Goal: Task Accomplishment & Management: Use online tool/utility

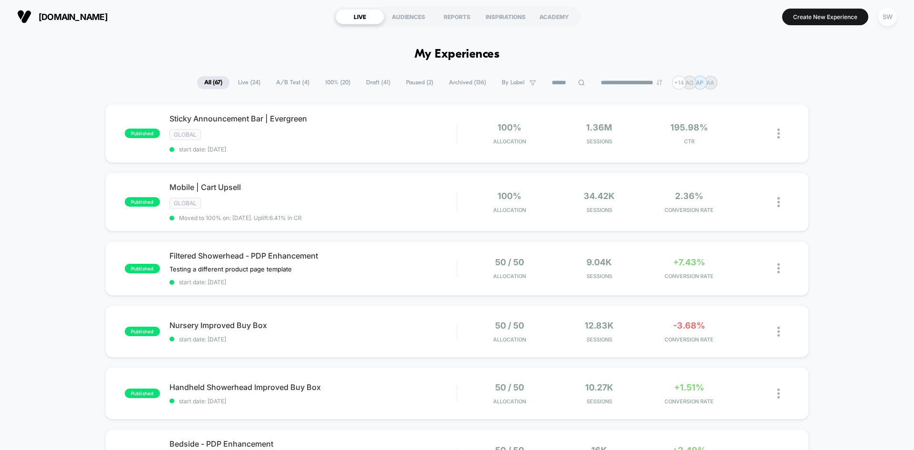
click at [374, 79] on span "Draft ( 41 )" at bounding box center [378, 82] width 39 height 13
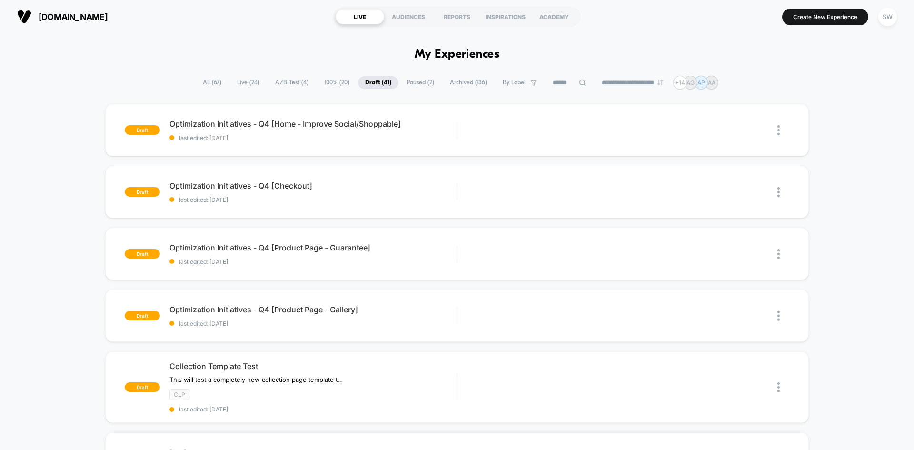
click at [579, 84] on icon at bounding box center [582, 83] width 6 height 6
paste input "**********"
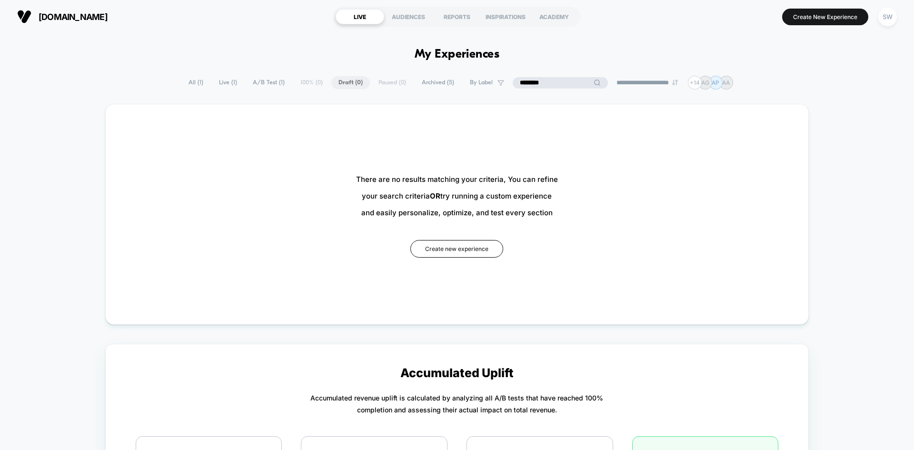
type input "*******"
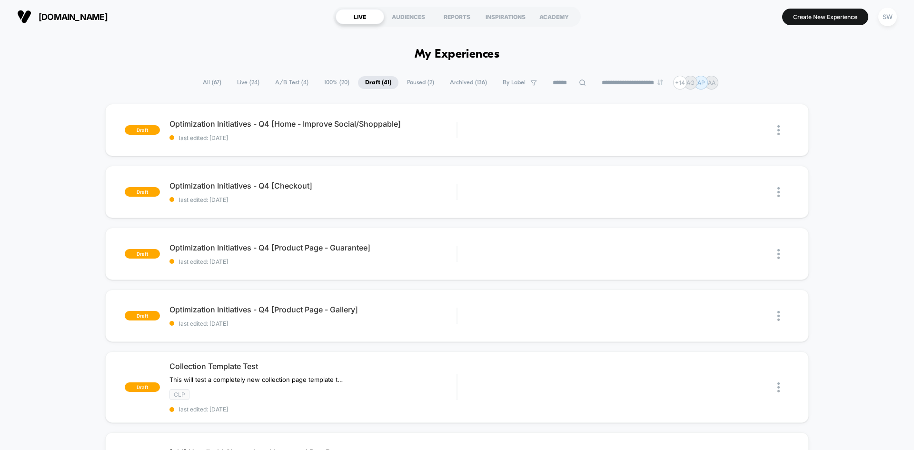
click at [196, 83] on span "All ( 67 )" at bounding box center [212, 82] width 33 height 13
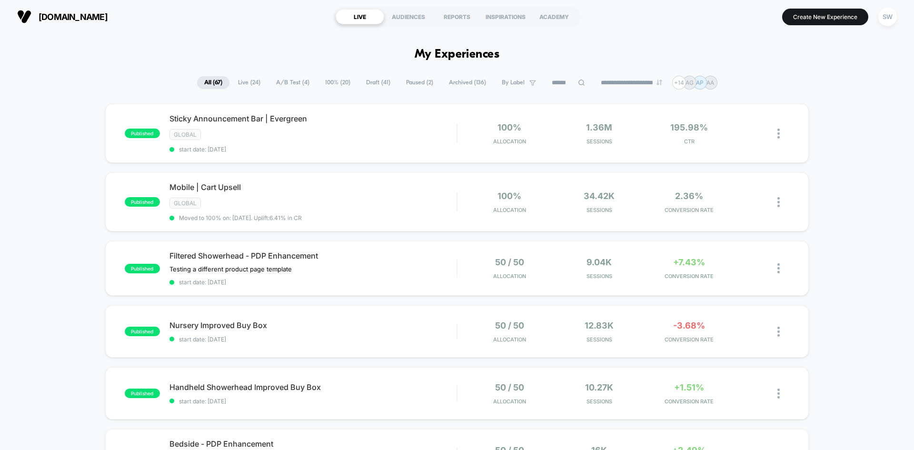
click at [578, 81] on icon at bounding box center [581, 82] width 7 height 7
paste input "**********"
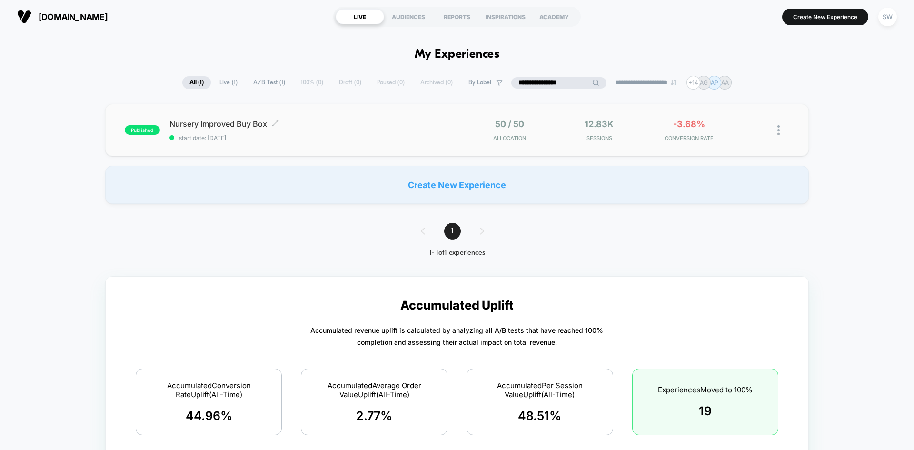
type input "**********"
click at [303, 136] on span "start date: 9/4/2025" at bounding box center [312, 137] width 287 height 7
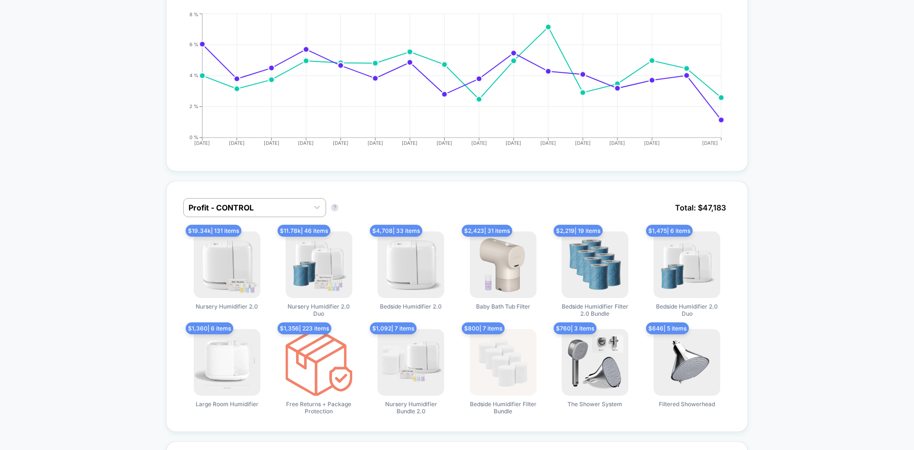
scroll to position [483, 0]
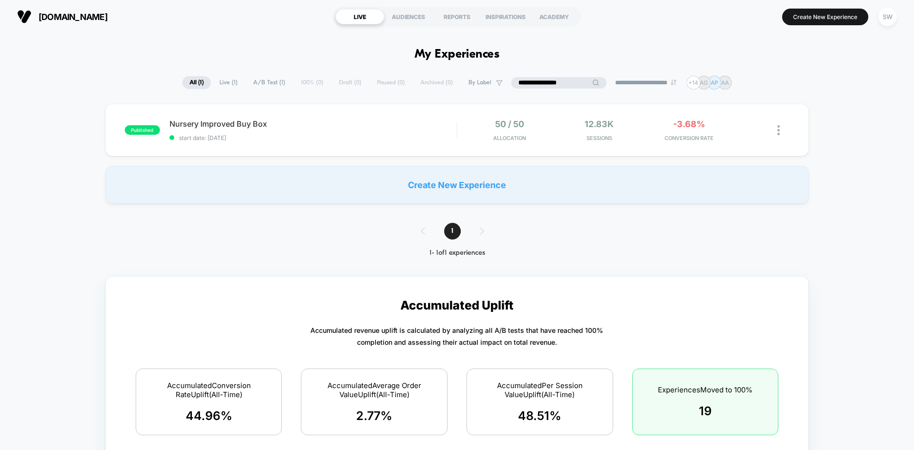
click at [553, 83] on input "**********" at bounding box center [558, 82] width 95 height 11
paste input "**********"
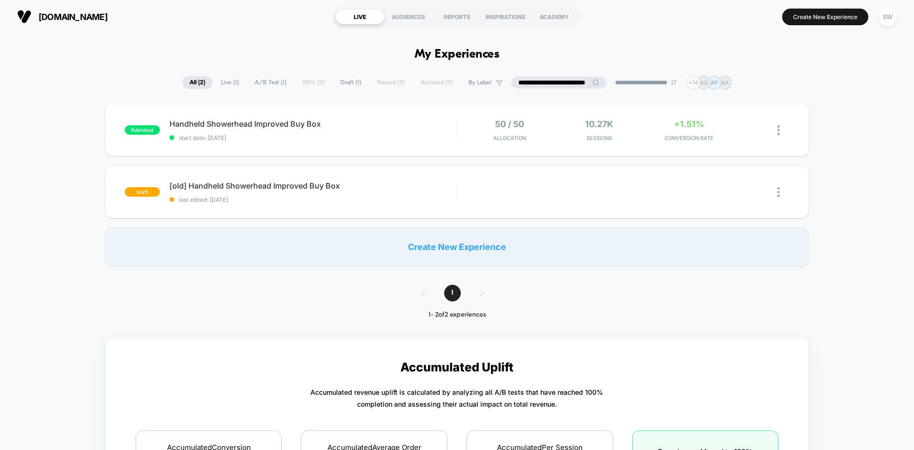
type input "**********"
click at [292, 130] on div "Handheld Showerhead Improved Buy Box Click to edit experience details Click to …" at bounding box center [312, 130] width 287 height 22
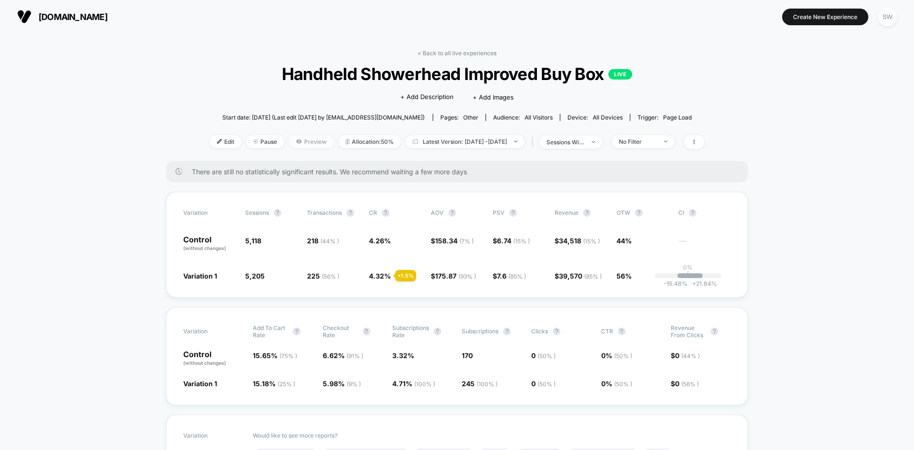
click at [296, 144] on span "Preview" at bounding box center [311, 141] width 45 height 13
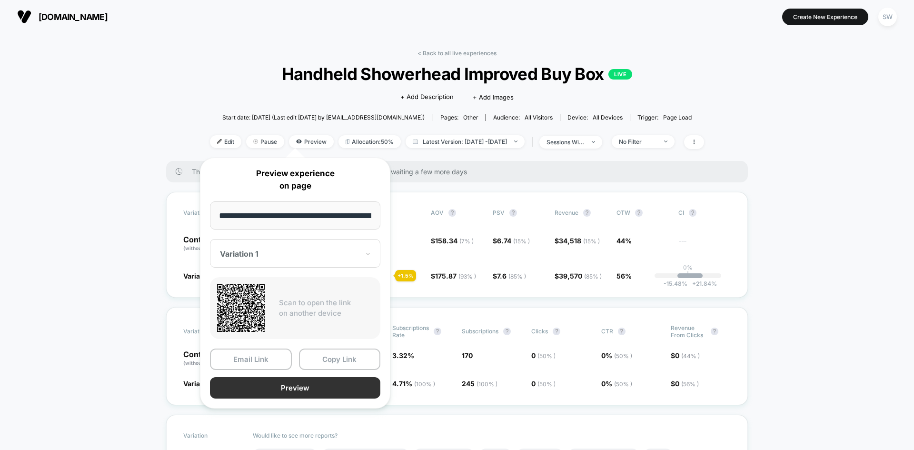
click at [292, 381] on button "Preview" at bounding box center [295, 387] width 170 height 21
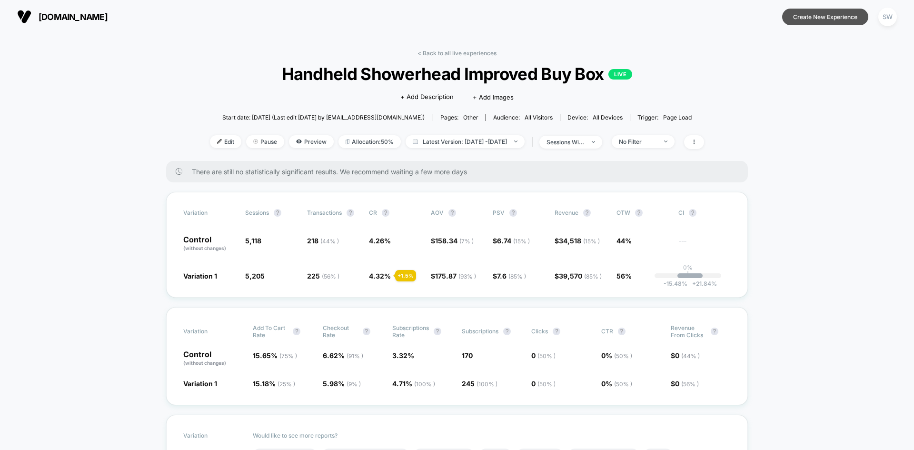
click at [800, 13] on button "Create New Experience" at bounding box center [825, 17] width 86 height 17
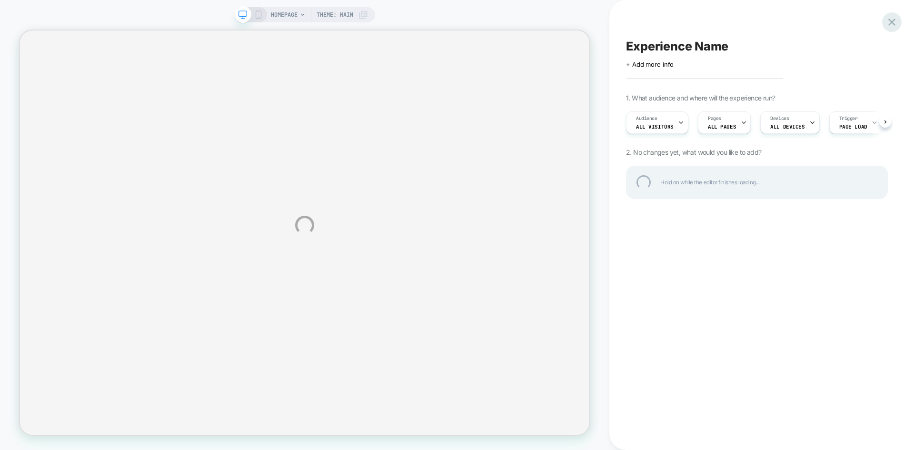
click at [890, 24] on div at bounding box center [892, 22] width 20 height 20
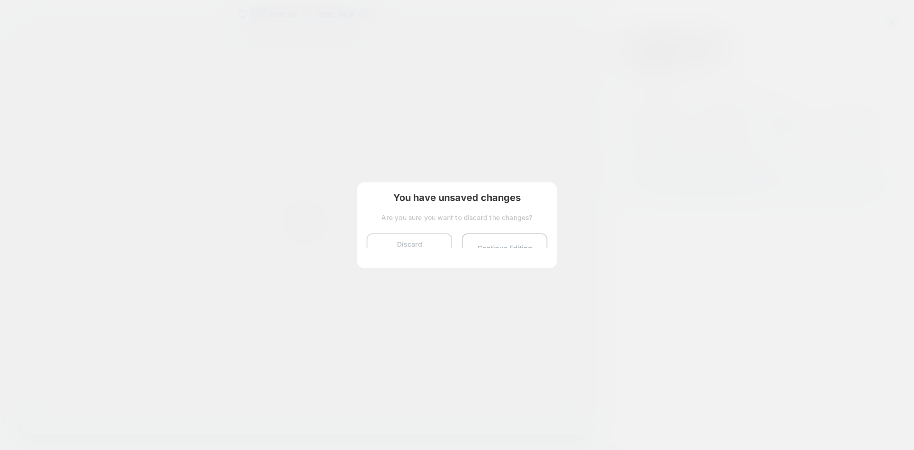
click at [406, 243] on button "Discard Changes" at bounding box center [410, 248] width 86 height 30
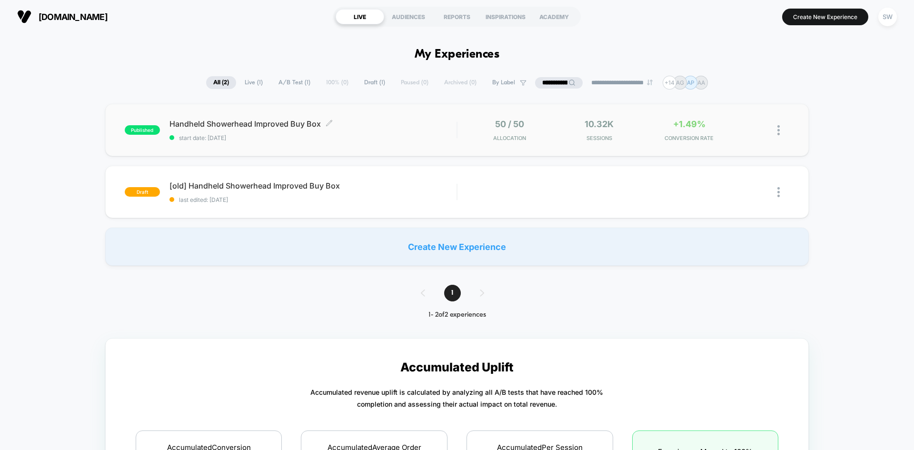
click at [284, 125] on span "Handheld Showerhead Improved Buy Box Click to edit experience details" at bounding box center [312, 124] width 287 height 10
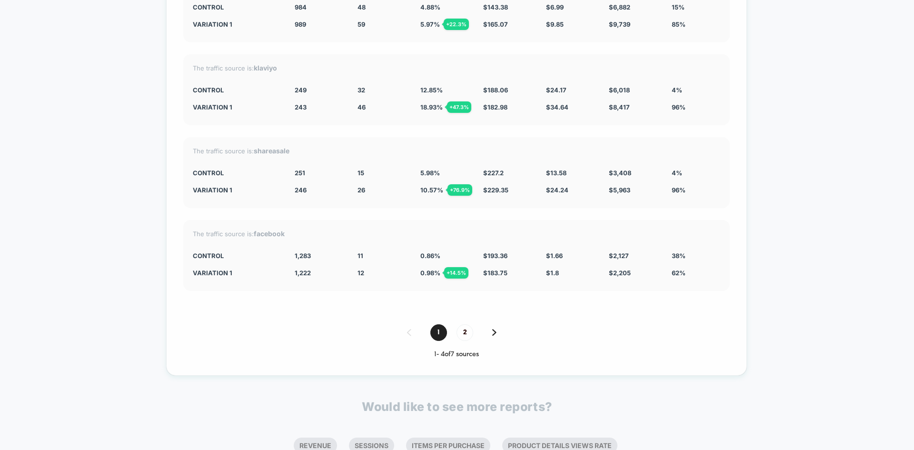
scroll to position [3080, 0]
click at [492, 329] on div "1 2" at bounding box center [456, 333] width 547 height 17
click at [492, 330] on img at bounding box center [494, 333] width 4 height 7
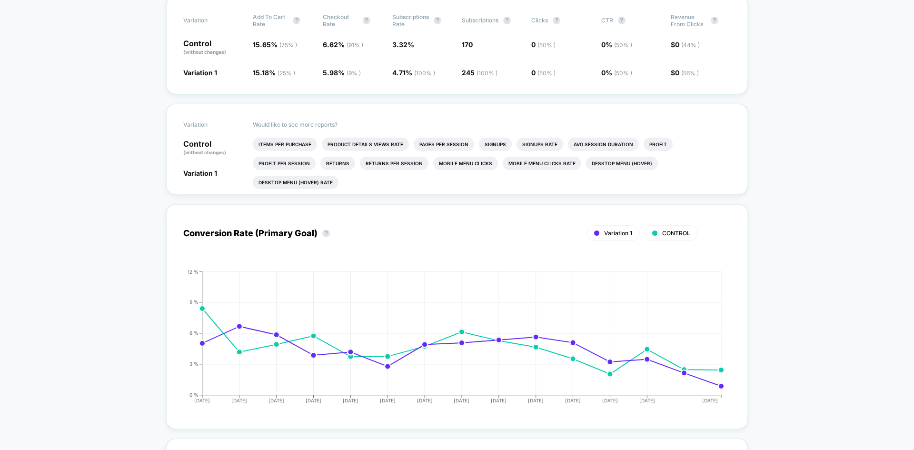
scroll to position [0, 0]
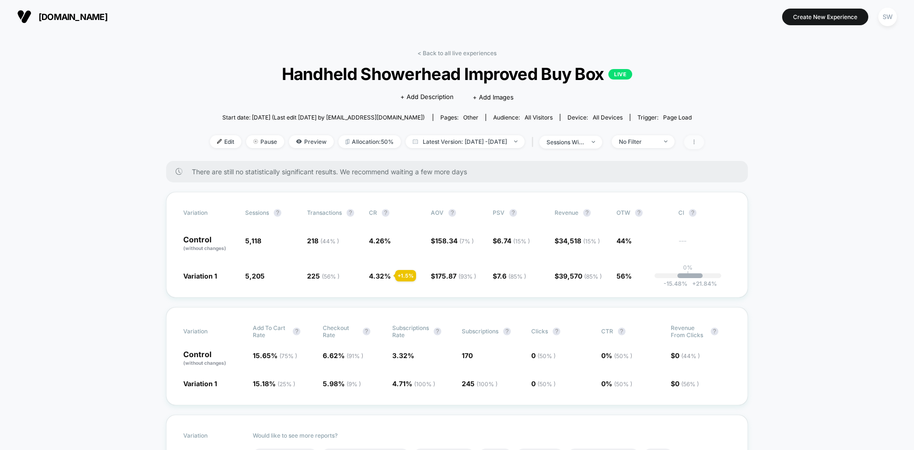
click at [703, 141] on span at bounding box center [694, 142] width 20 height 14
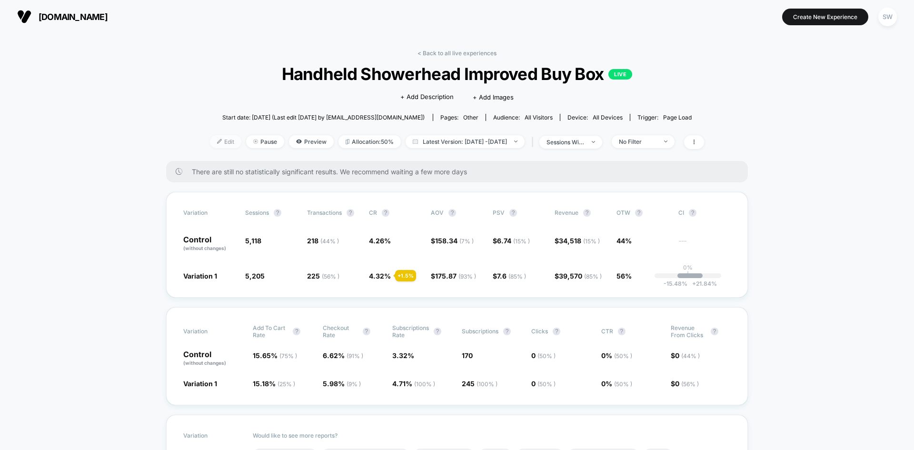
click at [210, 140] on span "Edit" at bounding box center [225, 141] width 31 height 13
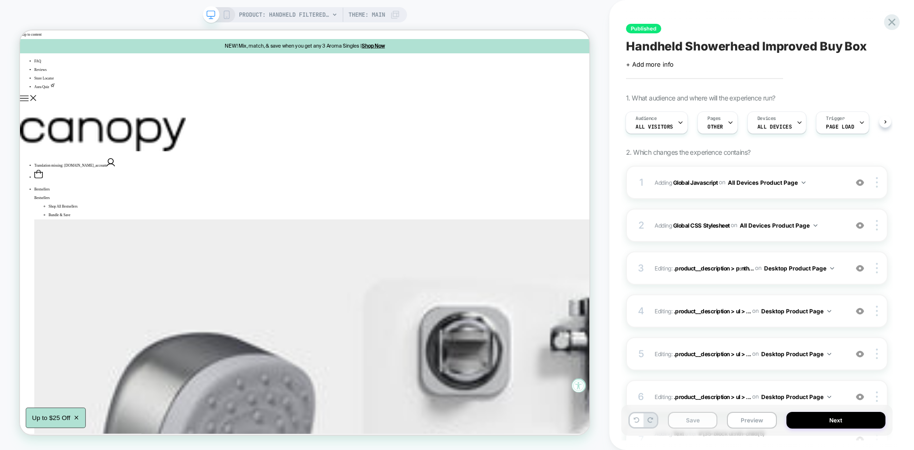
click at [700, 421] on button "Save" at bounding box center [693, 420] width 50 height 17
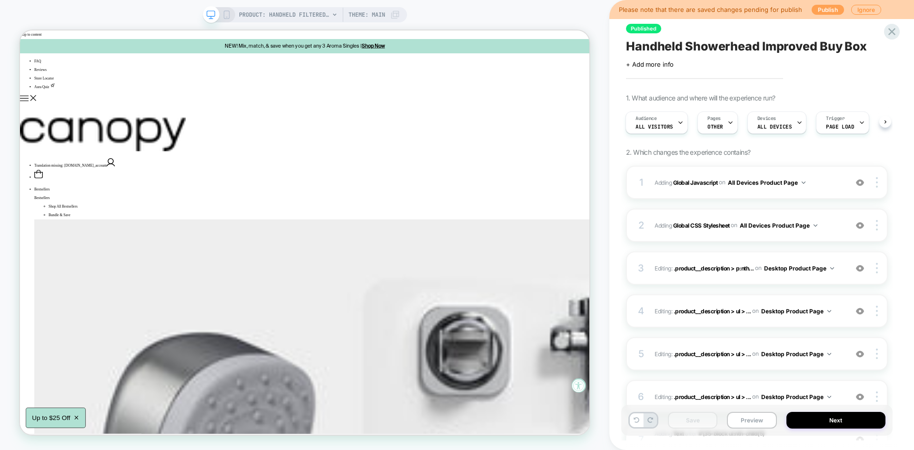
click at [815, 5] on button "Publish" at bounding box center [828, 10] width 32 height 10
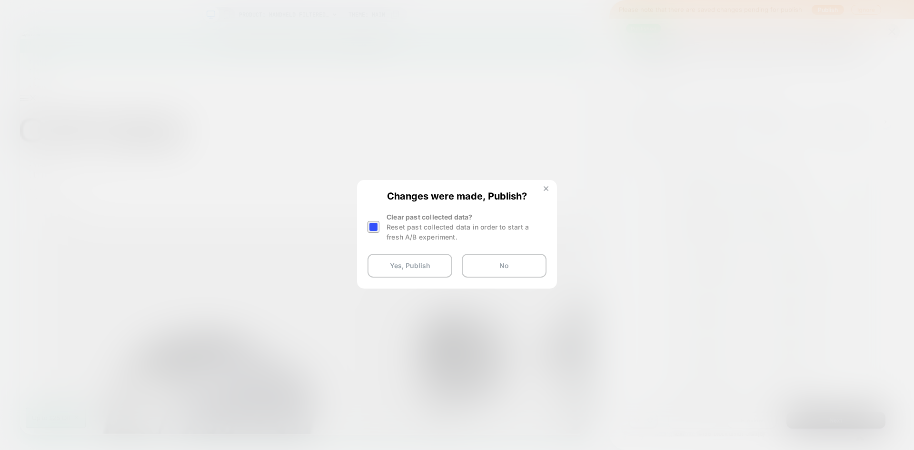
click at [545, 188] on img at bounding box center [546, 188] width 5 height 5
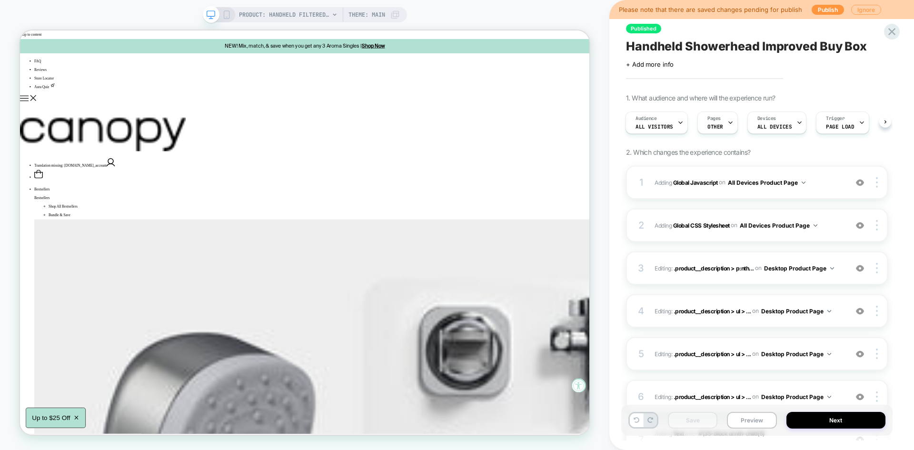
click at [869, 6] on button "Ignore" at bounding box center [866, 10] width 30 height 10
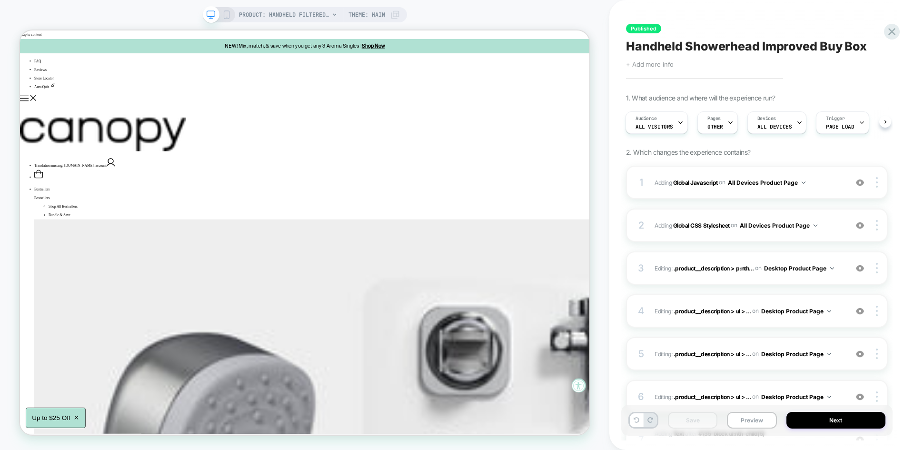
click at [666, 61] on span "+ Add more info" at bounding box center [650, 64] width 48 height 8
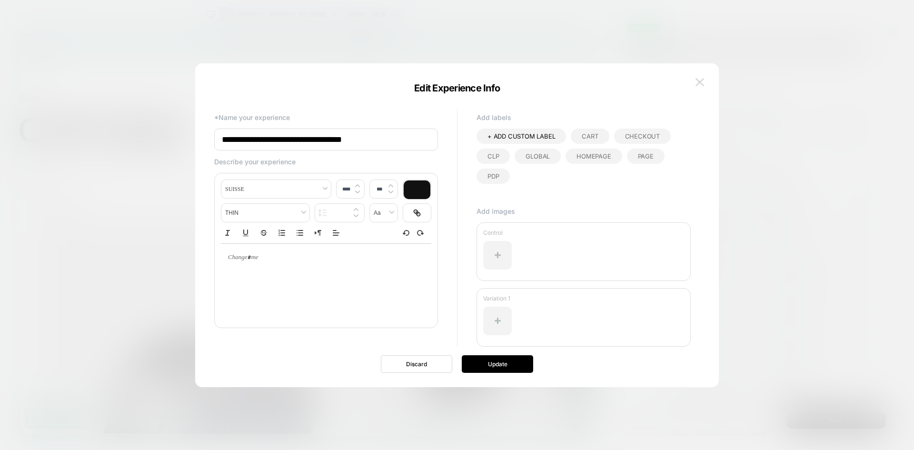
click at [700, 78] on img at bounding box center [700, 82] width 9 height 8
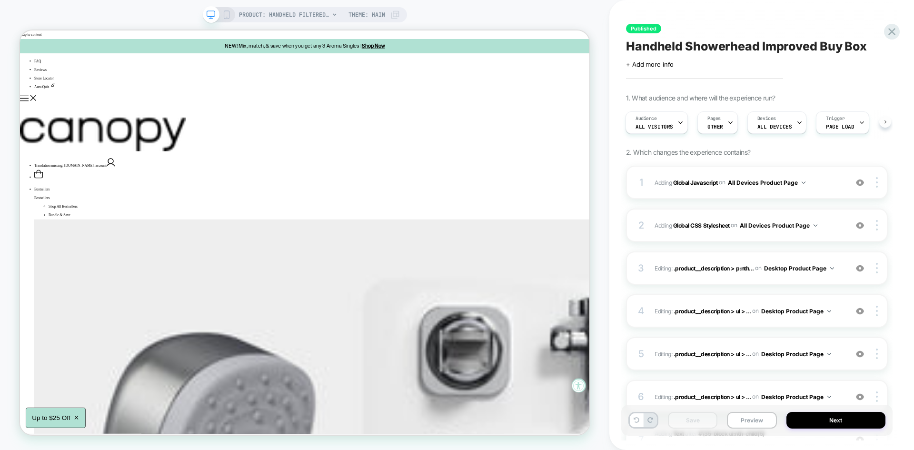
scroll to position [0, 6]
click at [886, 118] on div "Audience All Visitors Pages OTHER Devices ALL DEVICES Trigger Page Load" at bounding box center [757, 123] width 262 height 32
click at [890, 30] on icon at bounding box center [891, 31] width 7 height 7
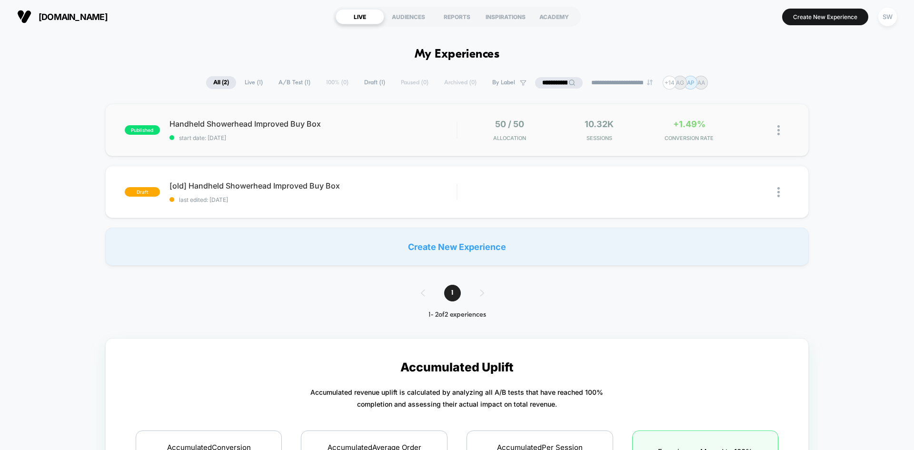
click at [780, 133] on img at bounding box center [778, 130] width 2 height 10
click at [720, 76] on div "Edit" at bounding box center [730, 75] width 86 height 21
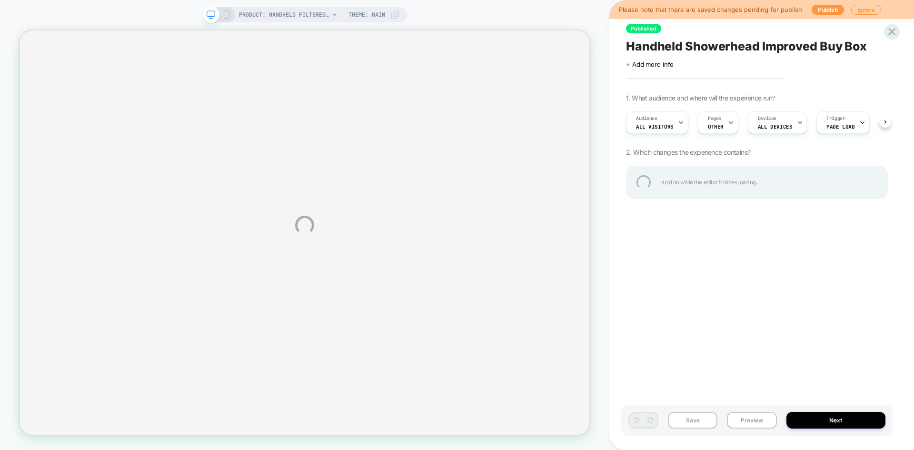
click at [866, 9] on div "PRODUCT: Handheld Filtered Showerhead PRODUCT: Handheld Filtered Showerhead The…" at bounding box center [457, 225] width 914 height 450
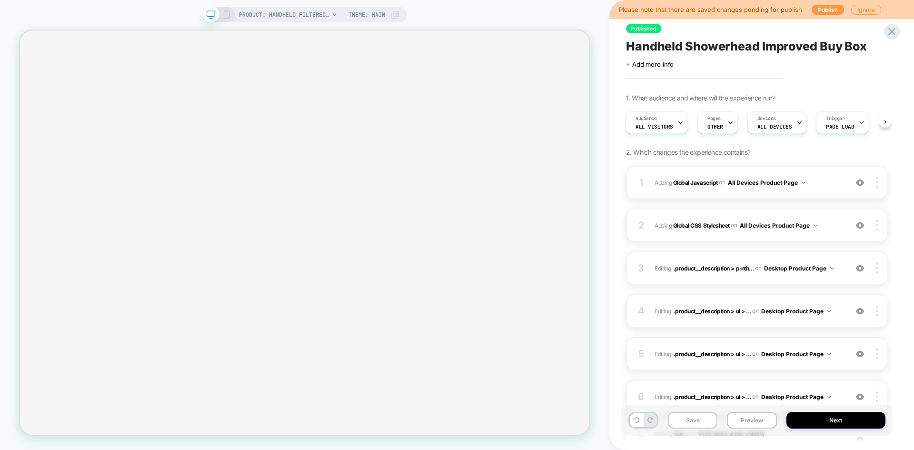
scroll to position [0, 1]
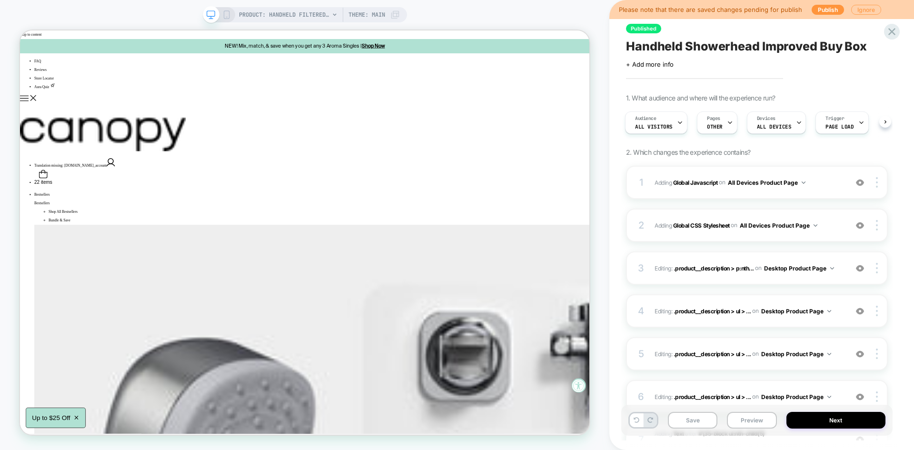
click at [863, 8] on button "Ignore" at bounding box center [866, 10] width 30 height 10
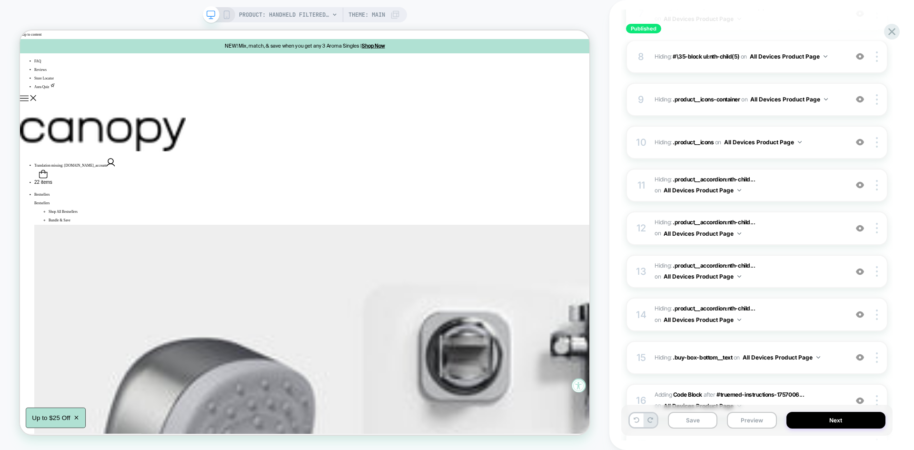
scroll to position [476, 0]
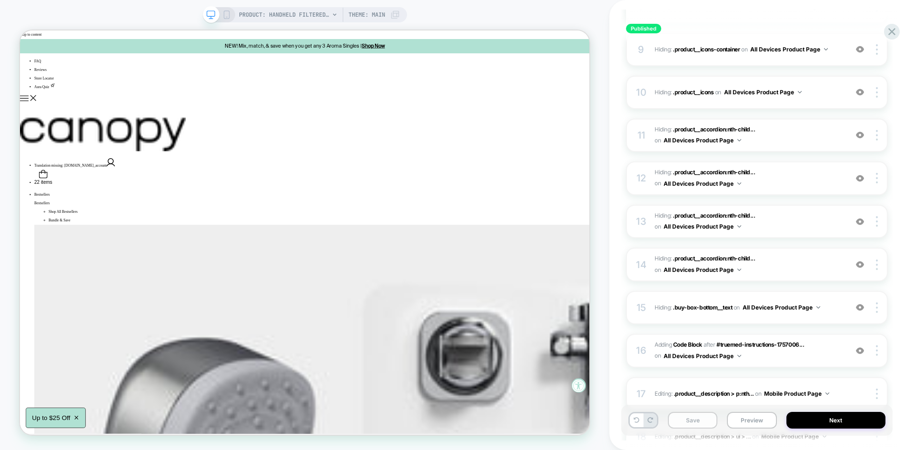
click at [691, 414] on button "Save" at bounding box center [693, 420] width 50 height 17
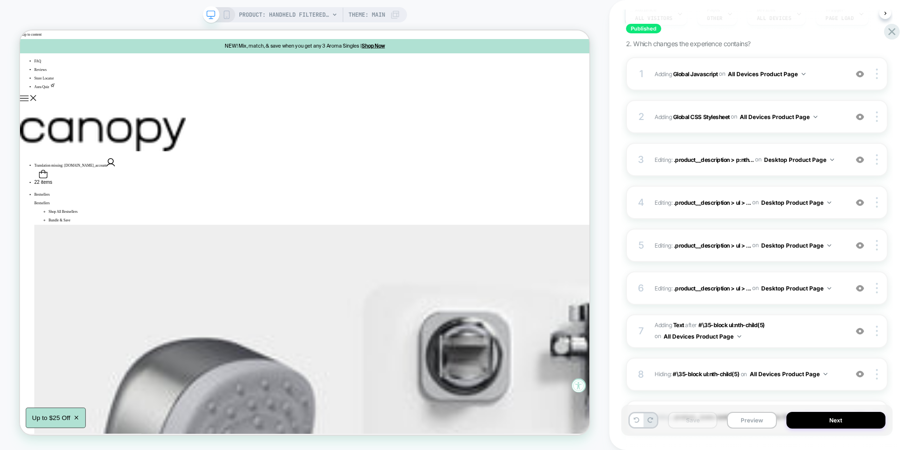
scroll to position [0, 0]
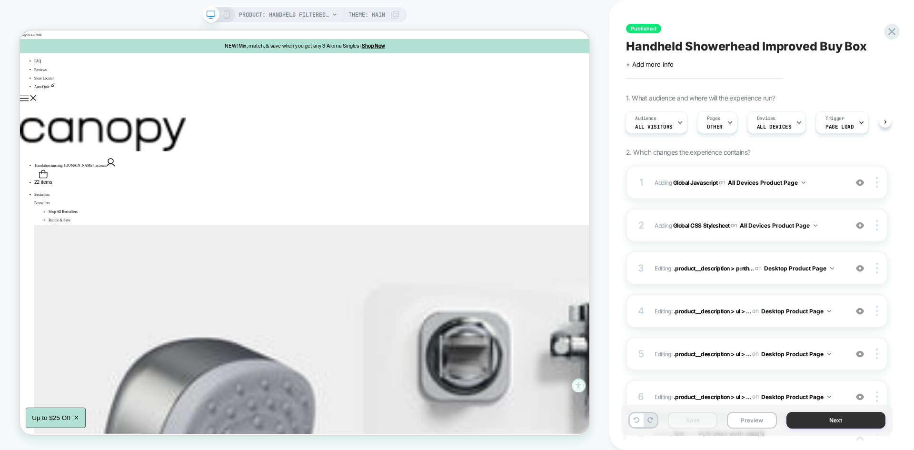
click at [804, 421] on button "Next" at bounding box center [837, 420] width 100 height 17
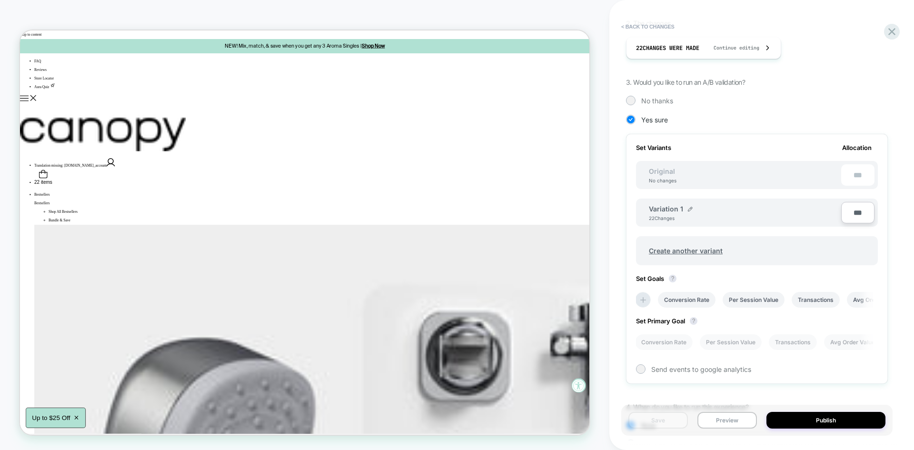
scroll to position [181, 0]
click at [675, 243] on span "Create another variant" at bounding box center [685, 250] width 93 height 22
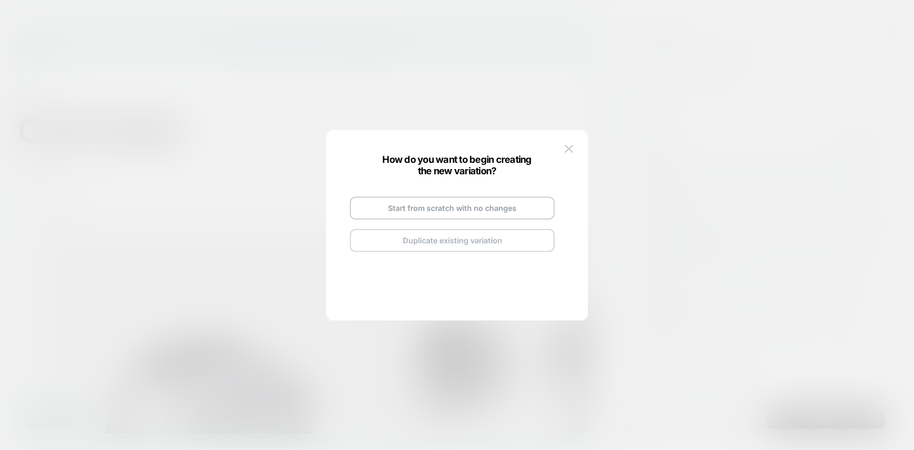
click at [454, 242] on button "Duplicate existing variation" at bounding box center [452, 240] width 205 height 23
click at [495, 197] on img at bounding box center [496, 197] width 5 height 5
drag, startPoint x: 441, startPoint y: 197, endPoint x: 382, endPoint y: 193, distance: 58.7
click at [382, 193] on div "**********" at bounding box center [452, 224] width 224 height 112
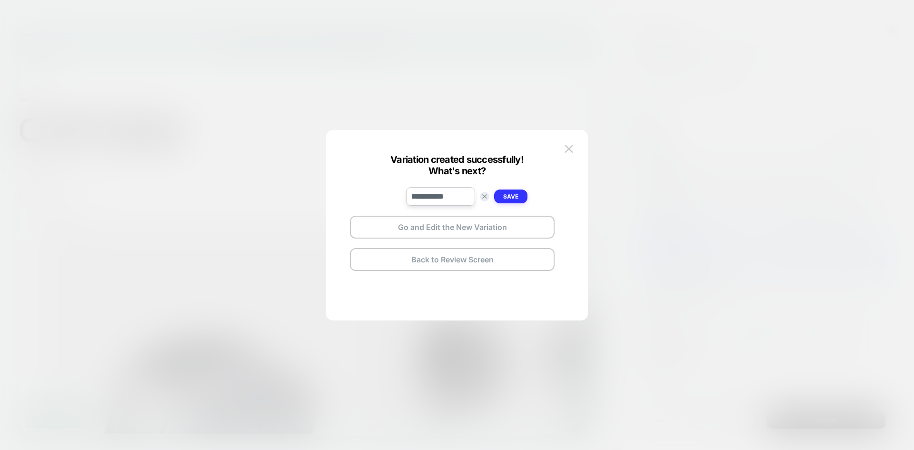
type input "**********"
click at [504, 197] on strong "Save" at bounding box center [510, 196] width 15 height 7
click at [468, 227] on button "Go and Edit the New Variation" at bounding box center [452, 227] width 205 height 23
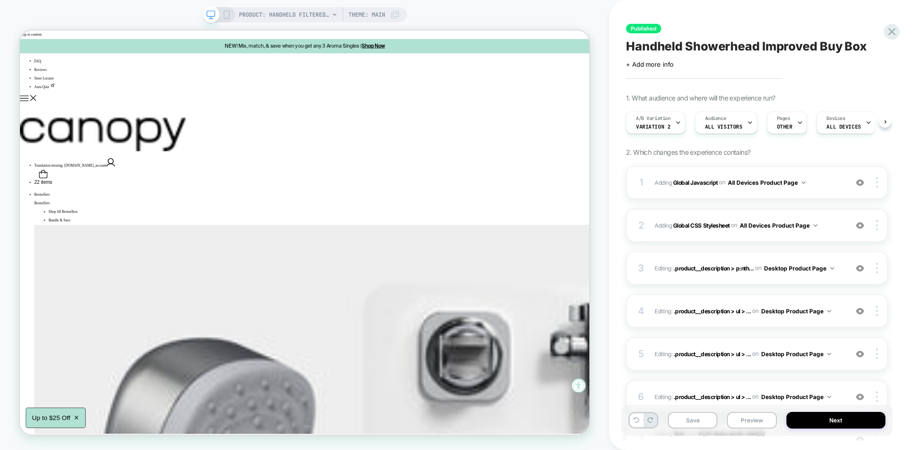
scroll to position [0, 0]
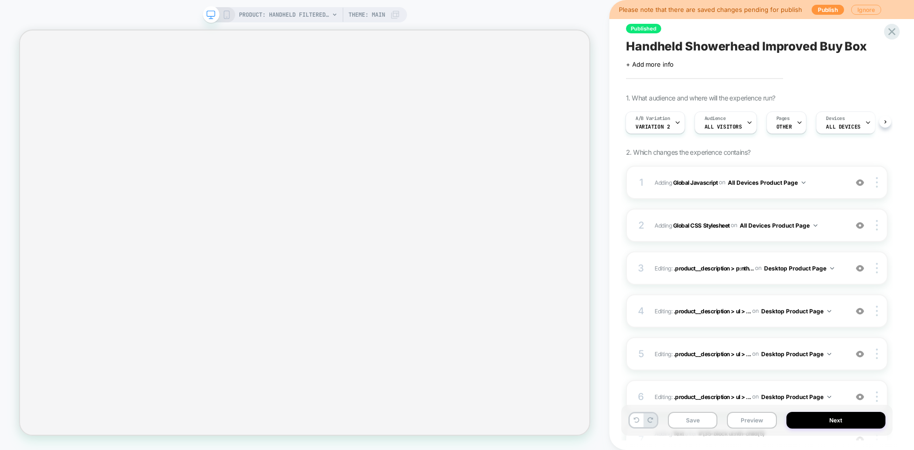
click at [853, 10] on button "Ignore" at bounding box center [866, 10] width 30 height 10
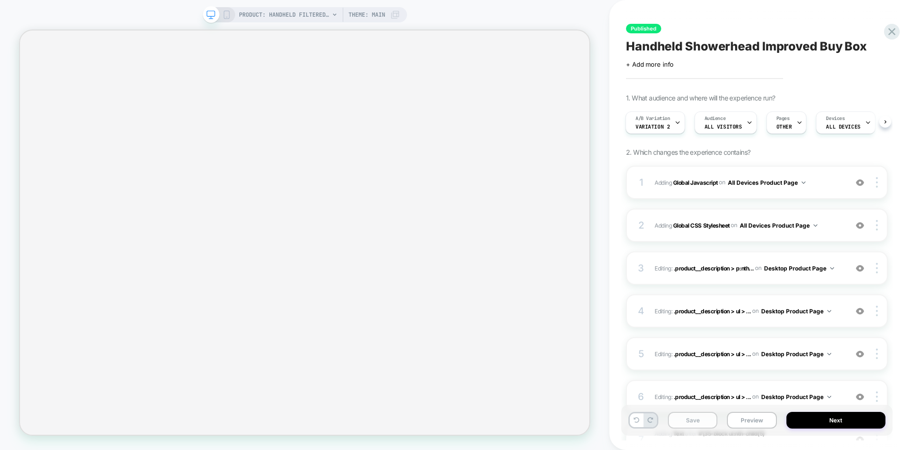
click at [706, 416] on button "Save" at bounding box center [693, 420] width 50 height 17
click at [747, 420] on button "Preview" at bounding box center [752, 420] width 50 height 17
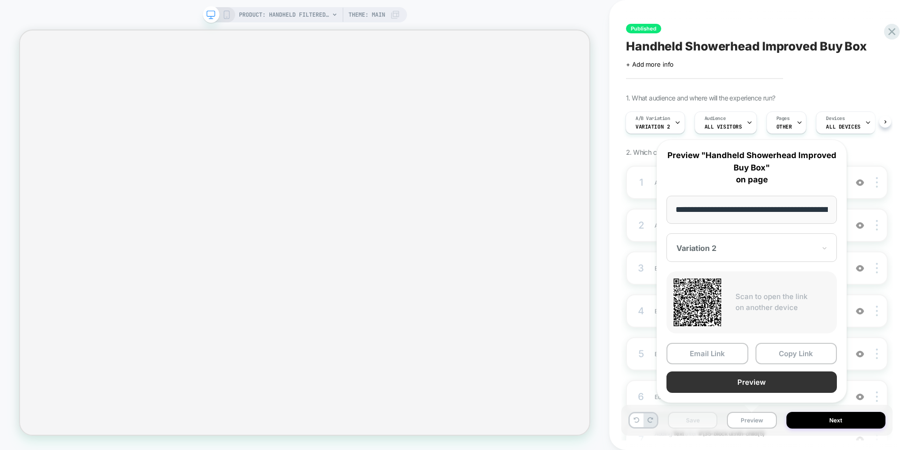
click at [722, 390] on button "Preview" at bounding box center [752, 381] width 170 height 21
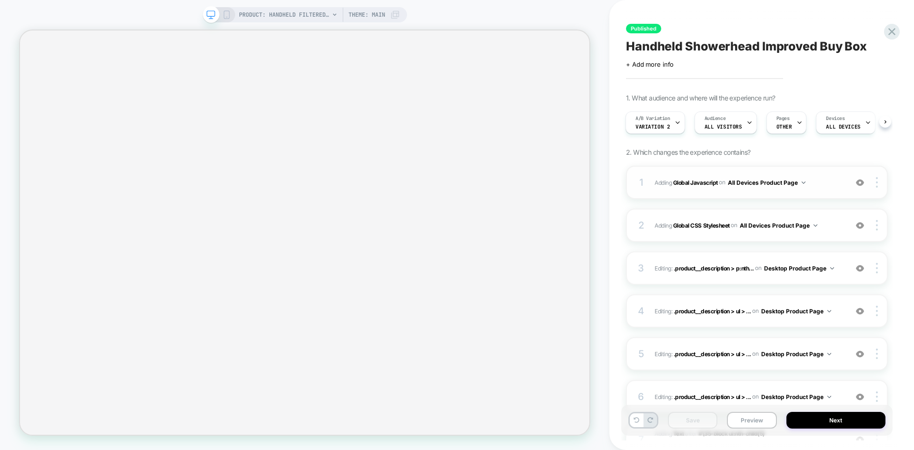
click at [820, 179] on span "Adding Global Javascript on All Devices Product Page" at bounding box center [749, 183] width 188 height 12
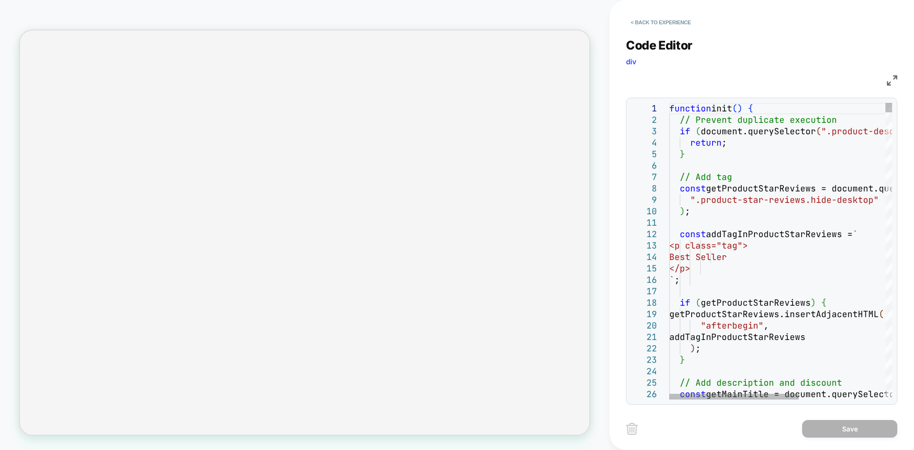
click at [898, 82] on div "< Back to experience Code Editor div JS 1 2 3 4 5 6 7 8 9 10 11 12 13 14 15 16 …" at bounding box center [761, 225] width 305 height 450
click at [890, 79] on img at bounding box center [892, 80] width 10 height 10
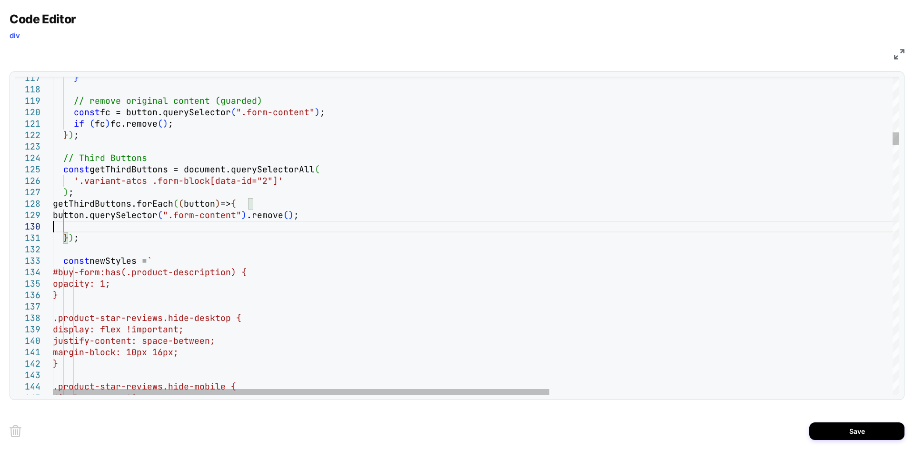
type textarea "**********"
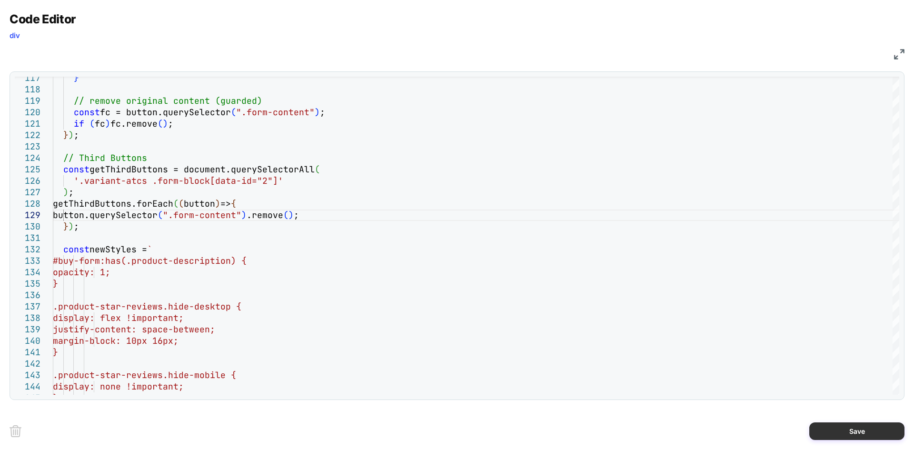
click at [852, 428] on button "Save" at bounding box center [856, 431] width 95 height 18
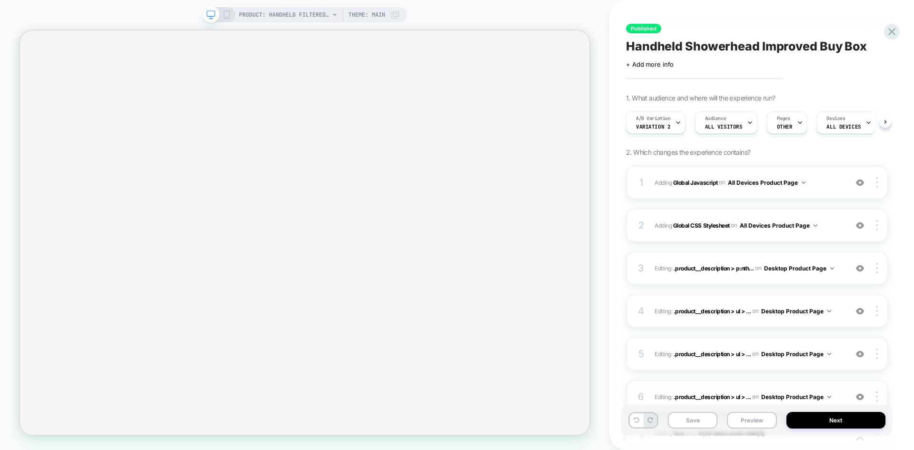
scroll to position [0, 0]
click at [686, 416] on button "Save" at bounding box center [693, 420] width 50 height 17
click at [747, 418] on button "Preview" at bounding box center [752, 420] width 50 height 17
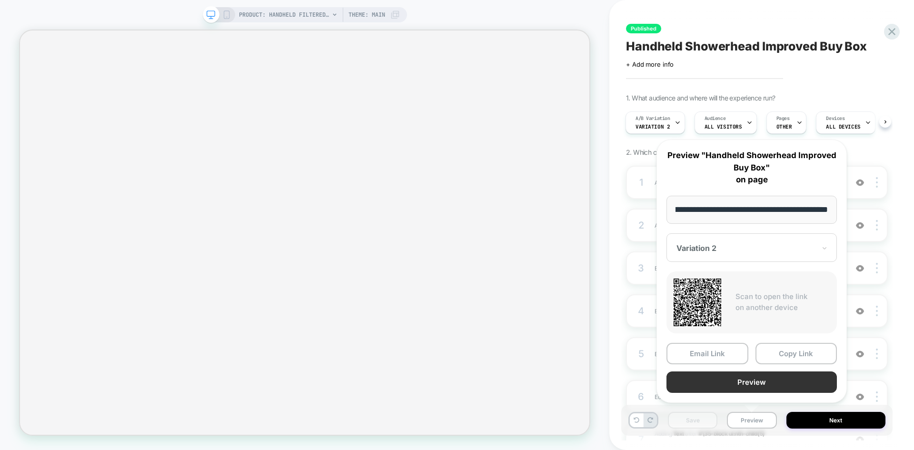
scroll to position [0, 0]
click at [740, 392] on button "Preview" at bounding box center [752, 381] width 170 height 21
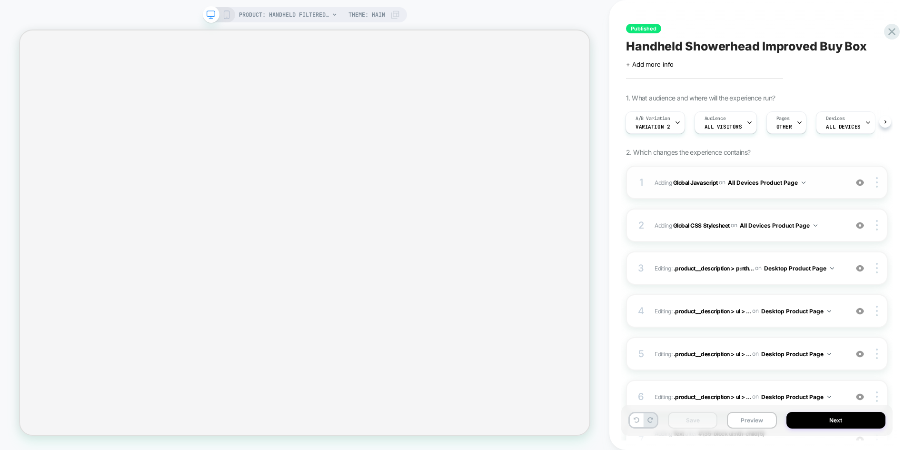
click at [815, 171] on div "1 Adding Global Javascript on All Devices Product Page Add Before Add After Tar…" at bounding box center [757, 182] width 262 height 33
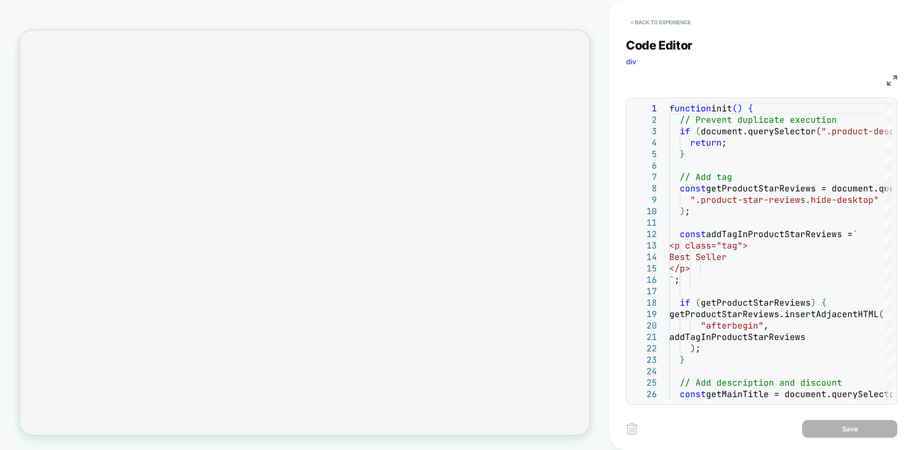
click at [889, 82] on img at bounding box center [892, 80] width 10 height 10
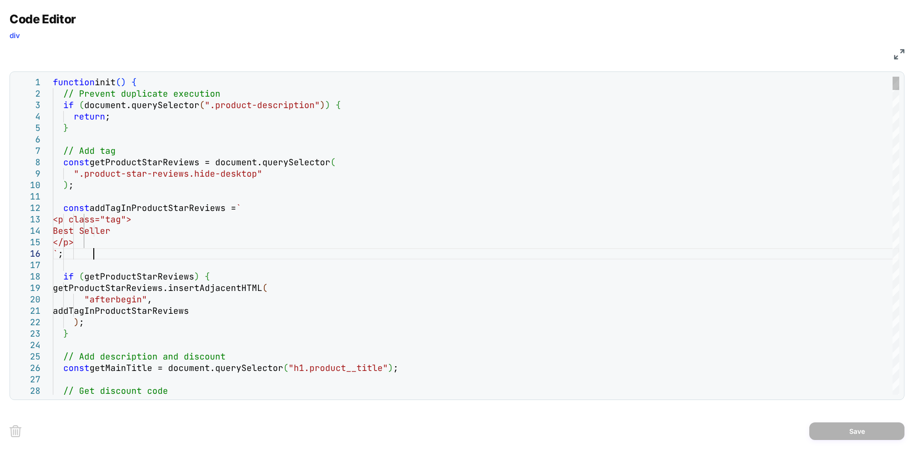
type textarea "**********"
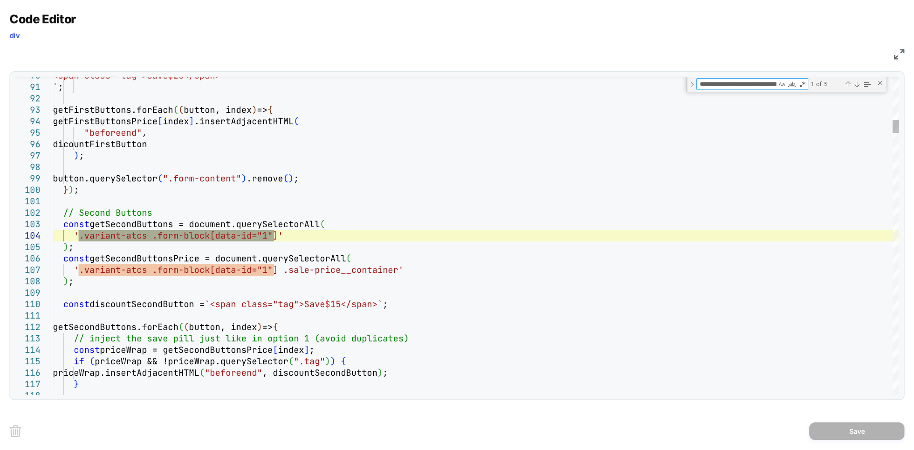
scroll to position [0, 25]
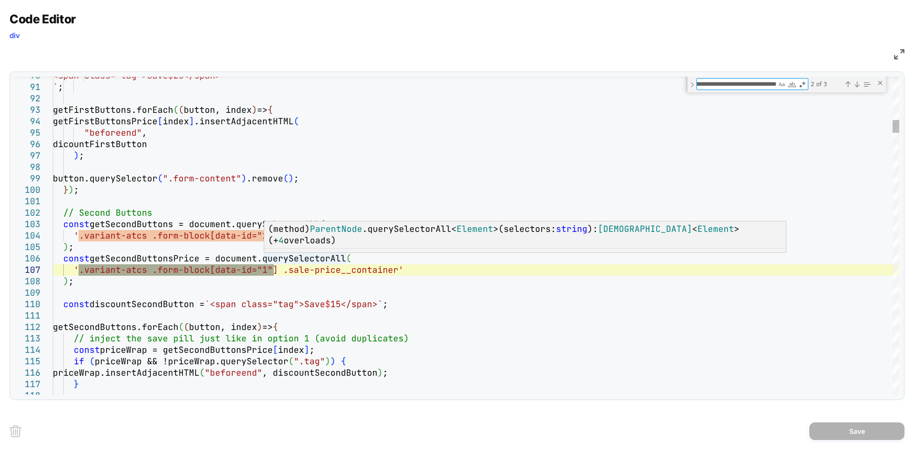
type textarea "**********"
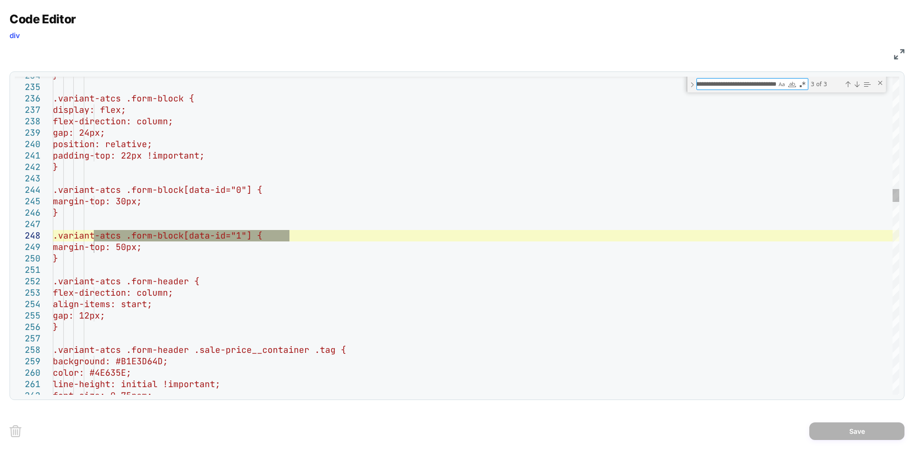
type textarea "**********"
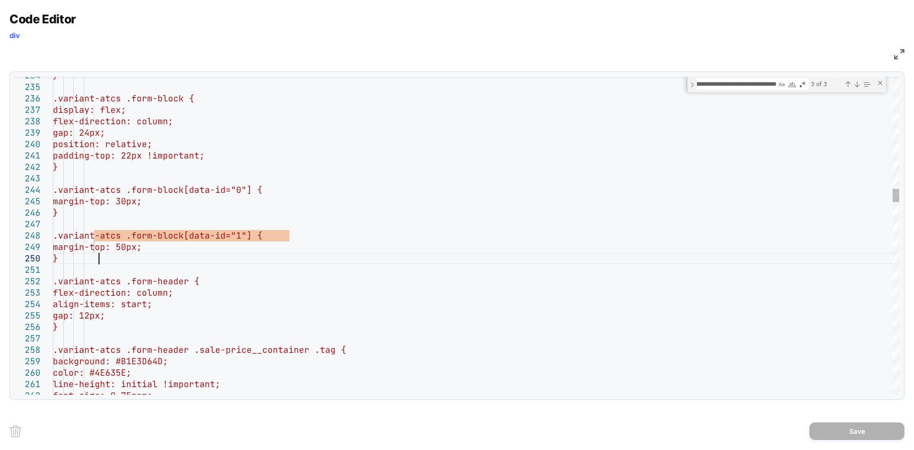
scroll to position [0, 0]
drag, startPoint x: 176, startPoint y: 246, endPoint x: 163, endPoint y: 247, distance: 13.4
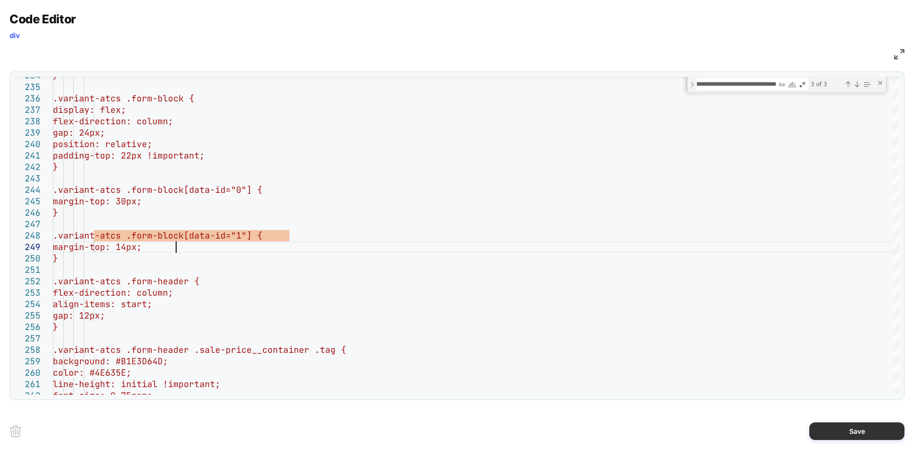
type textarea "**********"
click at [853, 438] on button "Save" at bounding box center [856, 431] width 95 height 18
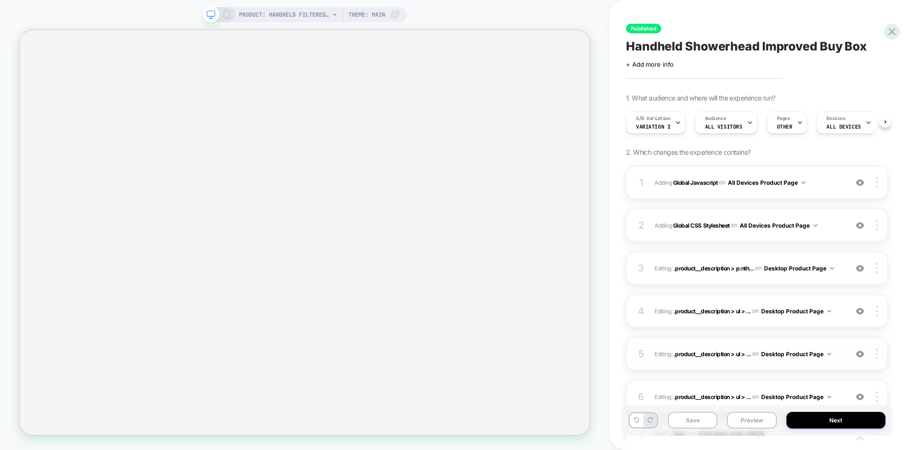
scroll to position [0, 0]
click at [697, 420] on button "Save" at bounding box center [693, 420] width 50 height 17
click at [823, 186] on span "Adding Global Javascript on All Devices Product Page" at bounding box center [749, 183] width 188 height 12
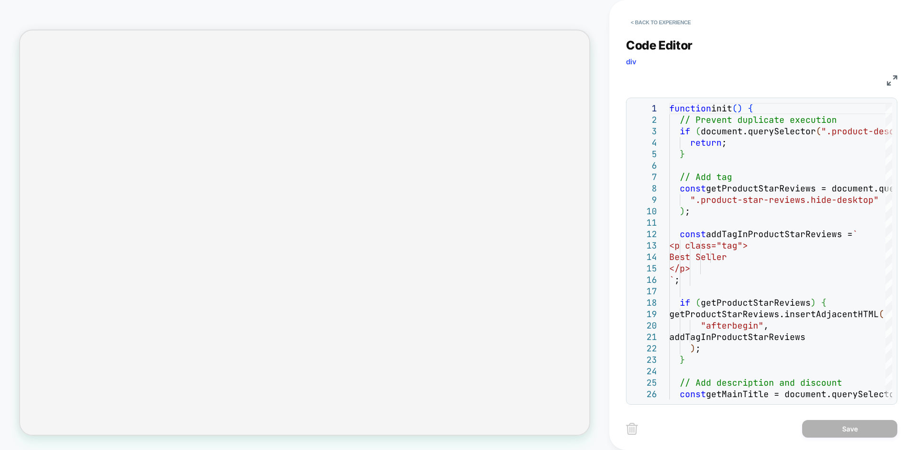
click at [894, 73] on div "JS" at bounding box center [761, 79] width 271 height 16
click at [893, 79] on img at bounding box center [892, 80] width 10 height 10
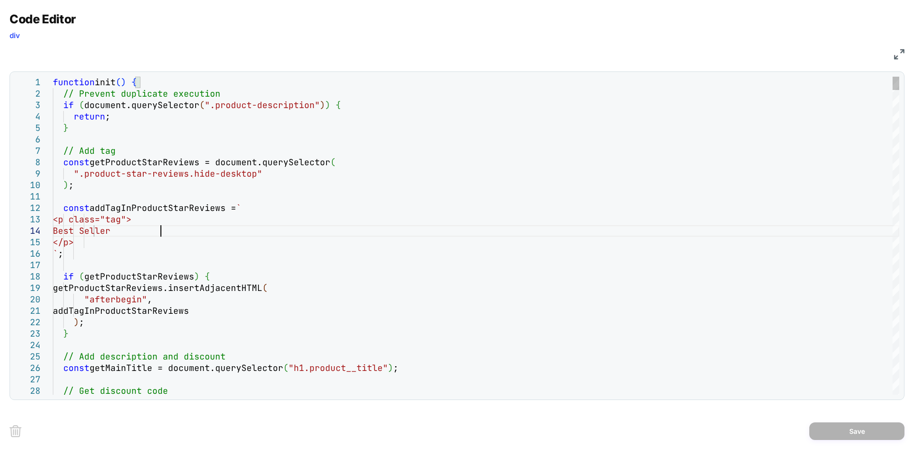
scroll to position [0, 0]
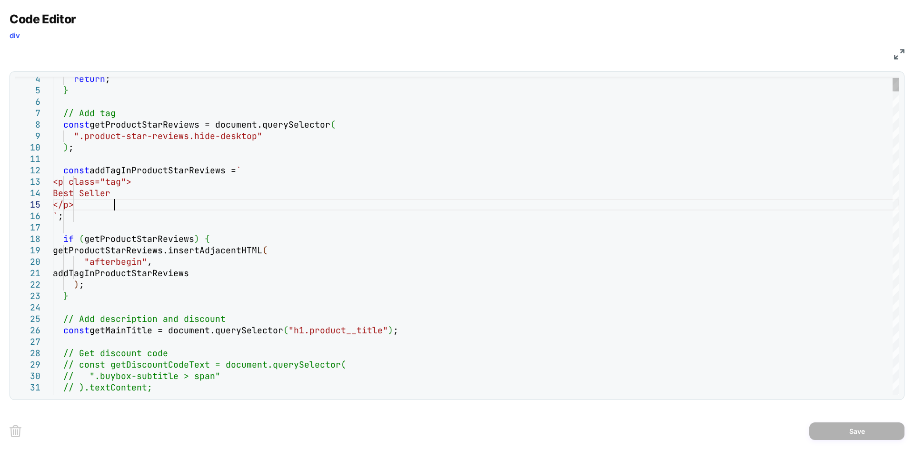
type textarea "**********"
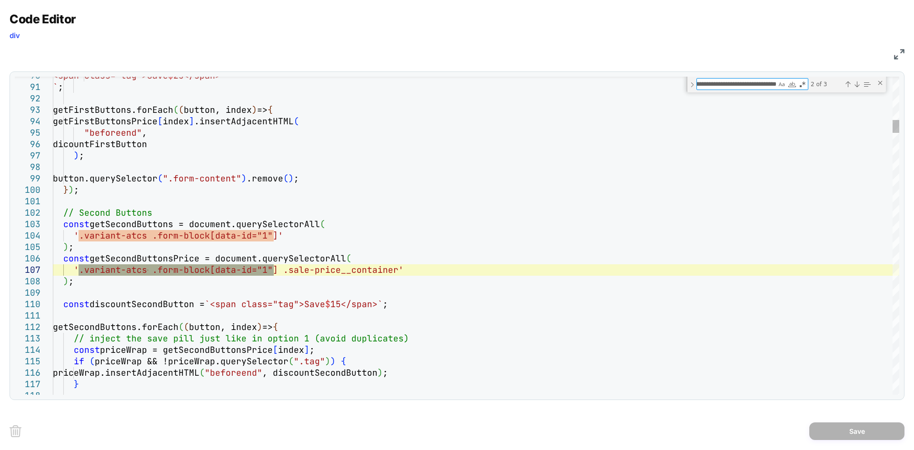
type textarea "**********"
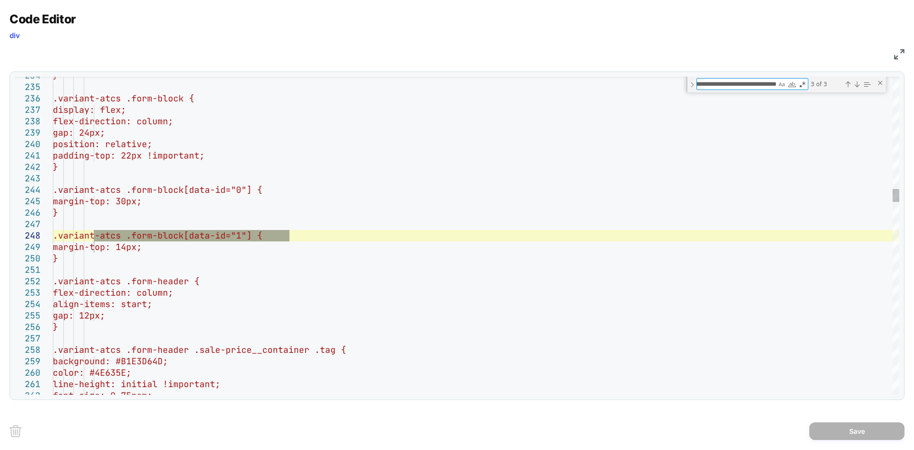
type textarea "**********"
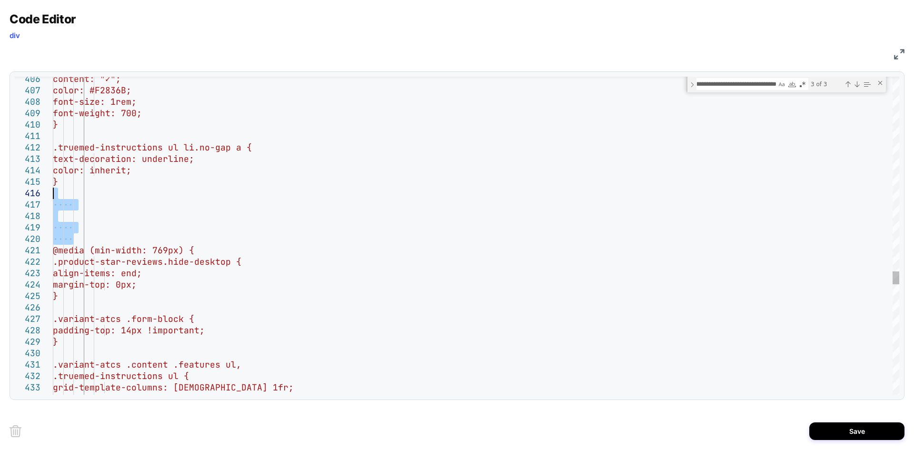
drag, startPoint x: 161, startPoint y: 234, endPoint x: 149, endPoint y: 189, distance: 46.0
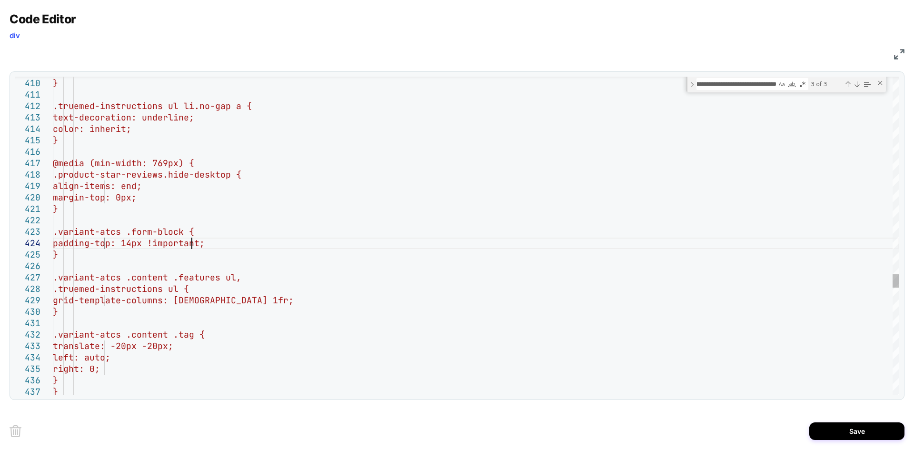
type textarea "**********"
click at [837, 426] on button "Save" at bounding box center [856, 431] width 95 height 18
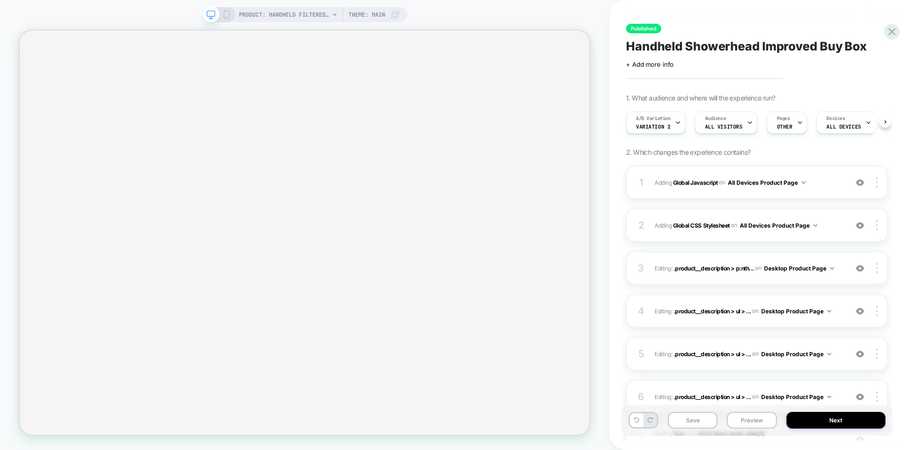
scroll to position [0, 0]
click at [698, 420] on button "Save" at bounding box center [693, 420] width 50 height 17
click at [753, 422] on button "Preview" at bounding box center [752, 420] width 50 height 17
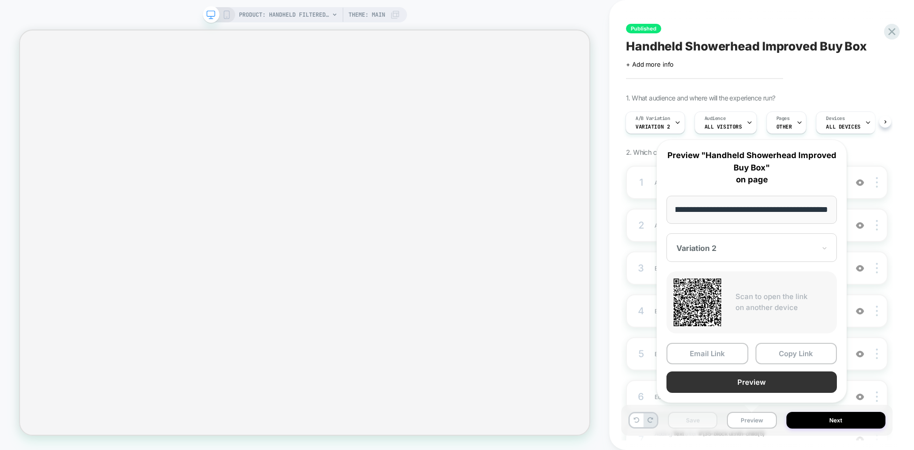
scroll to position [0, 0]
click at [732, 385] on button "Preview" at bounding box center [752, 381] width 170 height 21
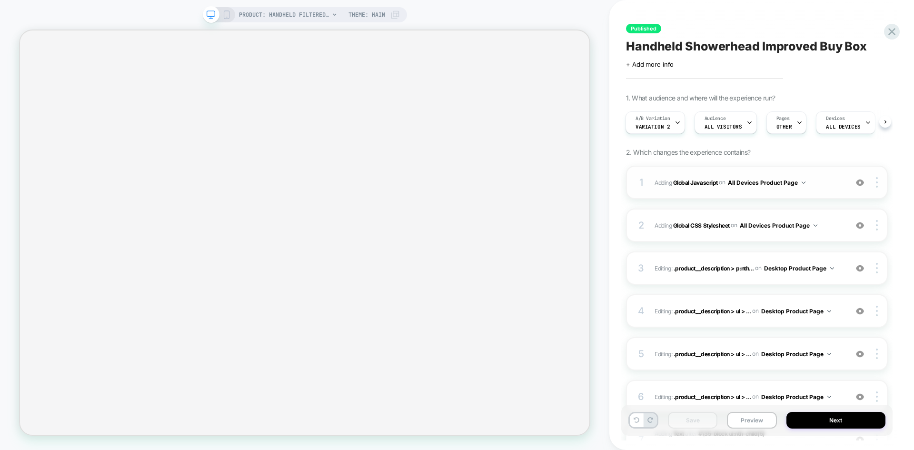
click at [827, 179] on span "Adding Global Javascript on All Devices Product Page" at bounding box center [749, 183] width 188 height 12
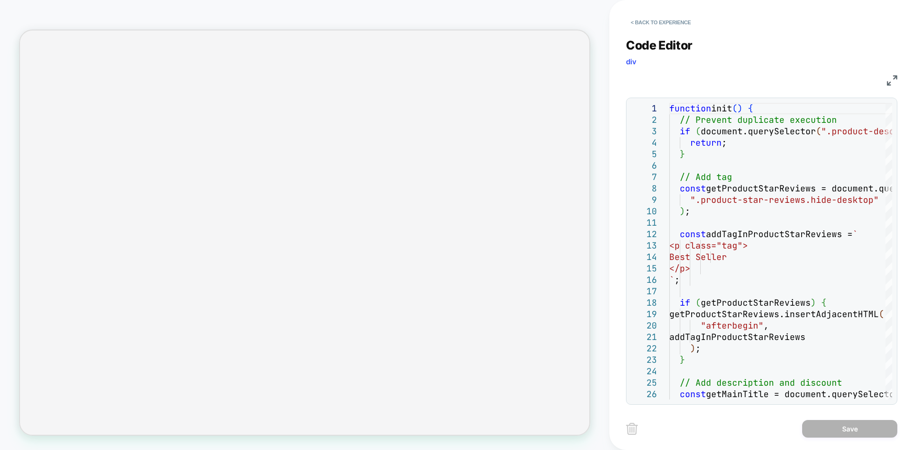
click at [896, 85] on img at bounding box center [892, 80] width 10 height 10
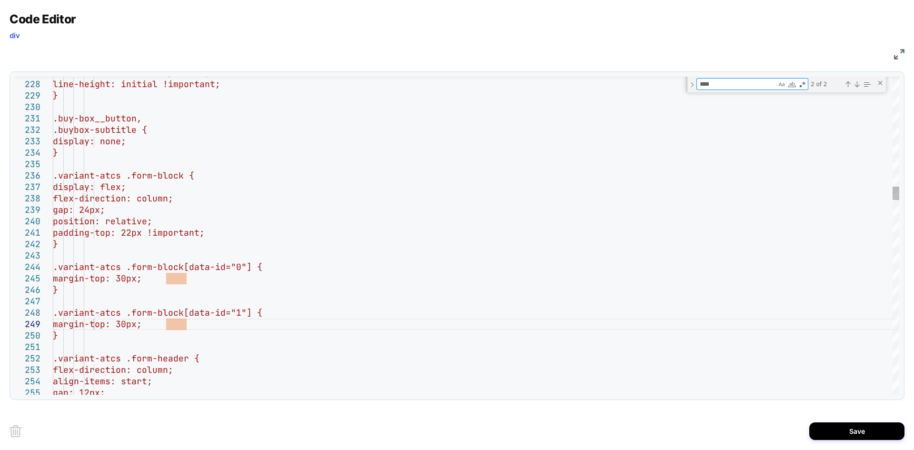
type textarea "**********"
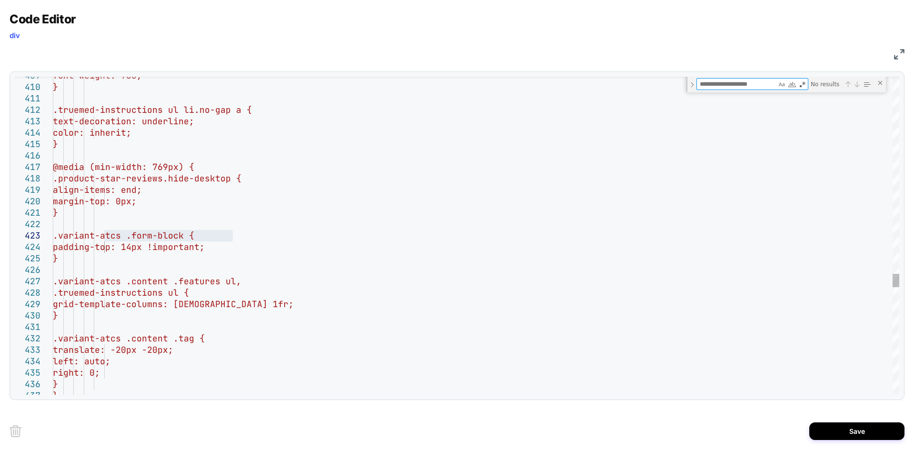
scroll to position [91, 0]
paste textarea "**********"
type textarea "**********"
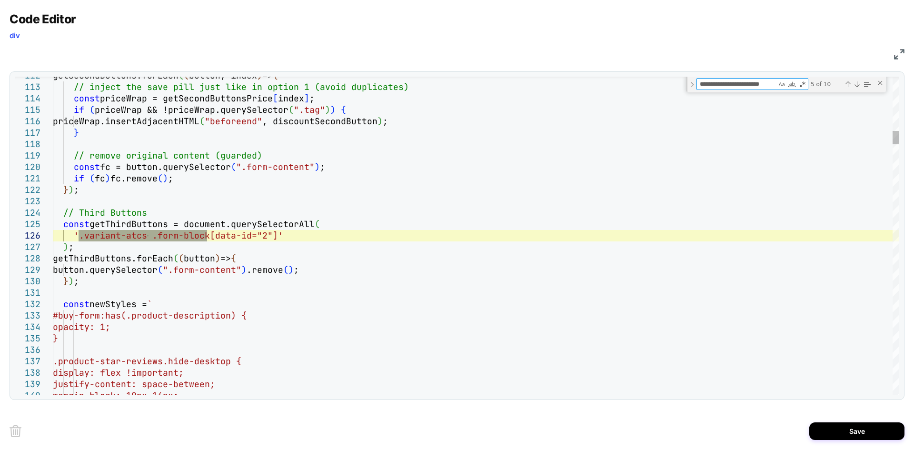
type textarea "**********"
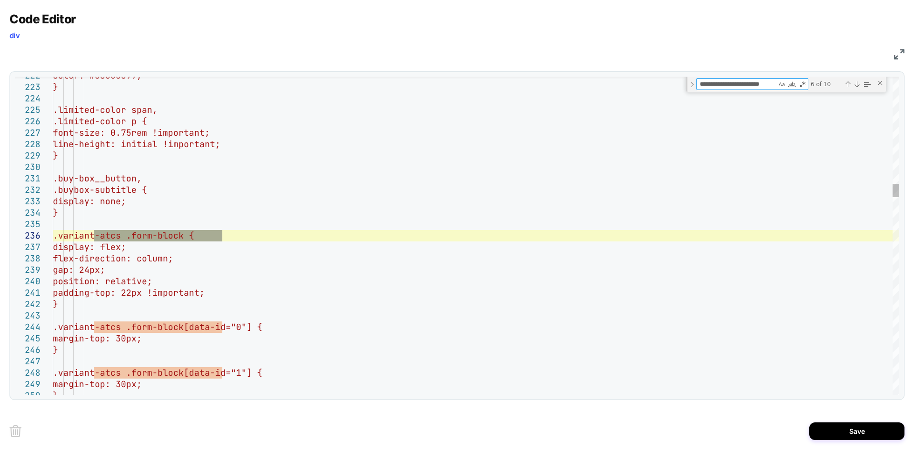
type textarea "**********"
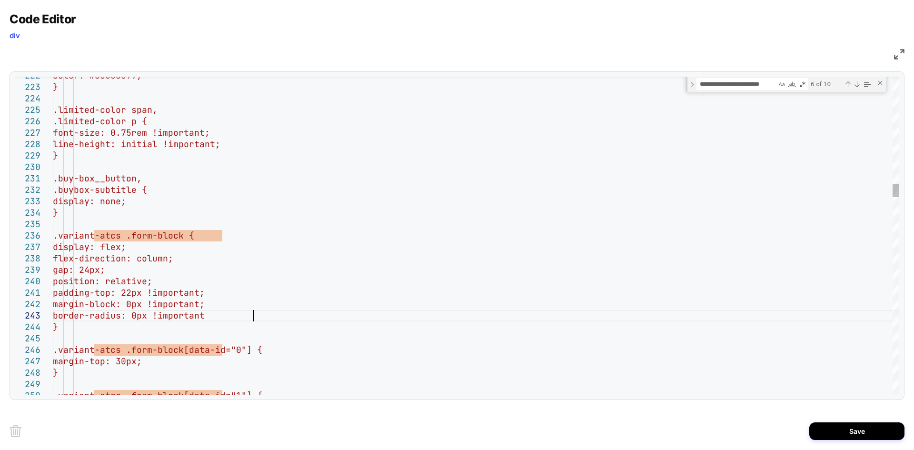
scroll to position [23, 205]
type textarea "**********"
click at [855, 430] on button "Save" at bounding box center [856, 431] width 95 height 18
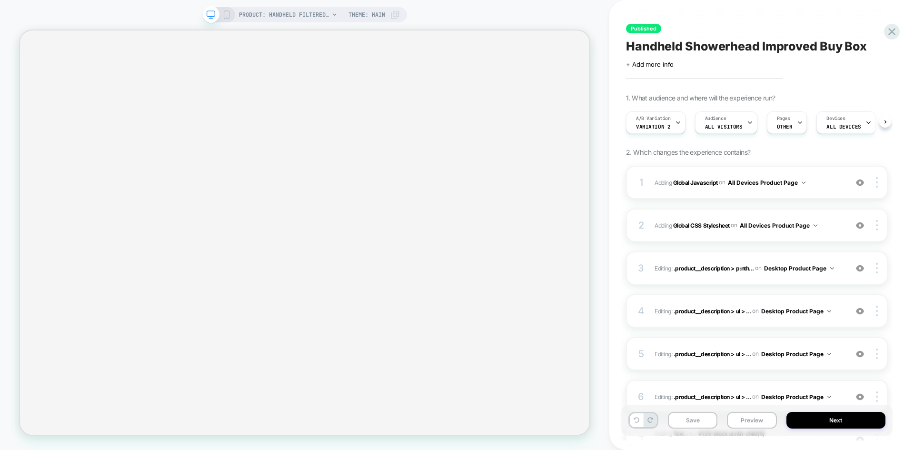
scroll to position [0, 0]
click at [687, 417] on button "Save" at bounding box center [693, 420] width 50 height 17
click at [748, 417] on button "Preview" at bounding box center [752, 420] width 50 height 17
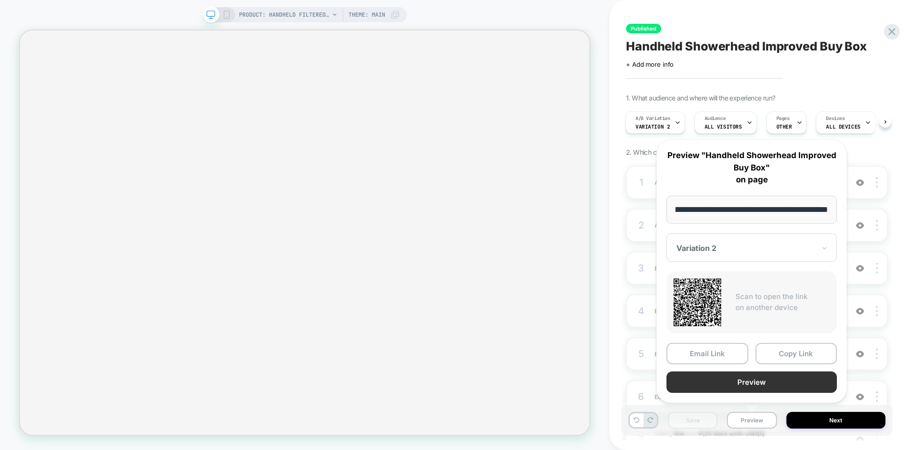
scroll to position [0, 0]
click at [723, 379] on button "Preview" at bounding box center [752, 381] width 170 height 21
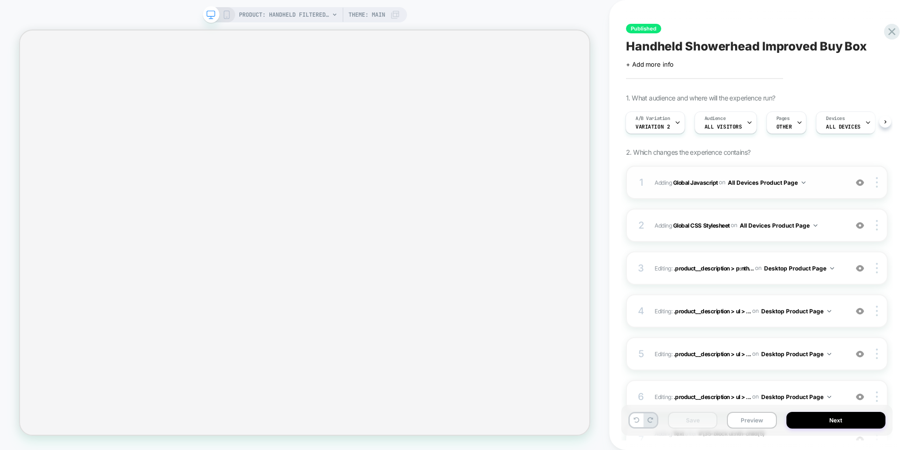
click at [841, 190] on div "1 Adding Global Javascript on All Devices Product Page Add Before Add After Tar…" at bounding box center [757, 182] width 262 height 33
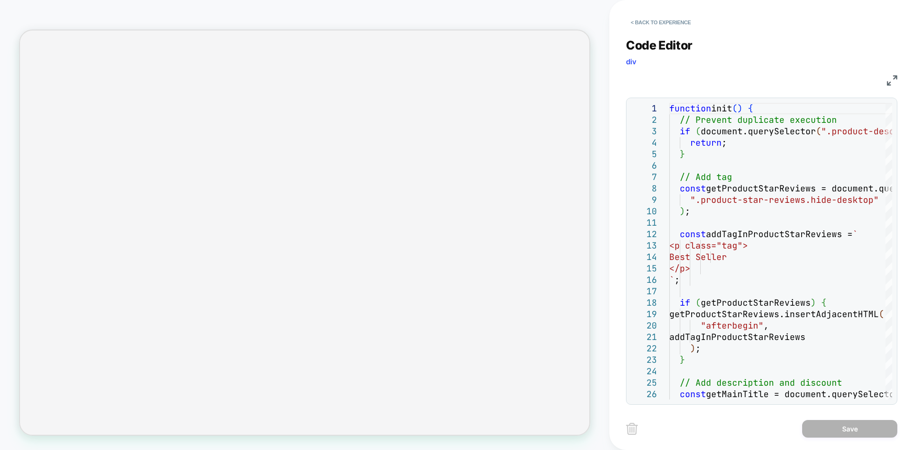
click at [890, 84] on img at bounding box center [892, 80] width 10 height 10
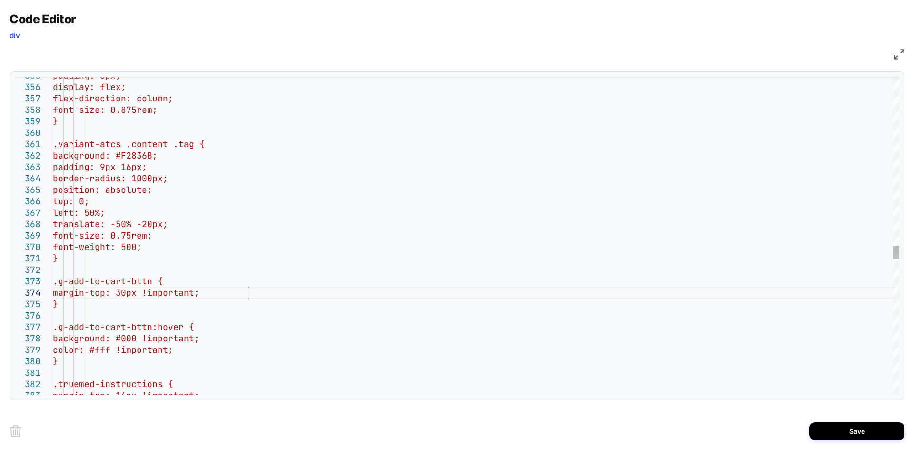
scroll to position [34, 195]
type textarea "**********"
click at [808, 428] on div "Save" at bounding box center [457, 431] width 895 height 38
click at [842, 436] on button "Save" at bounding box center [856, 431] width 95 height 18
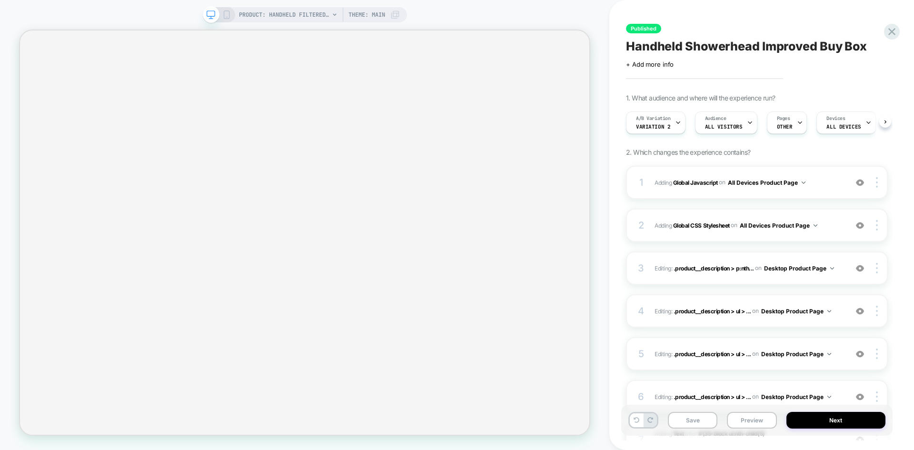
scroll to position [0, 0]
click at [691, 423] on button "Save" at bounding box center [693, 420] width 50 height 17
click at [742, 422] on button "Preview" at bounding box center [752, 420] width 50 height 17
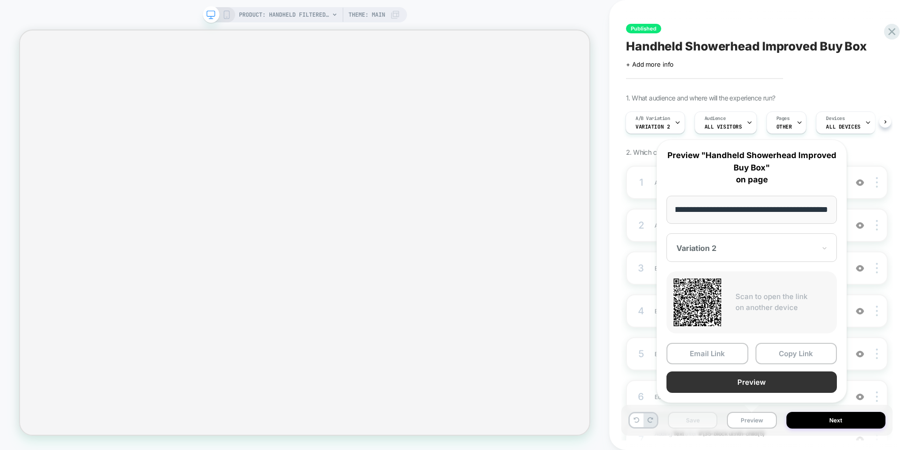
scroll to position [0, 0]
click at [746, 380] on button "Preview" at bounding box center [752, 381] width 170 height 21
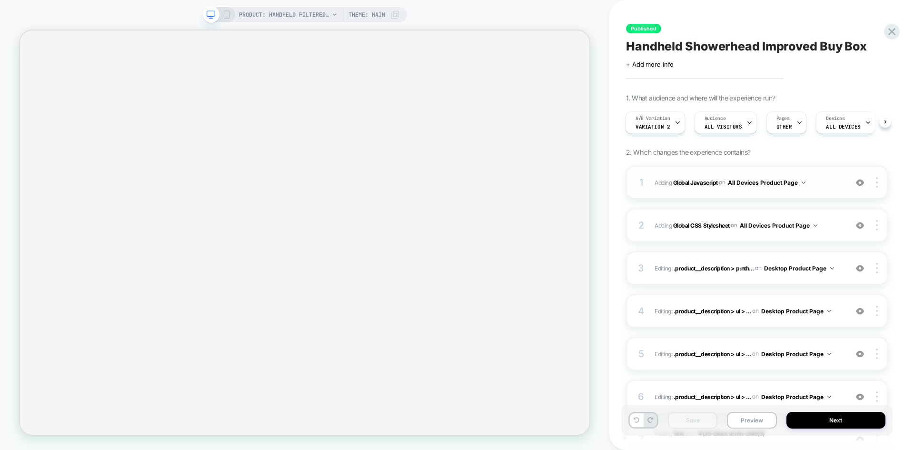
click at [817, 185] on span "Adding Global Javascript on All Devices Product Page" at bounding box center [749, 183] width 188 height 12
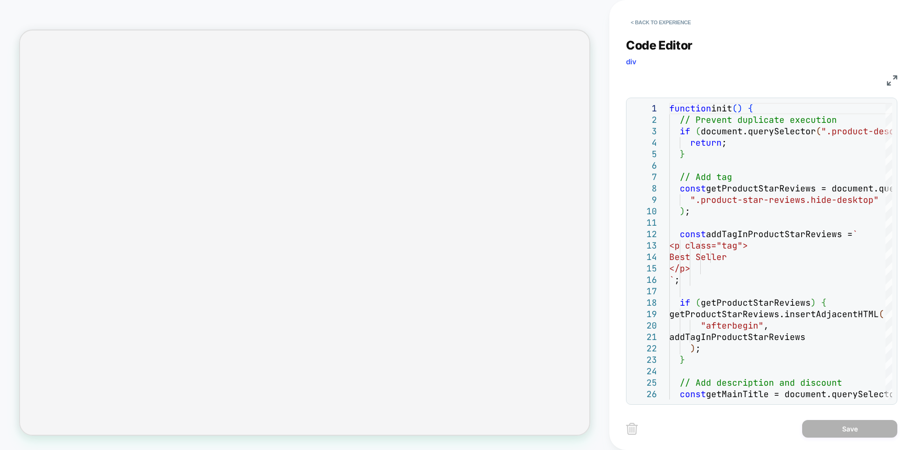
click at [892, 80] on img at bounding box center [892, 80] width 10 height 10
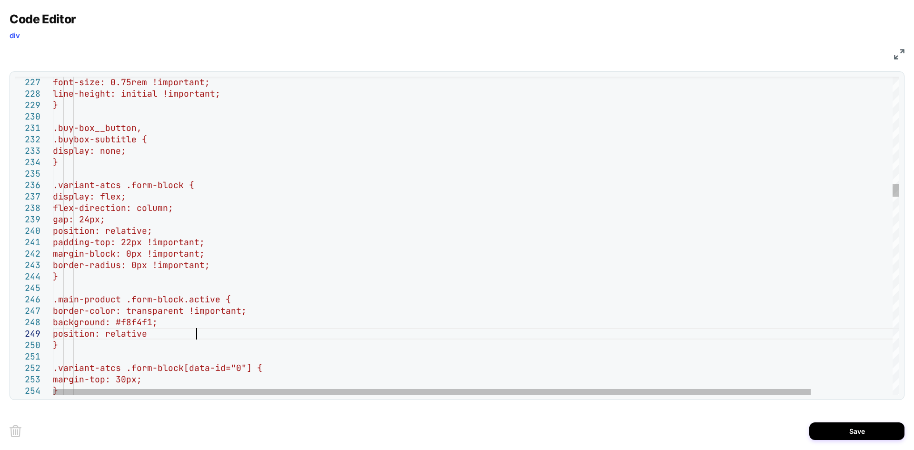
scroll to position [91, 149]
drag, startPoint x: 275, startPoint y: 298, endPoint x: 93, endPoint y: 301, distance: 181.4
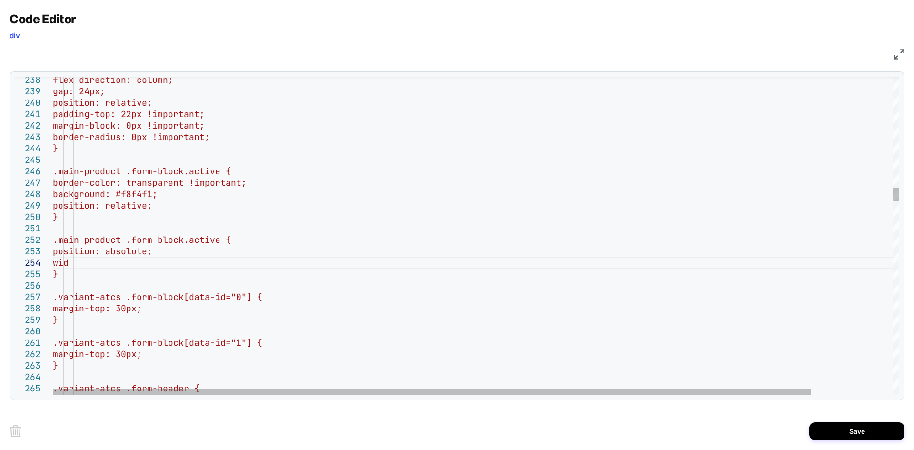
scroll to position [46, 51]
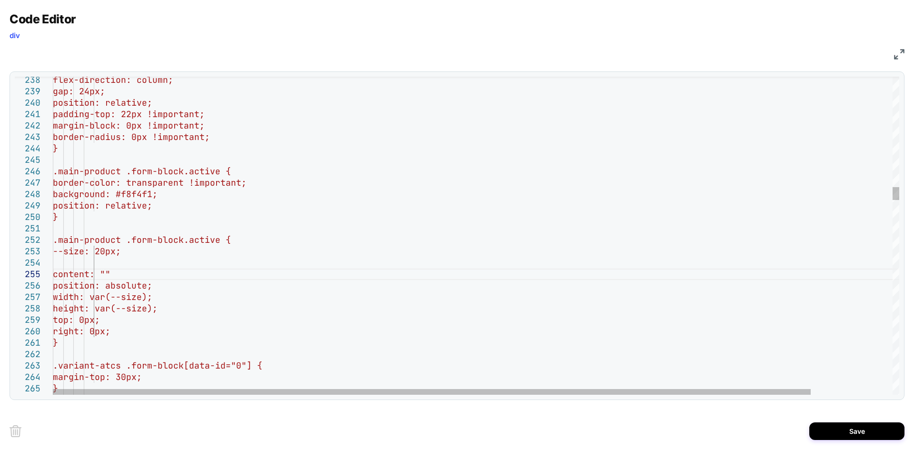
scroll to position [56, 112]
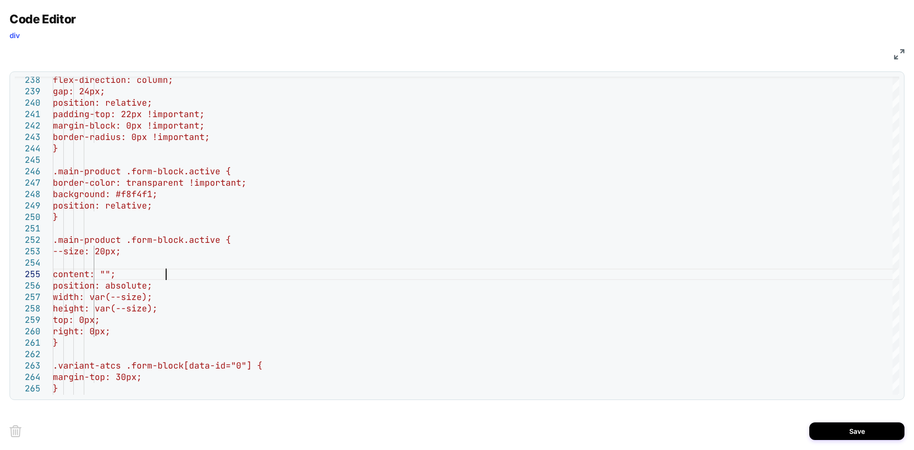
type textarea "**********"
click at [854, 428] on button "Save" at bounding box center [856, 431] width 95 height 18
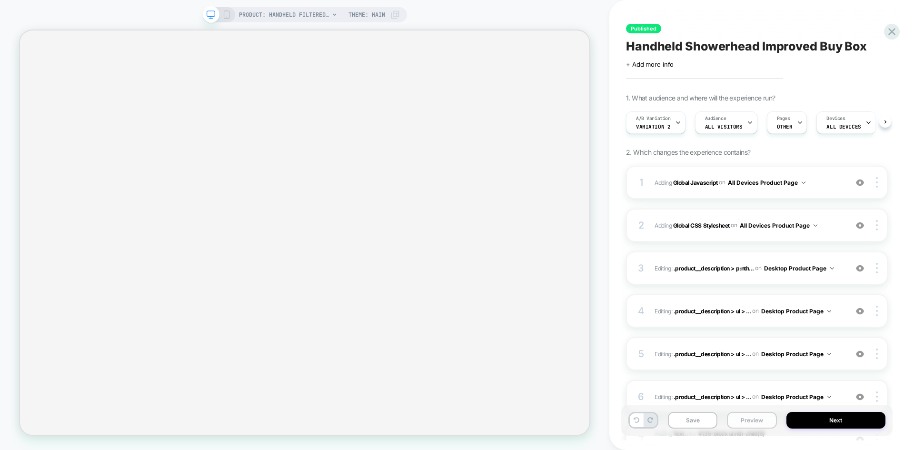
scroll to position [0, 0]
click at [706, 418] on button "Save" at bounding box center [693, 420] width 50 height 17
click at [754, 427] on button "Preview" at bounding box center [752, 420] width 50 height 17
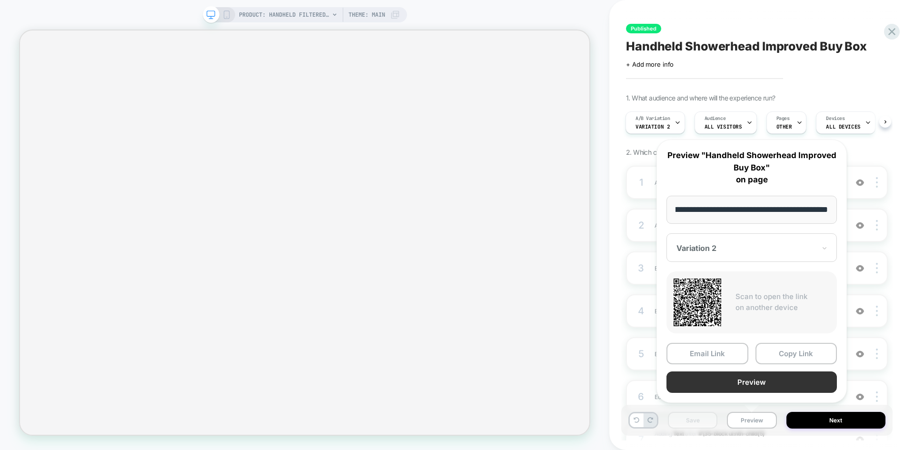
scroll to position [0, 0]
click at [722, 375] on button "Preview" at bounding box center [752, 381] width 170 height 21
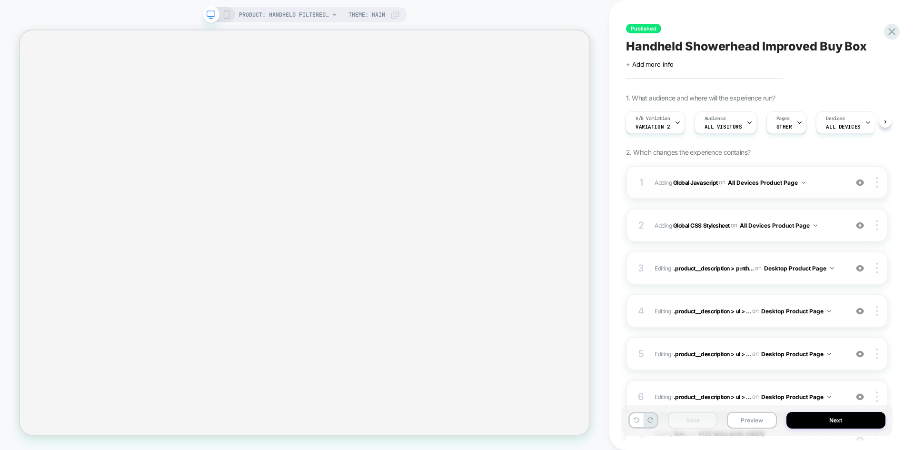
click at [835, 184] on span "Adding Global Javascript on All Devices Product Page" at bounding box center [749, 183] width 188 height 12
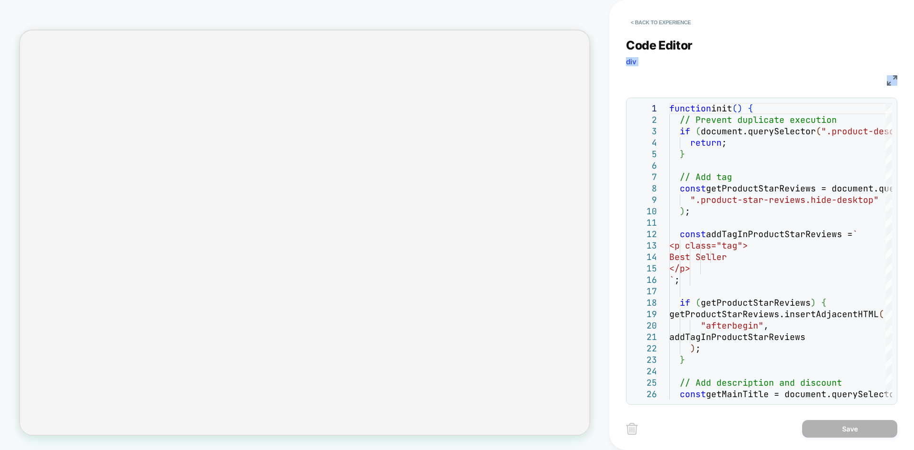
drag, startPoint x: 883, startPoint y: 70, endPoint x: 889, endPoint y: 81, distance: 12.8
click at [889, 81] on div "Code Editor div JS" at bounding box center [761, 62] width 271 height 48
click at [889, 81] on img at bounding box center [892, 80] width 10 height 10
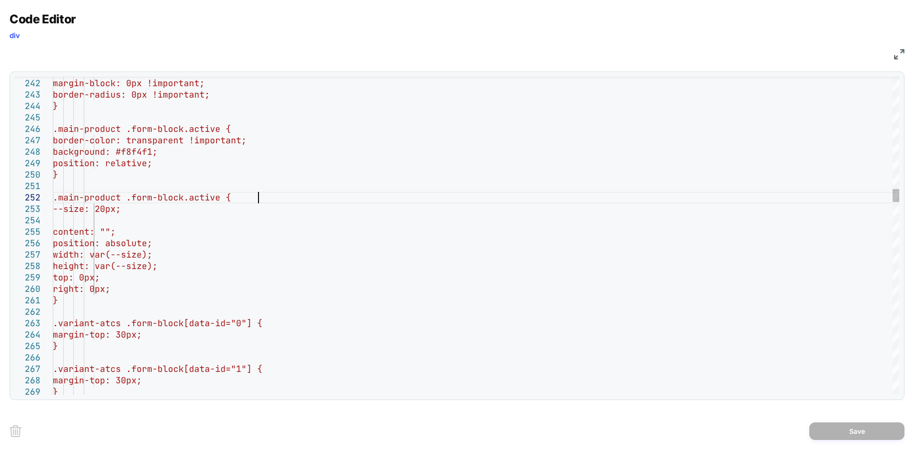
type textarea "**********"
click at [846, 430] on button "Save" at bounding box center [856, 431] width 95 height 18
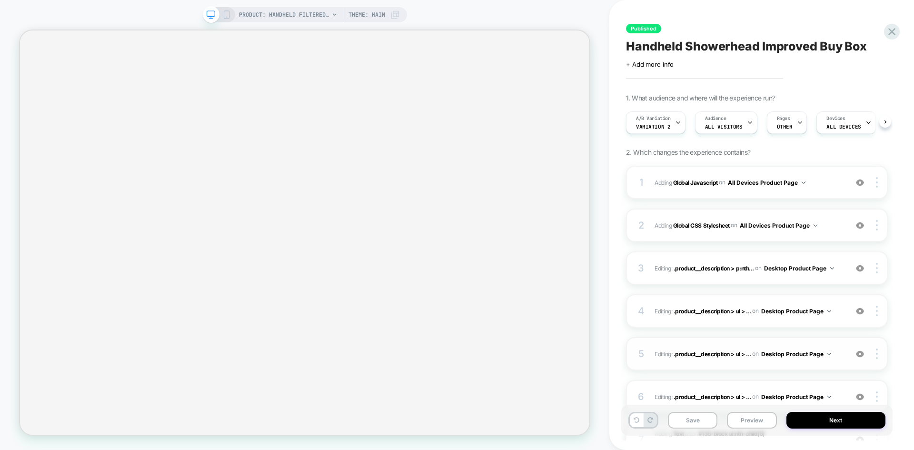
scroll to position [0, 0]
click at [689, 420] on button "Save" at bounding box center [693, 420] width 50 height 17
click at [756, 422] on button "Preview" at bounding box center [752, 420] width 50 height 17
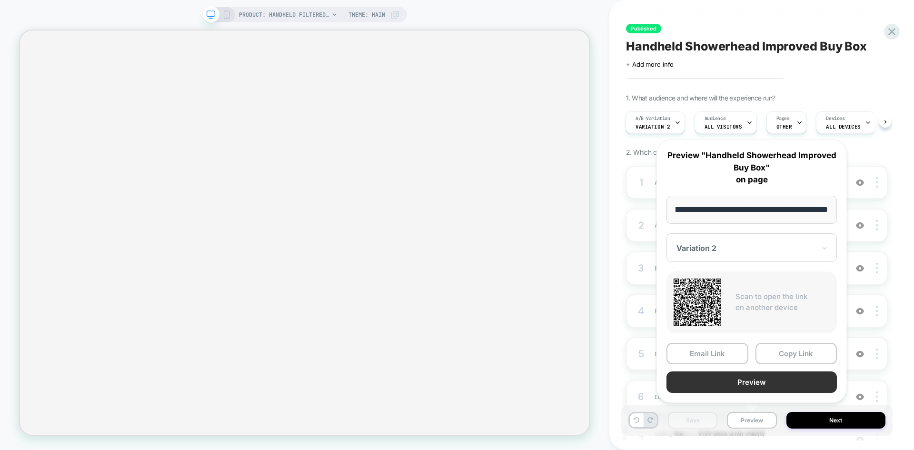
scroll to position [0, 0]
click at [695, 378] on button "Preview" at bounding box center [752, 381] width 170 height 21
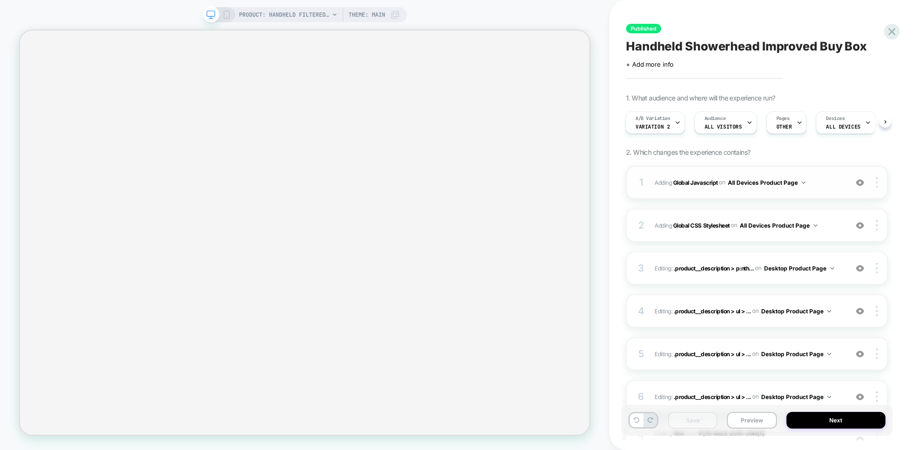
click at [828, 179] on span "Adding Global Javascript on All Devices Product Page" at bounding box center [749, 183] width 188 height 12
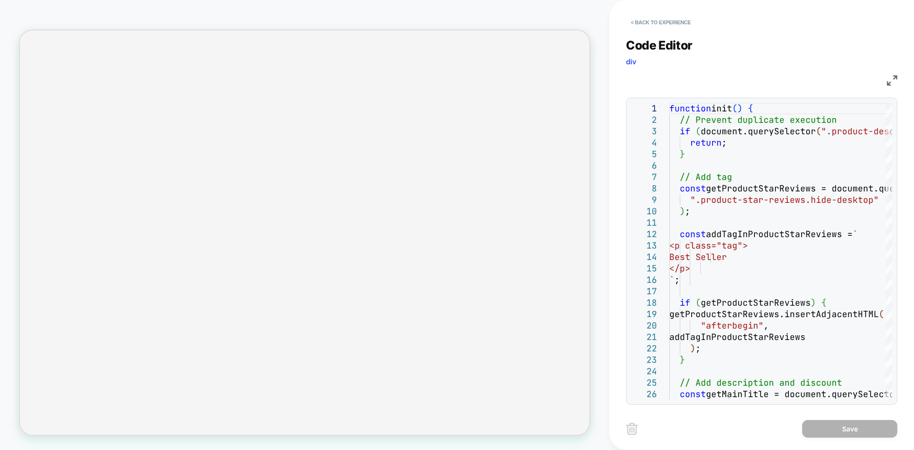
click at [894, 81] on img at bounding box center [892, 80] width 10 height 10
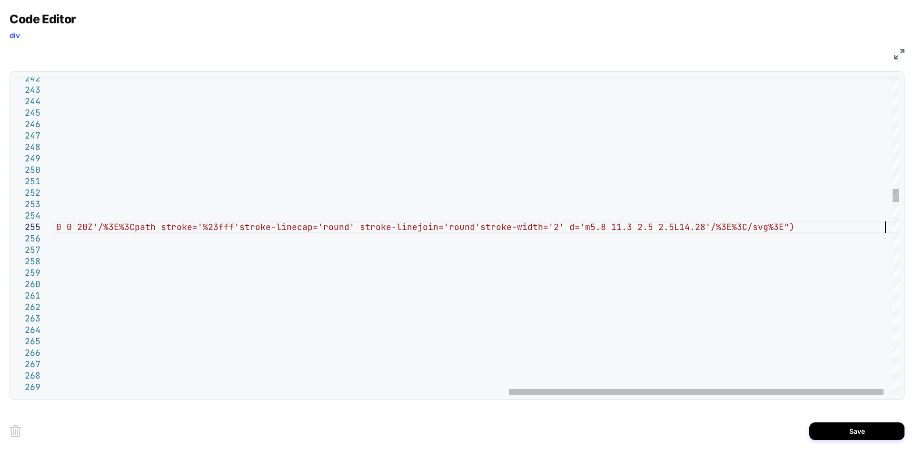
scroll to position [46, 1865]
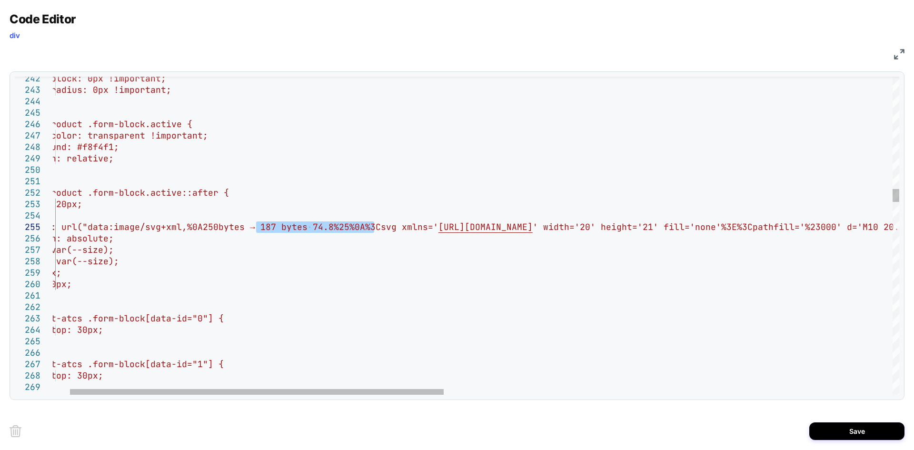
drag, startPoint x: 256, startPoint y: 228, endPoint x: 376, endPoint y: 231, distance: 120.0
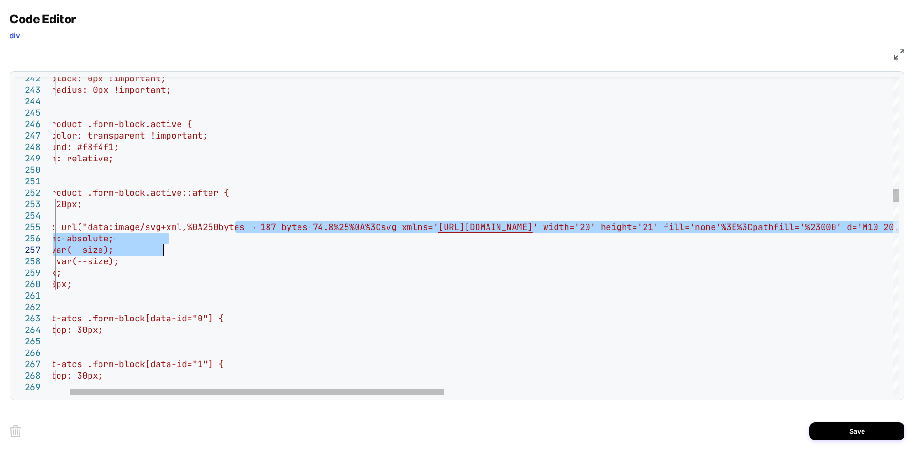
drag, startPoint x: 415, startPoint y: 227, endPoint x: 402, endPoint y: 309, distance: 83.4
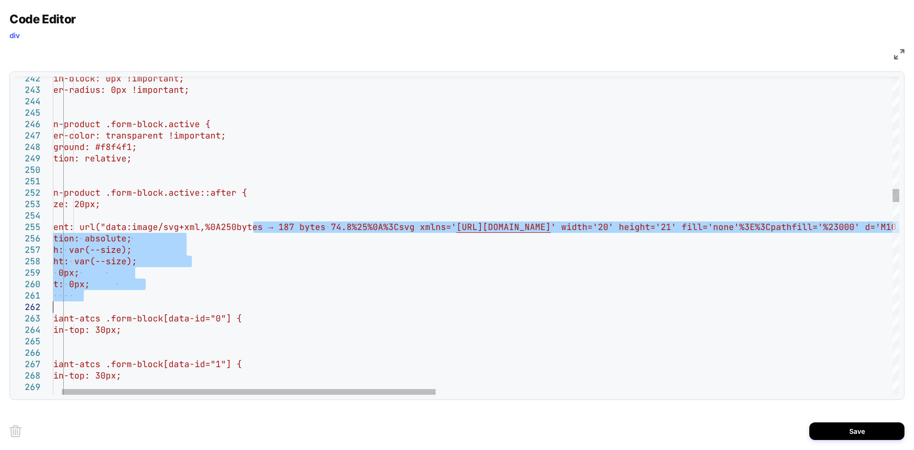
scroll to position [46, 251]
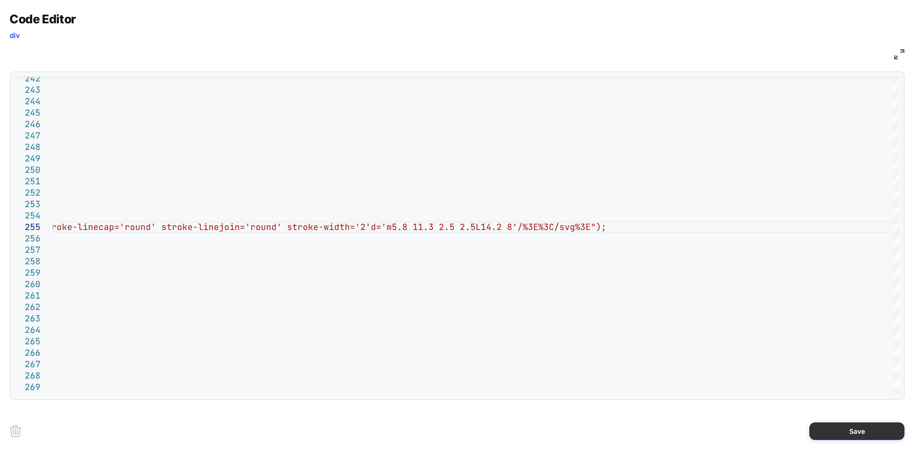
type textarea "**********"
click at [840, 423] on button "Save" at bounding box center [856, 431] width 95 height 18
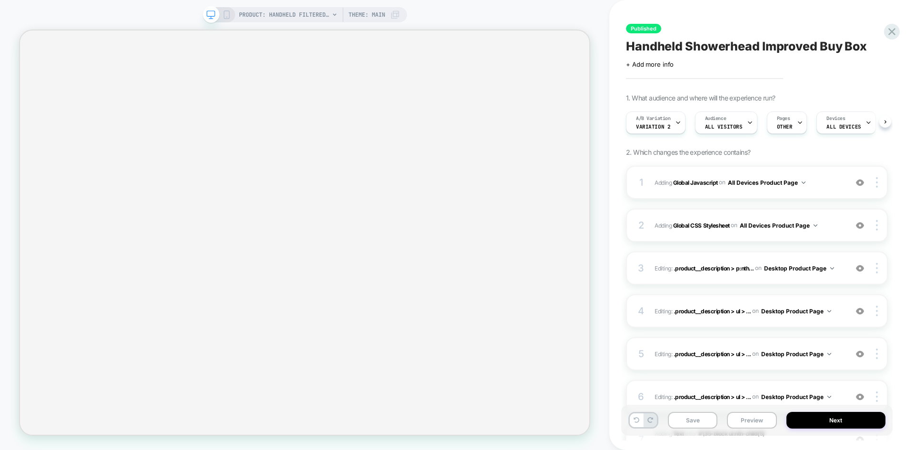
scroll to position [0, 0]
click at [697, 415] on button "Save" at bounding box center [693, 420] width 50 height 17
click at [754, 416] on button "Preview" at bounding box center [752, 420] width 50 height 17
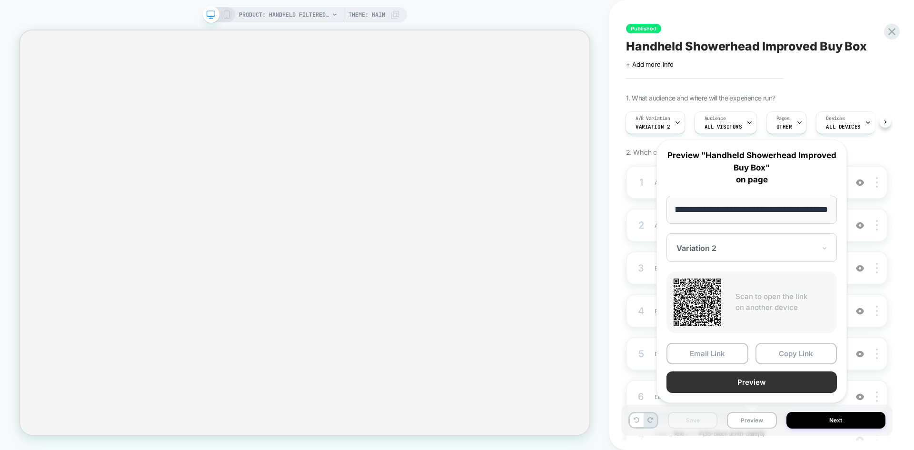
scroll to position [0, 0]
click at [727, 389] on button "Preview" at bounding box center [752, 381] width 170 height 21
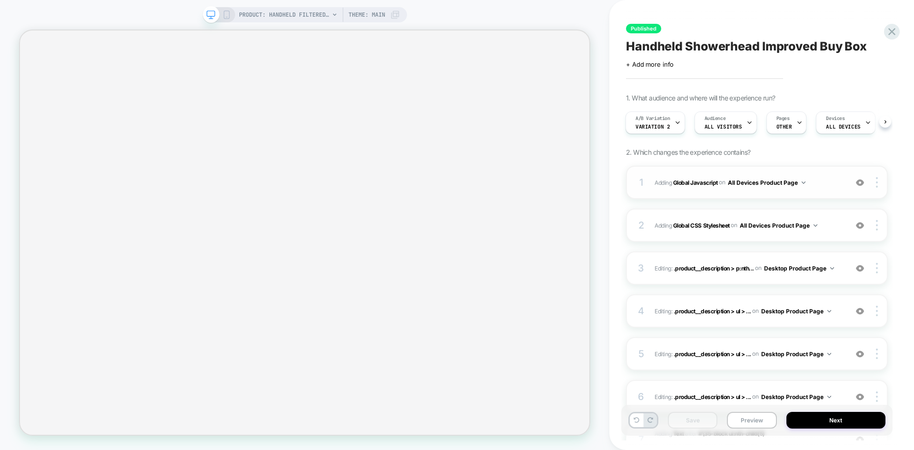
click at [825, 178] on span "Adding Global Javascript on All Devices Product Page" at bounding box center [749, 183] width 188 height 12
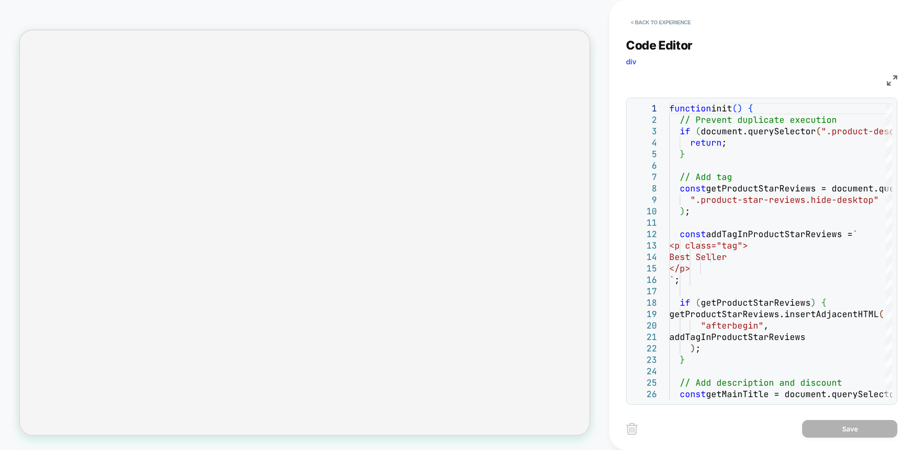
click at [891, 76] on img at bounding box center [892, 80] width 10 height 10
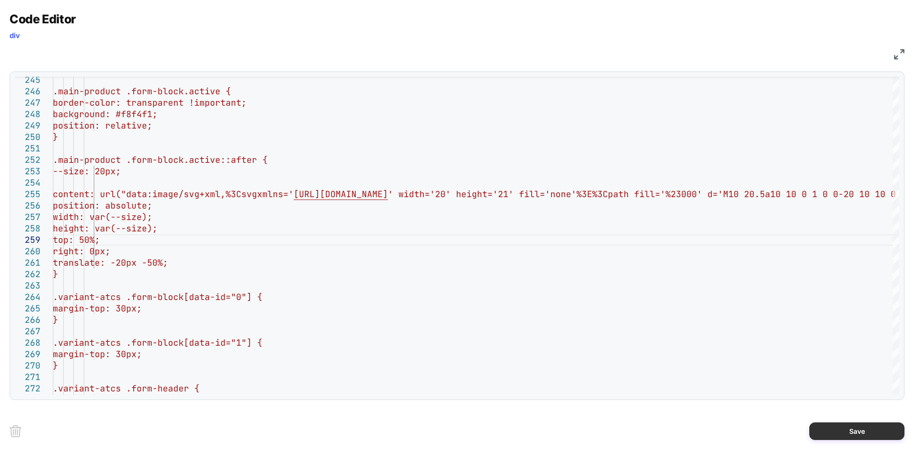
type textarea "**********"
click at [839, 431] on button "Save" at bounding box center [856, 431] width 95 height 18
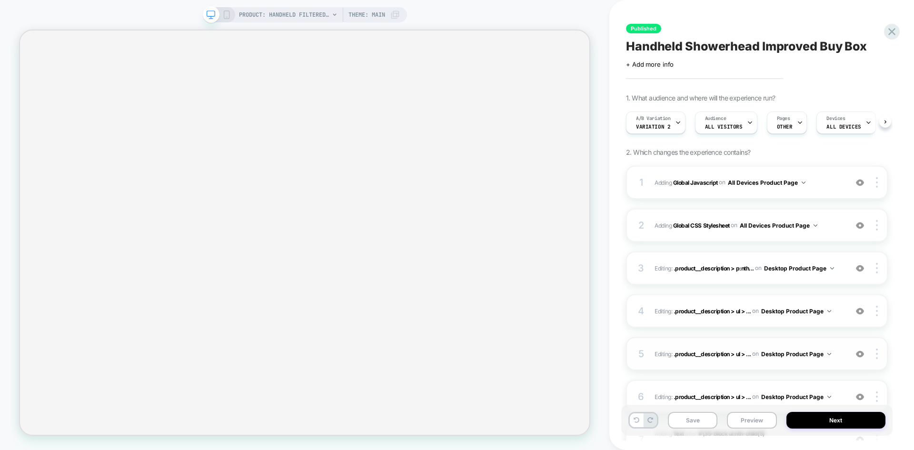
scroll to position [0, 0]
click at [690, 414] on button "Save" at bounding box center [693, 420] width 50 height 17
click at [764, 424] on button "Preview" at bounding box center [752, 420] width 50 height 17
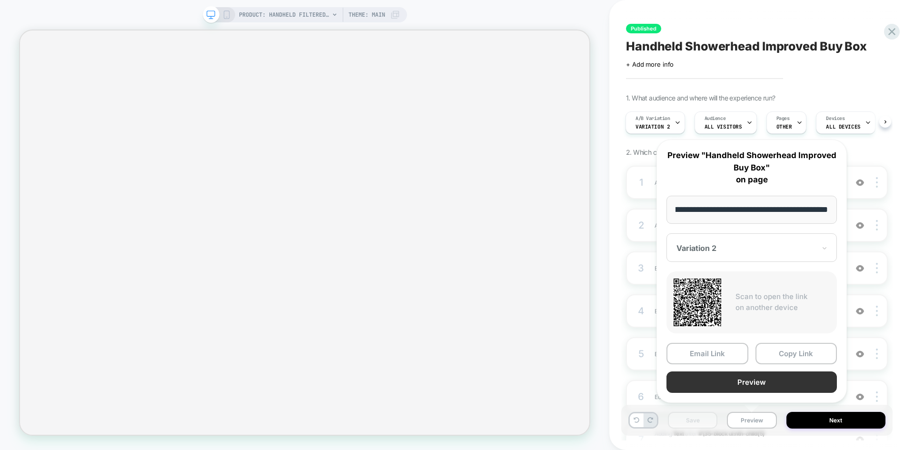
scroll to position [0, 0]
click at [723, 380] on button "Preview" at bounding box center [752, 381] width 170 height 21
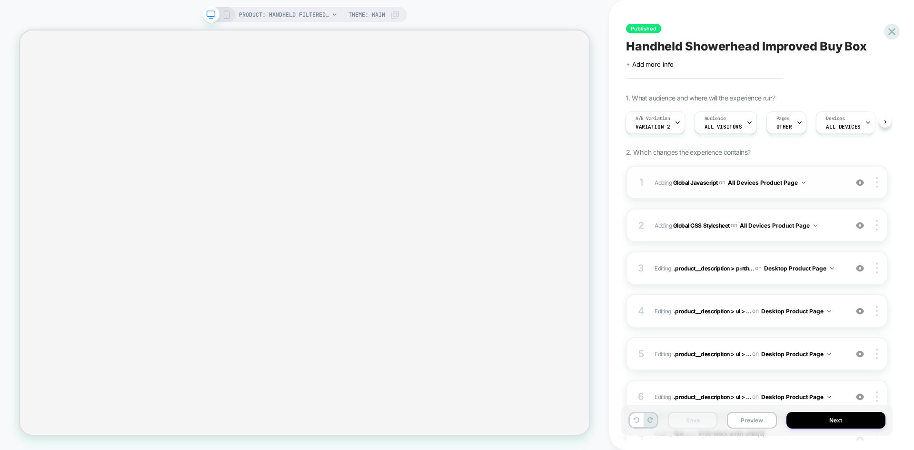
click at [835, 181] on span "Adding Global Javascript on All Devices Product Page" at bounding box center [749, 183] width 188 height 12
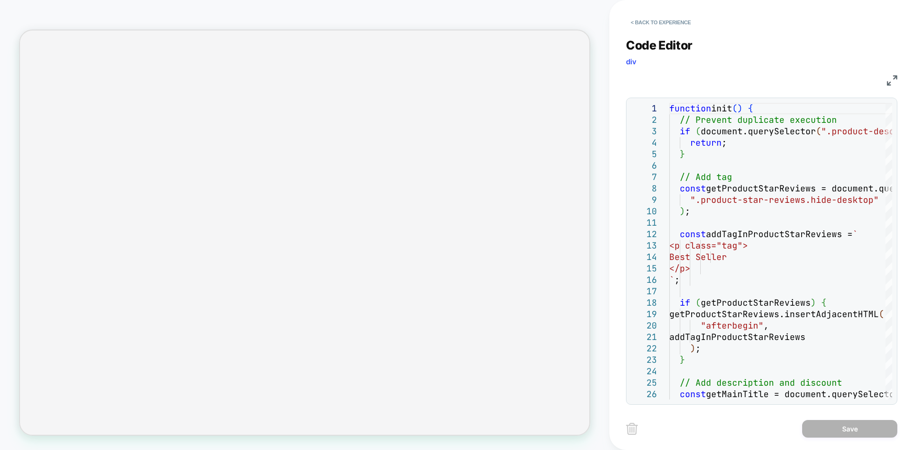
click at [891, 78] on img at bounding box center [892, 80] width 10 height 10
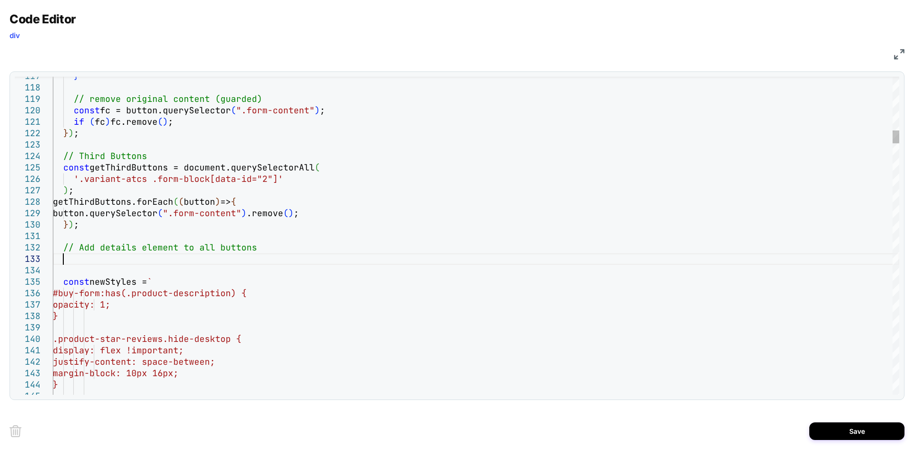
scroll to position [23, 10]
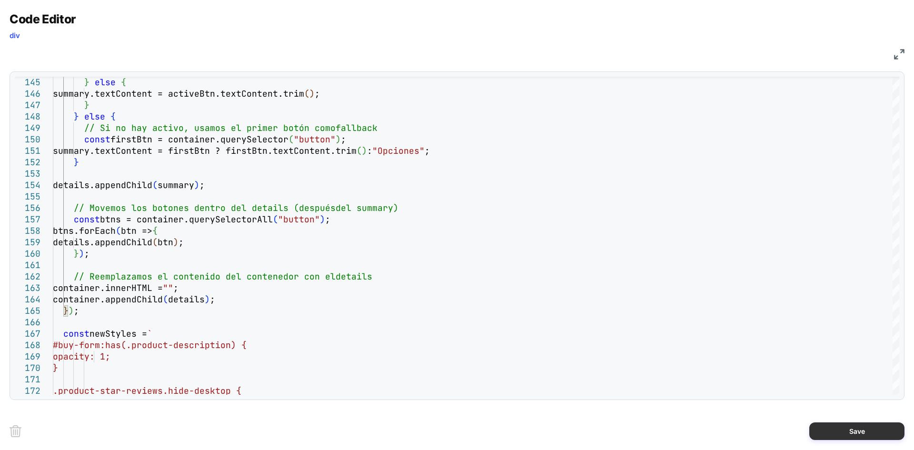
type textarea "**********"
click at [828, 428] on button "Save" at bounding box center [856, 431] width 95 height 18
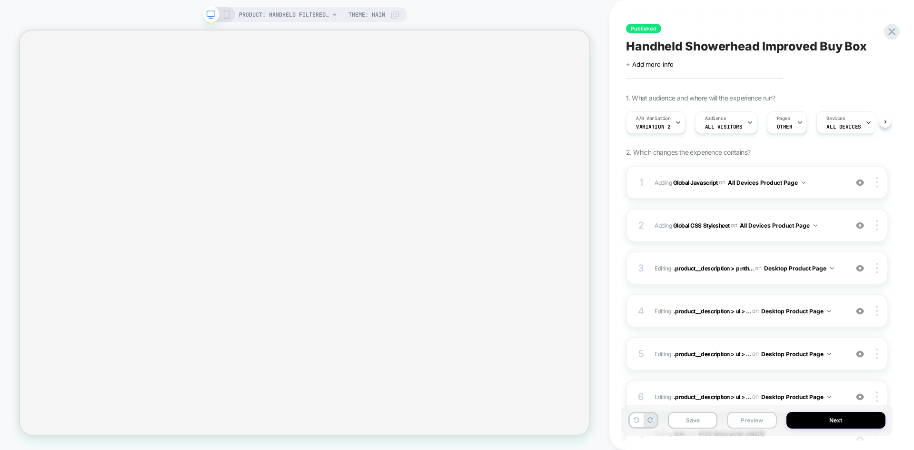
scroll to position [0, 0]
click at [694, 426] on button "Save" at bounding box center [693, 420] width 50 height 17
click at [756, 421] on button "Preview" at bounding box center [752, 420] width 50 height 17
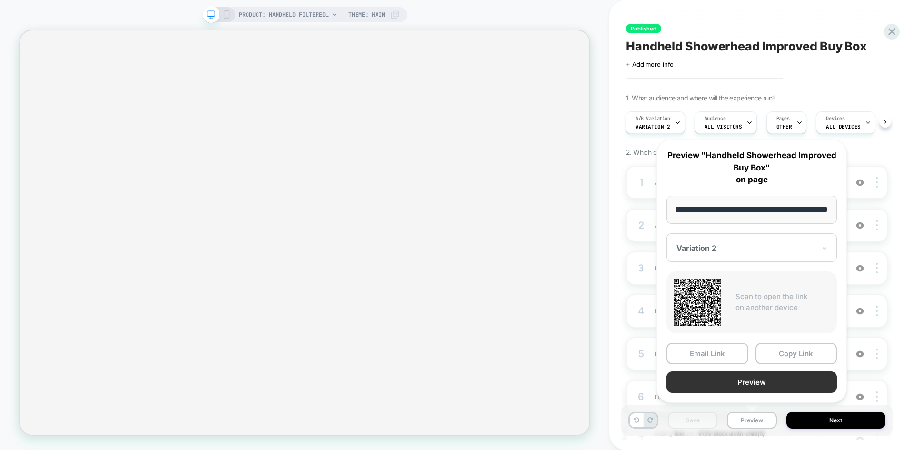
scroll to position [0, 0]
click at [735, 379] on button "Preview" at bounding box center [752, 381] width 170 height 21
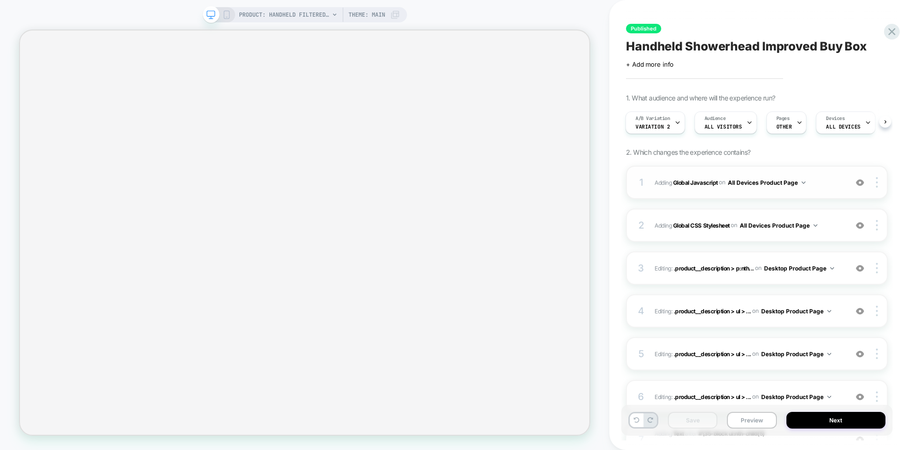
click at [820, 173] on div "1 Adding Global Javascript on All Devices Product Page Add Before Add After Tar…" at bounding box center [757, 182] width 262 height 33
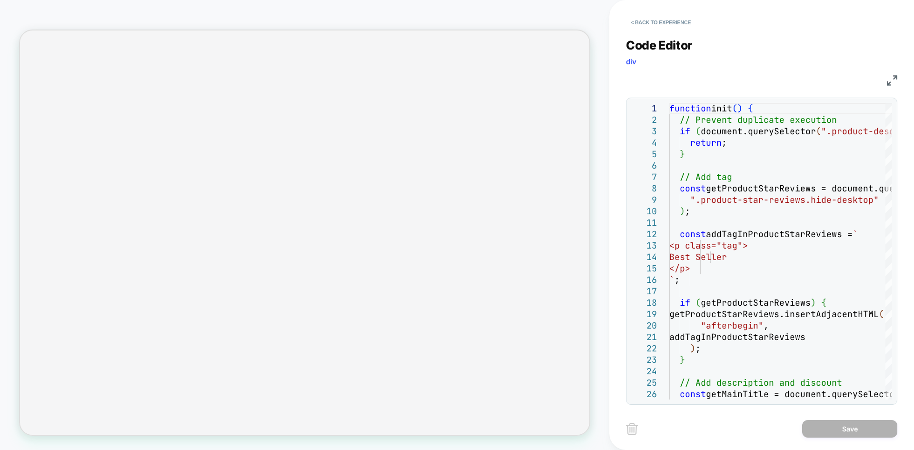
click at [891, 84] on img at bounding box center [892, 80] width 10 height 10
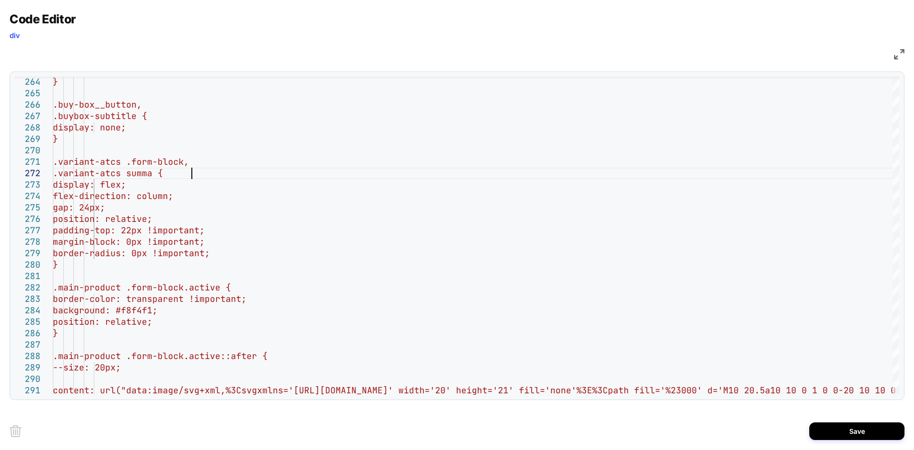
scroll to position [11, 149]
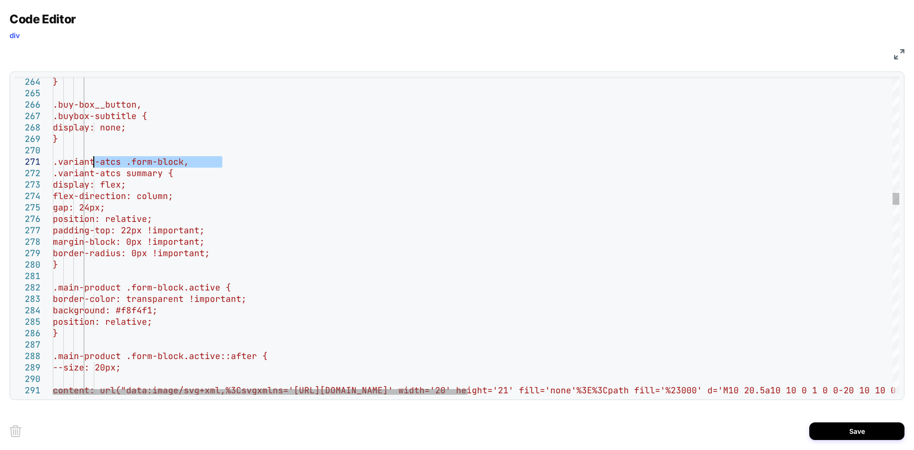
drag, startPoint x: 224, startPoint y: 160, endPoint x: 95, endPoint y: 167, distance: 129.2
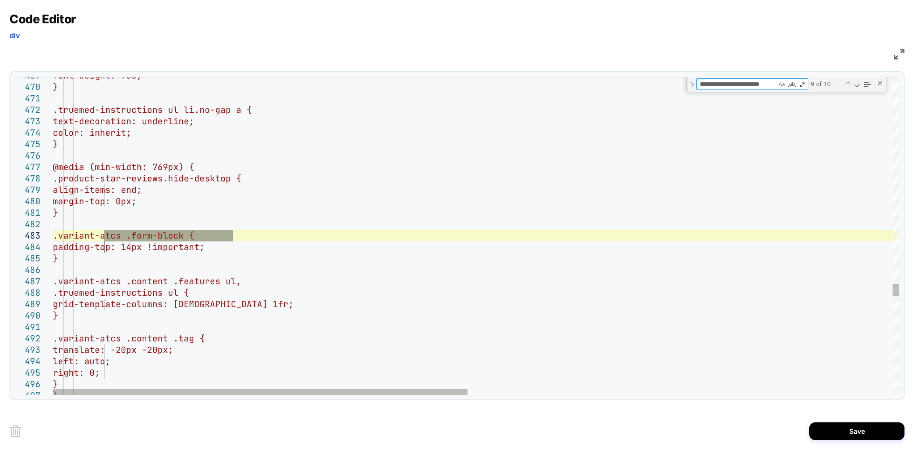
scroll to position [11, 0]
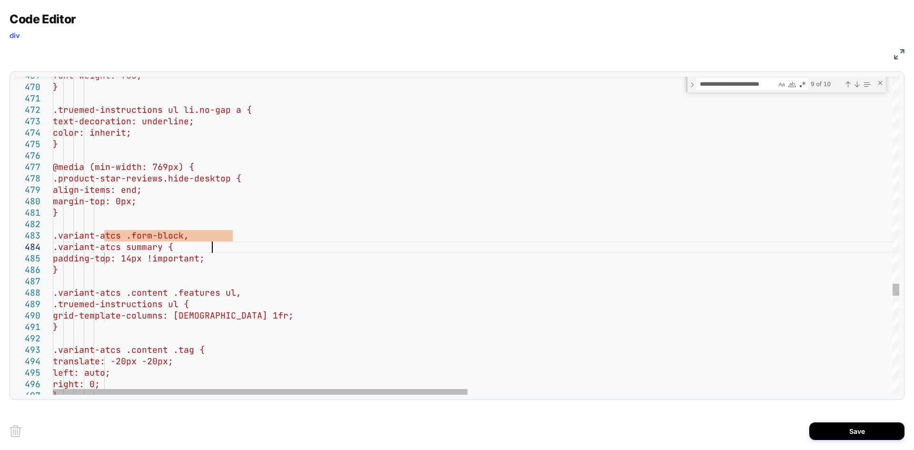
scroll to position [34, 159]
click at [856, 84] on div "Next Match (Enter)" at bounding box center [857, 84] width 8 height 8
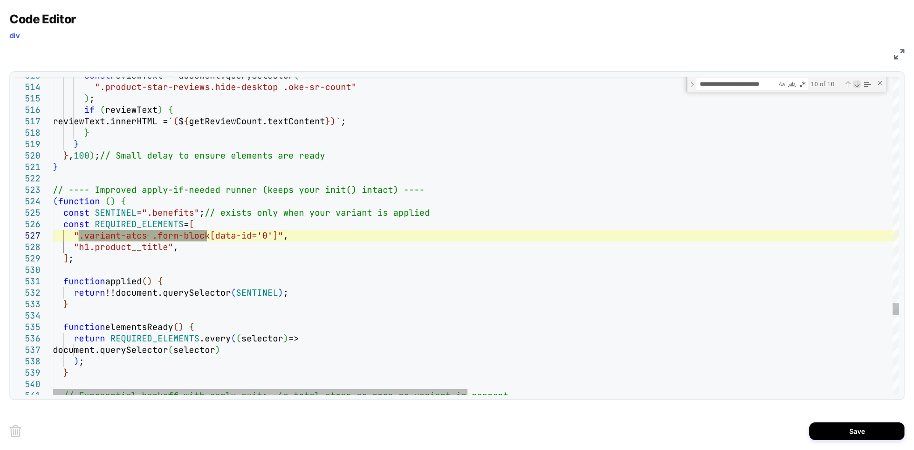
click at [856, 84] on div "Next Match (Enter)" at bounding box center [857, 84] width 8 height 8
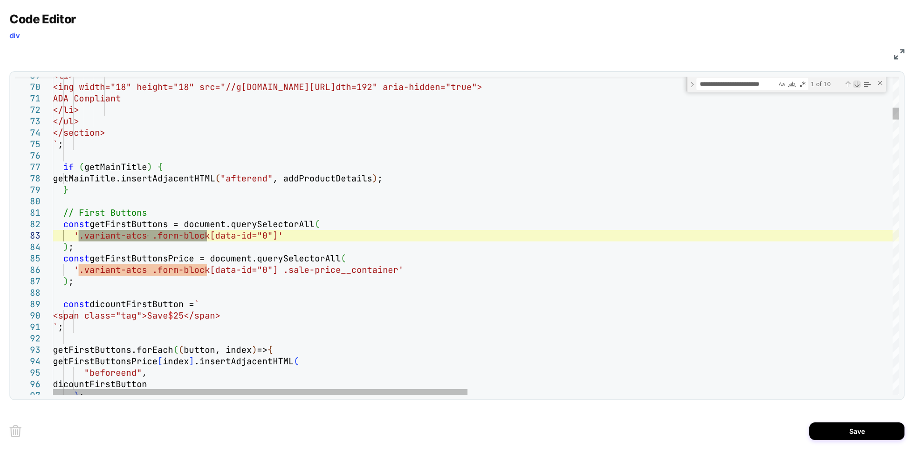
click at [856, 84] on div "Next Match (Enter)" at bounding box center [857, 84] width 8 height 8
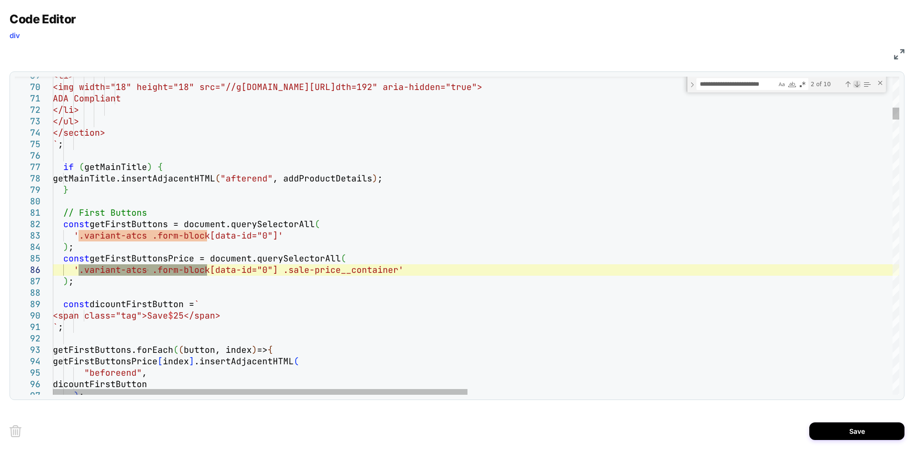
click at [856, 84] on div "Next Match (Enter)" at bounding box center [857, 84] width 8 height 8
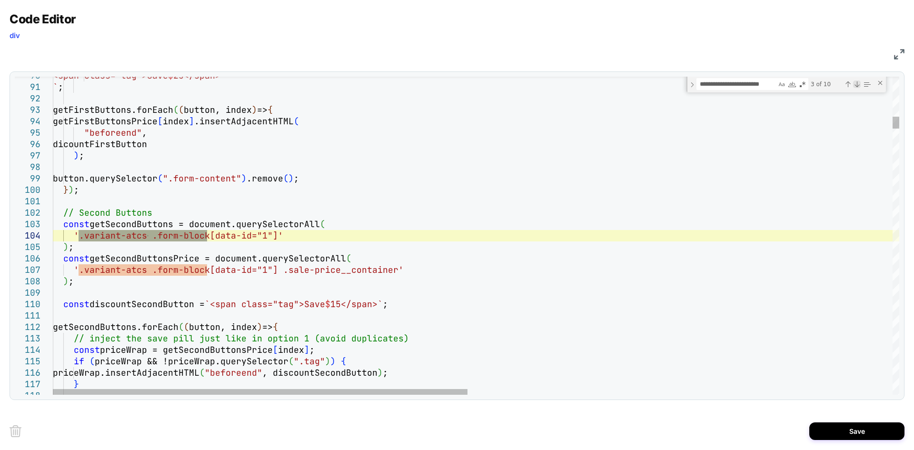
click at [856, 84] on div "Next Match (Enter)" at bounding box center [857, 84] width 8 height 8
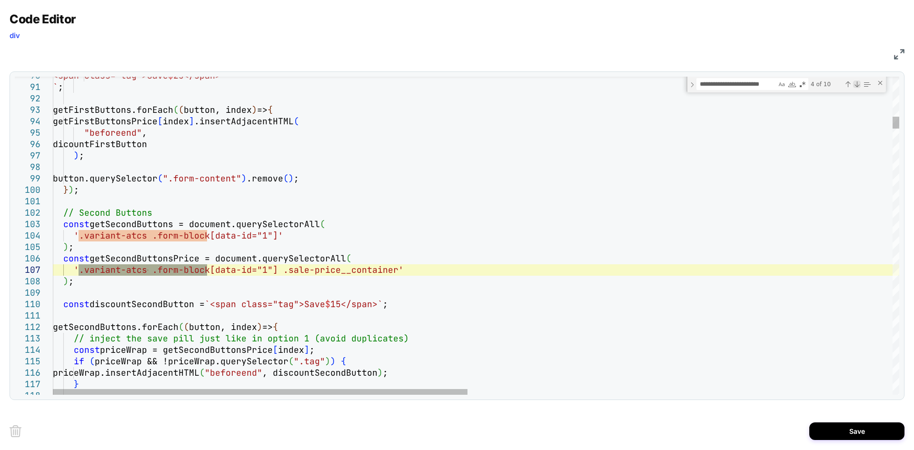
click at [856, 84] on div "Next Match (Enter)" at bounding box center [857, 84] width 8 height 8
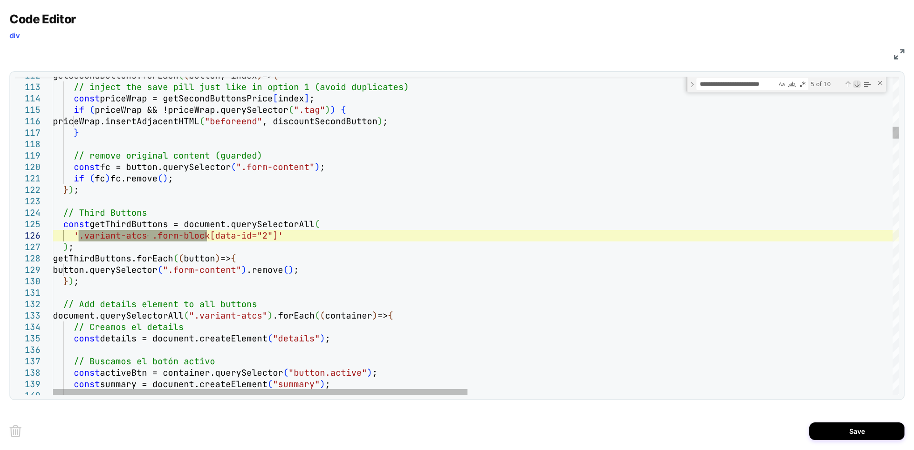
click at [856, 84] on div "Next Match (Enter)" at bounding box center [857, 84] width 8 height 8
type textarea "**********"
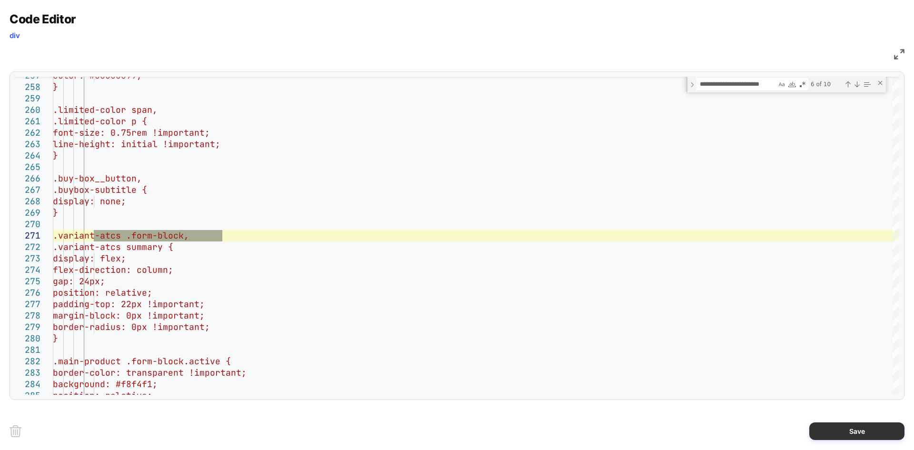
click at [848, 432] on button "Save" at bounding box center [856, 431] width 95 height 18
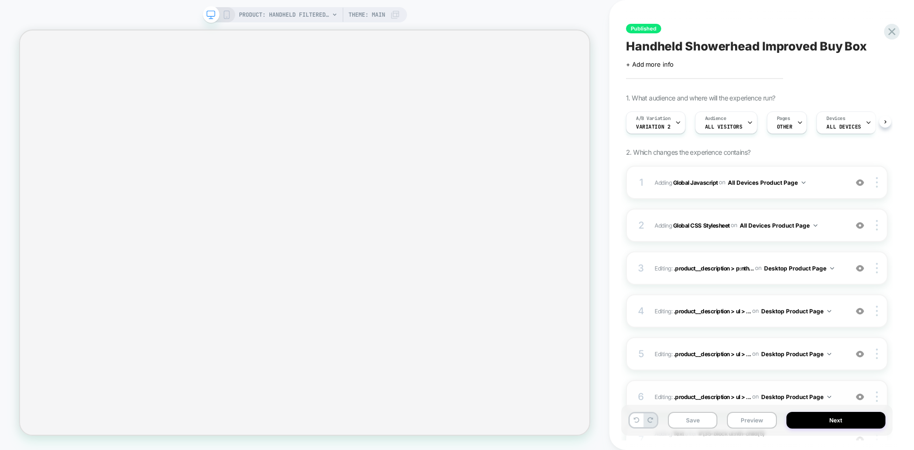
scroll to position [0, 0]
click at [694, 418] on button "Save" at bounding box center [693, 420] width 50 height 17
click at [744, 418] on button "Preview" at bounding box center [752, 420] width 50 height 17
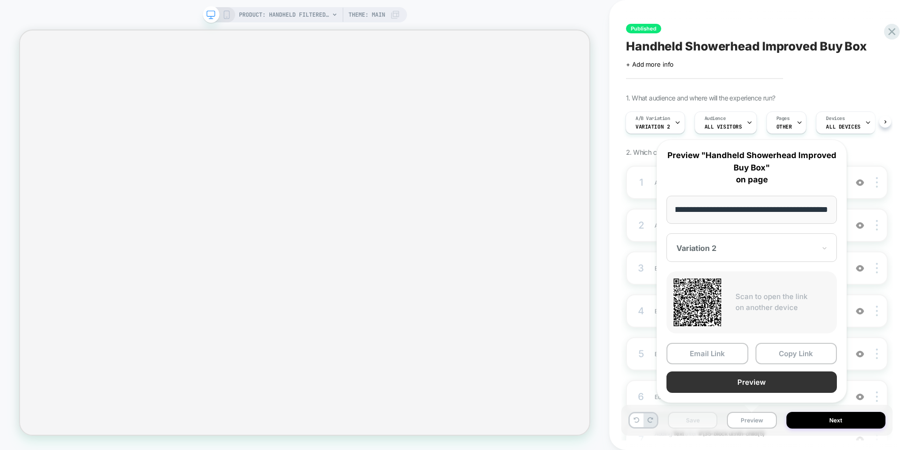
scroll to position [0, 0]
click at [728, 385] on button "Preview" at bounding box center [752, 381] width 170 height 21
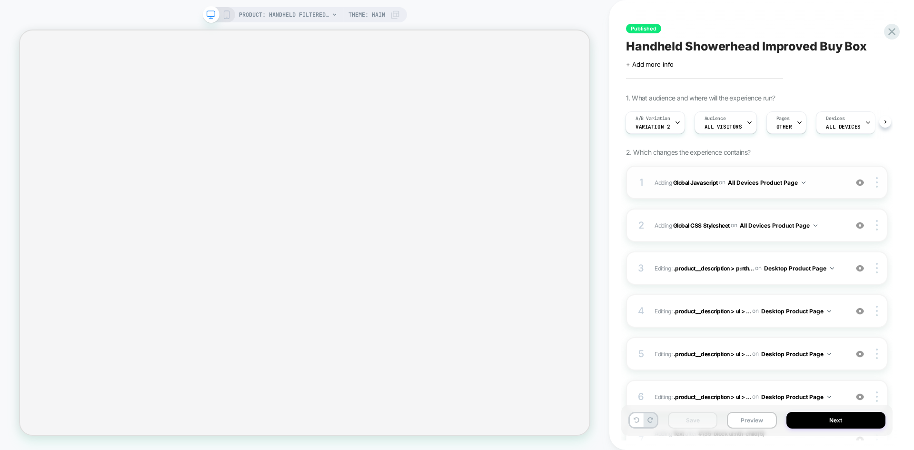
click at [824, 183] on span "Adding Global Javascript on All Devices Product Page" at bounding box center [749, 183] width 188 height 12
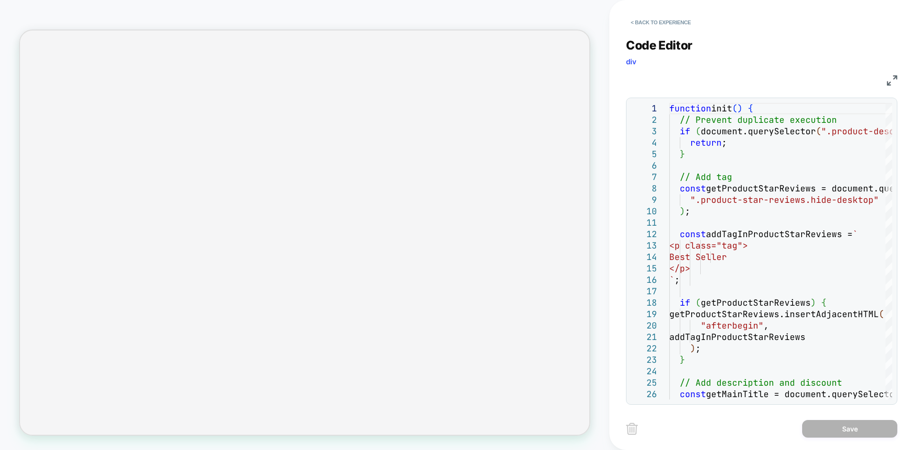
click at [888, 79] on img at bounding box center [892, 80] width 10 height 10
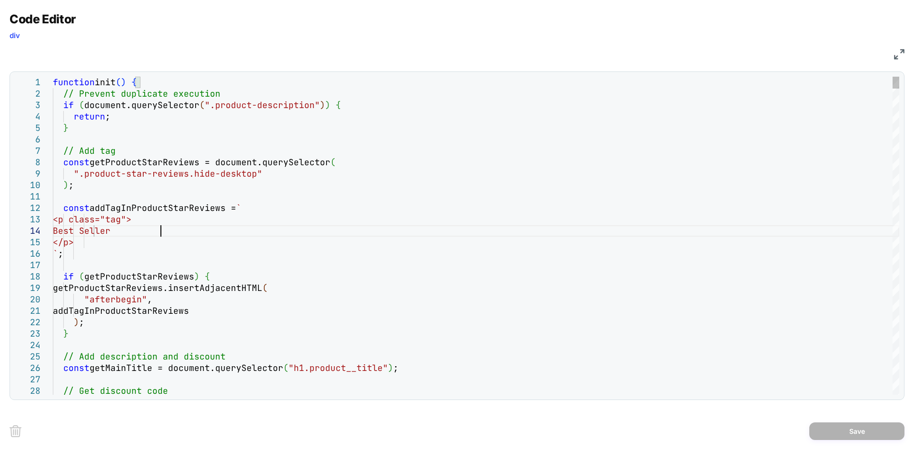
type textarea "**********"
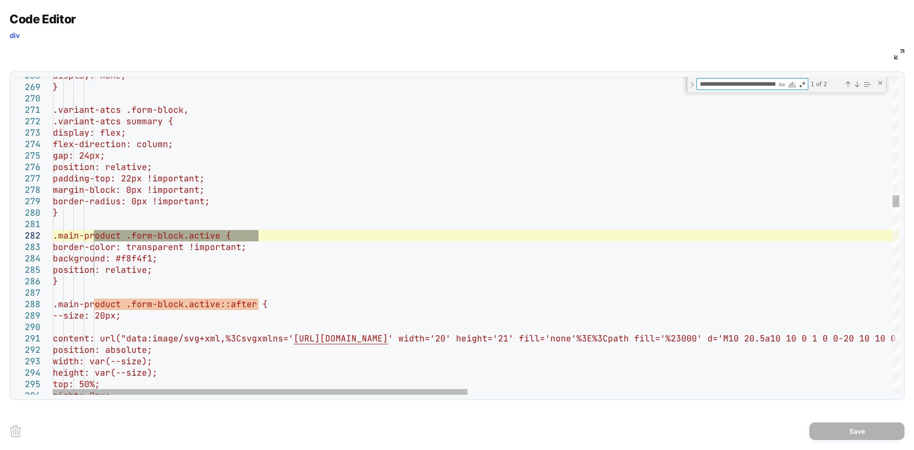
scroll to position [0, 12]
type textarea "**********"
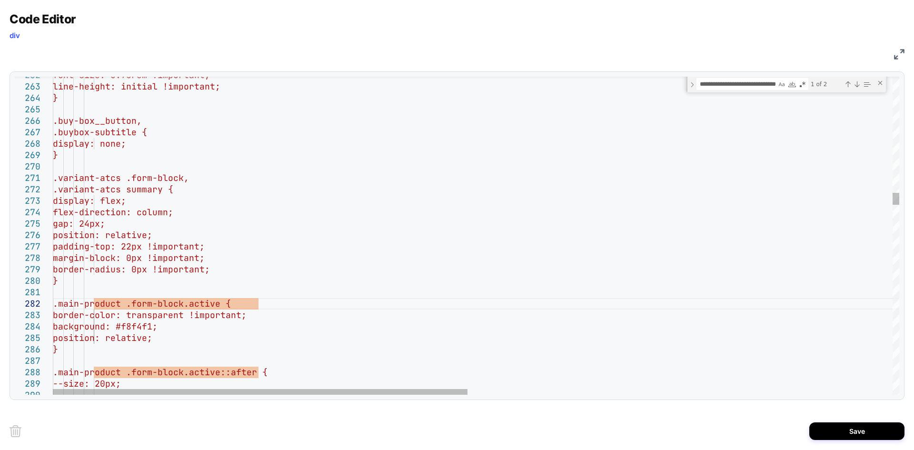
scroll to position [11, 205]
drag, startPoint x: 203, startPoint y: 189, endPoint x: 93, endPoint y: 188, distance: 110.0
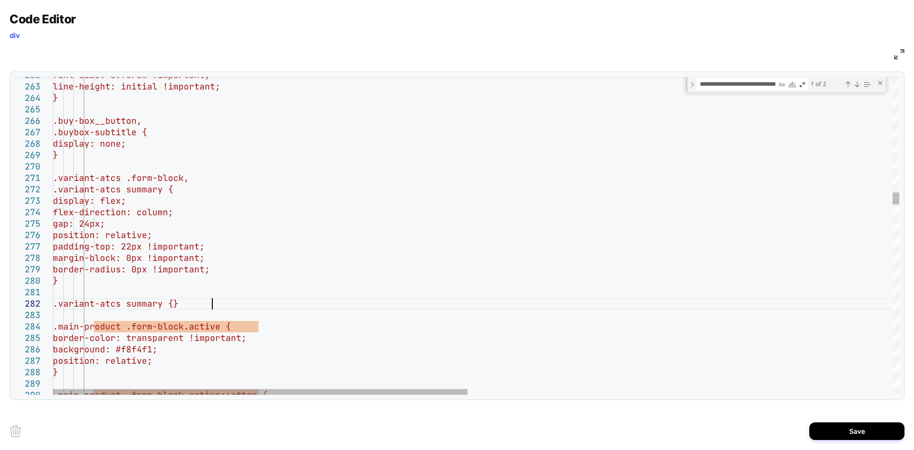
scroll to position [23, 51]
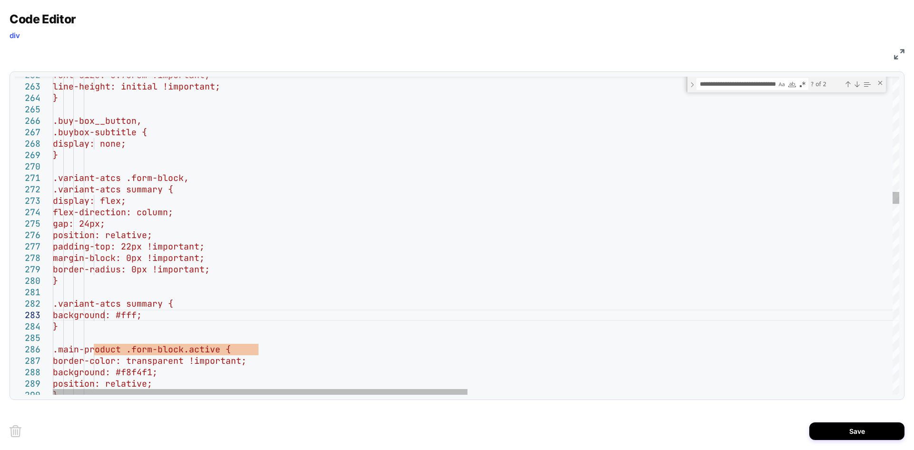
type textarea "**********"
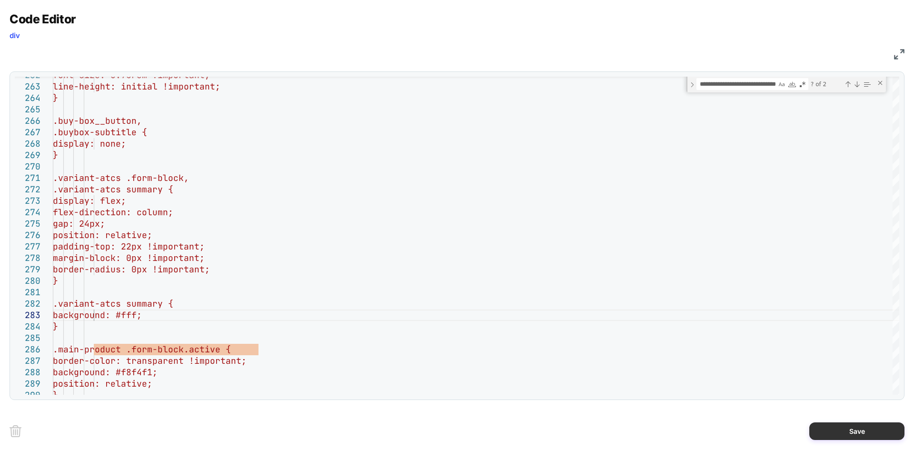
click at [853, 431] on button "Save" at bounding box center [856, 431] width 95 height 18
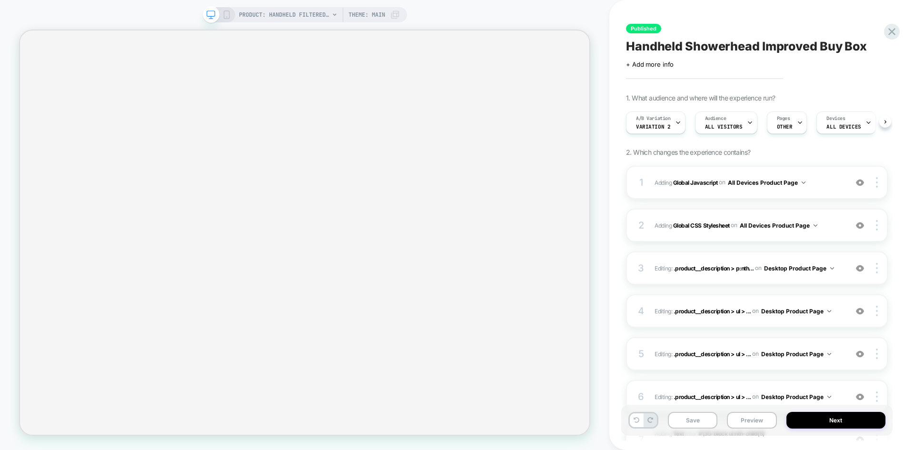
scroll to position [0, 0]
click at [704, 419] on button "Save" at bounding box center [693, 420] width 50 height 17
click at [757, 423] on button "Preview" at bounding box center [752, 420] width 50 height 17
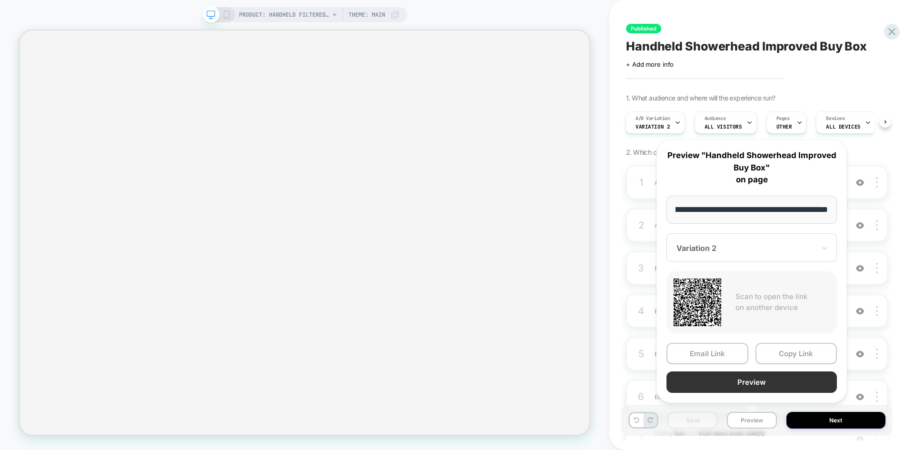
scroll to position [0, 0]
click at [720, 374] on button "Preview" at bounding box center [752, 381] width 170 height 21
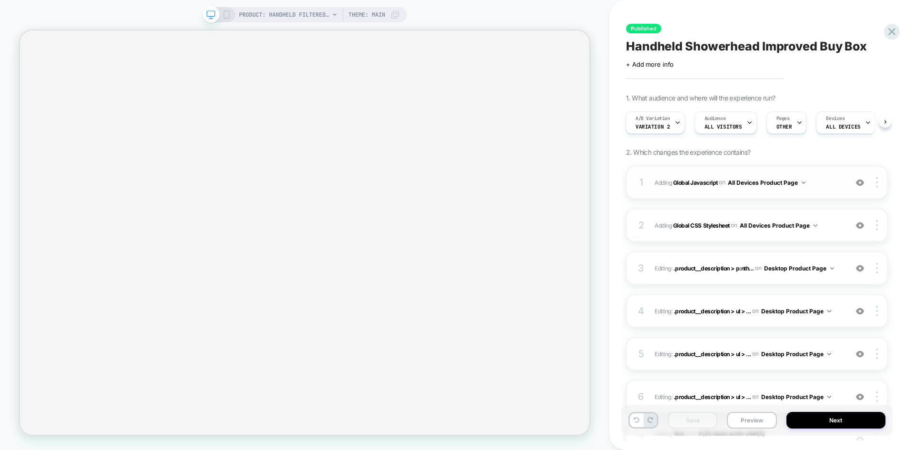
click at [818, 182] on span "Adding Global Javascript on All Devices Product Page" at bounding box center [749, 183] width 188 height 12
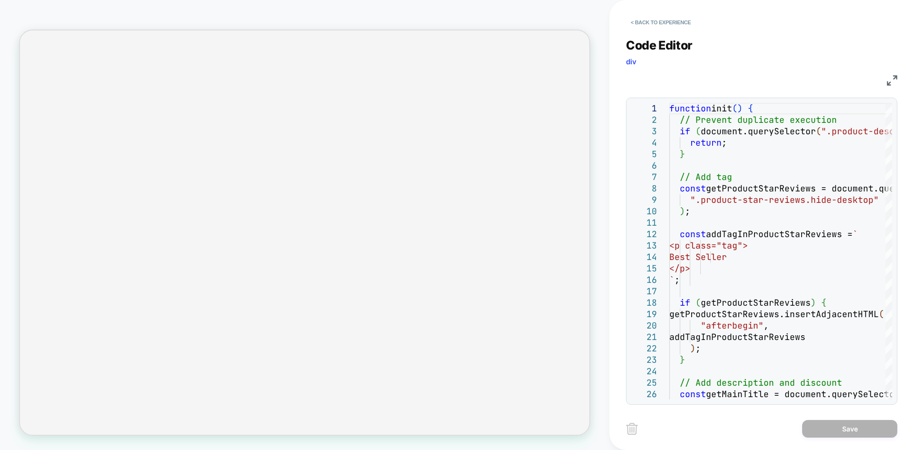
click at [897, 80] on div "< Back to experience Code Editor div JS 1 2 3 4 5 6 7 8 9 10 11 12 13 14 15 16 …" at bounding box center [761, 225] width 305 height 450
click at [886, 79] on div "JS" at bounding box center [761, 79] width 271 height 16
click at [890, 78] on img at bounding box center [892, 80] width 10 height 10
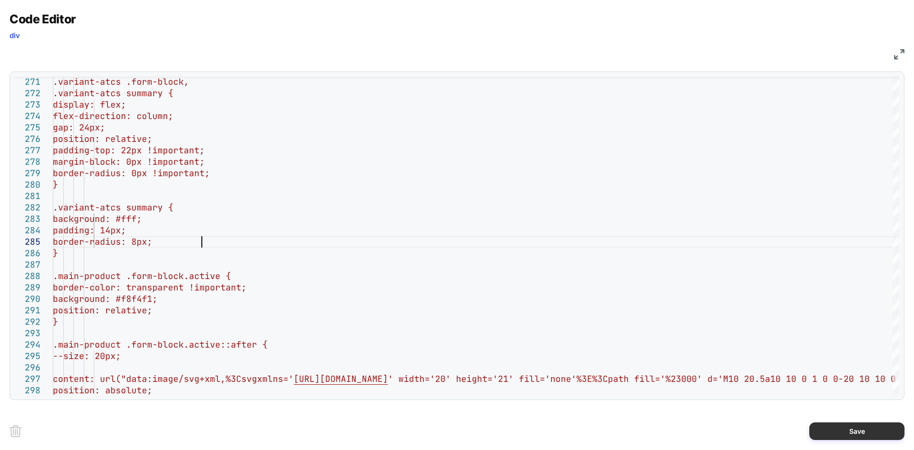
type textarea "**********"
click at [840, 426] on button "Save" at bounding box center [856, 431] width 95 height 18
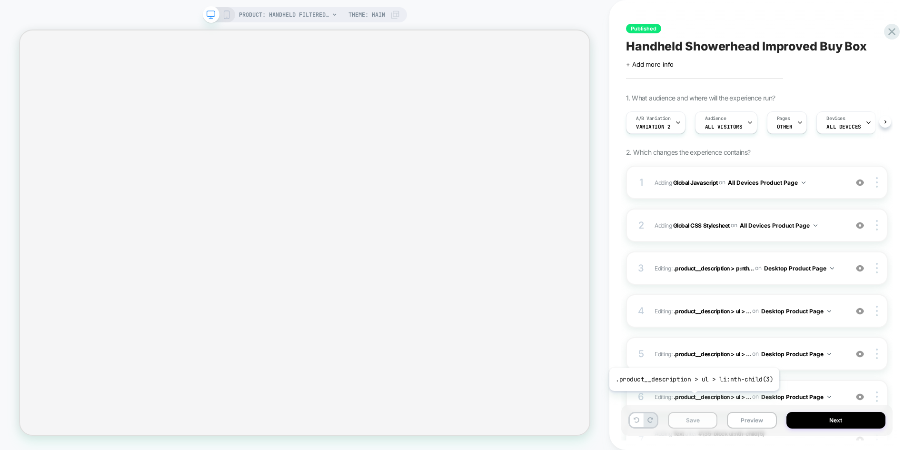
scroll to position [0, 0]
click at [687, 418] on button "Save" at bounding box center [693, 420] width 50 height 17
click at [752, 422] on button "Preview" at bounding box center [752, 420] width 50 height 17
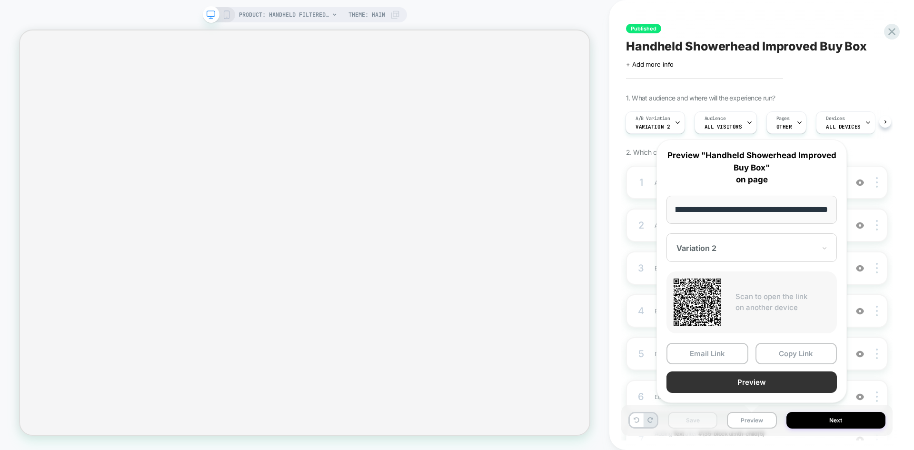
scroll to position [0, 0]
click at [707, 384] on button "Preview" at bounding box center [752, 381] width 170 height 21
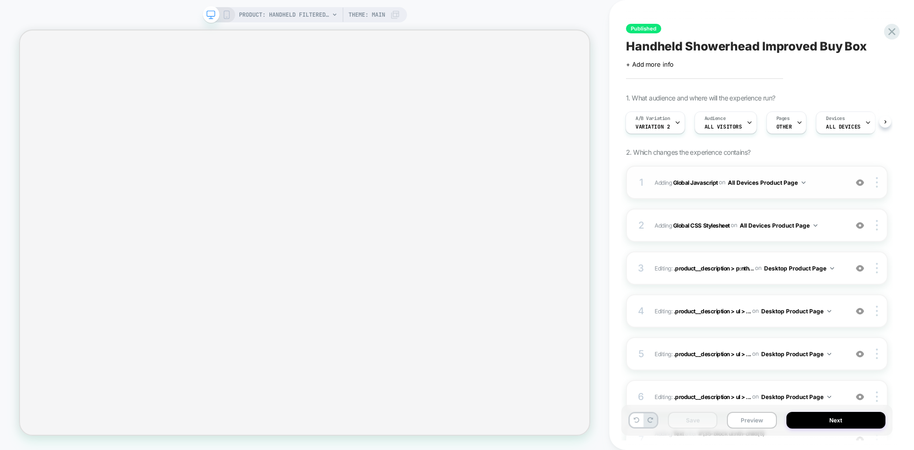
click at [813, 189] on div "1 Adding Global Javascript on All Devices Product Page Add Before Add After Tar…" at bounding box center [757, 182] width 262 height 33
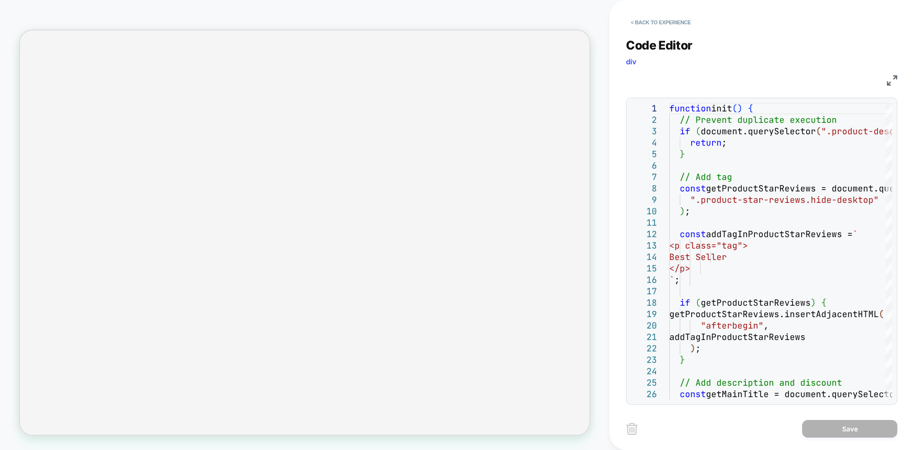
click at [898, 80] on div "< Back to experience Code Editor div JS 1 2 3 4 5 6 7 8 9 10 11 12 13 14 15 16 …" at bounding box center [761, 225] width 305 height 450
click at [895, 80] on img at bounding box center [892, 80] width 10 height 10
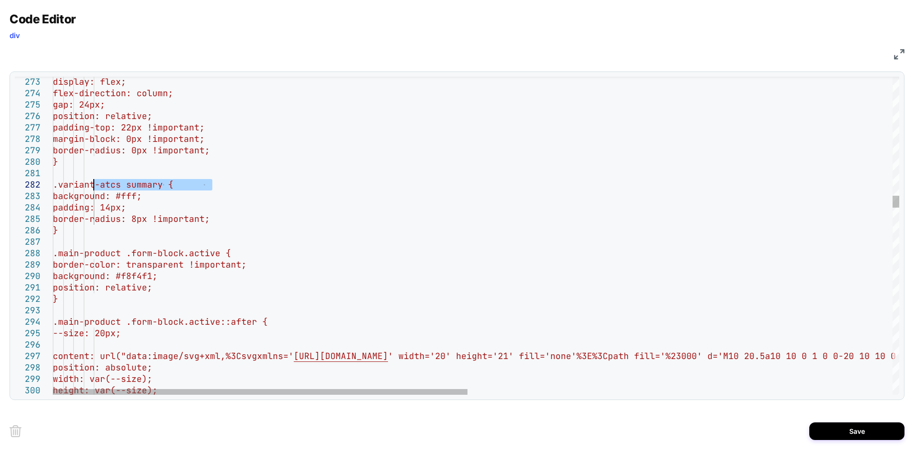
drag, startPoint x: 215, startPoint y: 182, endPoint x: 96, endPoint y: 185, distance: 119.5
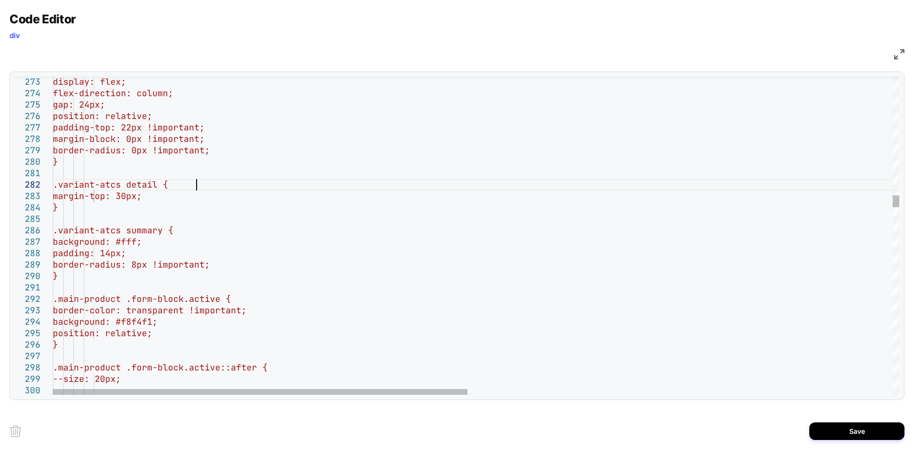
scroll to position [22, 149]
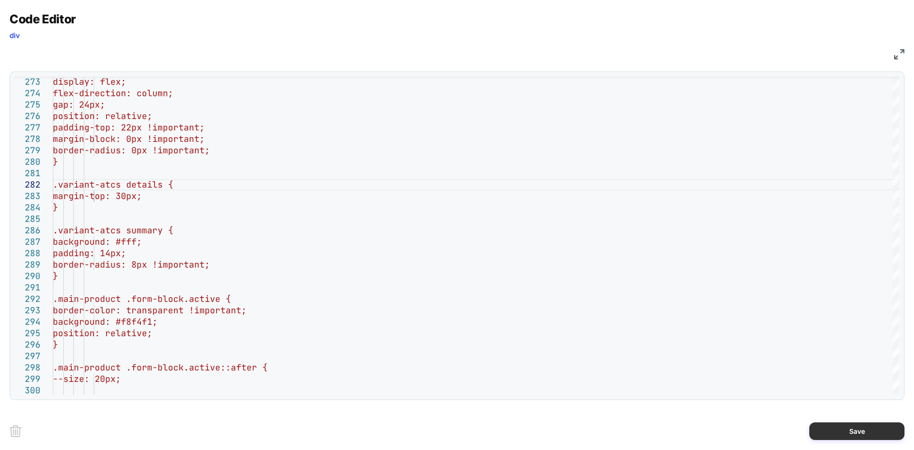
type textarea "**********"
click at [837, 430] on button "Save" at bounding box center [856, 431] width 95 height 18
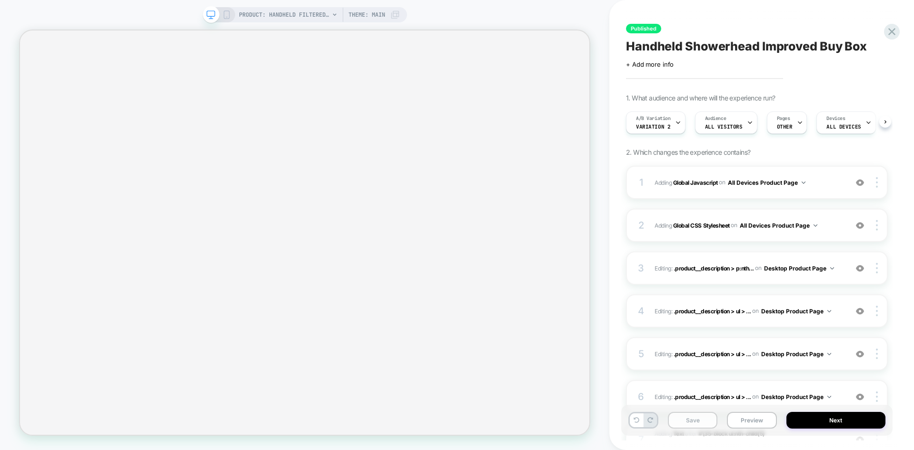
scroll to position [0, 0]
click at [699, 422] on button "Save" at bounding box center [693, 420] width 50 height 17
click at [753, 419] on button "Preview" at bounding box center [752, 420] width 50 height 17
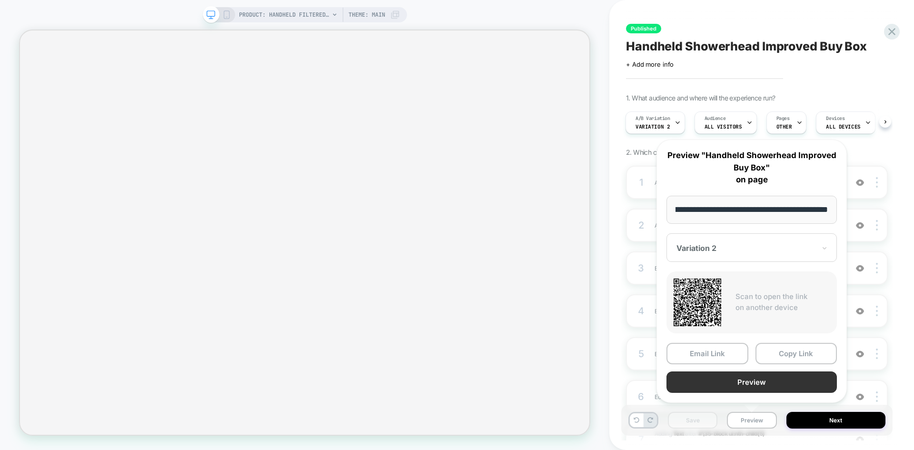
scroll to position [0, 0]
click at [736, 382] on button "Preview" at bounding box center [752, 381] width 170 height 21
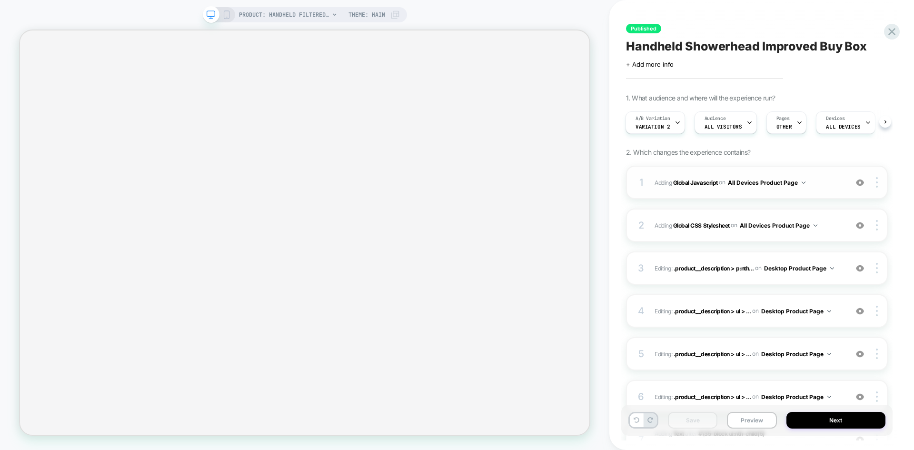
click at [821, 187] on span "Adding Global Javascript on All Devices Product Page" at bounding box center [749, 183] width 188 height 12
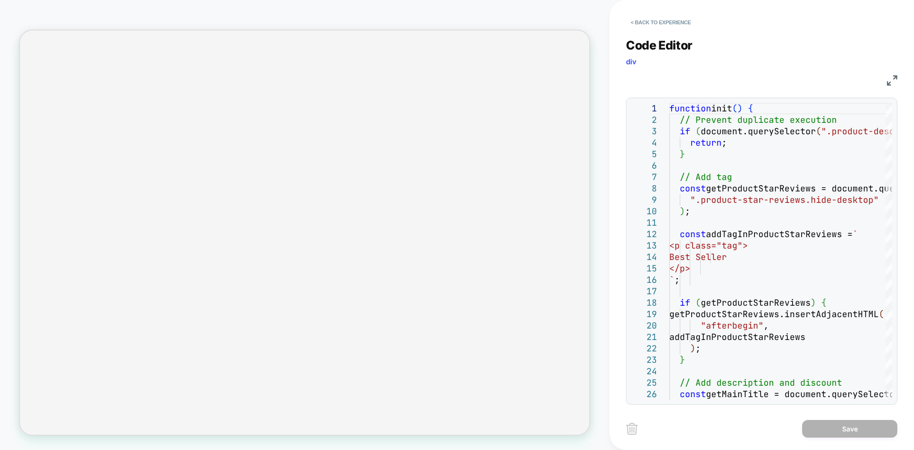
click at [892, 84] on img at bounding box center [892, 80] width 10 height 10
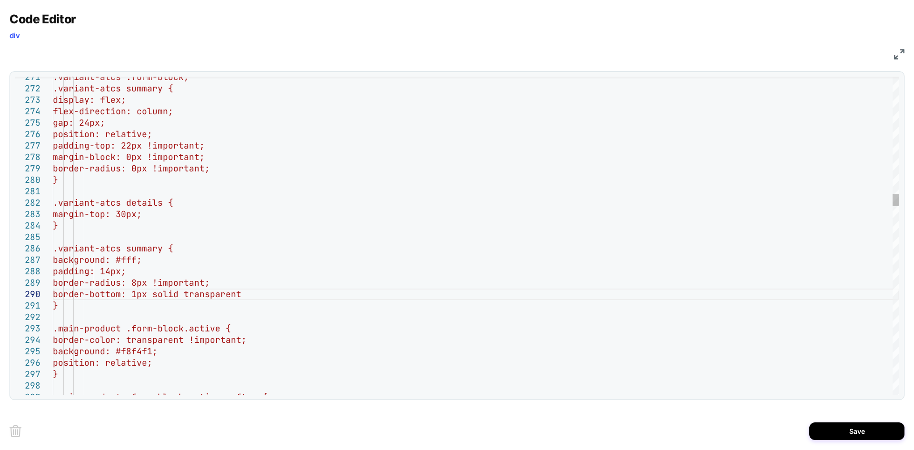
scroll to position [103, 241]
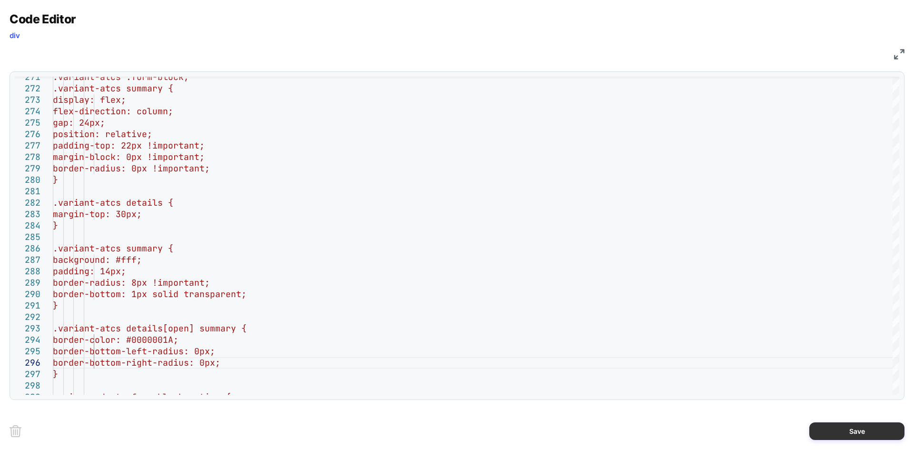
type textarea "**********"
click at [841, 434] on button "Save" at bounding box center [856, 431] width 95 height 18
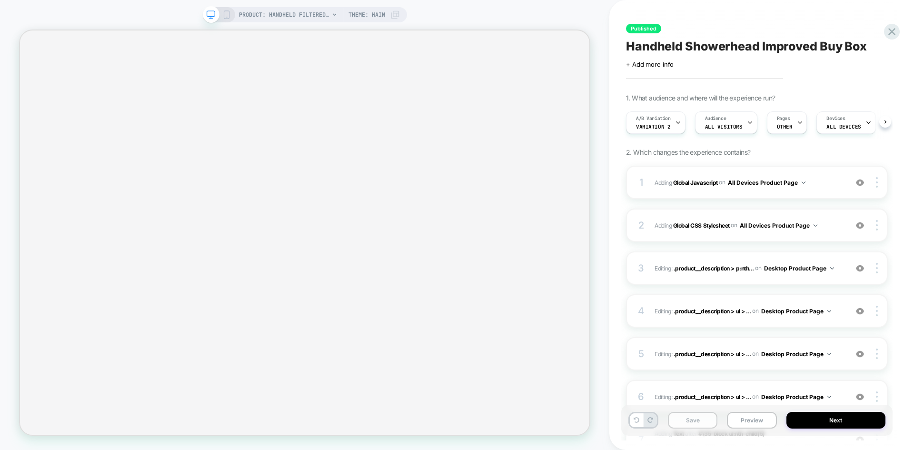
scroll to position [0, 0]
click at [701, 417] on button "Save" at bounding box center [693, 420] width 50 height 17
click at [750, 424] on button "Preview" at bounding box center [752, 420] width 50 height 17
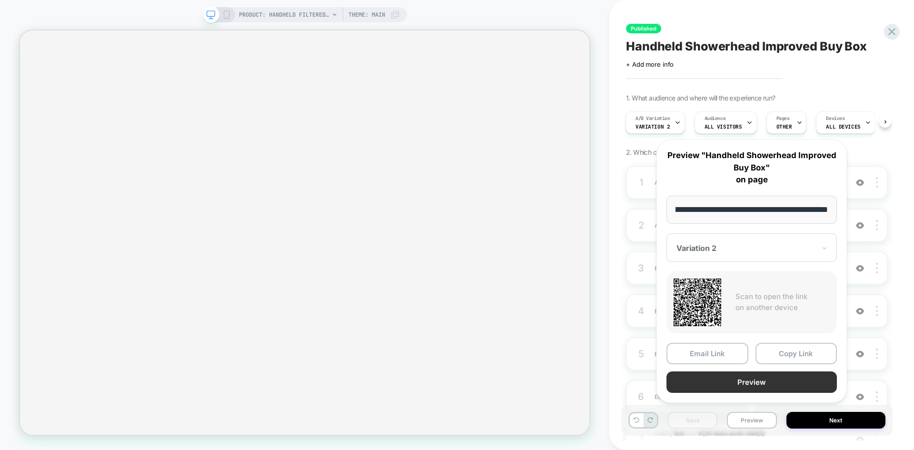
scroll to position [0, 0]
click at [736, 386] on button "Preview" at bounding box center [752, 381] width 170 height 21
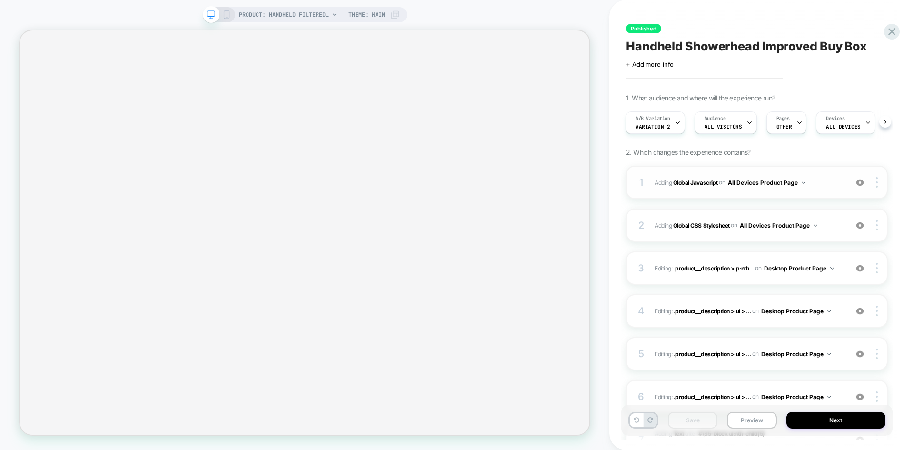
click at [825, 169] on div "1 Adding Global Javascript on All Devices Product Page Add Before Add After Tar…" at bounding box center [757, 182] width 262 height 33
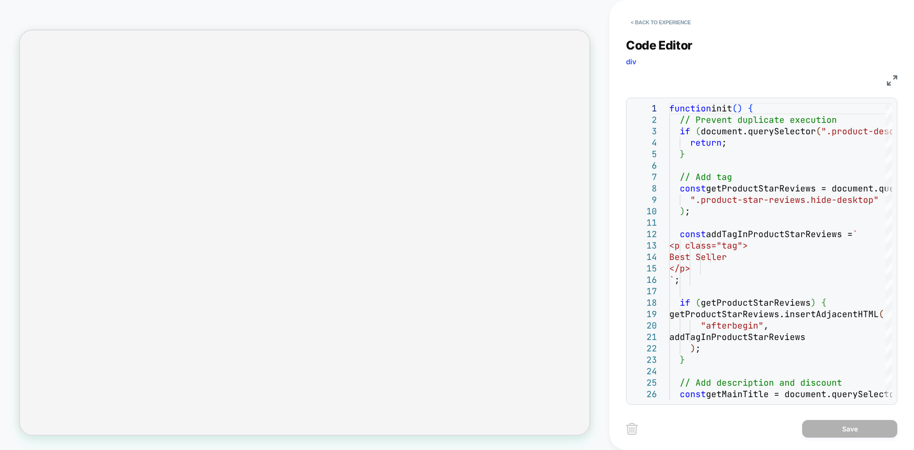
click at [890, 81] on img at bounding box center [892, 80] width 10 height 10
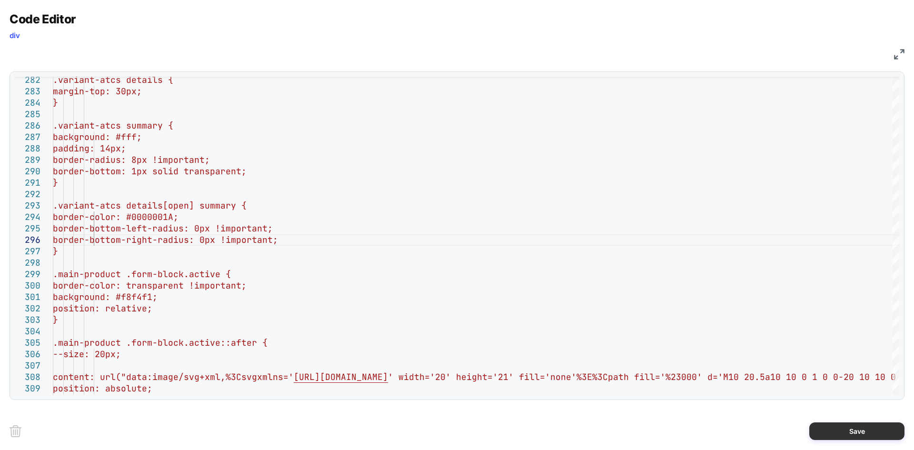
type textarea "**********"
click at [849, 433] on button "Save" at bounding box center [856, 431] width 95 height 18
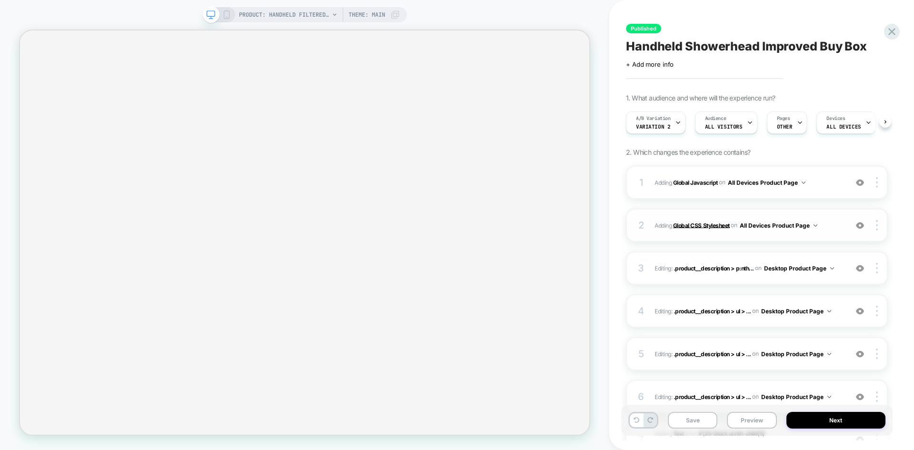
scroll to position [0, 0]
click at [700, 419] on button "Save" at bounding box center [693, 420] width 50 height 17
click at [740, 427] on button "Preview" at bounding box center [752, 420] width 50 height 17
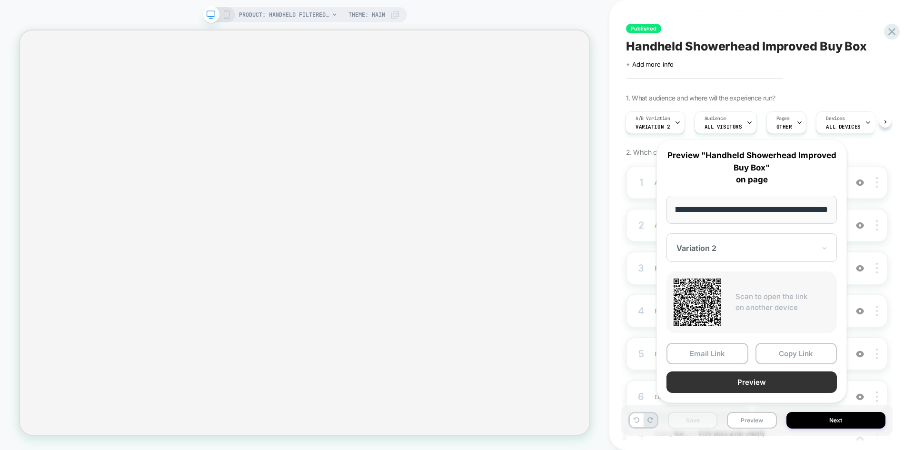
scroll to position [0, 0]
click at [736, 382] on button "Preview" at bounding box center [752, 381] width 170 height 21
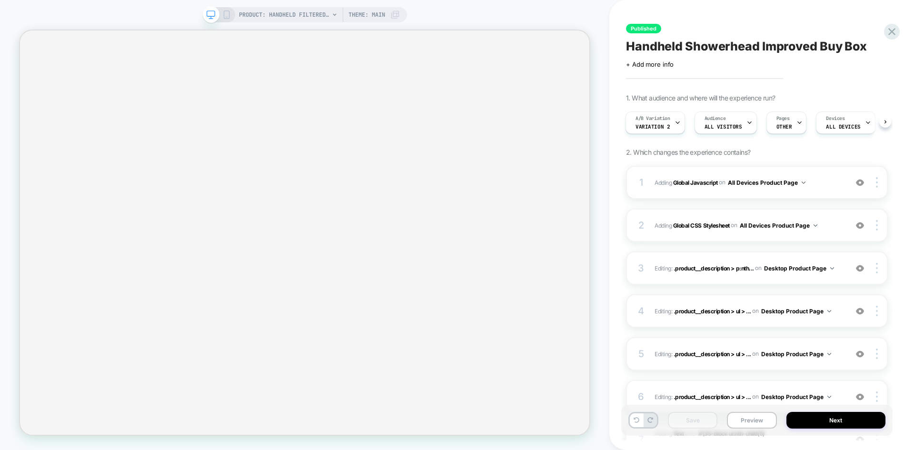
click at [837, 190] on div "1 Adding Global Javascript on All Devices Product Page Add Before Add After Tar…" at bounding box center [757, 182] width 262 height 33
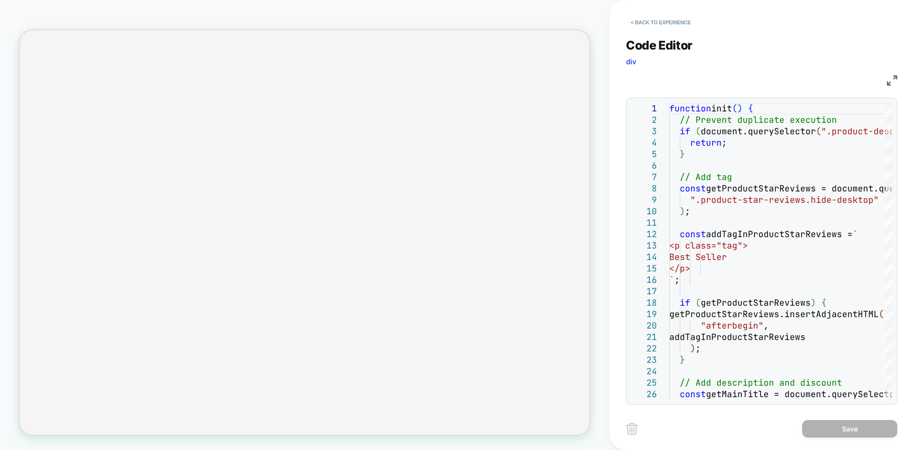
click at [891, 87] on div "Code Editor div JS 1 2 3 4 5 6 7 8 9 10 11 12 13 14 15 16 17 18 19 20 21 22 23 …" at bounding box center [761, 215] width 271 height 379
click at [891, 80] on img at bounding box center [892, 80] width 10 height 10
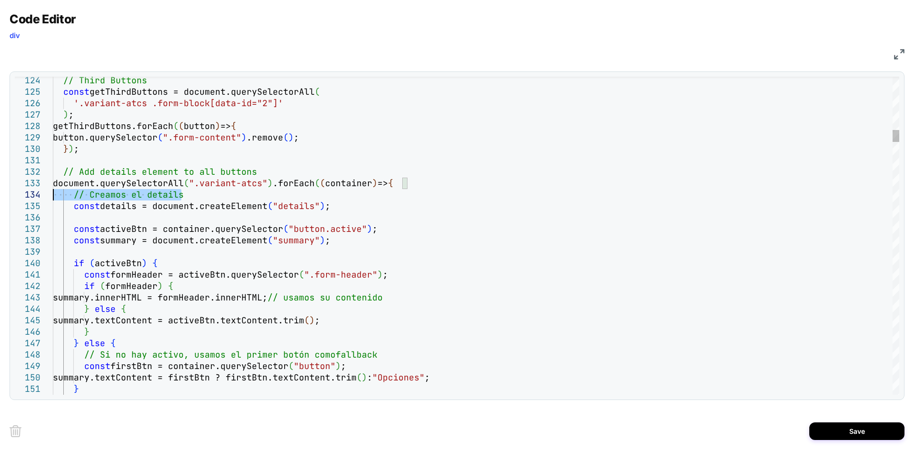
drag, startPoint x: 198, startPoint y: 196, endPoint x: 39, endPoint y: 196, distance: 158.5
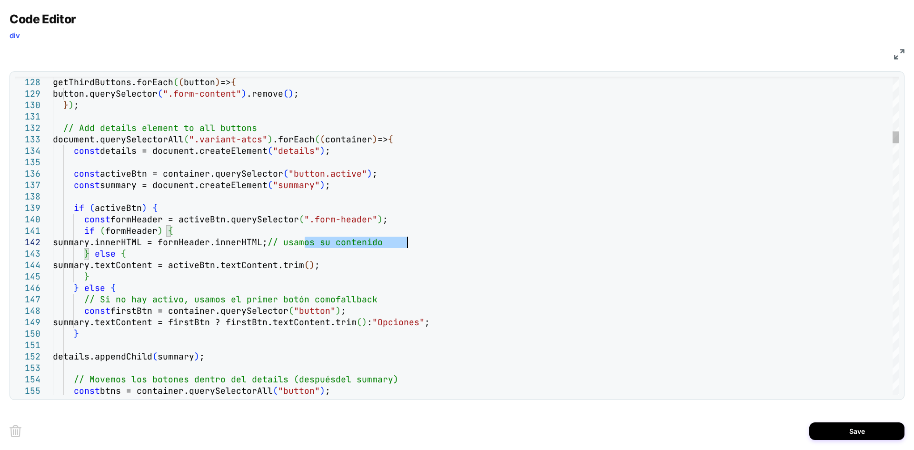
drag, startPoint x: 307, startPoint y: 242, endPoint x: 485, endPoint y: 246, distance: 178.1
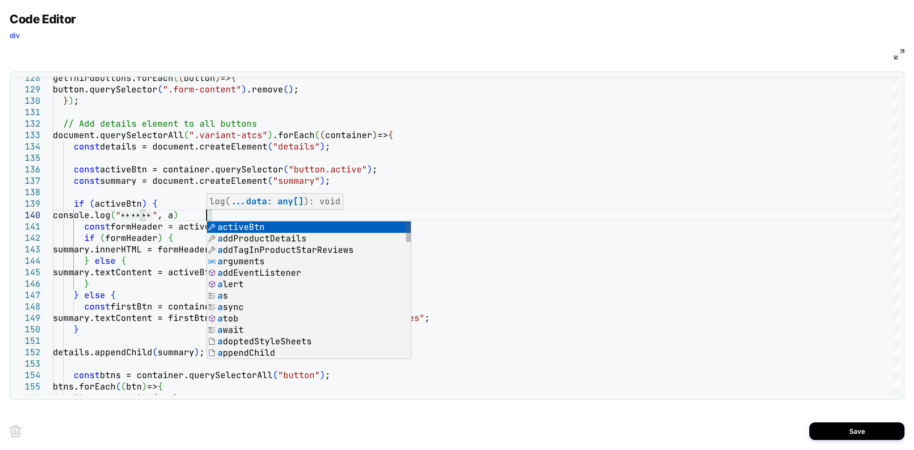
scroll to position [103, 159]
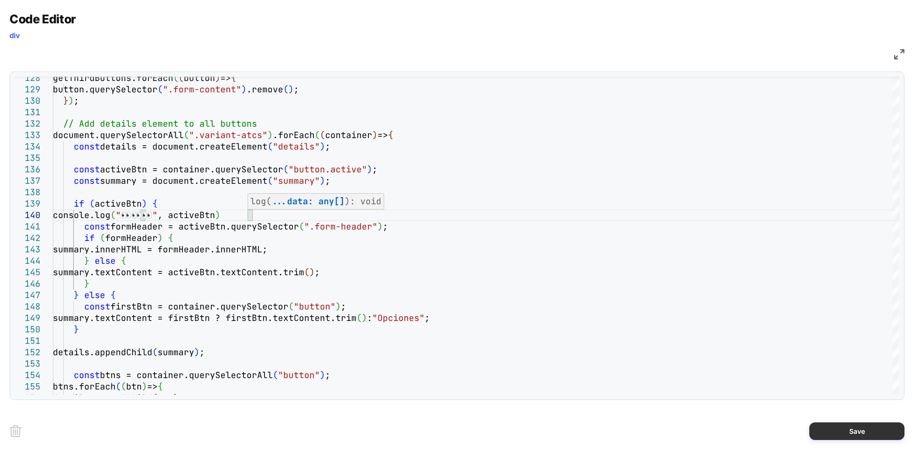
type textarea "**********"
click at [855, 428] on button "Save" at bounding box center [856, 431] width 95 height 18
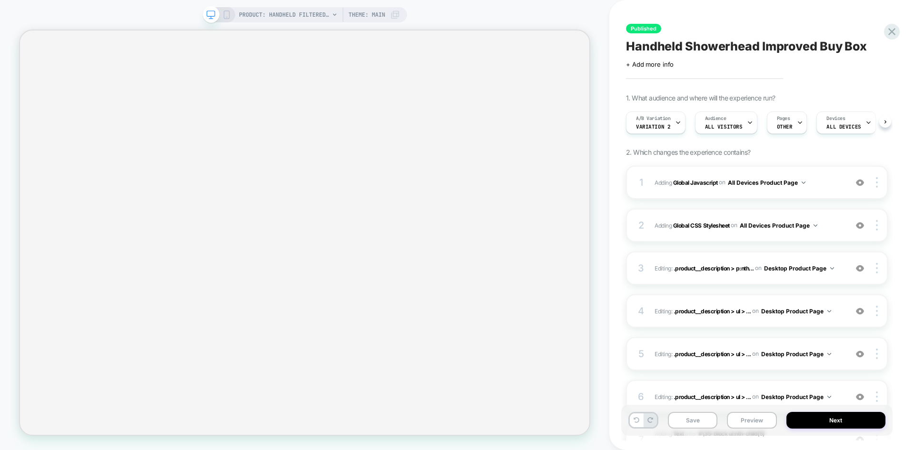
scroll to position [0, 0]
click at [688, 423] on button "Save" at bounding box center [693, 420] width 50 height 17
click at [747, 422] on button "Preview" at bounding box center [752, 420] width 50 height 17
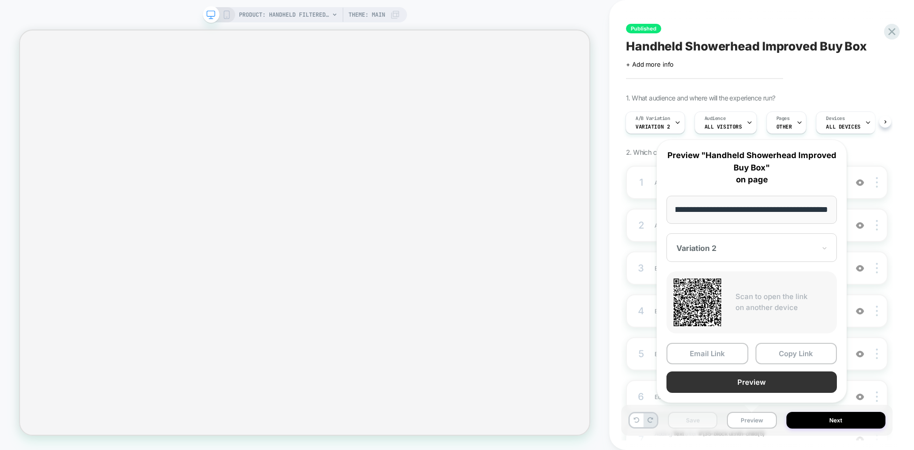
scroll to position [0, 0]
click at [738, 383] on button "Preview" at bounding box center [752, 381] width 170 height 21
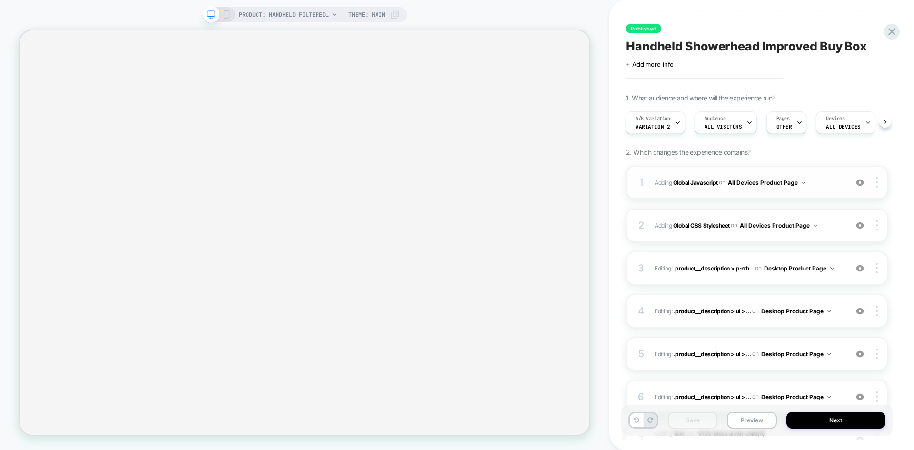
click at [826, 189] on div "1 Adding Global Javascript on All Devices Product Page Add Before Add After Tar…" at bounding box center [757, 182] width 262 height 33
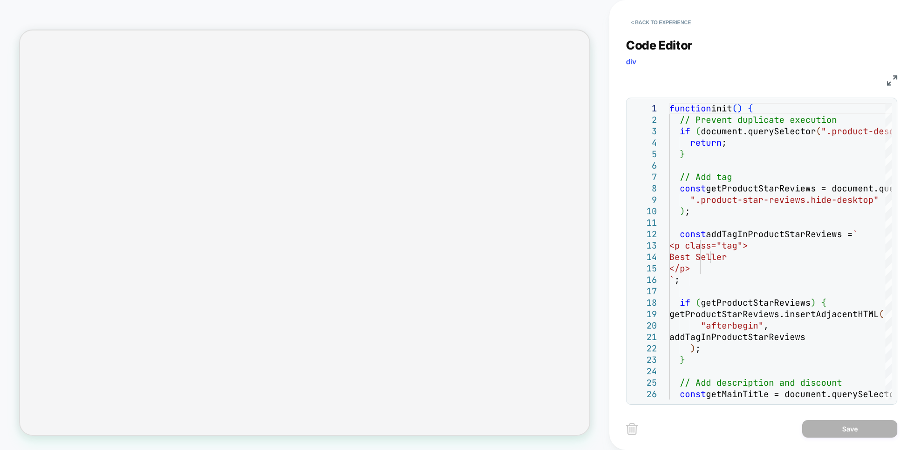
click at [887, 80] on img at bounding box center [892, 80] width 10 height 10
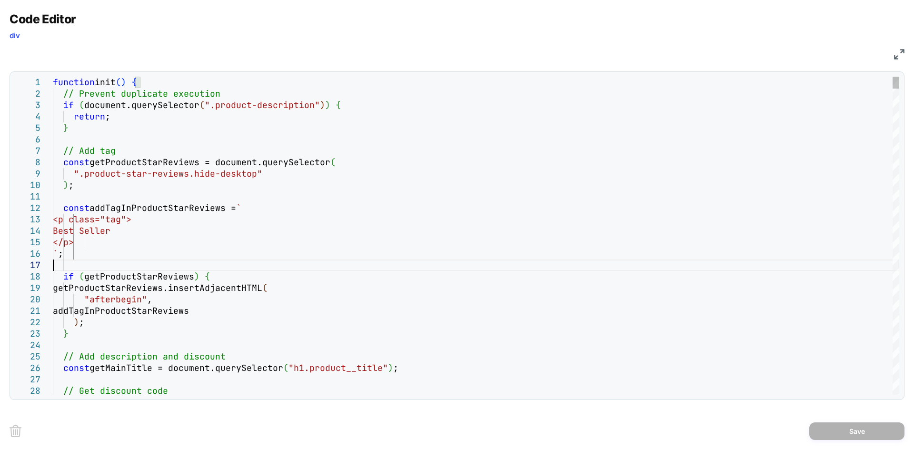
type textarea "**********"
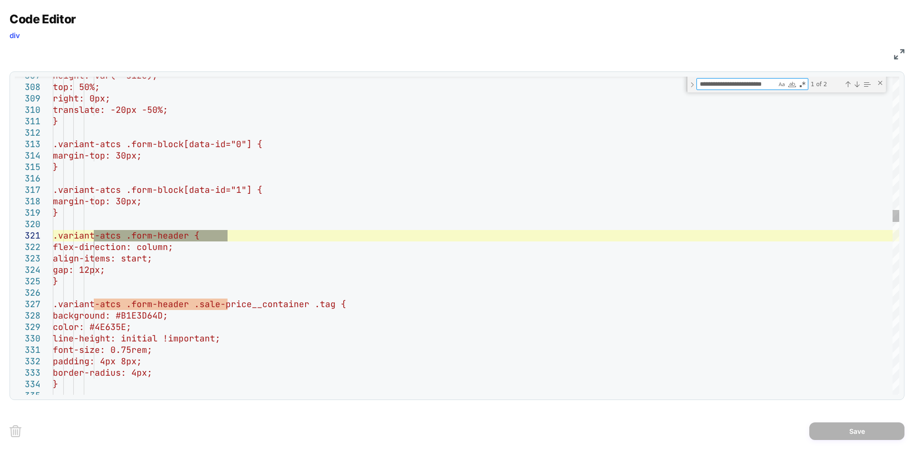
type textarea "**********"
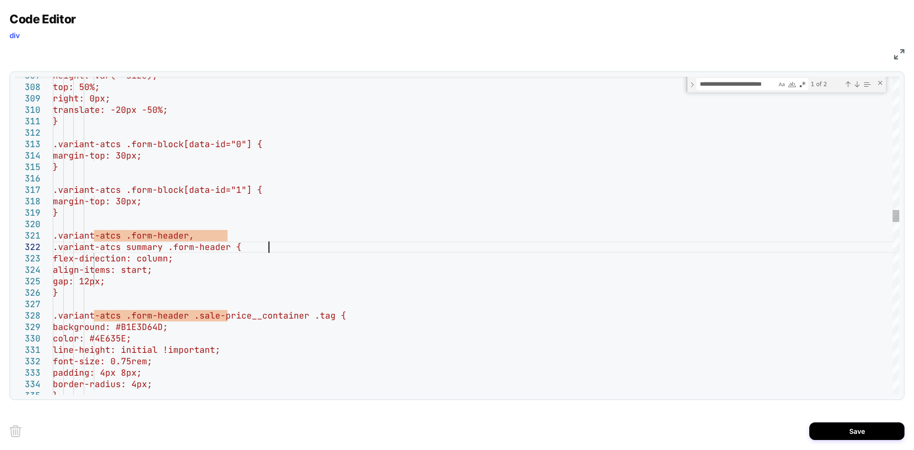
scroll to position [11, 216]
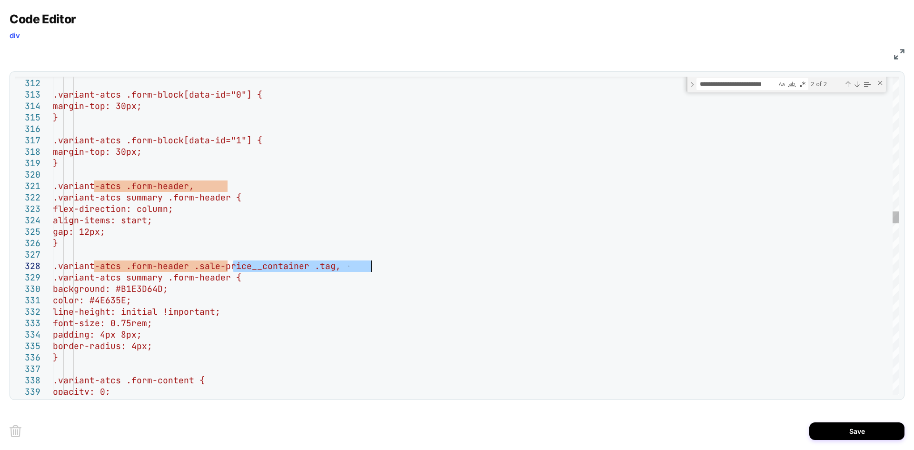
drag, startPoint x: 233, startPoint y: 267, endPoint x: 371, endPoint y: 264, distance: 138.1
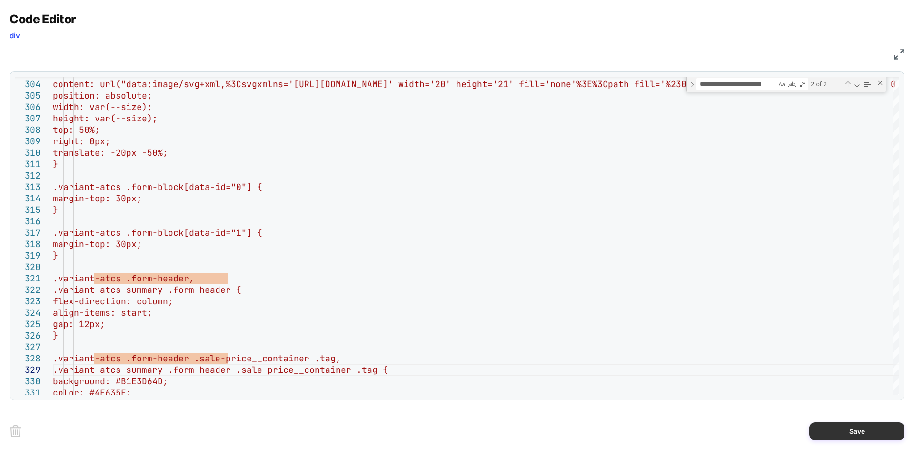
type textarea "**********"
click at [840, 433] on button "Save" at bounding box center [856, 431] width 95 height 18
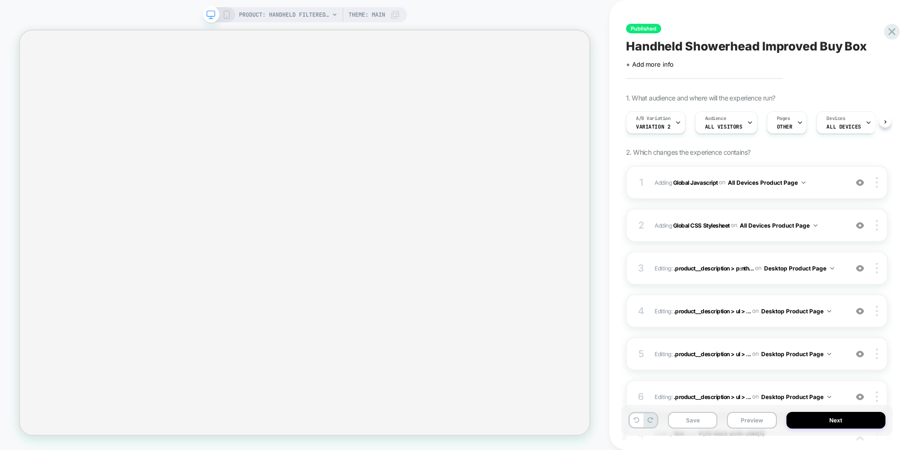
scroll to position [0, 0]
click at [686, 415] on button "Save" at bounding box center [693, 420] width 50 height 17
click at [753, 423] on button "Preview" at bounding box center [752, 420] width 50 height 17
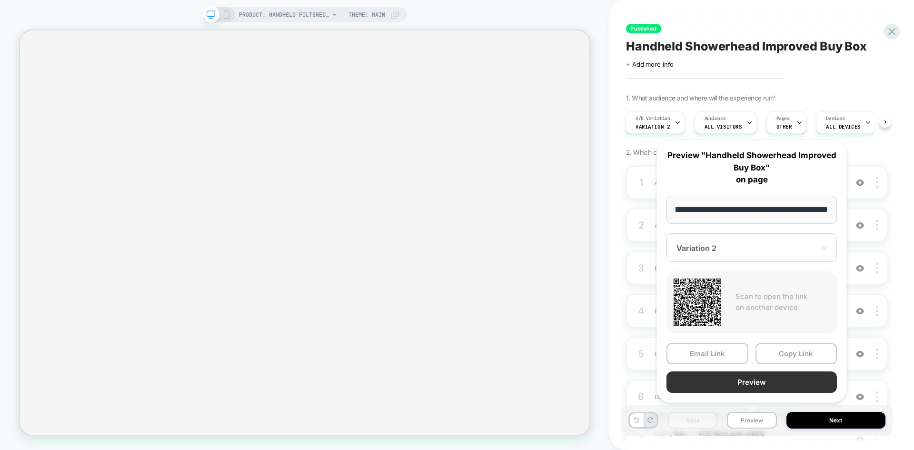
scroll to position [0, 0]
click at [741, 379] on button "Preview" at bounding box center [752, 381] width 170 height 21
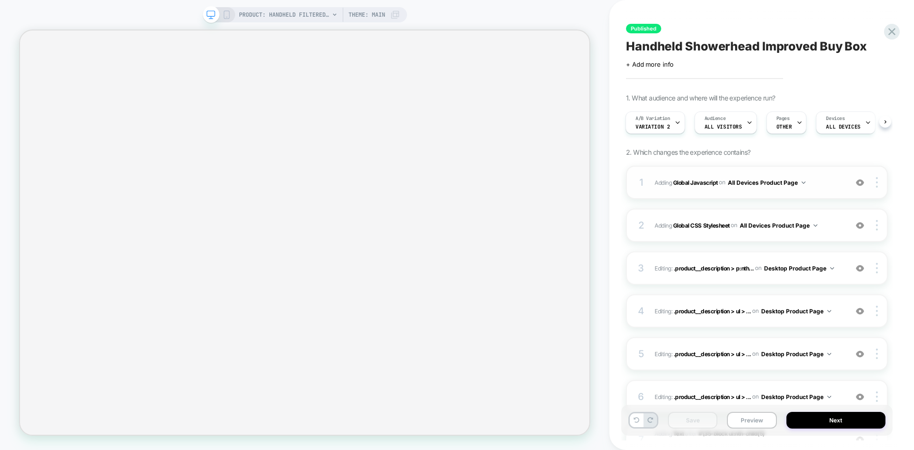
click at [819, 186] on span "Adding Global Javascript on All Devices Product Page" at bounding box center [749, 183] width 188 height 12
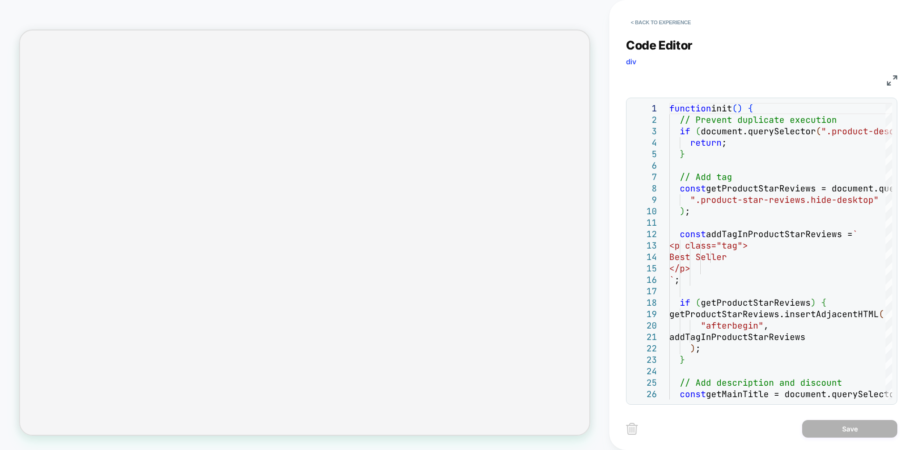
click at [884, 81] on div "JS" at bounding box center [761, 79] width 271 height 16
click at [892, 80] on img at bounding box center [892, 80] width 10 height 10
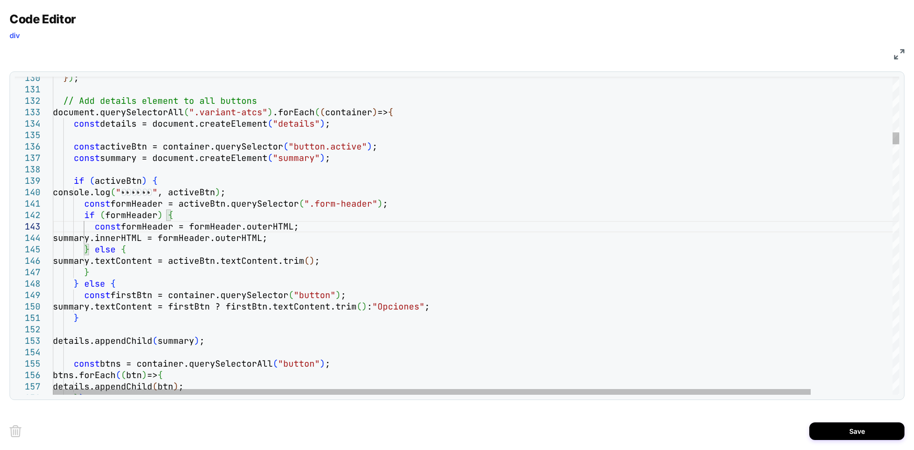
scroll to position [34, 40]
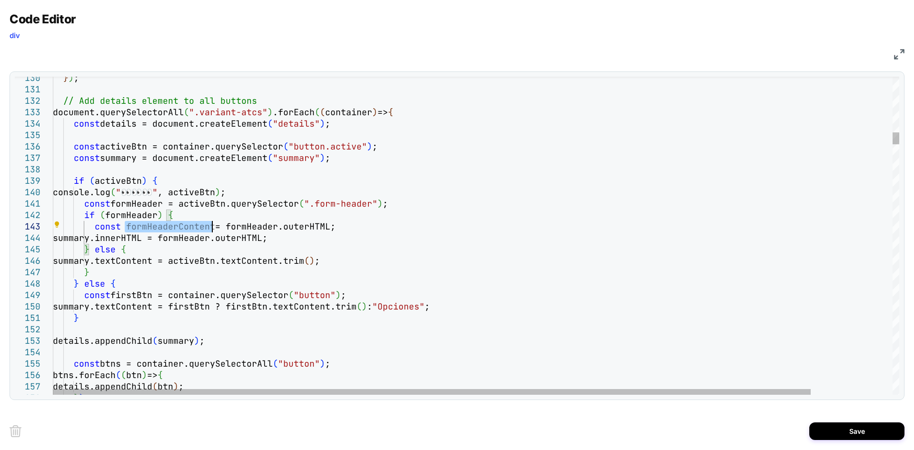
drag, startPoint x: 198, startPoint y: 239, endPoint x: 298, endPoint y: 238, distance: 100.5
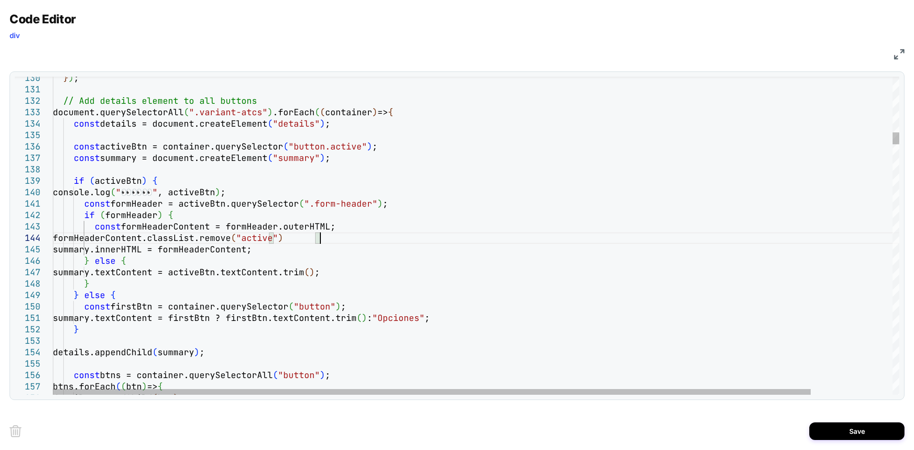
scroll to position [34, 272]
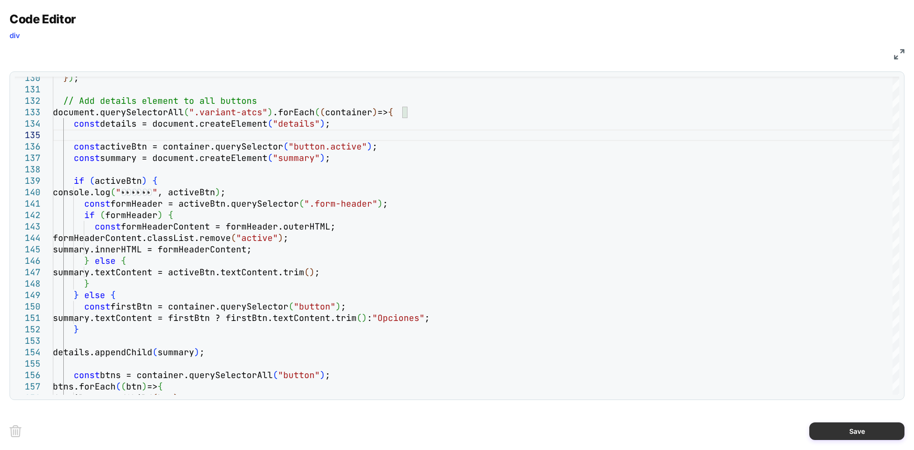
type textarea "**********"
click at [840, 427] on button "Save" at bounding box center [856, 431] width 95 height 18
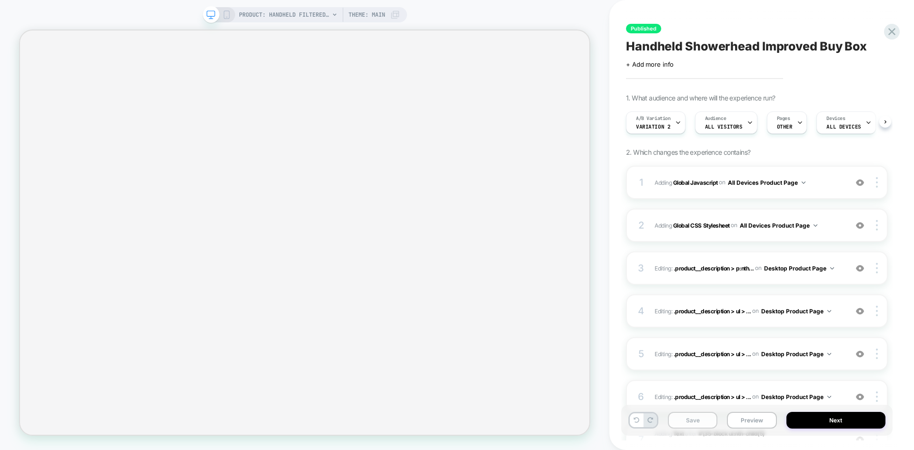
scroll to position [0, 0]
click at [684, 415] on button "Save" at bounding box center [693, 420] width 50 height 17
click at [754, 417] on button "Preview" at bounding box center [752, 420] width 50 height 17
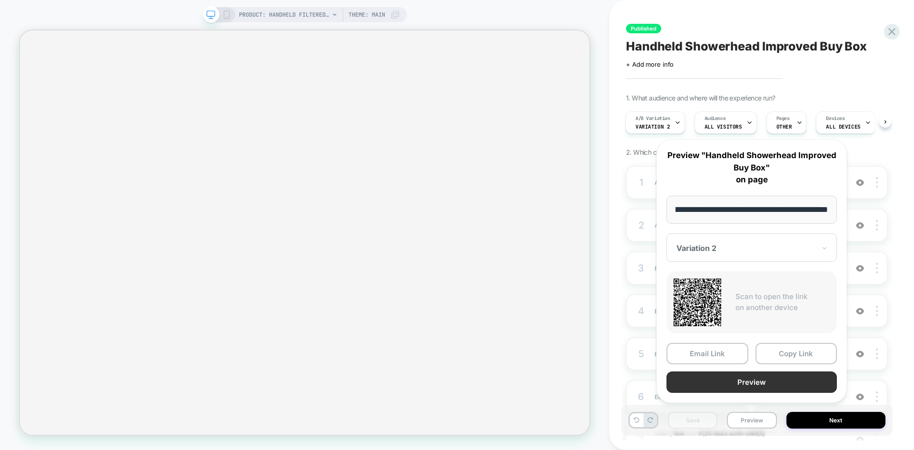
scroll to position [0, 0]
click at [725, 378] on button "Preview" at bounding box center [752, 381] width 170 height 21
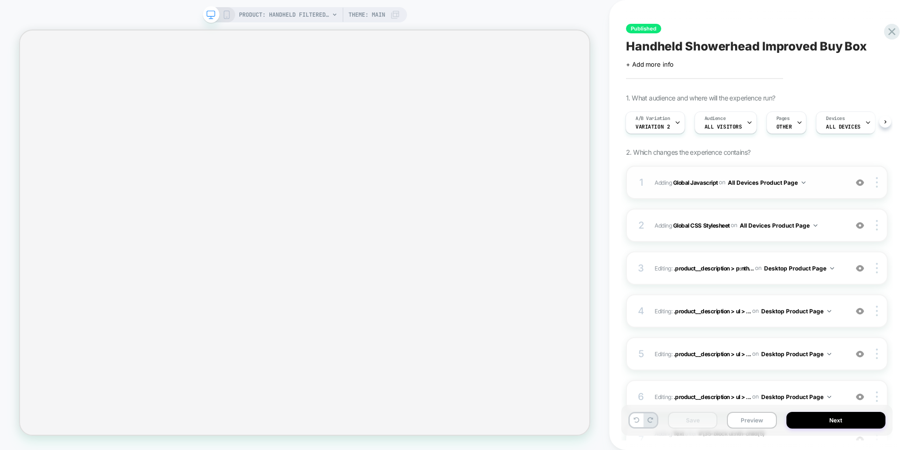
click at [840, 185] on span "Adding Global Javascript on All Devices Product Page" at bounding box center [749, 183] width 188 height 12
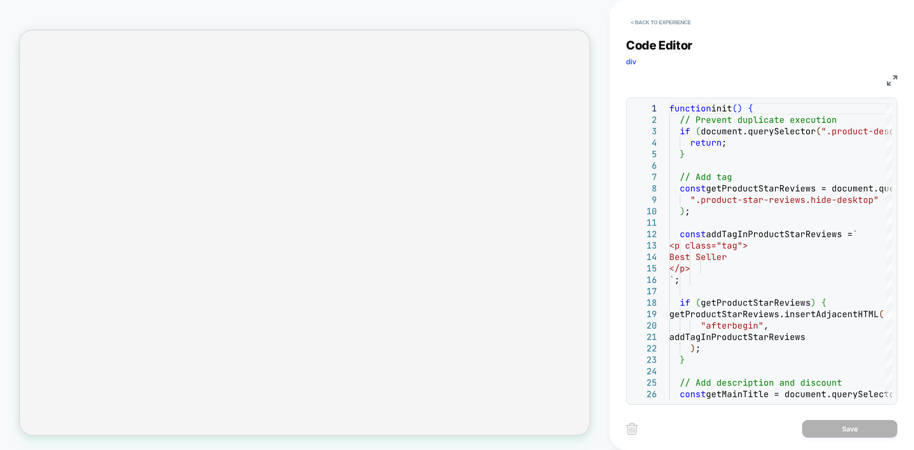
click at [890, 80] on img at bounding box center [892, 80] width 10 height 10
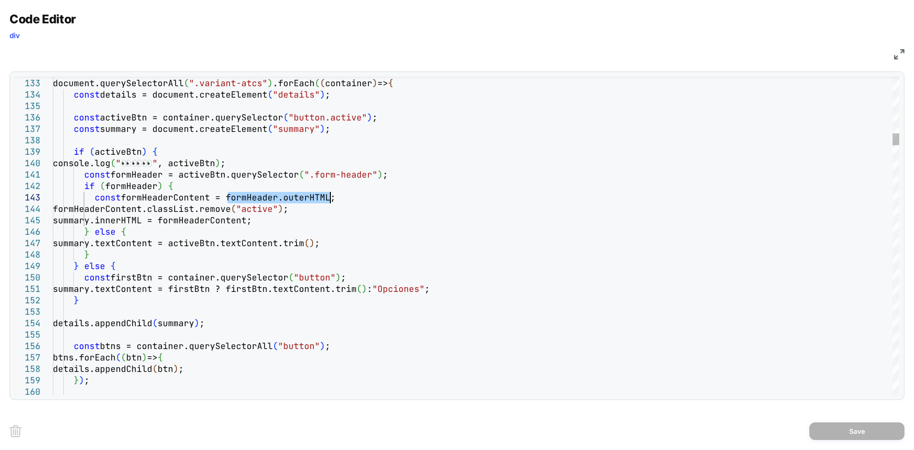
drag, startPoint x: 228, startPoint y: 197, endPoint x: 330, endPoint y: 194, distance: 102.9
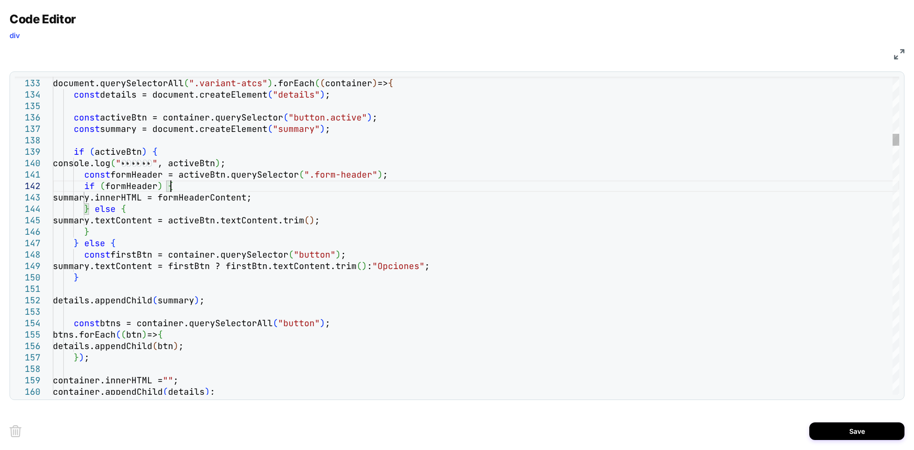
type textarea "**********"
click at [849, 428] on button "Save" at bounding box center [856, 431] width 95 height 18
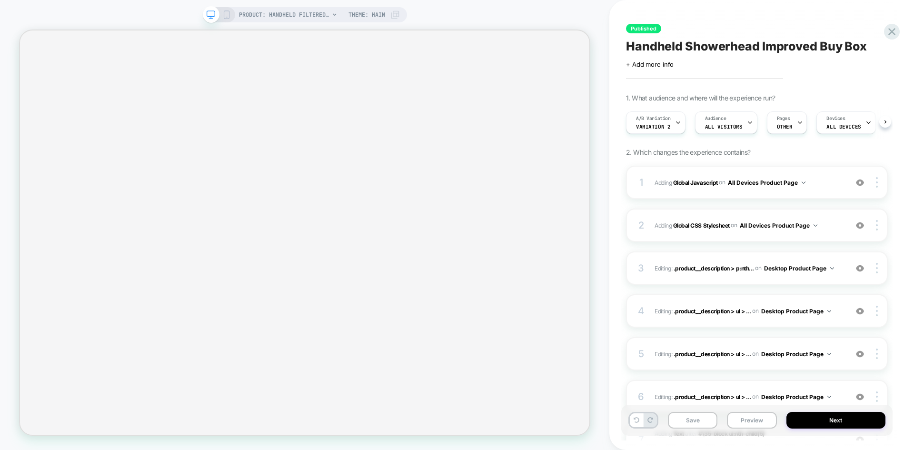
scroll to position [0, 0]
click at [689, 417] on button "Save" at bounding box center [693, 420] width 50 height 17
click at [748, 419] on button "Preview" at bounding box center [752, 420] width 50 height 17
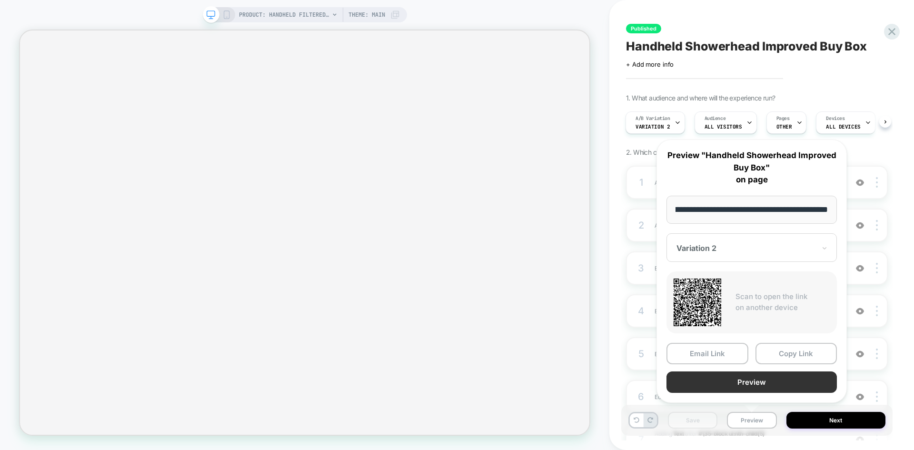
scroll to position [0, 0]
click at [706, 381] on button "Preview" at bounding box center [752, 381] width 170 height 21
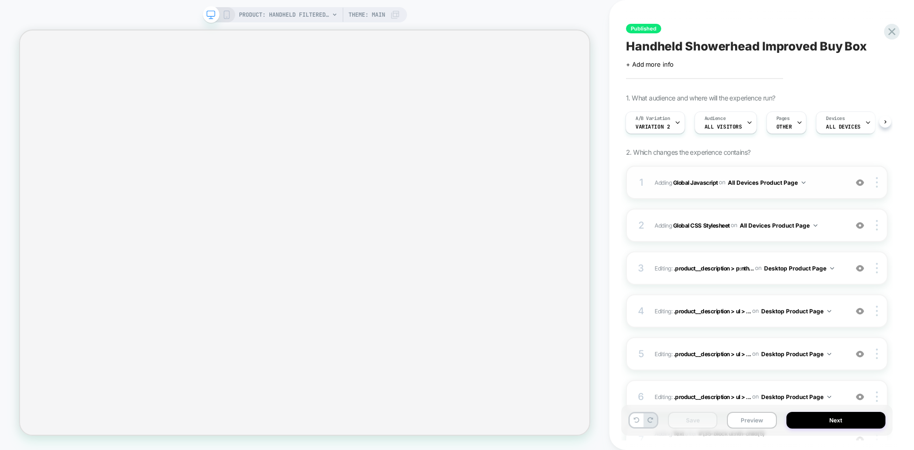
click at [831, 173] on div "1 Adding Global Javascript on All Devices Product Page Add Before Add After Tar…" at bounding box center [757, 182] width 262 height 33
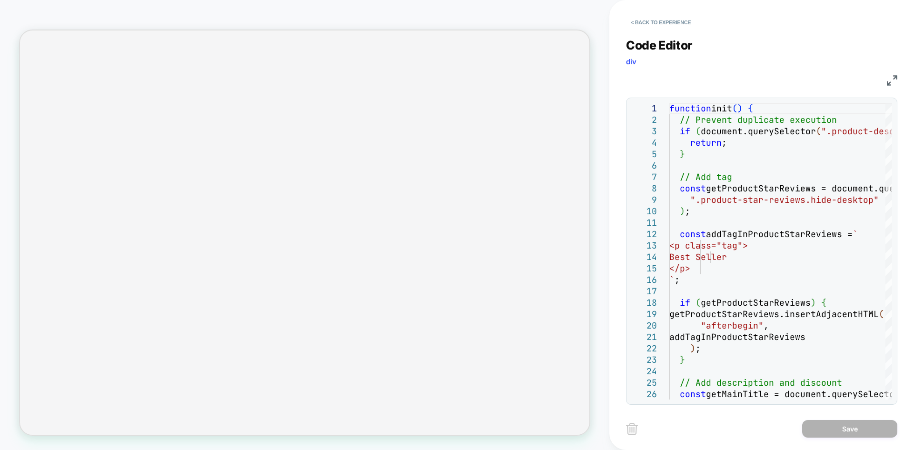
click at [893, 81] on img at bounding box center [892, 80] width 10 height 10
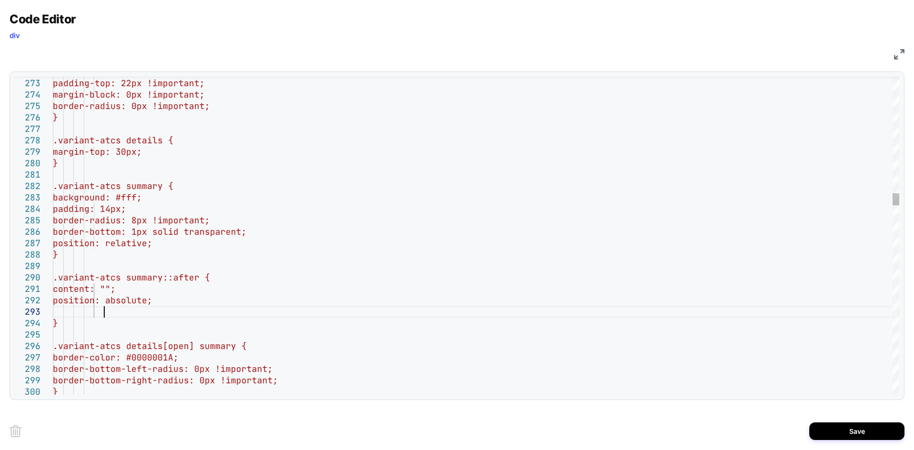
scroll to position [23, 51]
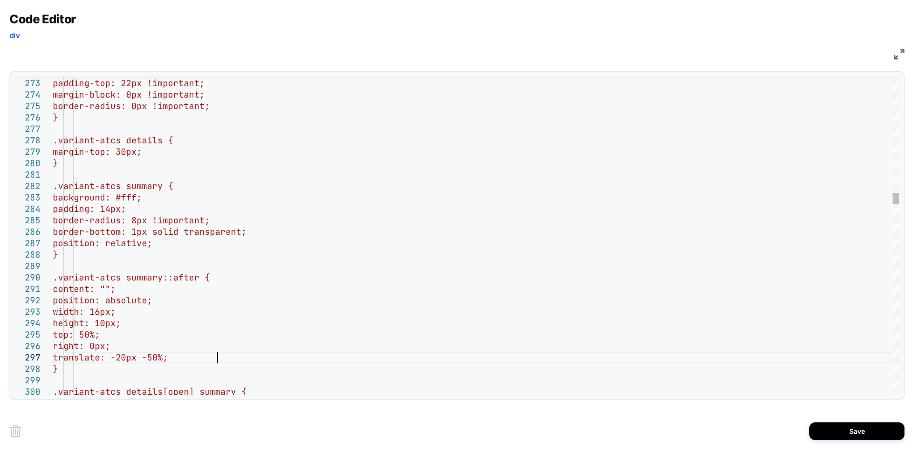
scroll to position [69, 164]
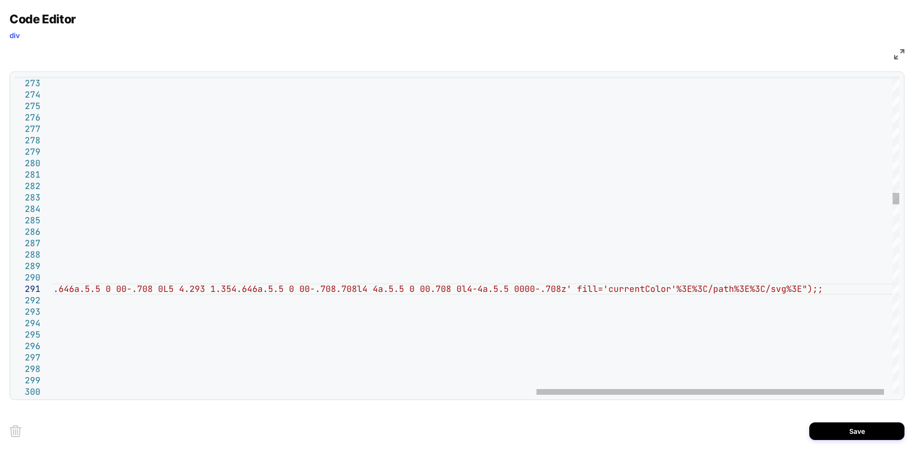
type textarea "**********"
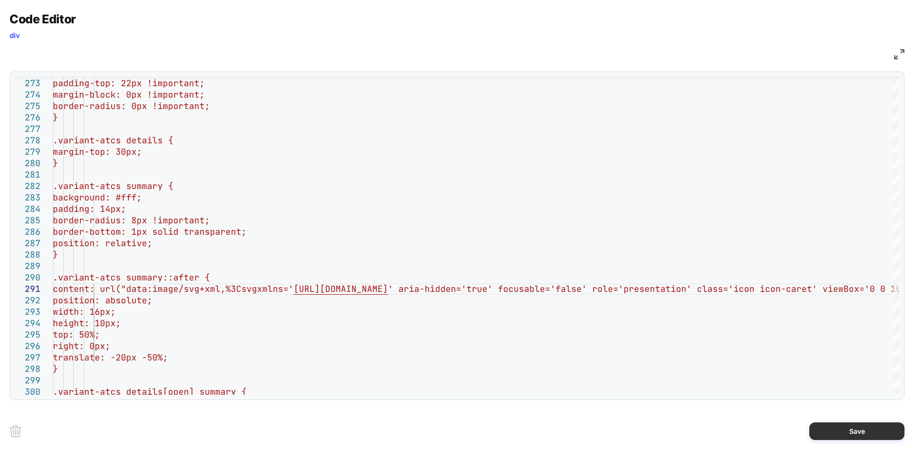
click at [832, 426] on button "Save" at bounding box center [856, 431] width 95 height 18
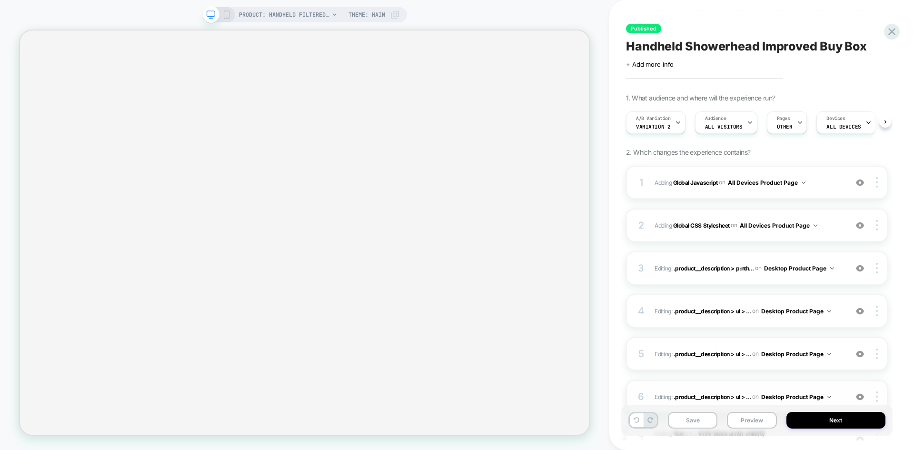
scroll to position [0, 0]
click at [708, 421] on button "Save" at bounding box center [693, 420] width 50 height 17
click at [746, 415] on button "Preview" at bounding box center [752, 420] width 50 height 17
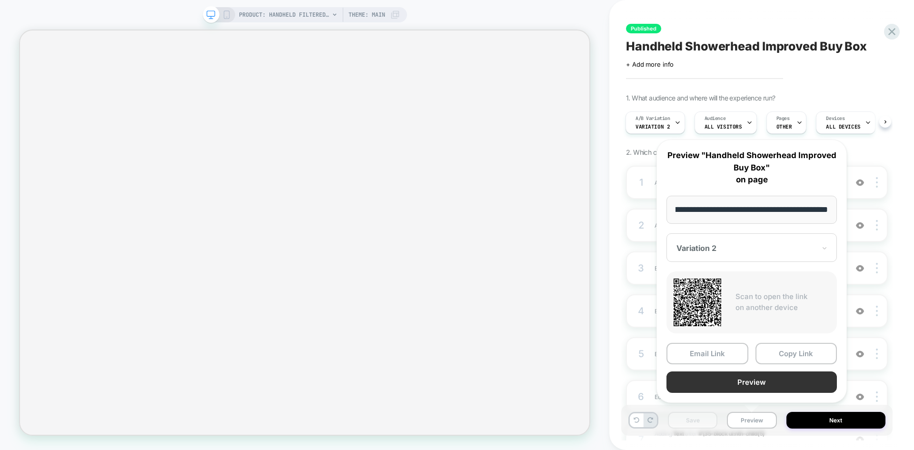
scroll to position [0, 0]
click at [737, 387] on button "Preview" at bounding box center [752, 381] width 170 height 21
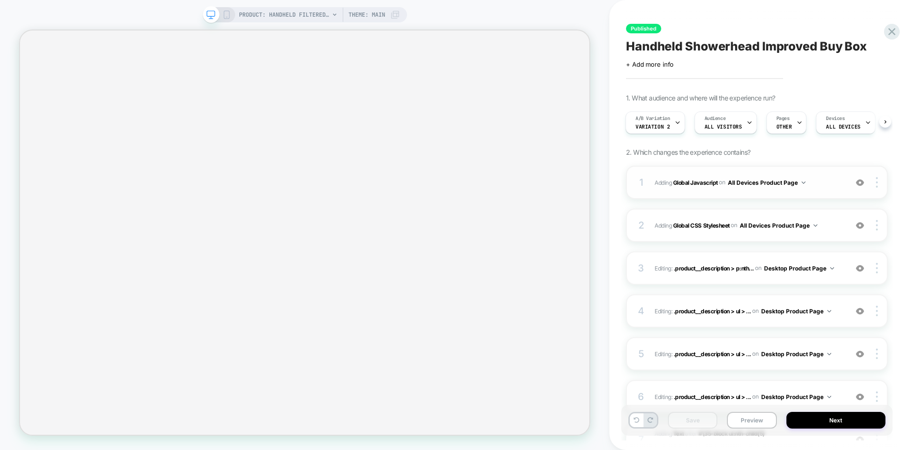
click at [834, 187] on span "Adding Global Javascript on All Devices Product Page" at bounding box center [749, 183] width 188 height 12
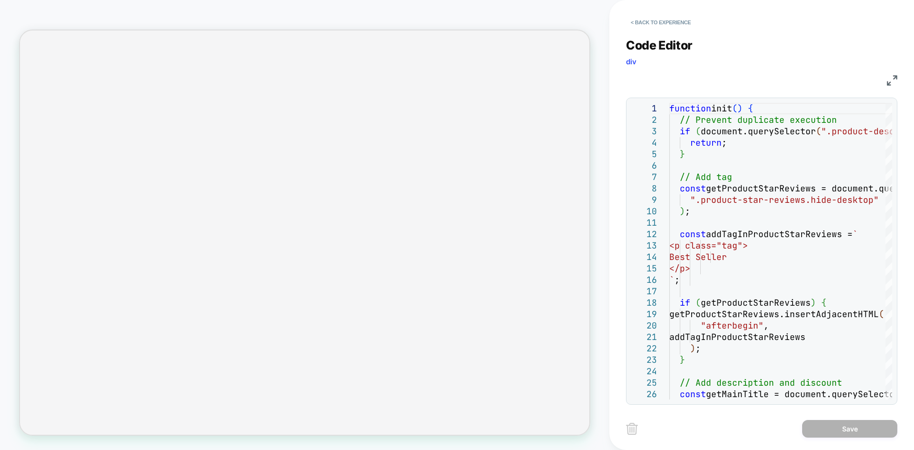
click at [897, 87] on div "< Back to experience Code Editor div JS 1 2 3 4 5 6 7 8 9 10 11 12 13 14 15 16 …" at bounding box center [761, 225] width 305 height 450
click at [894, 81] on img at bounding box center [892, 80] width 10 height 10
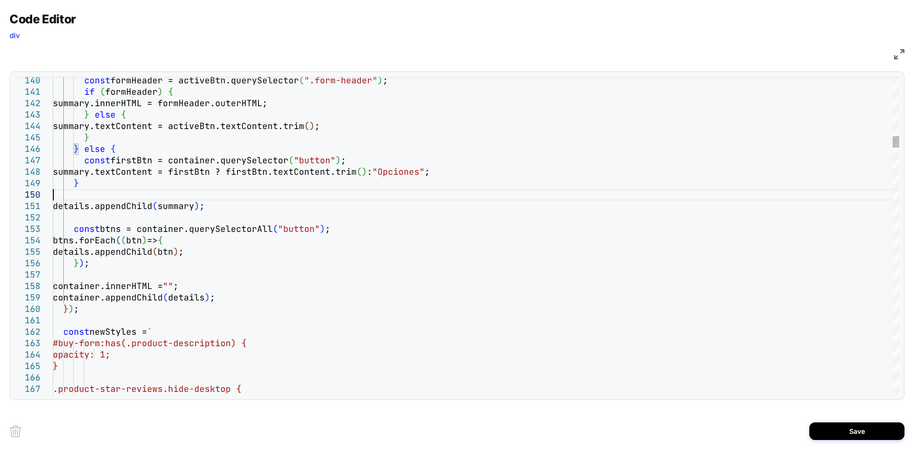
type textarea "**********"
type textarea "*"
type textarea "**********"
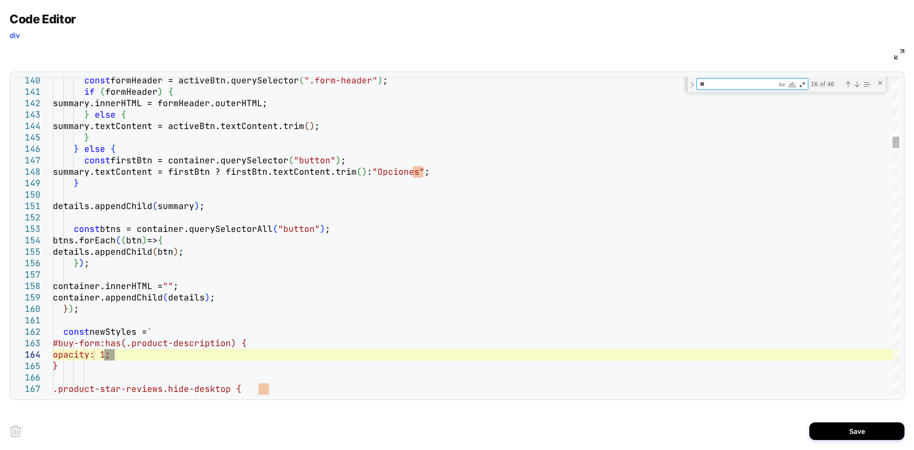
type textarea "***"
type textarea "**********"
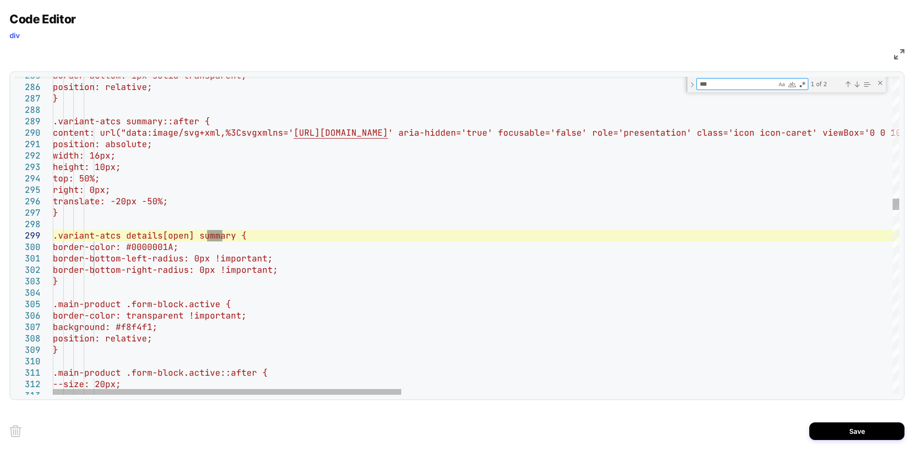
type textarea "****"
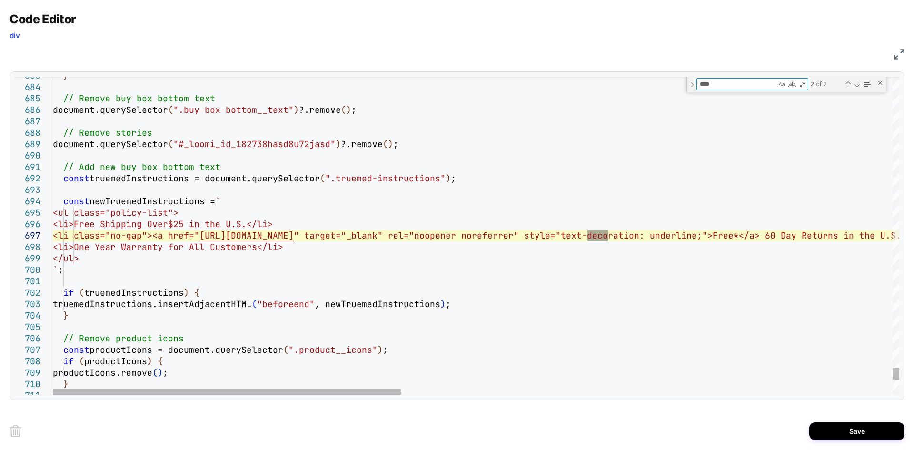
type textarea "**********"
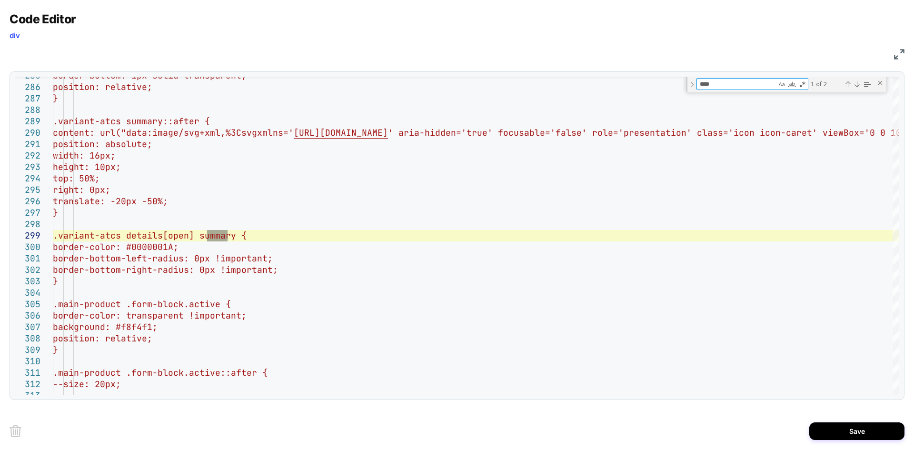
type textarea "****"
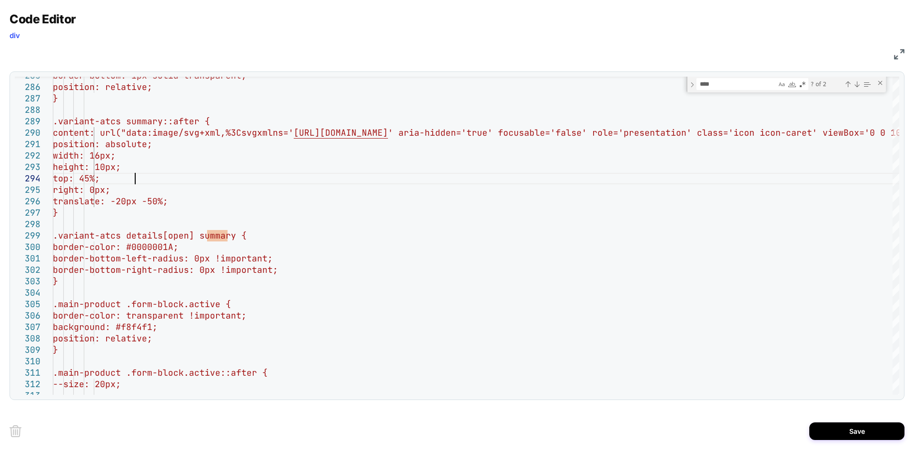
type textarea "**********"
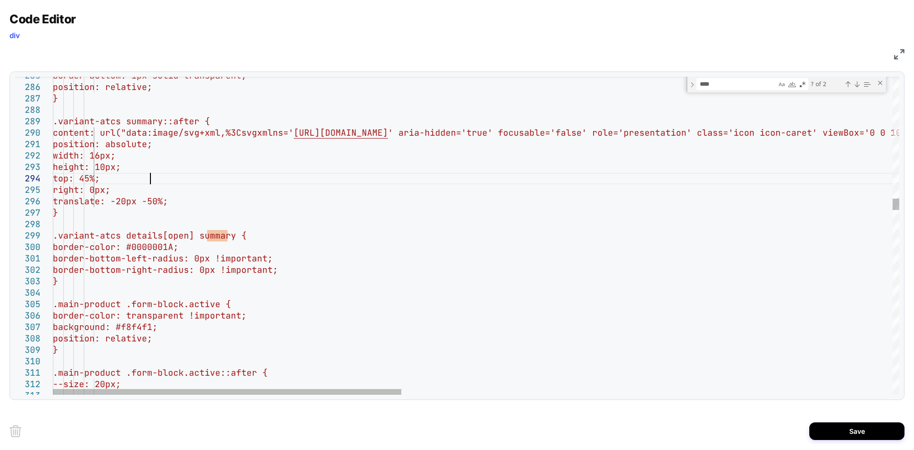
paste textarea "**********"
type textarea "**********"
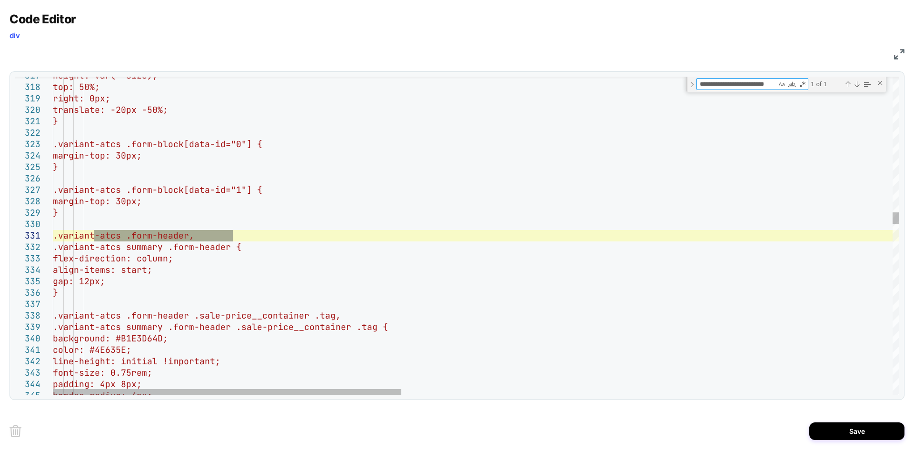
type textarea "**********"
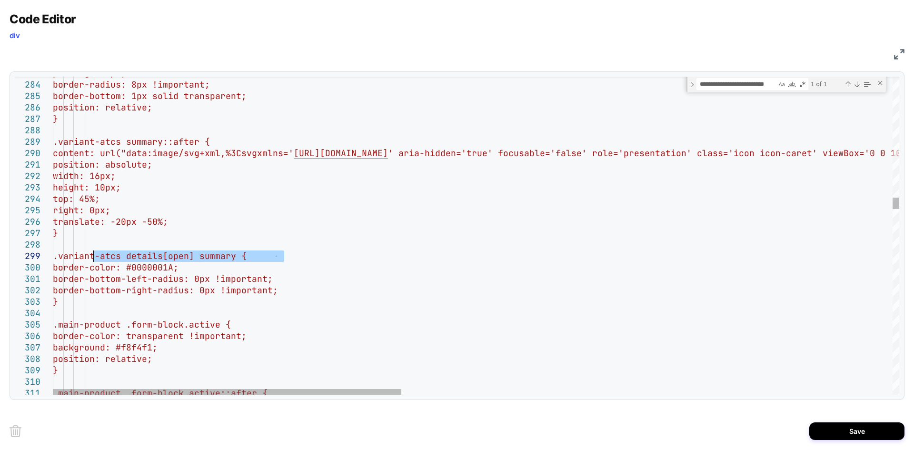
drag, startPoint x: 293, startPoint y: 258, endPoint x: 94, endPoint y: 259, distance: 199.5
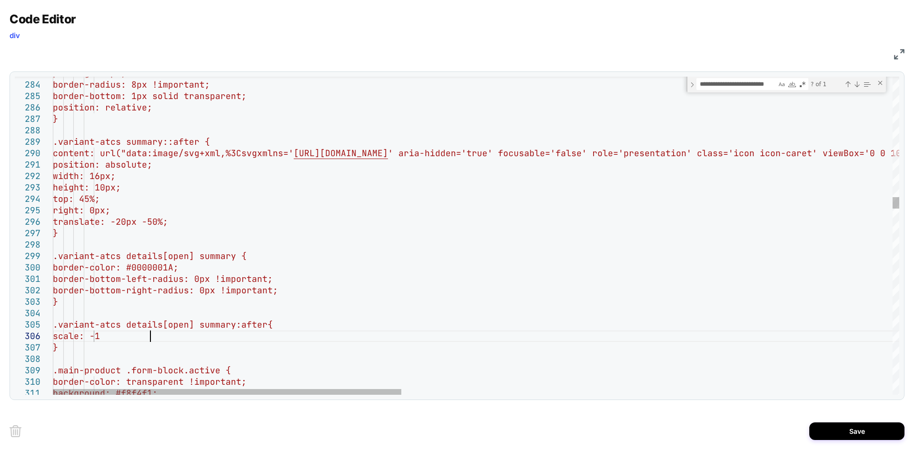
scroll to position [57, 102]
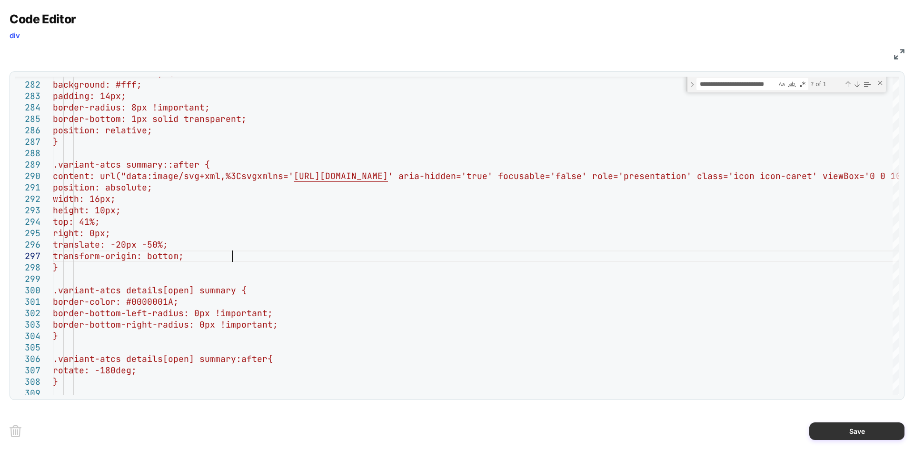
type textarea "**********"
click at [847, 426] on button "Save" at bounding box center [856, 431] width 95 height 18
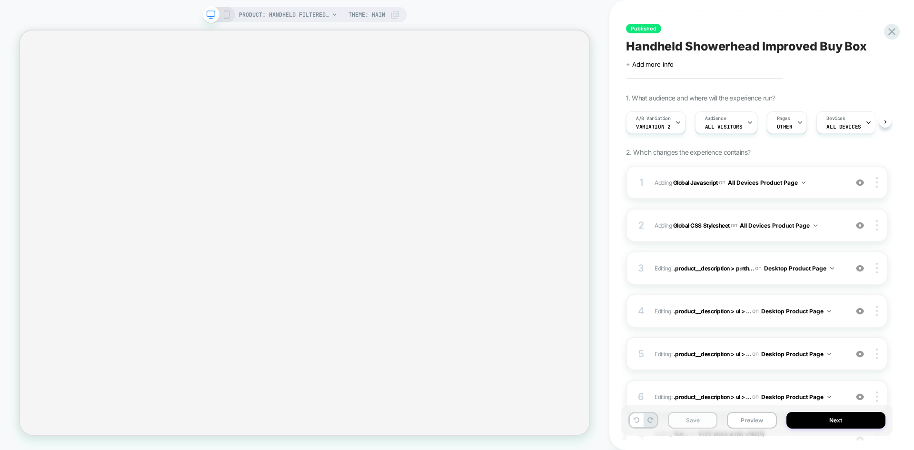
scroll to position [0, 0]
click at [707, 422] on button "Save" at bounding box center [693, 420] width 50 height 17
click at [746, 419] on button "Preview" at bounding box center [752, 420] width 50 height 17
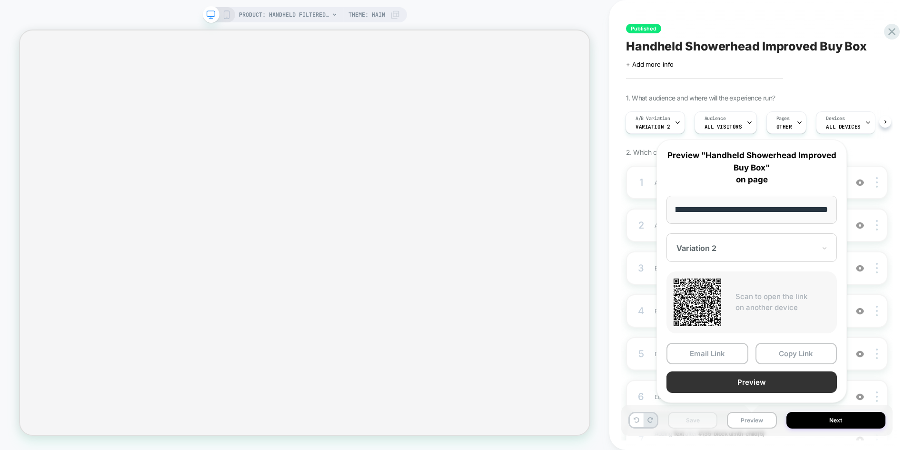
scroll to position [0, 0]
click at [723, 379] on button "Preview" at bounding box center [752, 381] width 170 height 21
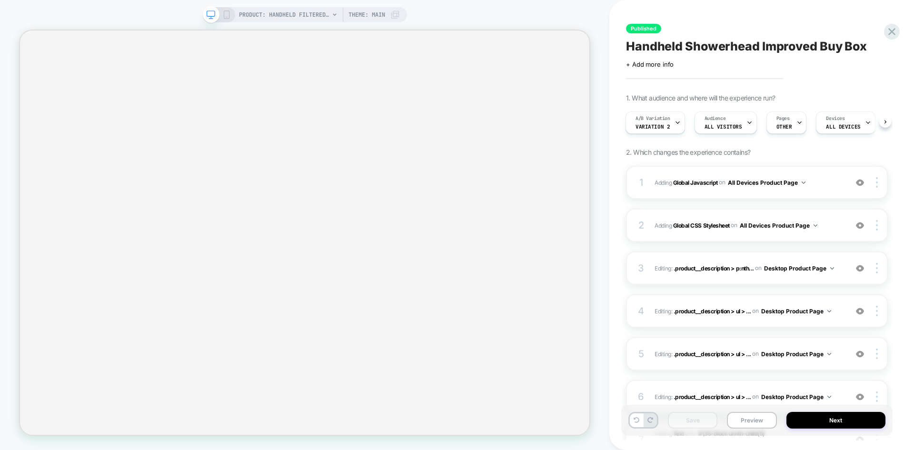
click at [832, 172] on div "1 Adding Global Javascript on All Devices Product Page Add Before Add After Tar…" at bounding box center [757, 182] width 262 height 33
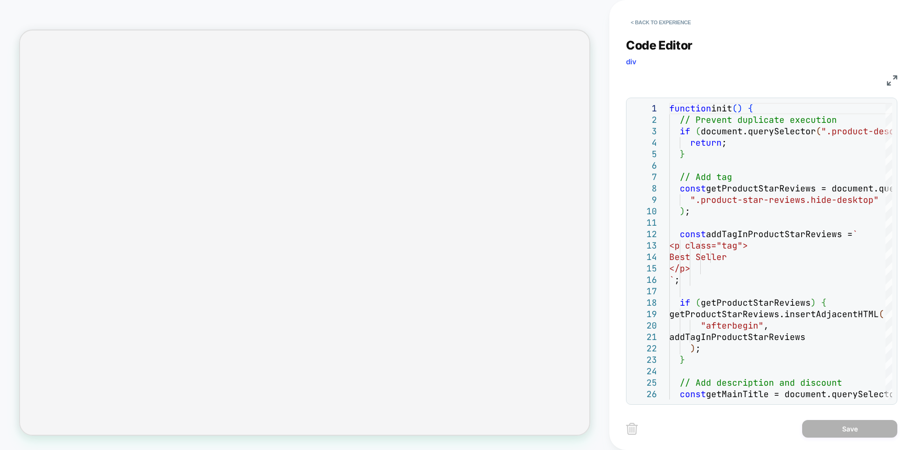
click at [889, 77] on img at bounding box center [892, 80] width 10 height 10
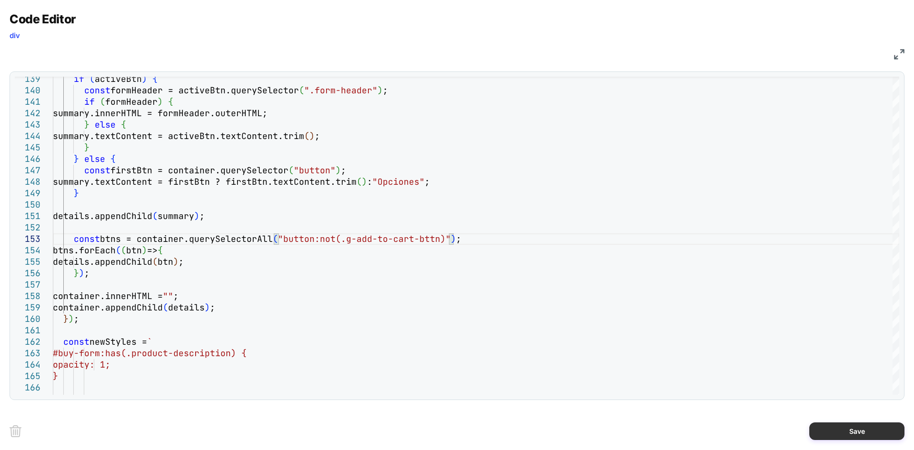
type textarea "**********"
click at [827, 427] on button "Save" at bounding box center [856, 431] width 95 height 18
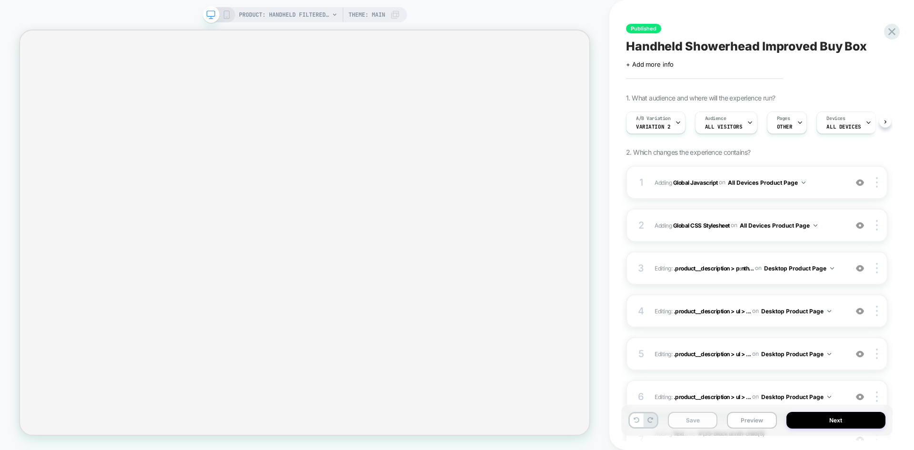
scroll to position [0, 0]
click at [690, 426] on button "Save" at bounding box center [693, 420] width 50 height 17
click at [760, 416] on button "Preview" at bounding box center [752, 420] width 50 height 17
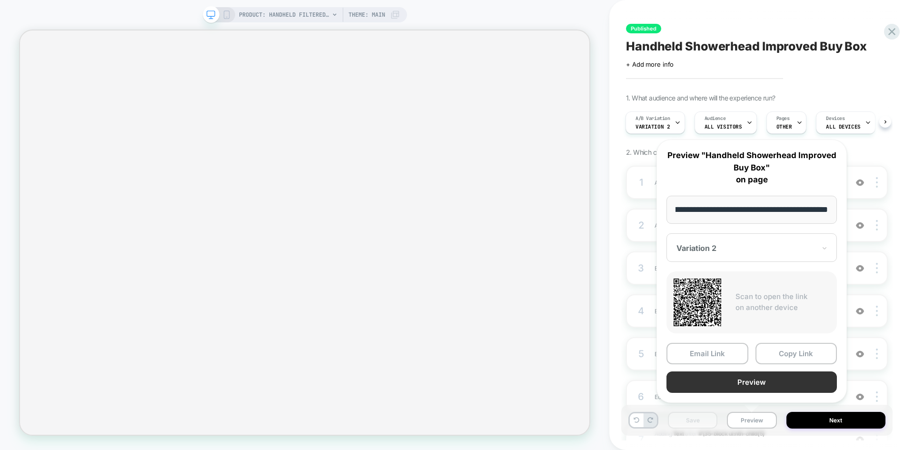
scroll to position [0, 0]
click at [706, 377] on button "Preview" at bounding box center [752, 381] width 170 height 21
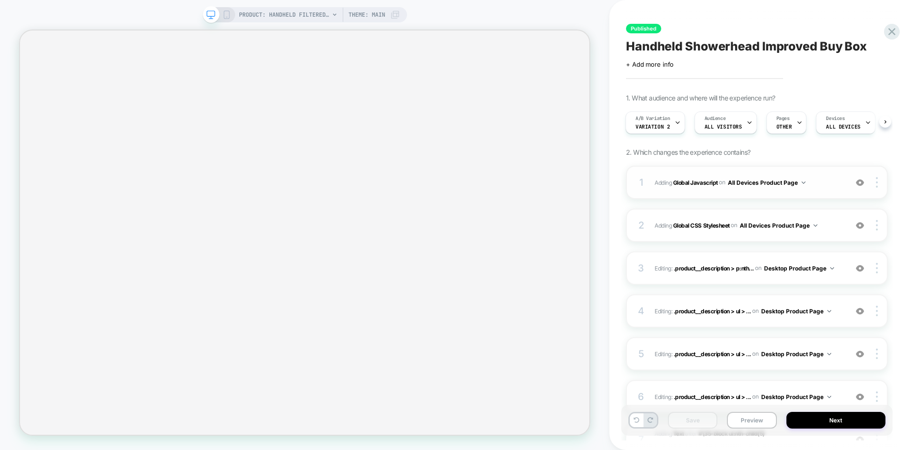
click at [834, 179] on span "Adding Global Javascript on All Devices Product Page" at bounding box center [749, 183] width 188 height 12
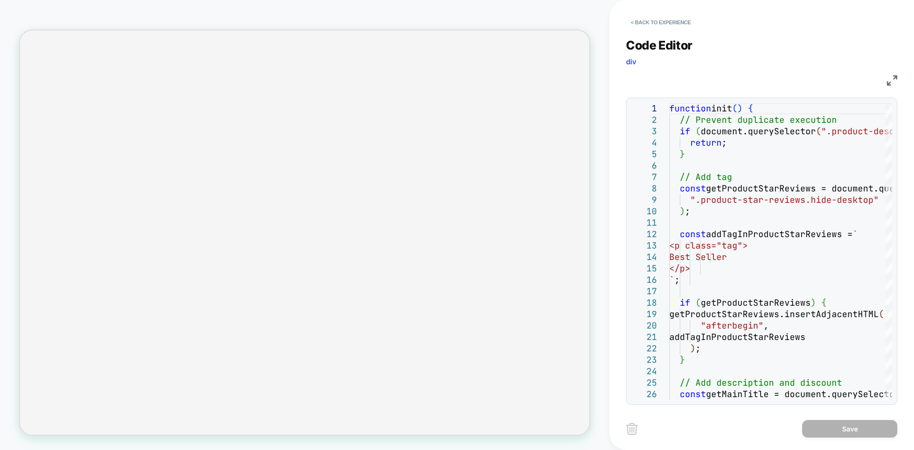
click at [889, 80] on img at bounding box center [892, 80] width 10 height 10
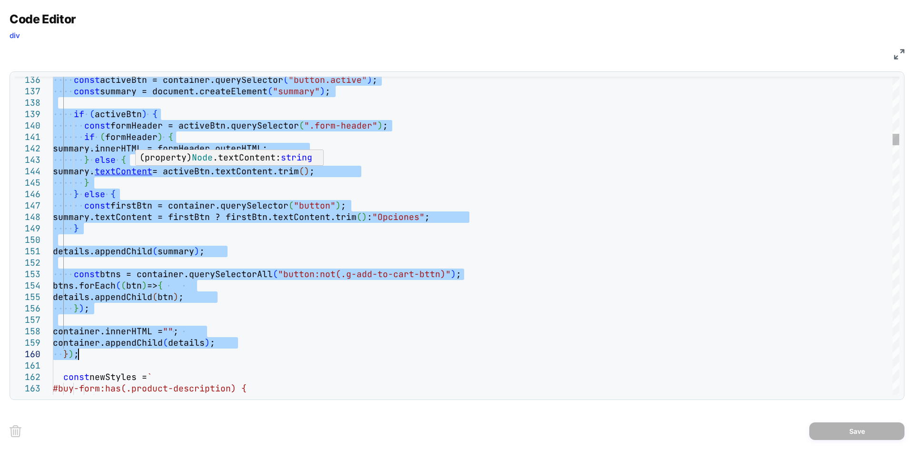
type textarea "**********"
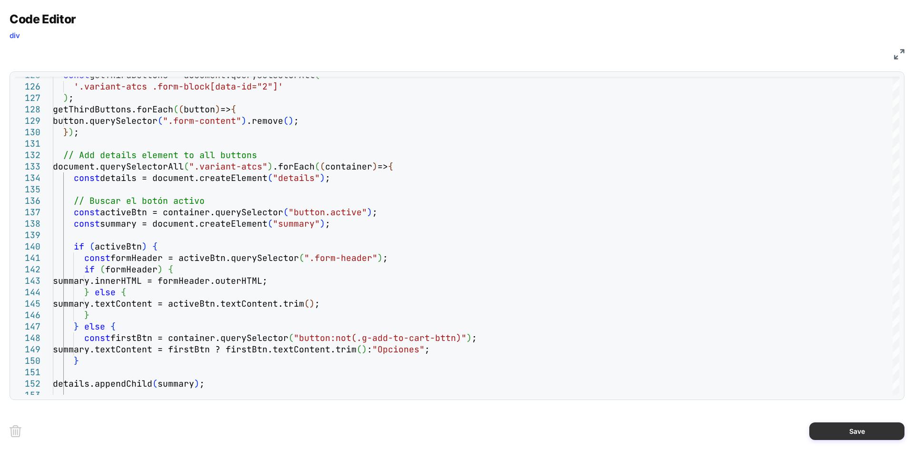
click at [837, 430] on button "Save" at bounding box center [856, 431] width 95 height 18
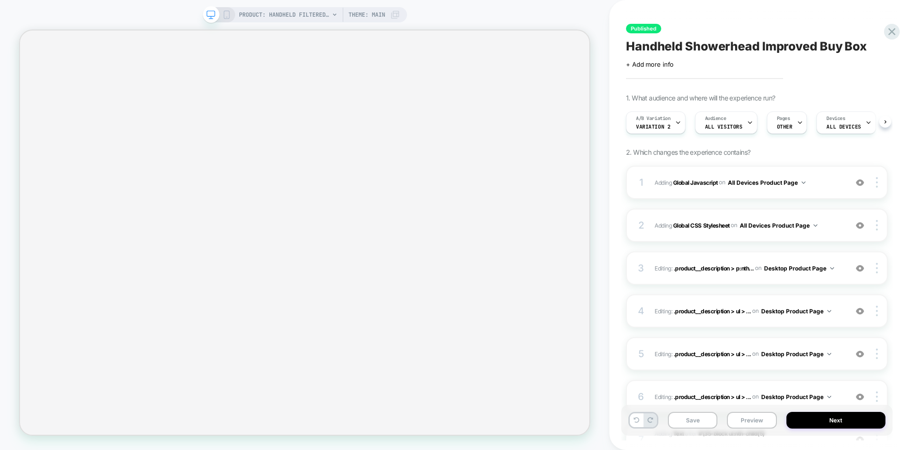
scroll to position [0, 0]
click at [696, 421] on button "Save" at bounding box center [693, 420] width 50 height 17
click at [740, 419] on button "Preview" at bounding box center [752, 420] width 50 height 17
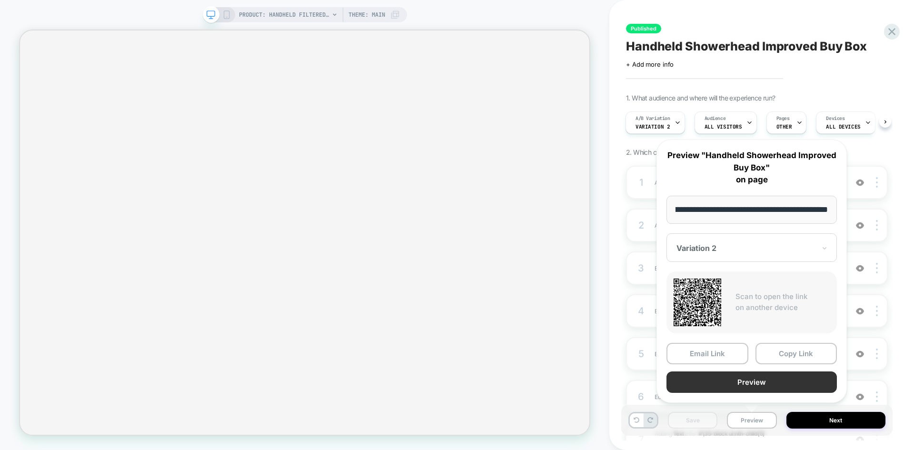
scroll to position [0, 0]
click at [722, 378] on button "Preview" at bounding box center [752, 381] width 170 height 21
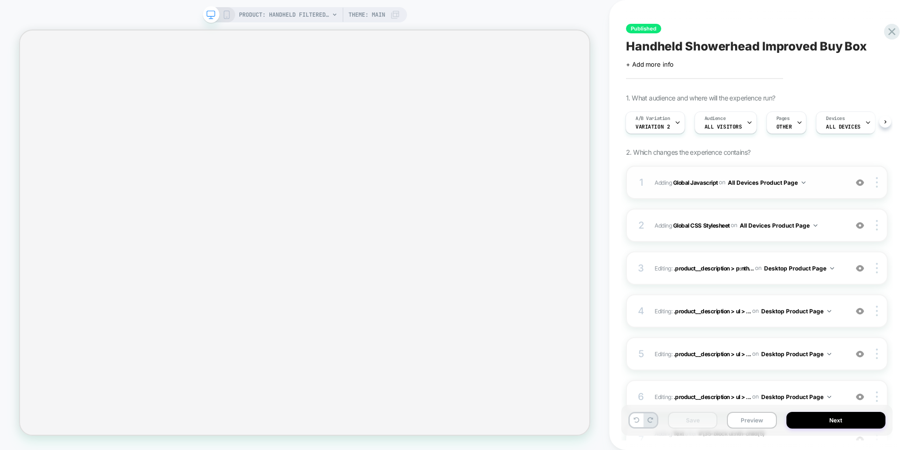
click at [837, 184] on span "Adding Global Javascript on All Devices Product Page" at bounding box center [749, 183] width 188 height 12
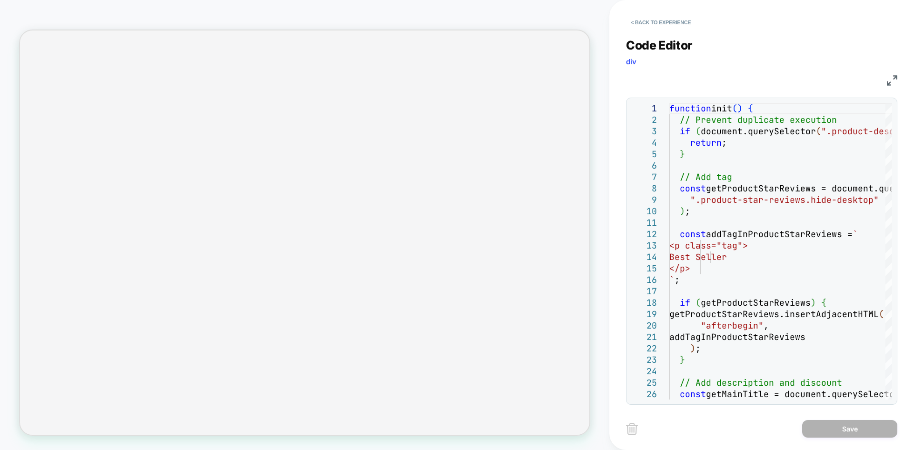
click at [890, 82] on img at bounding box center [892, 80] width 10 height 10
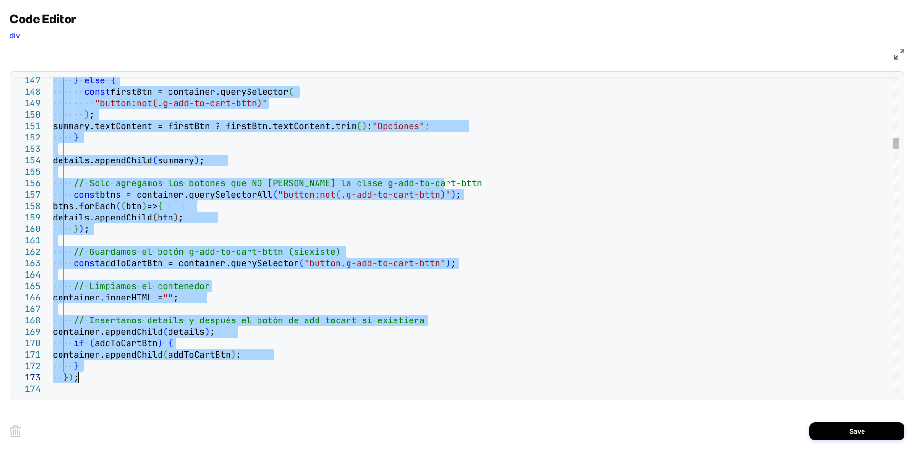
type textarea "**********"
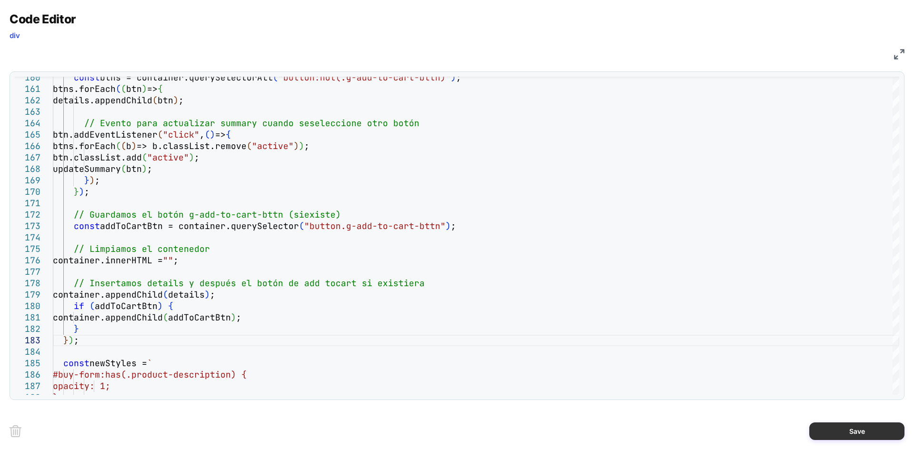
click at [845, 427] on button "Save" at bounding box center [856, 431] width 95 height 18
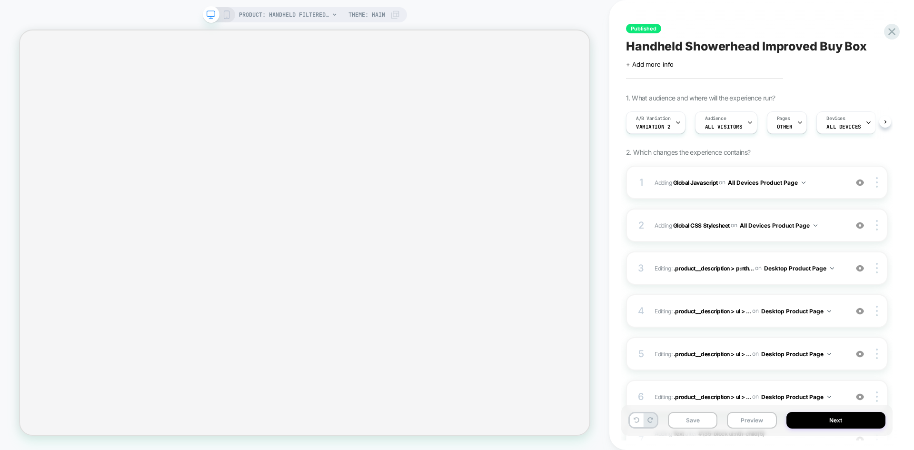
scroll to position [0, 0]
click at [690, 421] on button "Save" at bounding box center [693, 420] width 50 height 17
click at [749, 416] on button "Preview" at bounding box center [752, 420] width 50 height 17
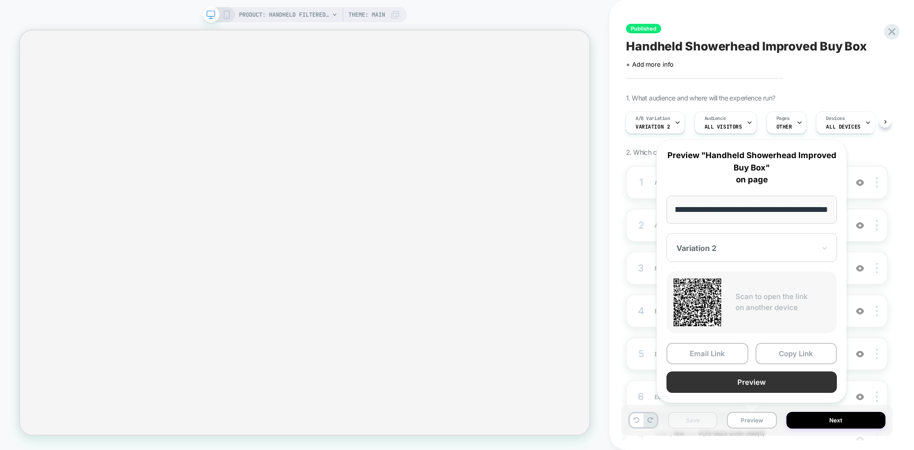
scroll to position [0, 0]
click at [714, 381] on button "Preview" at bounding box center [752, 381] width 170 height 21
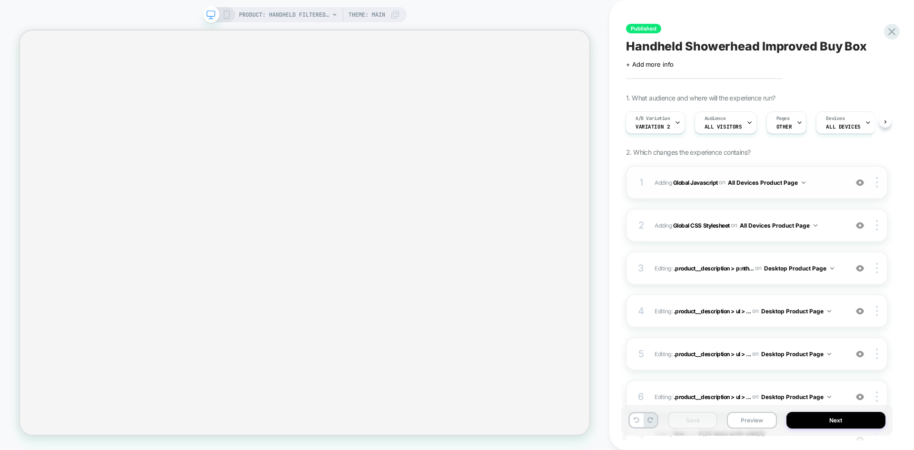
click at [817, 179] on span "Adding Global Javascript on All Devices Product Page" at bounding box center [749, 183] width 188 height 12
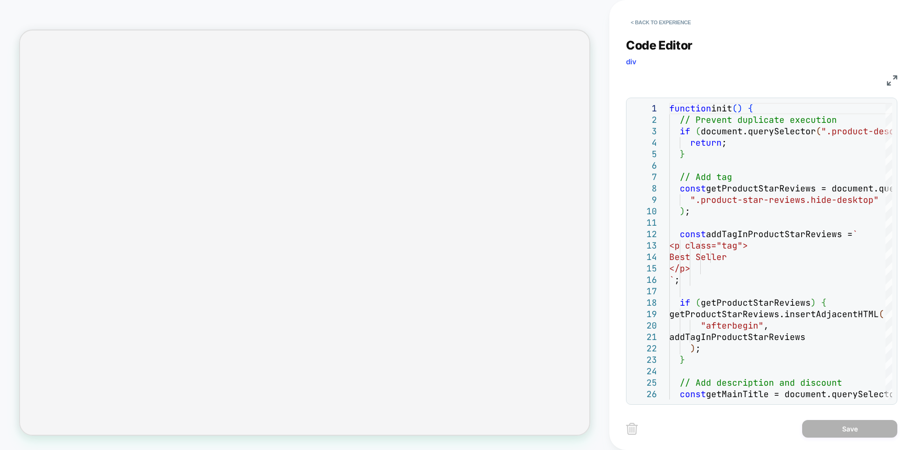
click at [890, 83] on img at bounding box center [892, 80] width 10 height 10
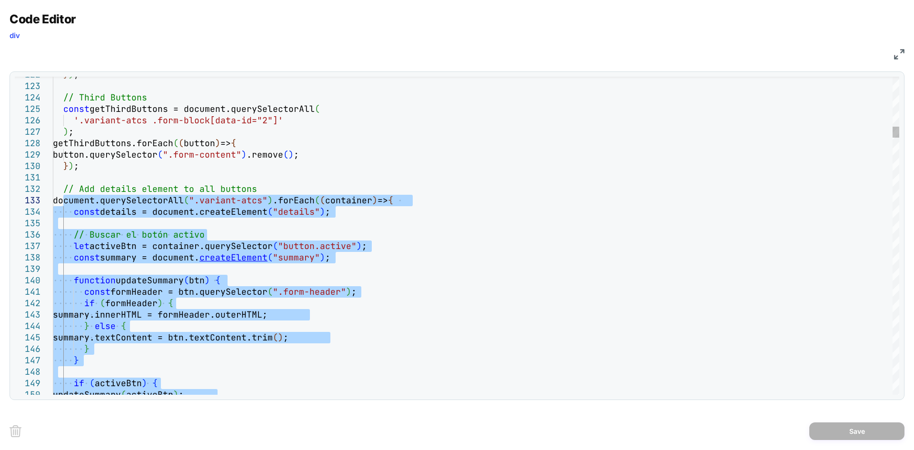
type textarea "**********"
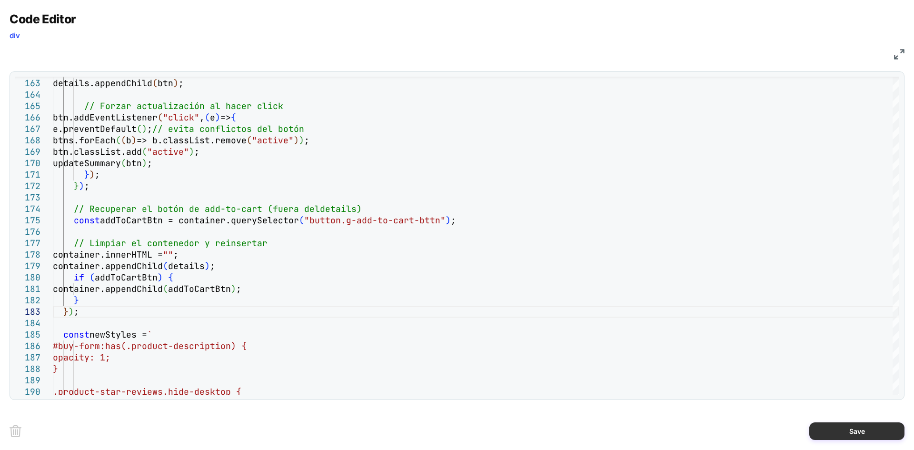
click at [835, 432] on button "Save" at bounding box center [856, 431] width 95 height 18
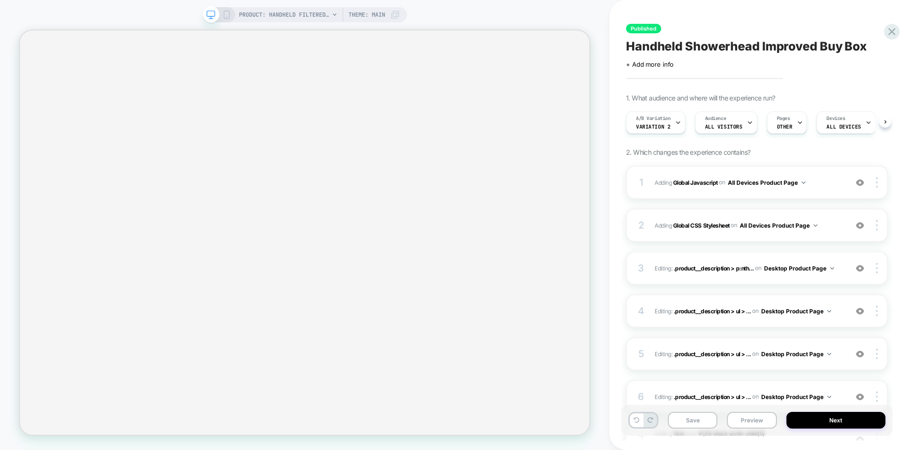
scroll to position [0, 0]
click at [695, 410] on div "Save Preview Next" at bounding box center [756, 420] width 271 height 31
click at [690, 417] on button "Save" at bounding box center [693, 420] width 50 height 17
click at [748, 418] on button "Preview" at bounding box center [752, 420] width 50 height 17
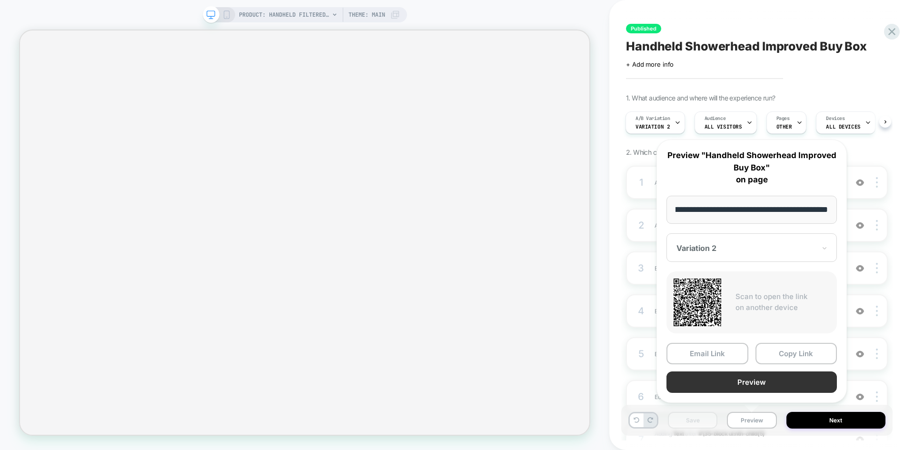
scroll to position [0, 0]
click at [714, 381] on button "Preview" at bounding box center [752, 381] width 170 height 21
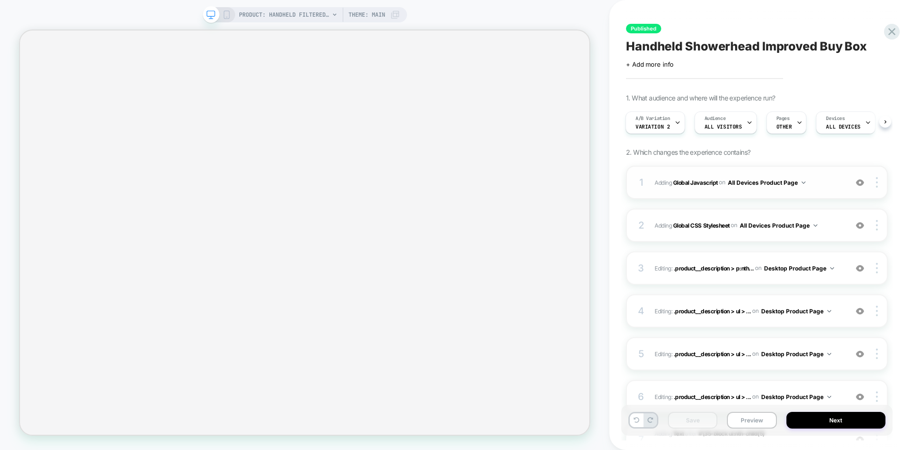
click at [827, 175] on div "1 Adding Global Javascript on All Devices Product Page Add Before Add After Tar…" at bounding box center [757, 182] width 262 height 33
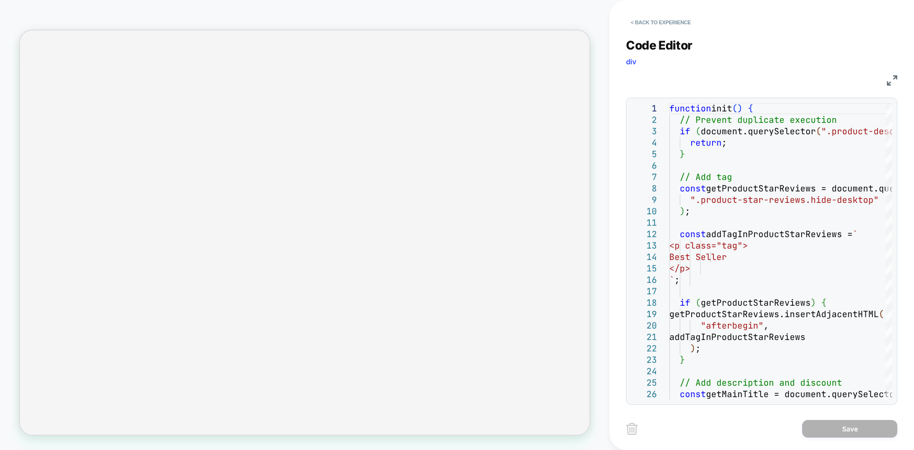
click at [889, 78] on img at bounding box center [892, 80] width 10 height 10
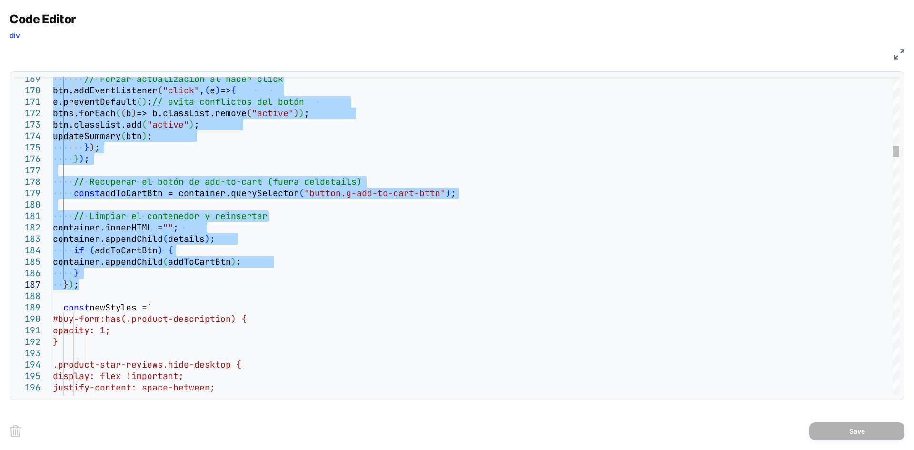
type textarea "**********"
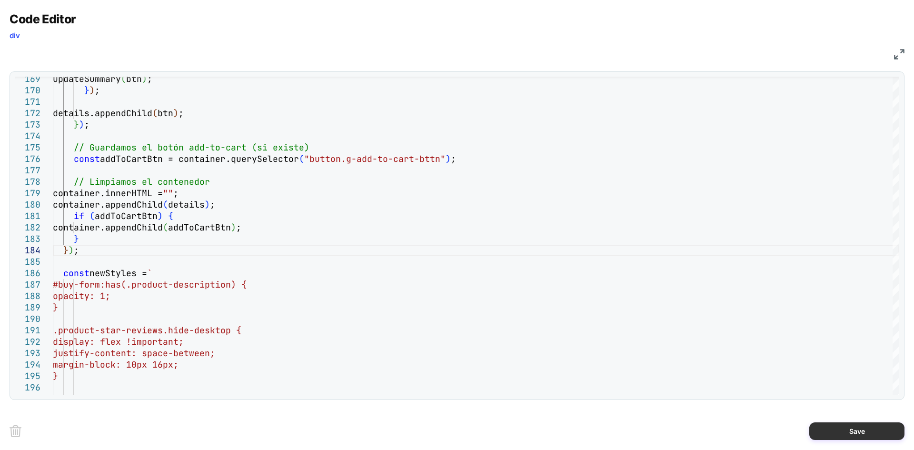
click at [852, 428] on button "Save" at bounding box center [856, 431] width 95 height 18
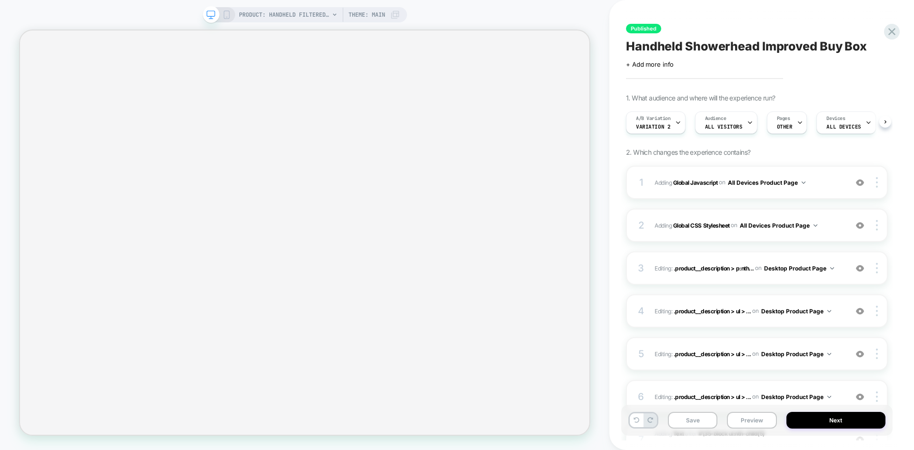
scroll to position [0, 0]
click at [704, 415] on button "Save" at bounding box center [693, 420] width 50 height 17
click at [746, 421] on button "Preview" at bounding box center [752, 420] width 50 height 17
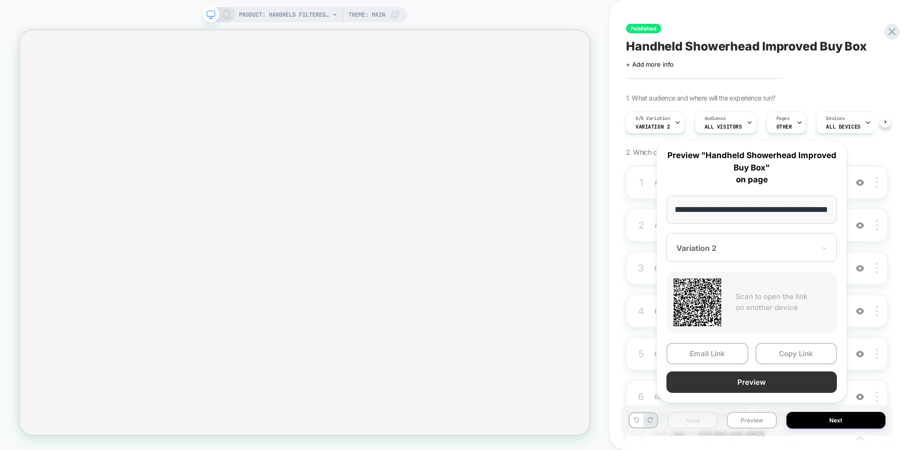
scroll to position [0, 0]
click at [750, 390] on button "Preview" at bounding box center [752, 381] width 170 height 21
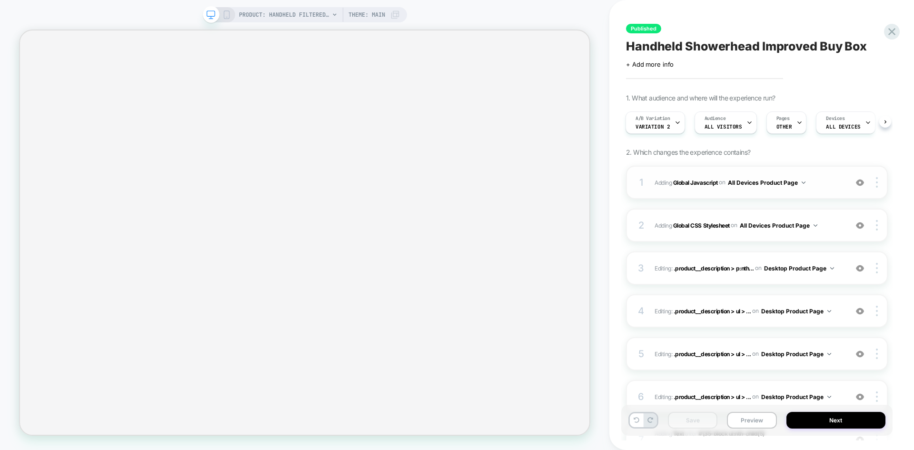
click at [825, 181] on span "Adding Global Javascript on All Devices Product Page" at bounding box center [749, 183] width 188 height 12
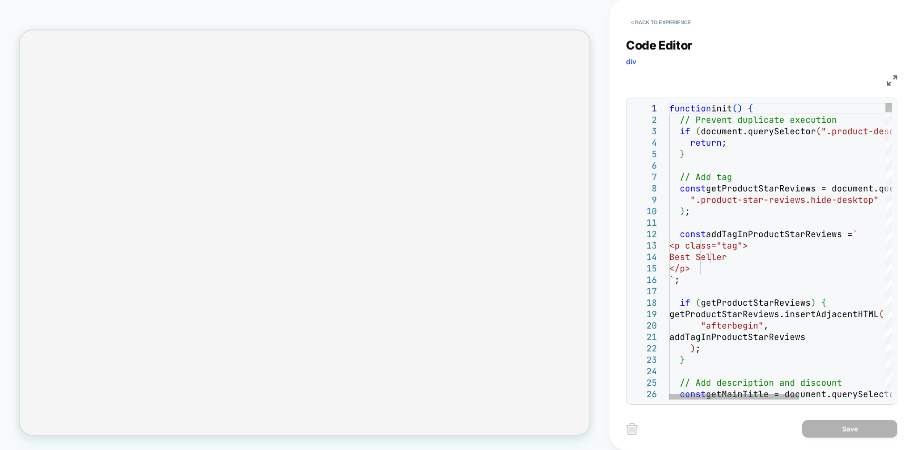
click at [891, 77] on img at bounding box center [892, 80] width 10 height 10
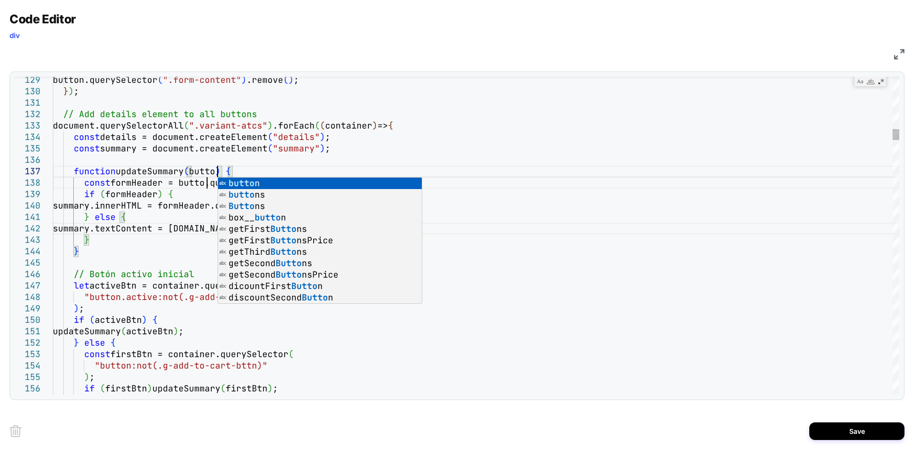
scroll to position [69, 169]
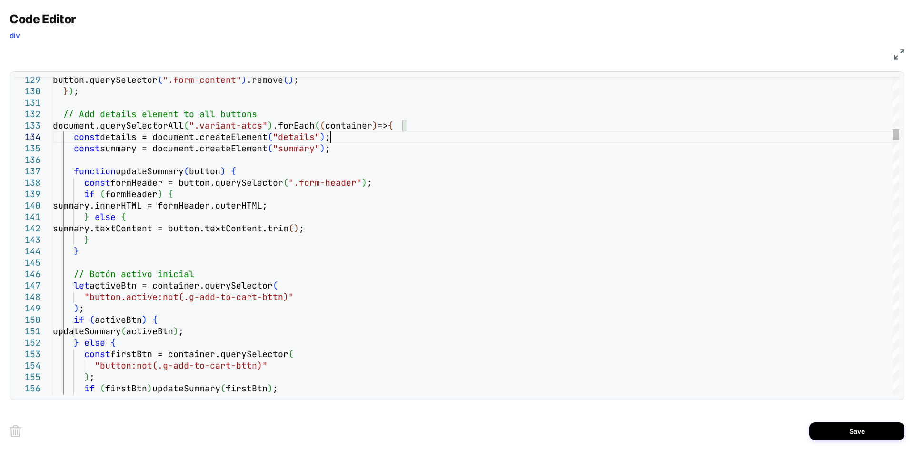
type textarea "**********"
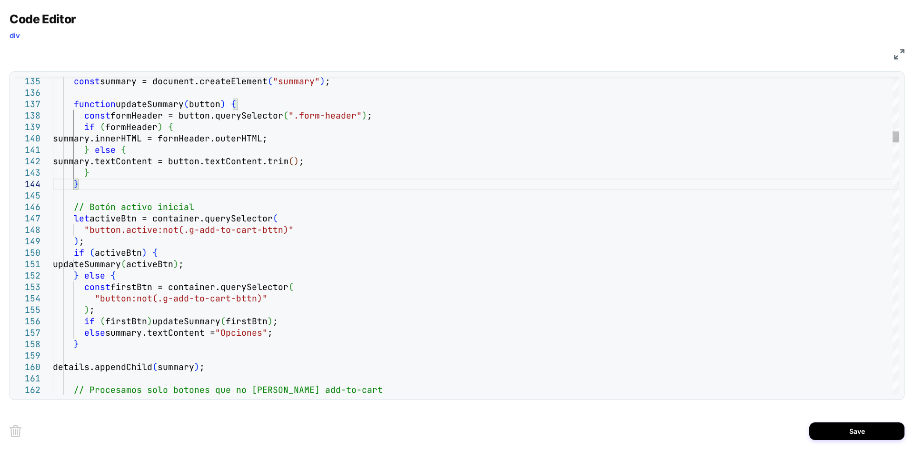
type textarea "*********"
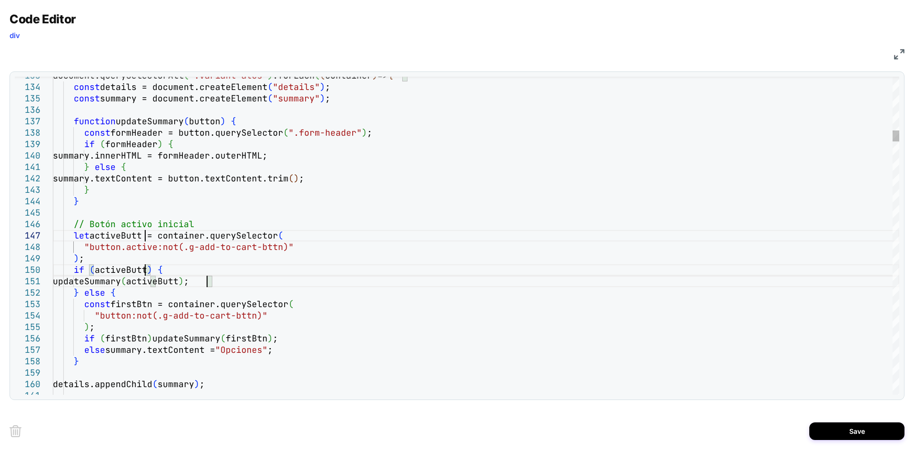
scroll to position [69, 103]
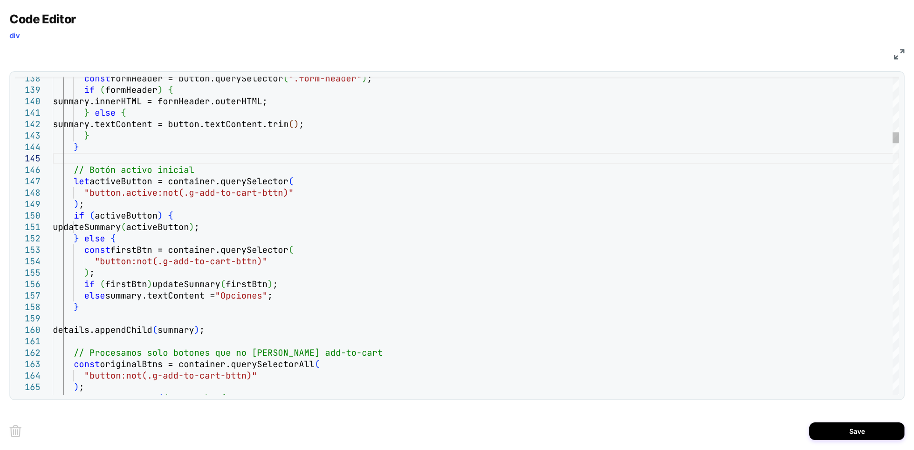
type textarea "**********"
type textarea "********"
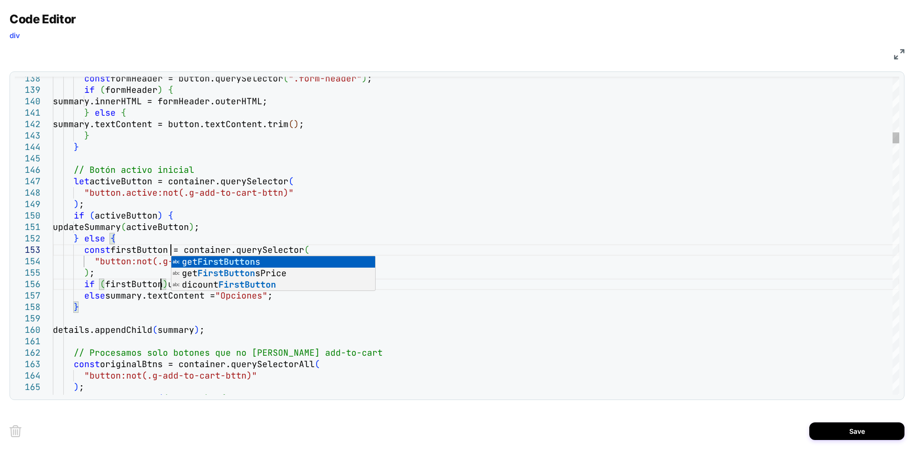
scroll to position [33, 118]
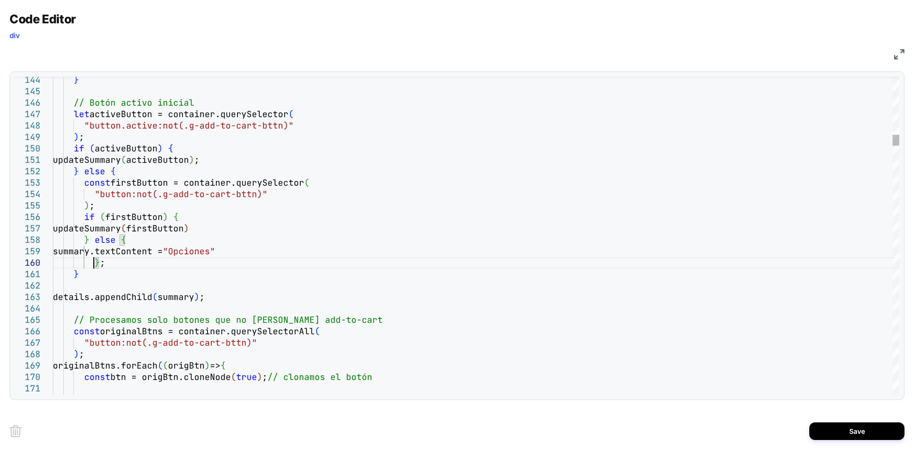
scroll to position [103, 41]
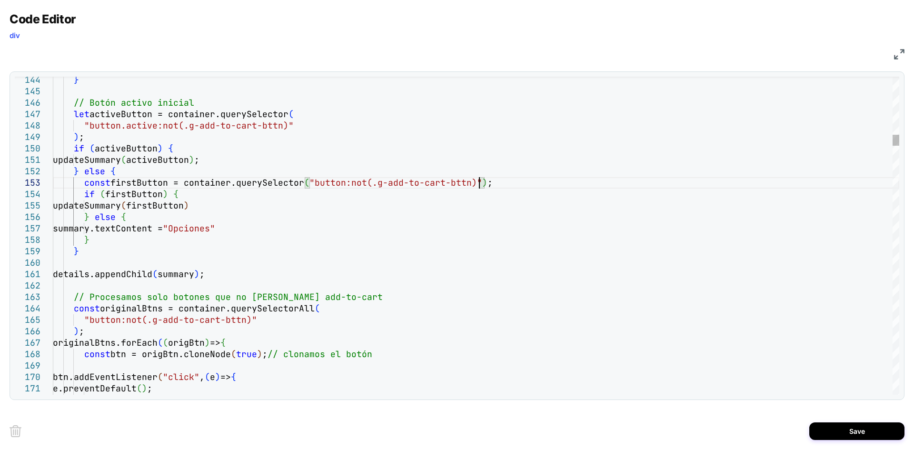
type textarea "**********"
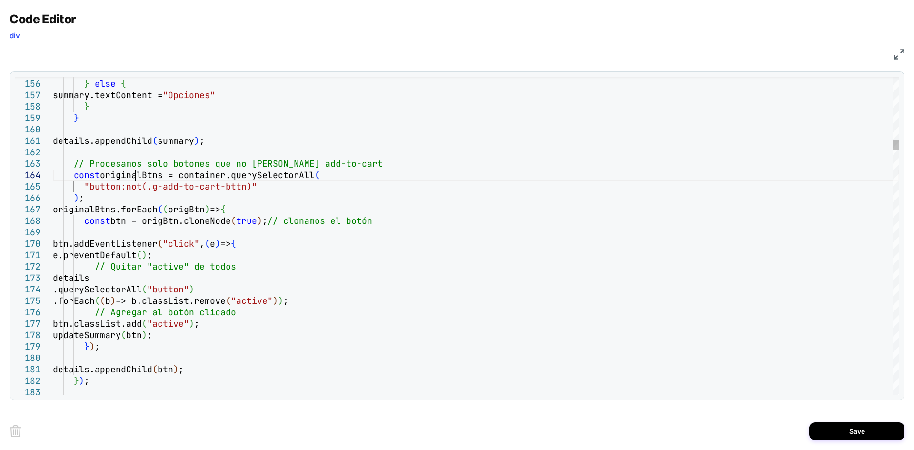
type textarea "**********"
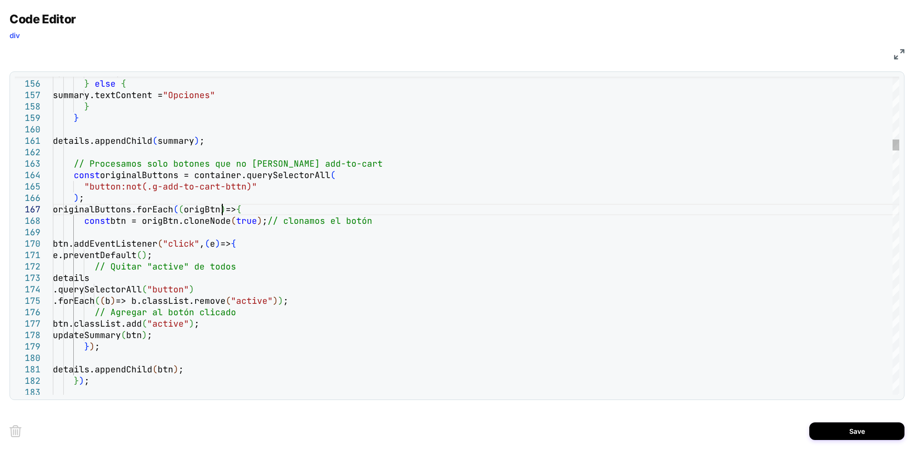
type textarea "*******"
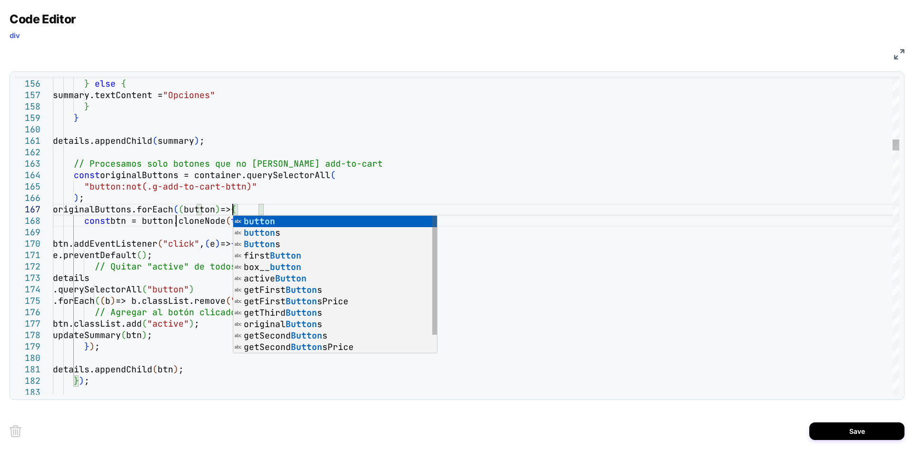
scroll to position [69, 185]
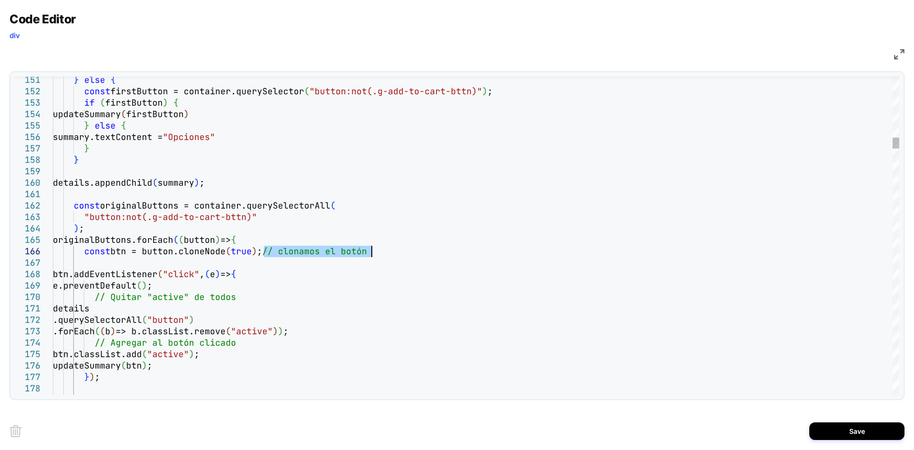
drag, startPoint x: 263, startPoint y: 250, endPoint x: 397, endPoint y: 255, distance: 133.9
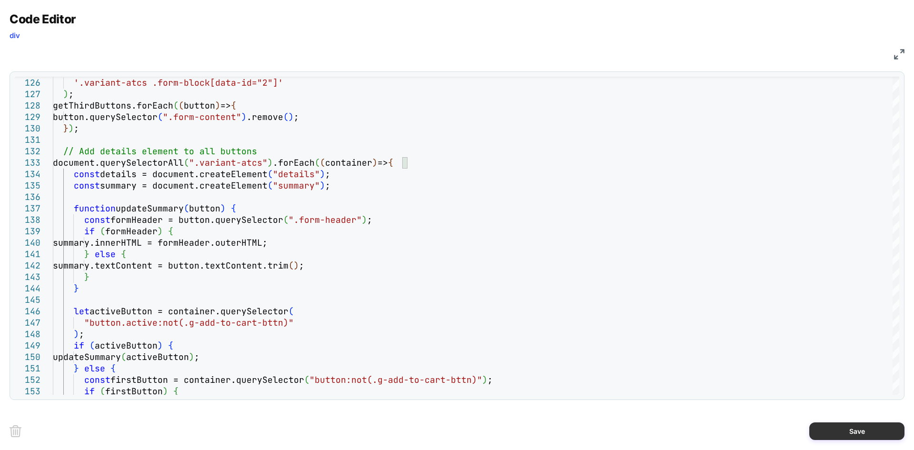
type textarea "**********"
click at [841, 439] on button "Save" at bounding box center [856, 431] width 95 height 18
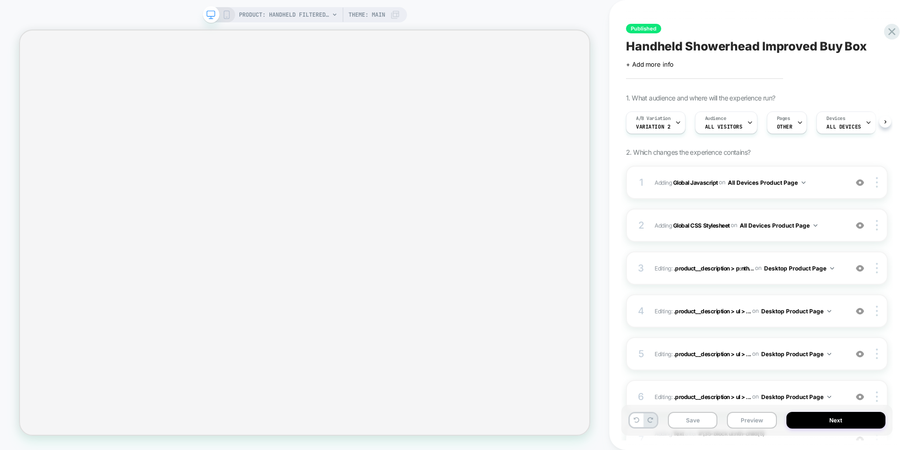
scroll to position [0, 0]
click at [680, 419] on button "Save" at bounding box center [693, 420] width 50 height 17
click at [743, 422] on button "Preview" at bounding box center [752, 420] width 50 height 17
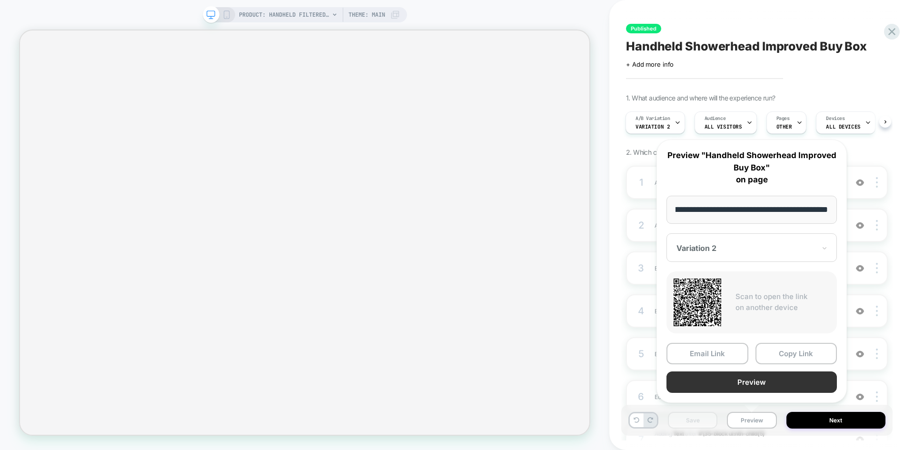
scroll to position [0, 0]
click at [737, 379] on button "Preview" at bounding box center [752, 381] width 170 height 21
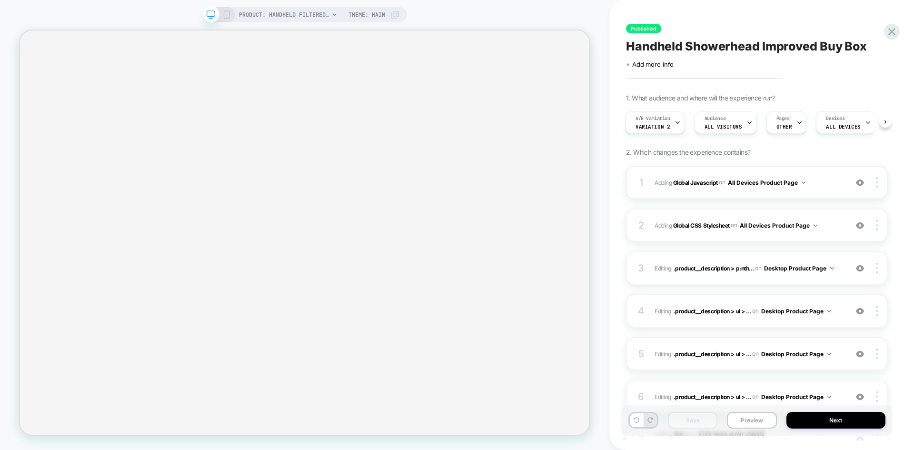
click at [817, 189] on div "1 Adding Global Javascript on All Devices Product Page Add Before Add After Tar…" at bounding box center [757, 182] width 262 height 33
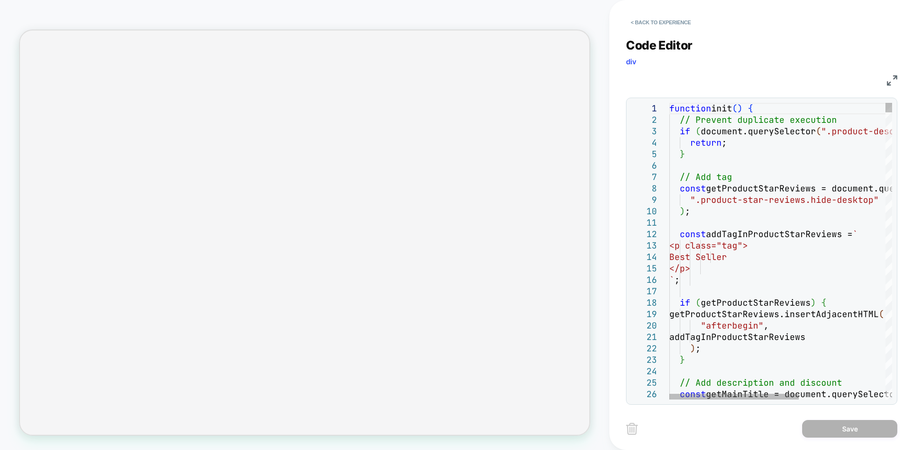
click at [891, 80] on img at bounding box center [892, 80] width 10 height 10
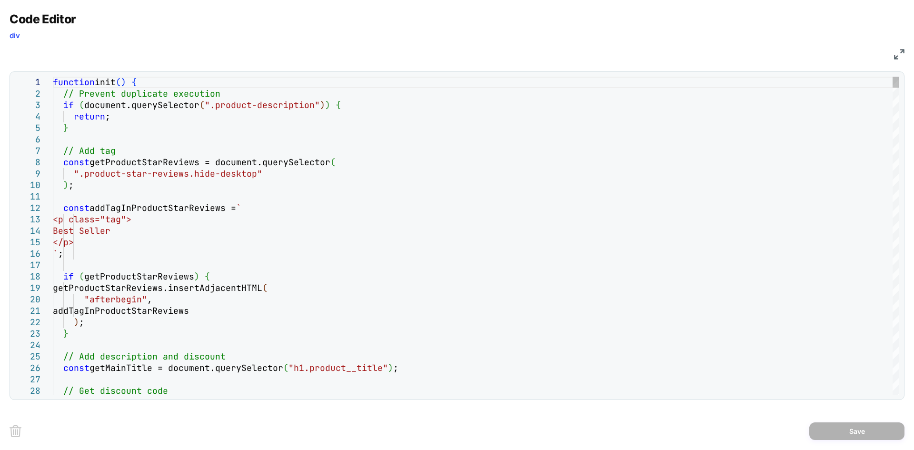
type textarea "**********"
type textarea "*"
type textarea "**********"
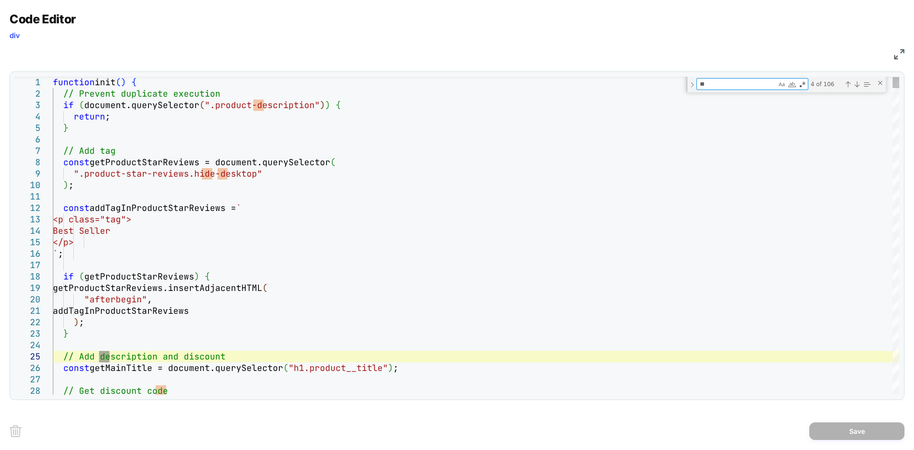
type textarea "***"
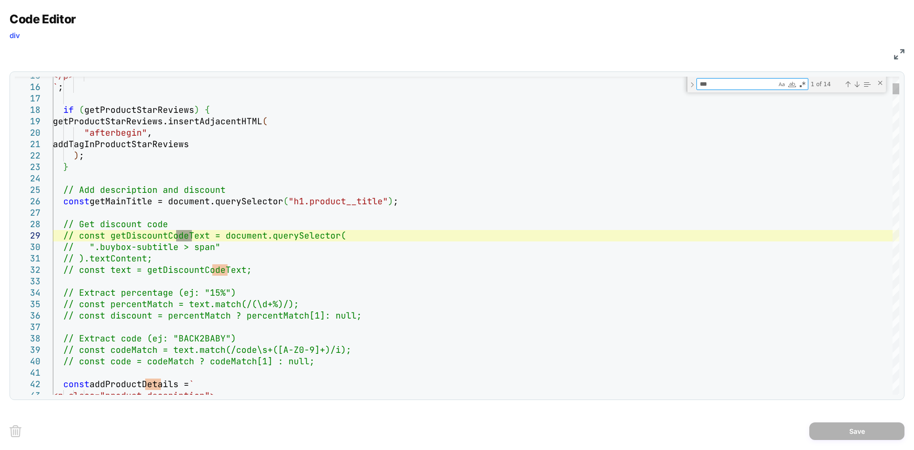
type textarea "**********"
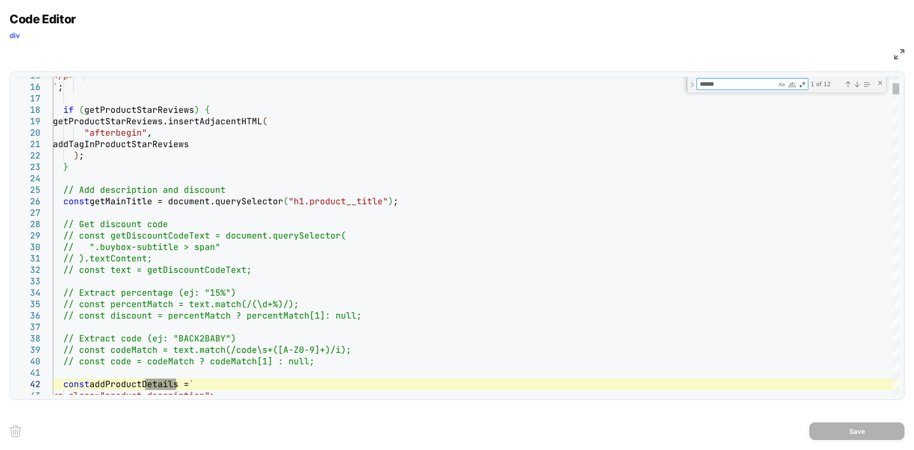
type textarea "*******"
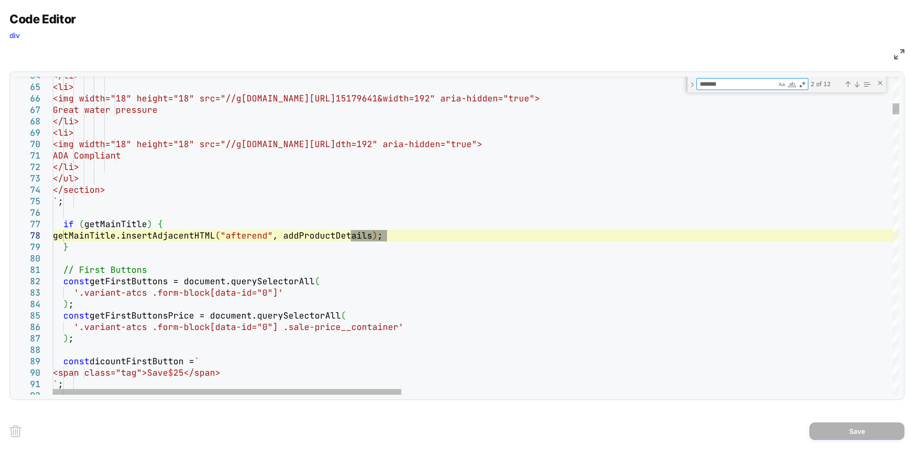
type textarea "**********"
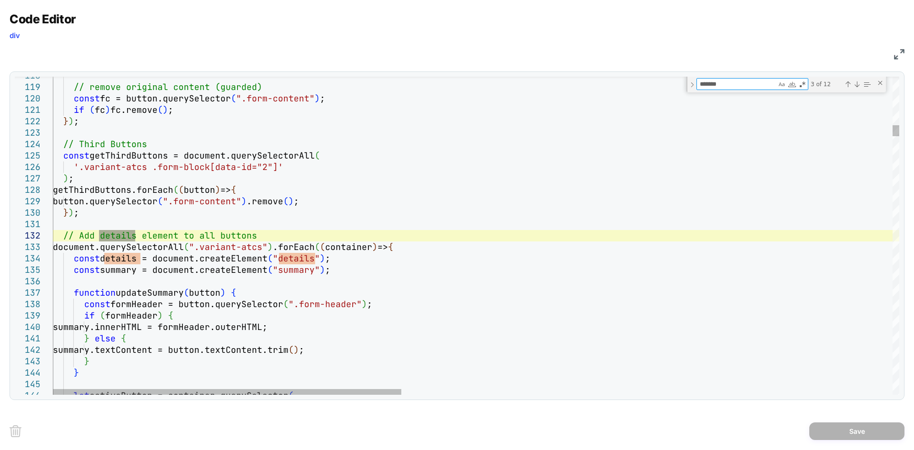
type textarea "*******"
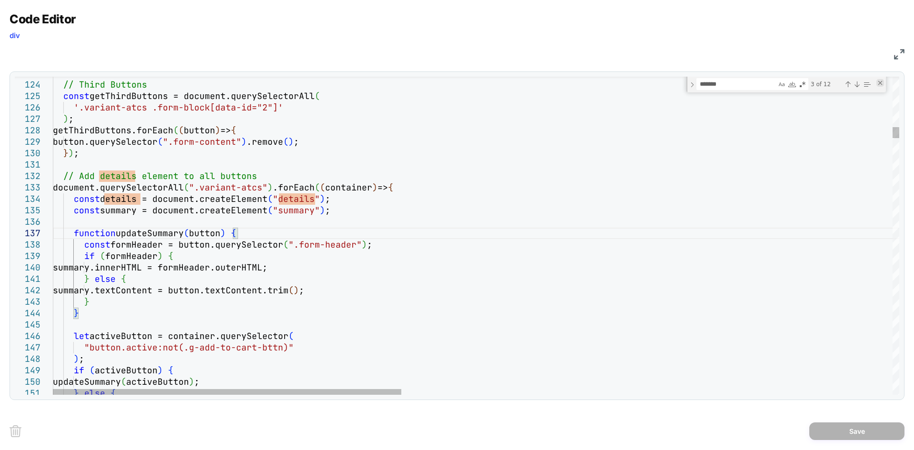
click at [879, 85] on div "Close (Escape)" at bounding box center [881, 83] width 8 height 8
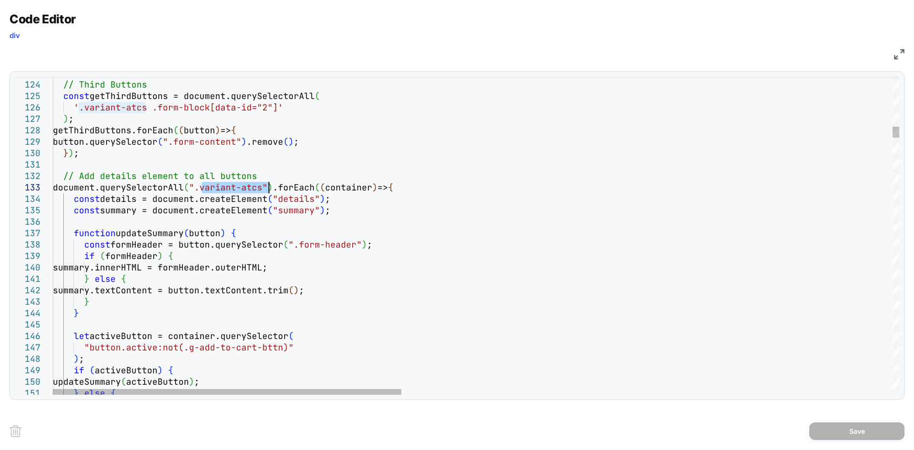
drag, startPoint x: 203, startPoint y: 188, endPoint x: 269, endPoint y: 185, distance: 65.3
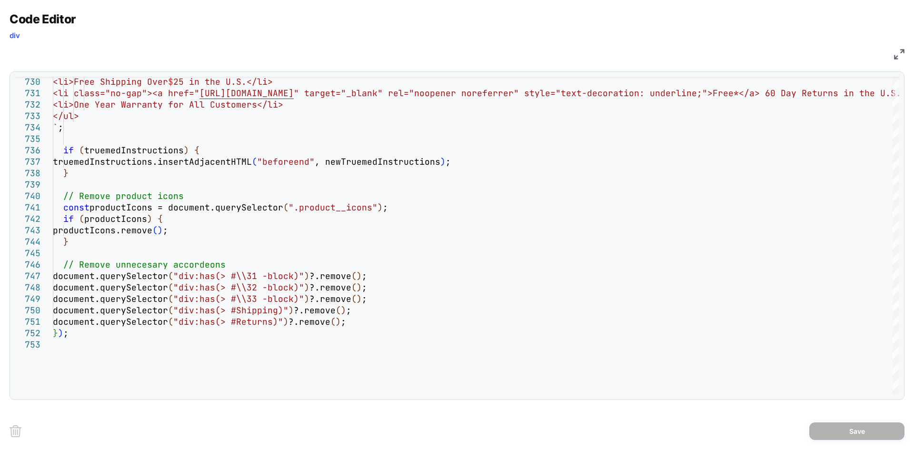
click at [902, 53] on img at bounding box center [899, 54] width 10 height 10
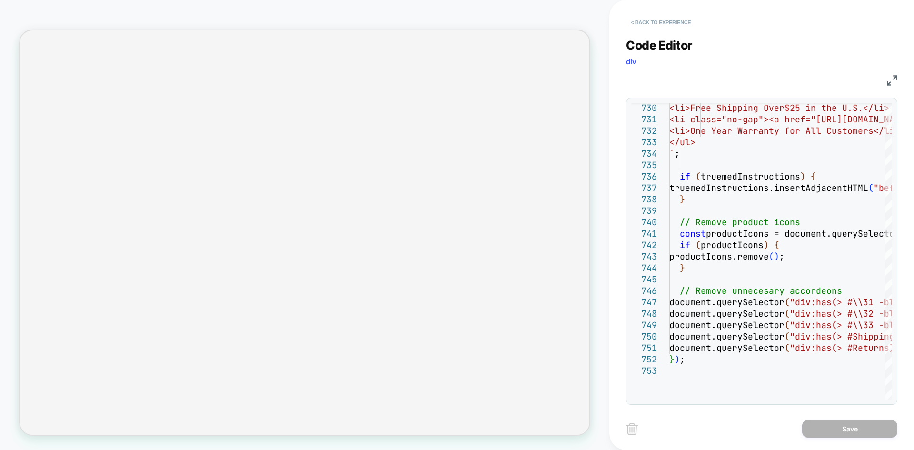
click at [642, 18] on button "< Back to experience" at bounding box center [661, 22] width 70 height 15
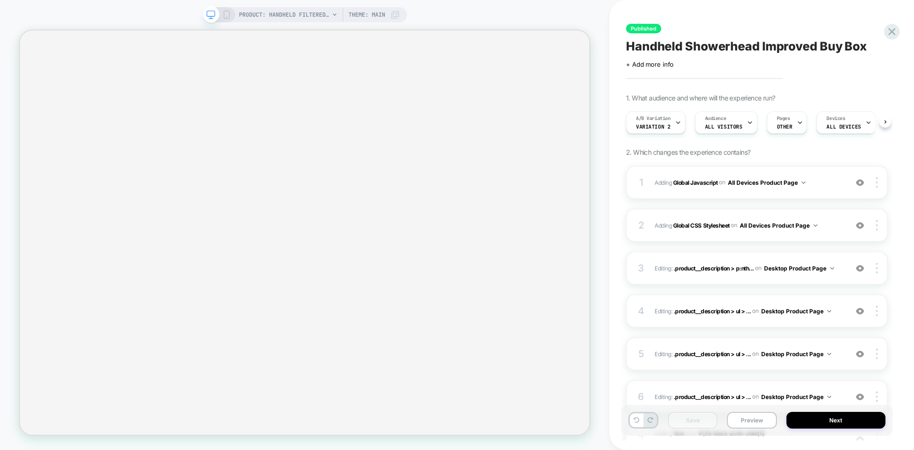
scroll to position [0, 0]
click at [743, 426] on button "Preview" at bounding box center [752, 420] width 50 height 17
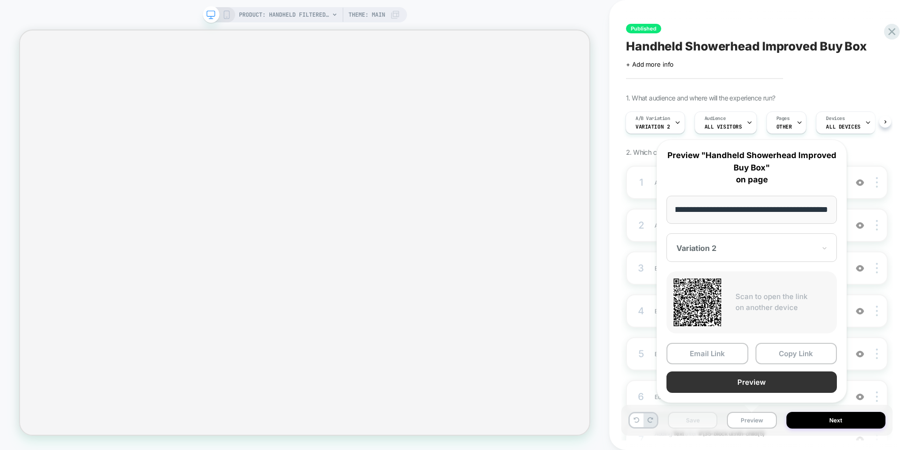
scroll to position [0, 0]
click at [754, 381] on button "Preview" at bounding box center [752, 381] width 170 height 21
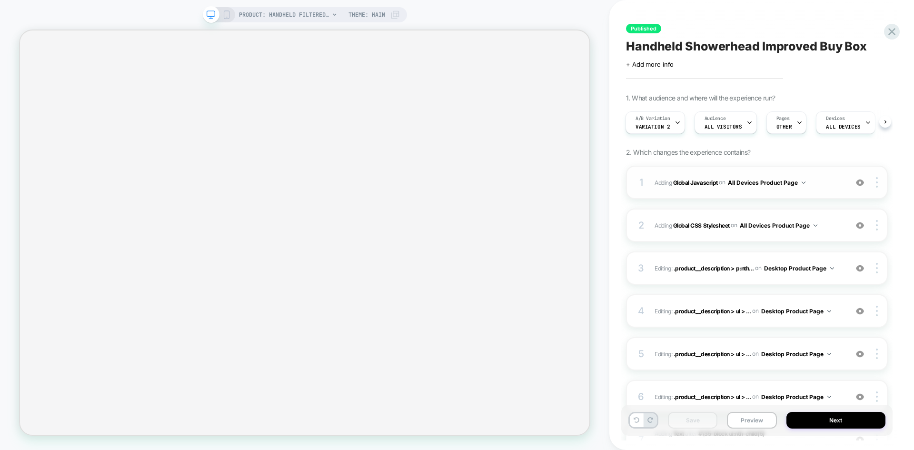
click at [830, 179] on span "Adding Global Javascript on All Devices Product Page" at bounding box center [749, 183] width 188 height 12
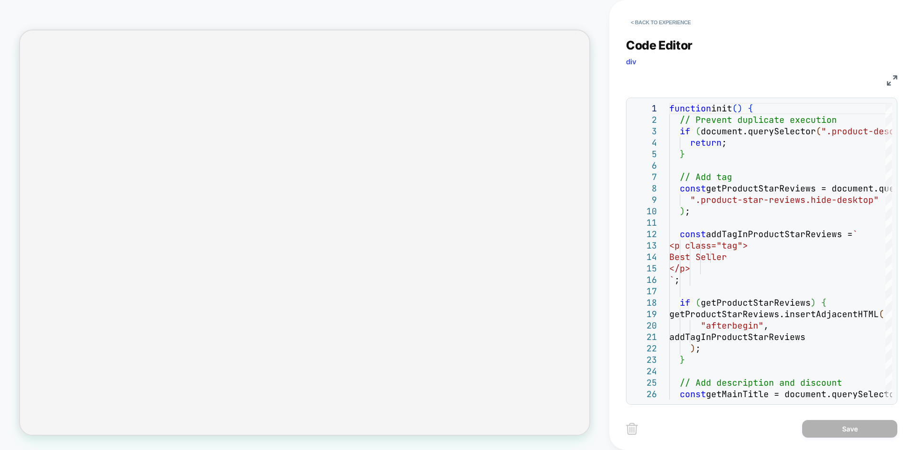
click at [894, 85] on img at bounding box center [892, 80] width 10 height 10
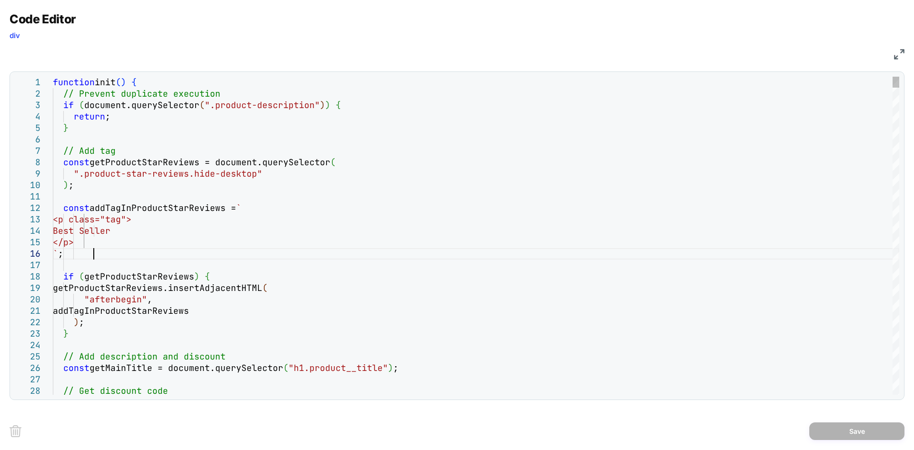
type textarea "**********"
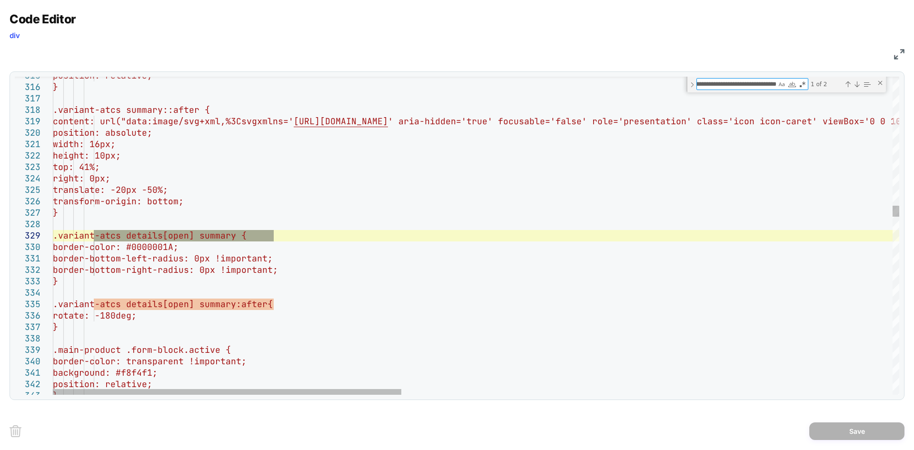
type textarea "**********"
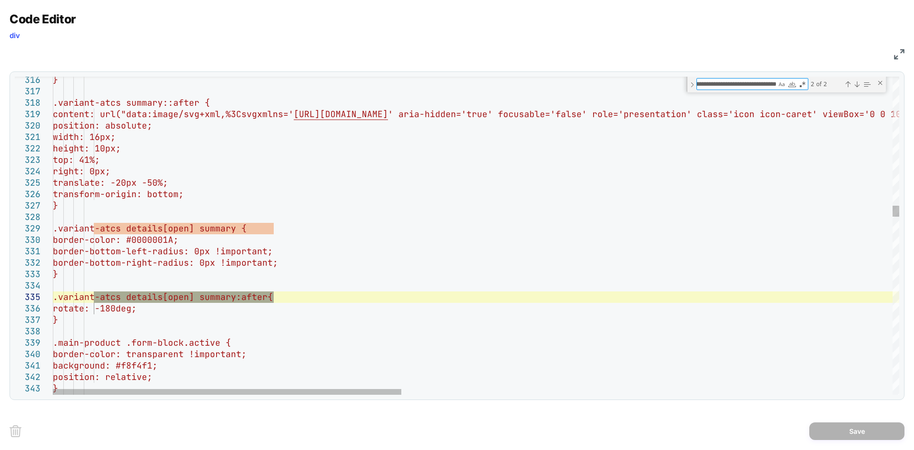
type textarea "**********"
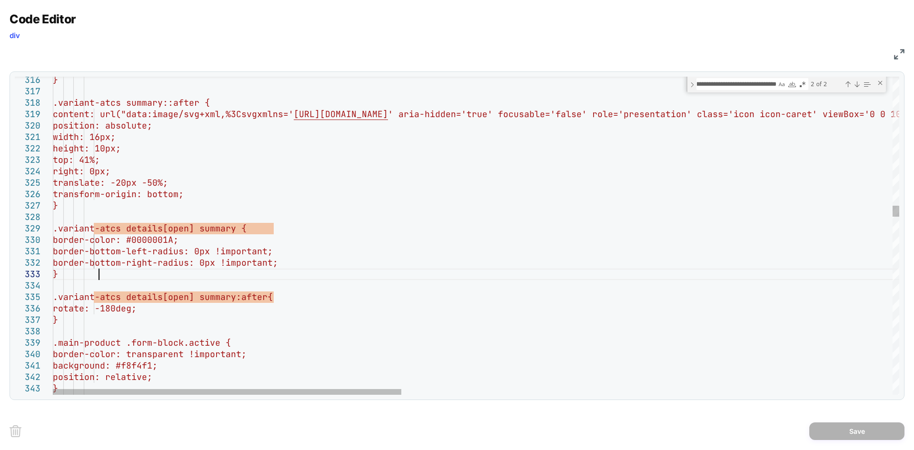
scroll to position [0, 0]
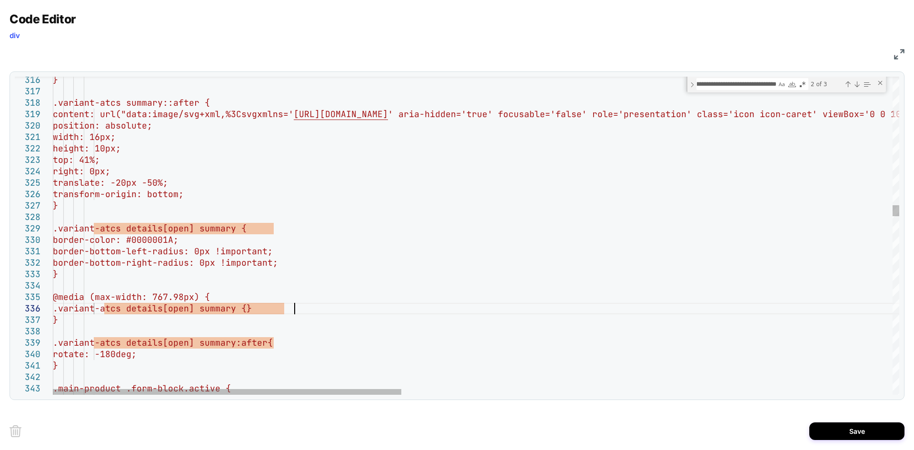
scroll to position [69, 61]
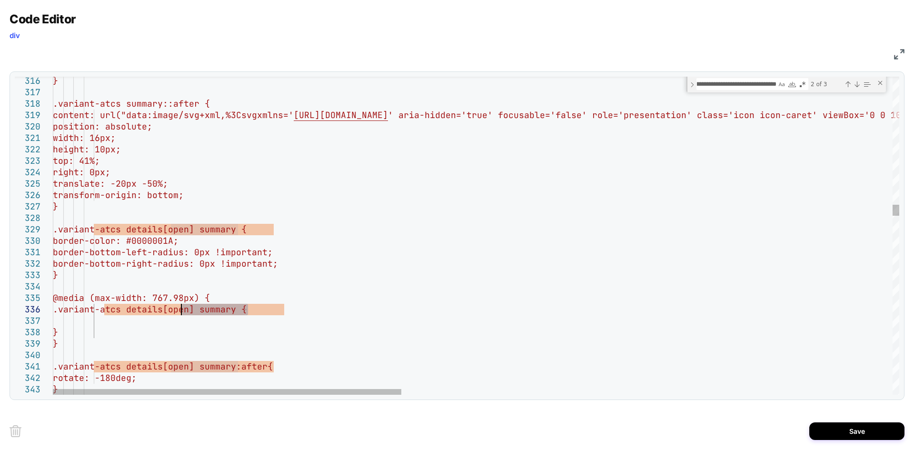
drag, startPoint x: 249, startPoint y: 311, endPoint x: 181, endPoint y: 312, distance: 67.6
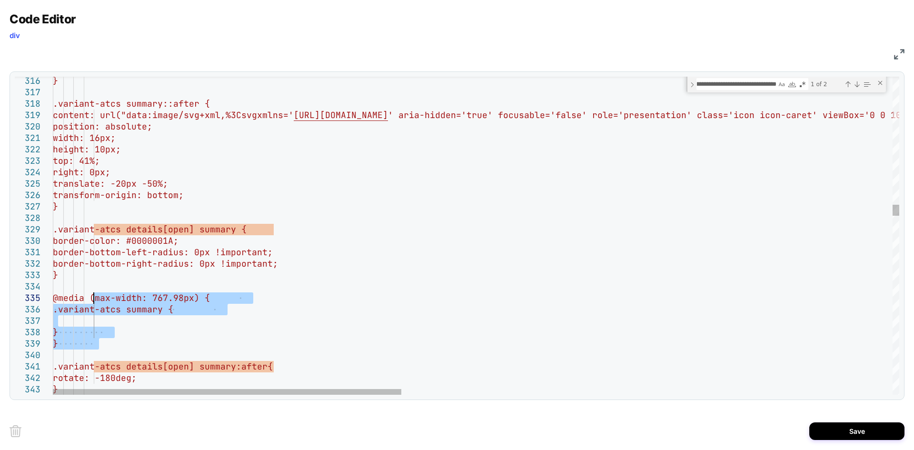
drag, startPoint x: 101, startPoint y: 347, endPoint x: 93, endPoint y: 302, distance: 45.9
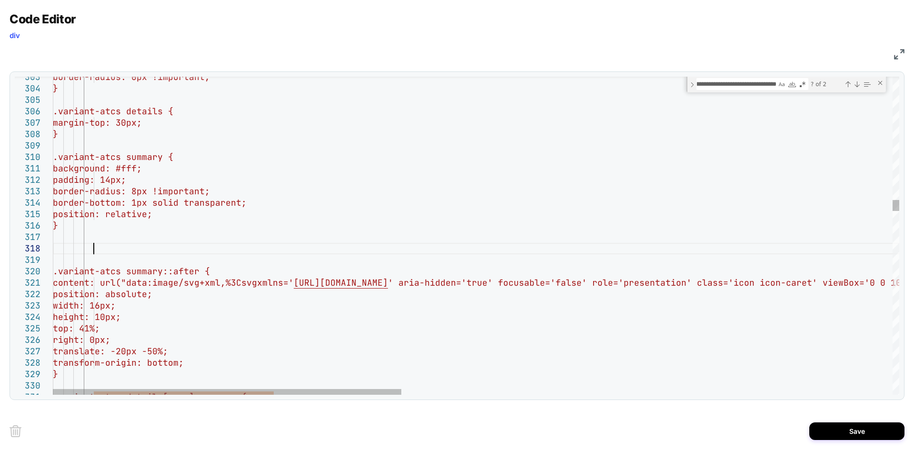
scroll to position [80, 40]
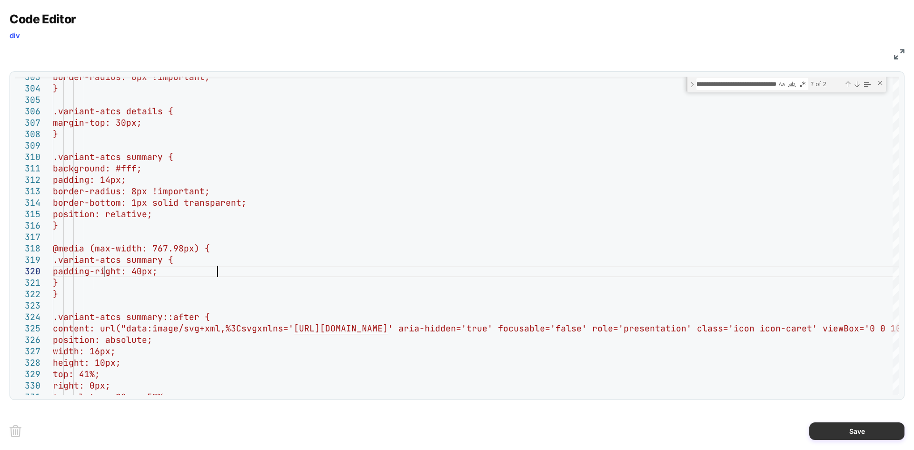
type textarea "**********"
click at [836, 427] on button "Save" at bounding box center [856, 431] width 95 height 18
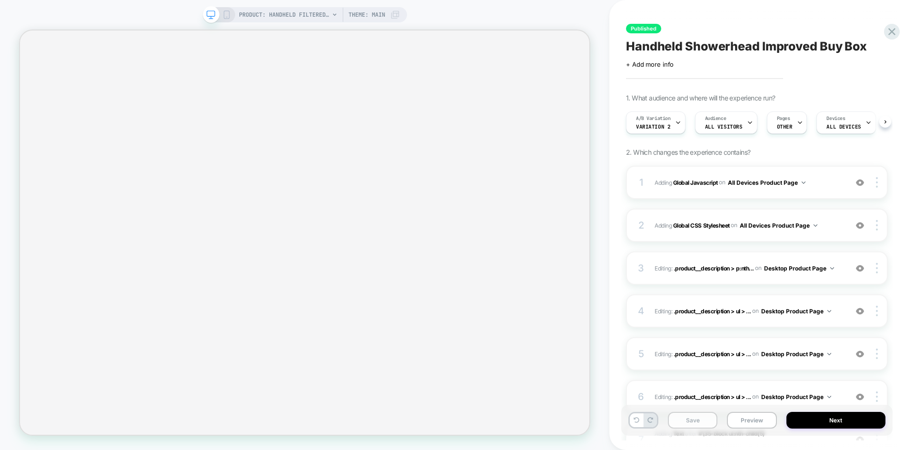
scroll to position [0, 0]
click at [691, 413] on button "Save" at bounding box center [693, 420] width 50 height 17
click at [747, 419] on button "Preview" at bounding box center [752, 420] width 50 height 17
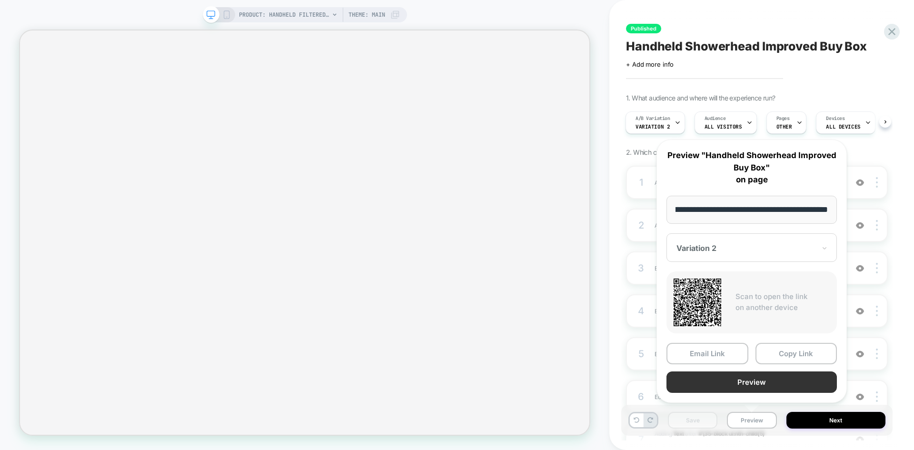
scroll to position [0, 0]
click at [700, 385] on button "Preview" at bounding box center [752, 381] width 170 height 21
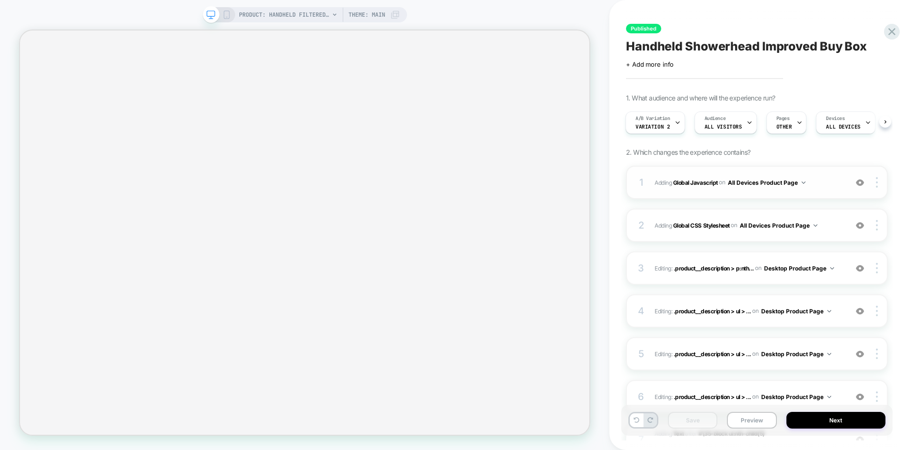
click at [799, 175] on div "1 Adding Global Javascript on All Devices Product Page Add Before Add After Tar…" at bounding box center [757, 182] width 262 height 33
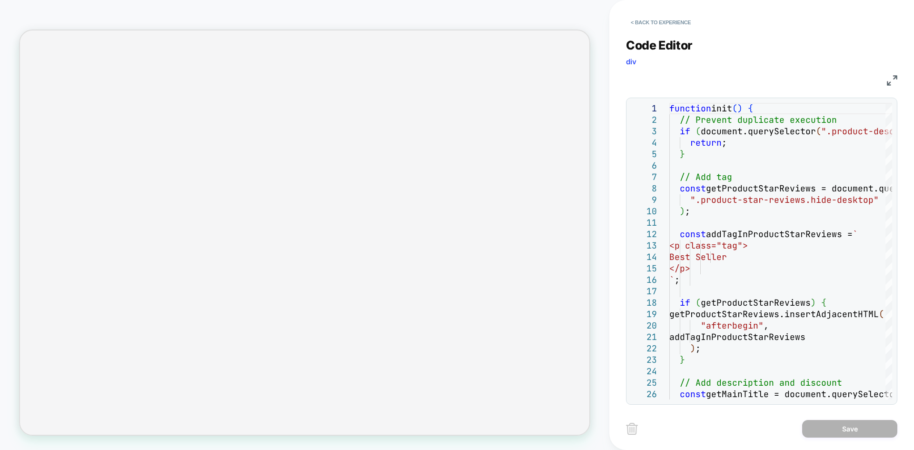
click at [886, 78] on div "JS" at bounding box center [761, 79] width 271 height 16
click at [889, 78] on img at bounding box center [892, 80] width 10 height 10
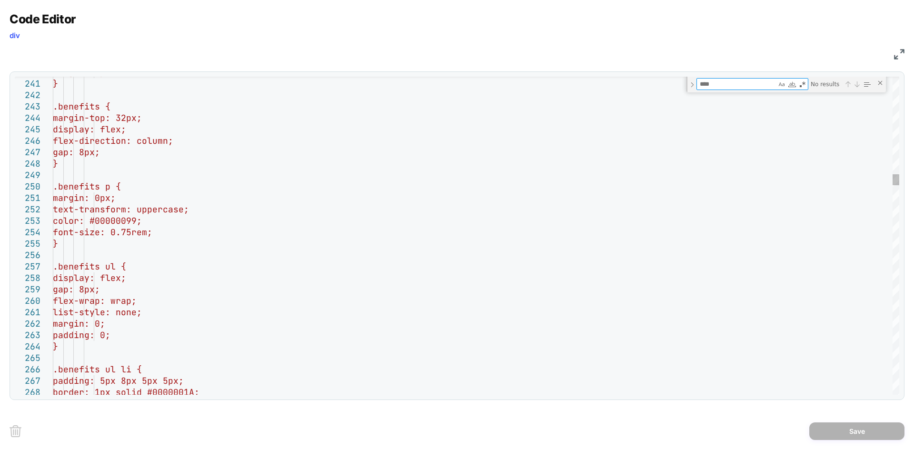
type textarea "**********"
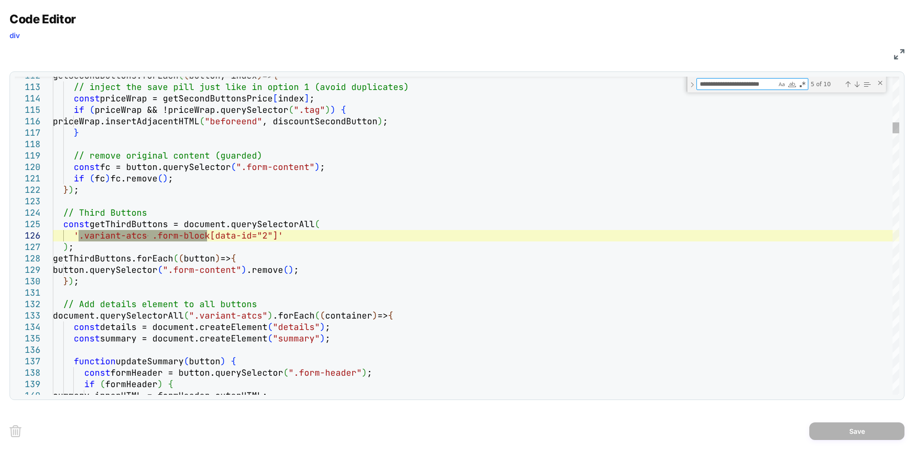
type textarea "**********"
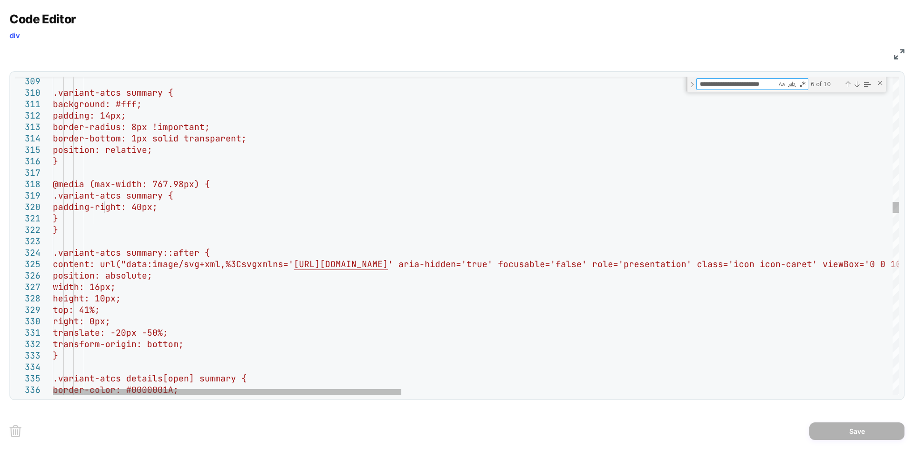
type textarea "**********"
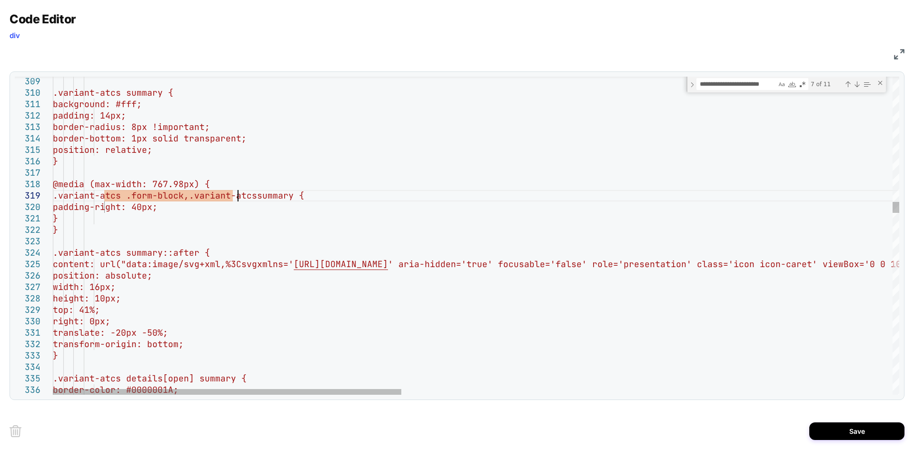
scroll to position [103, 51]
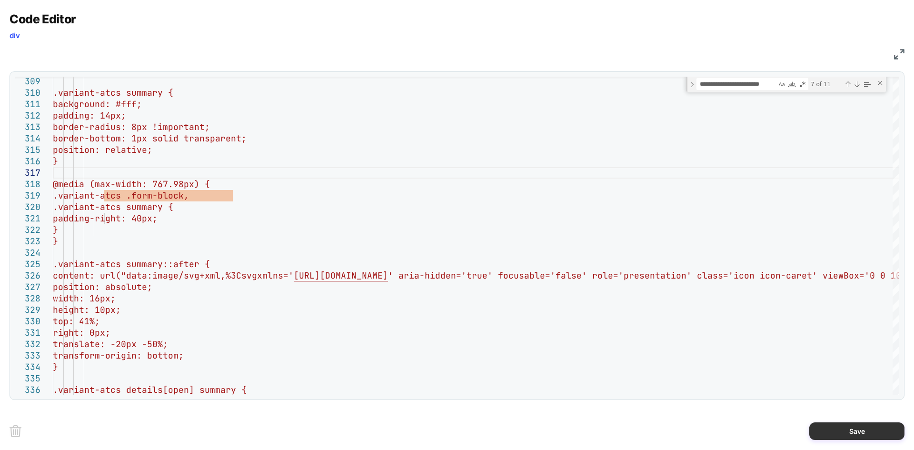
type textarea "**********"
click at [856, 428] on button "Save" at bounding box center [856, 431] width 95 height 18
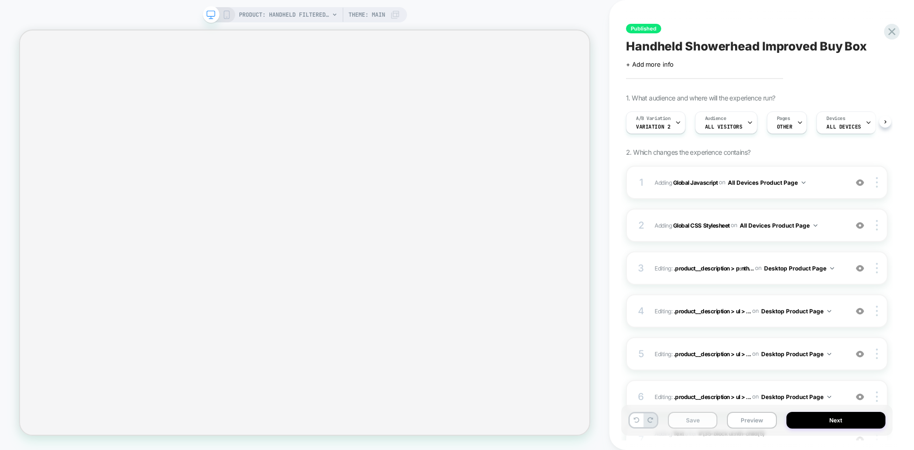
scroll to position [0, 0]
click at [684, 421] on button "Save" at bounding box center [693, 420] width 50 height 17
click at [757, 423] on button "Preview" at bounding box center [752, 420] width 50 height 17
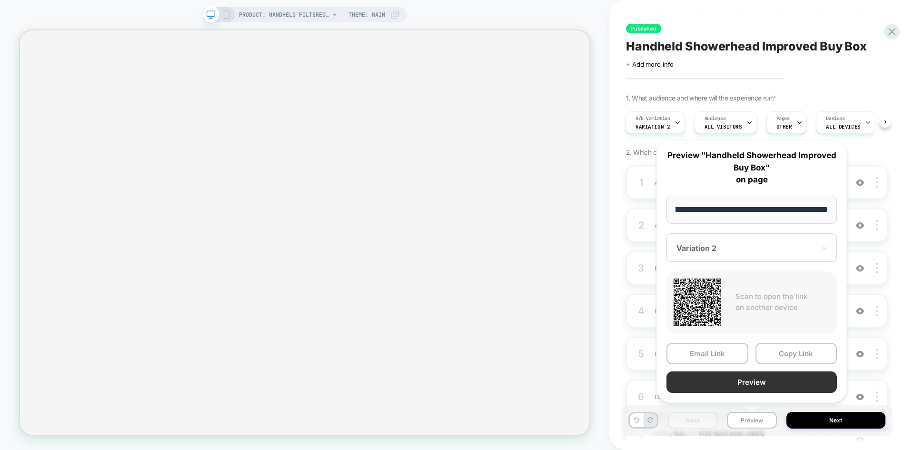
scroll to position [0, 0]
click at [714, 373] on button "Preview" at bounding box center [752, 381] width 170 height 21
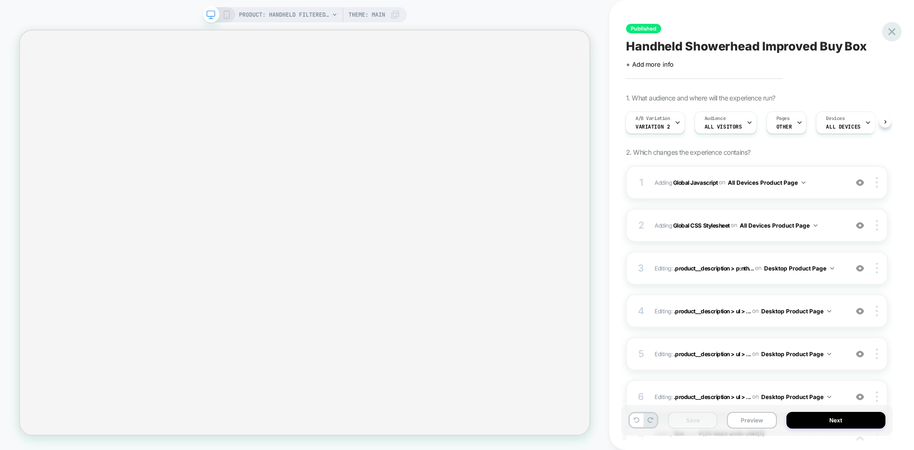
click at [889, 24] on div at bounding box center [892, 32] width 20 height 20
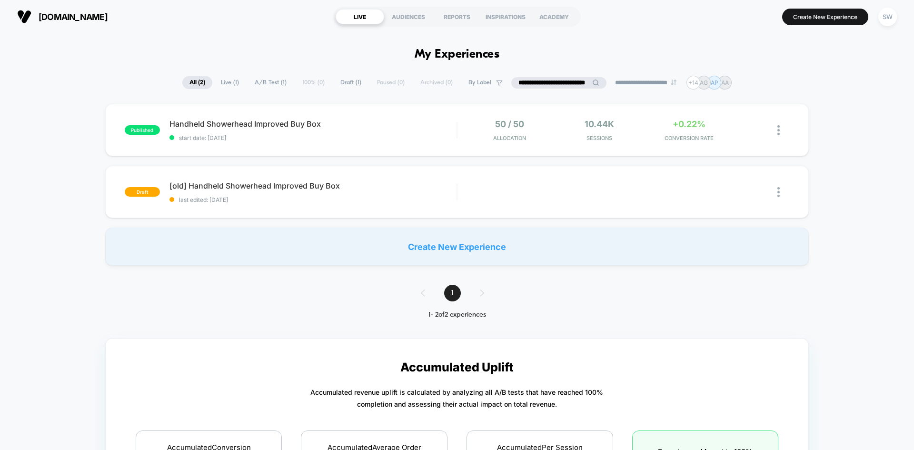
click at [555, 78] on input "**********" at bounding box center [558, 82] width 95 height 11
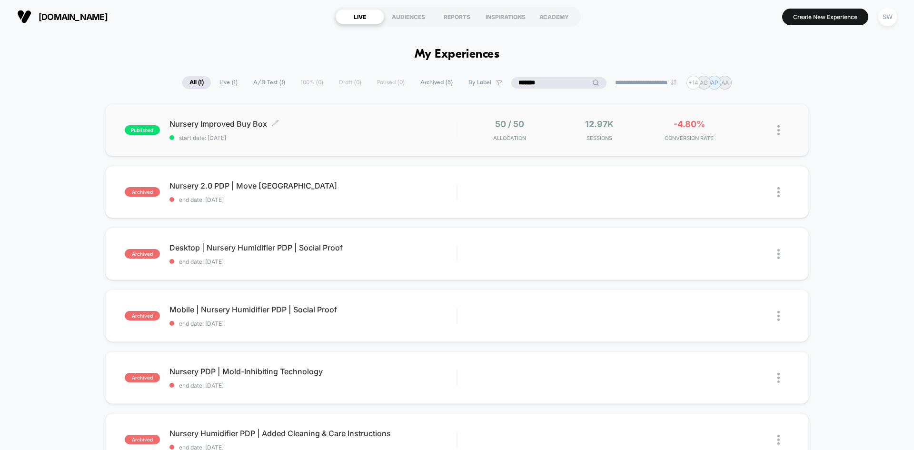
type input "*******"
click at [271, 134] on span "start date: 9/4/2025" at bounding box center [312, 137] width 287 height 7
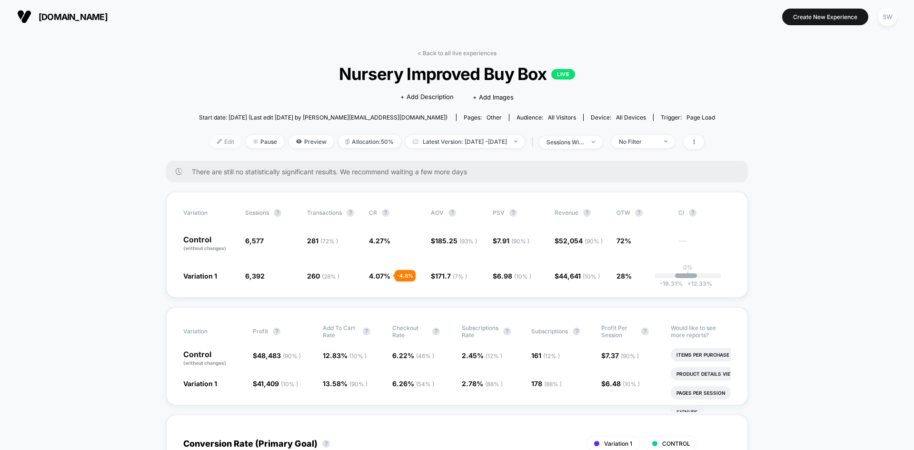
click at [210, 141] on span "Edit" at bounding box center [225, 141] width 31 height 13
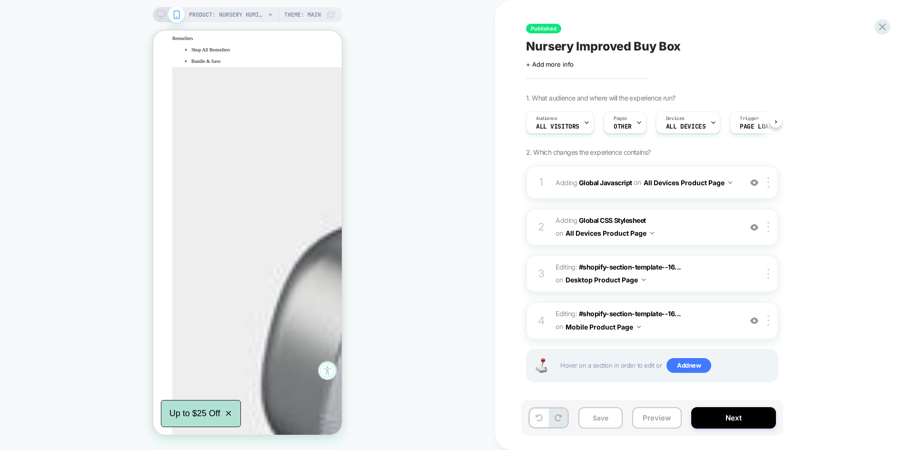
scroll to position [0, 0]
click at [880, 25] on icon at bounding box center [882, 26] width 13 height 13
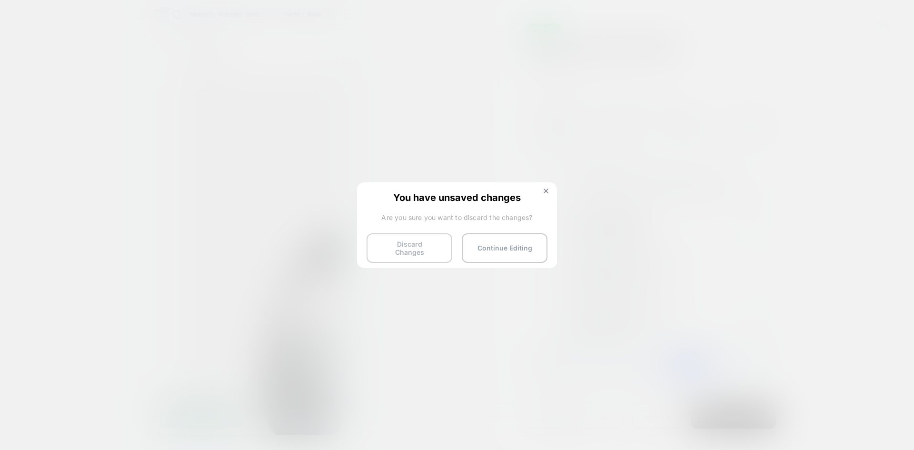
click at [423, 252] on button "Discard Changes" at bounding box center [410, 248] width 86 height 30
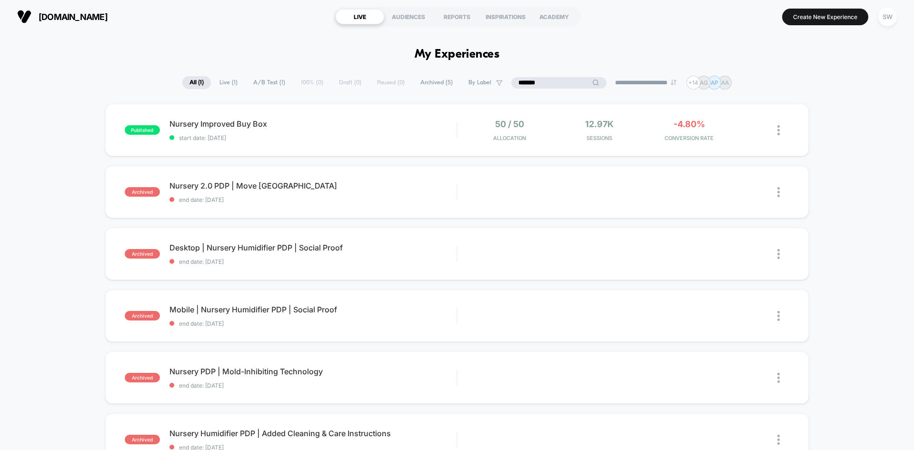
click at [561, 82] on input "*******" at bounding box center [558, 82] width 95 height 11
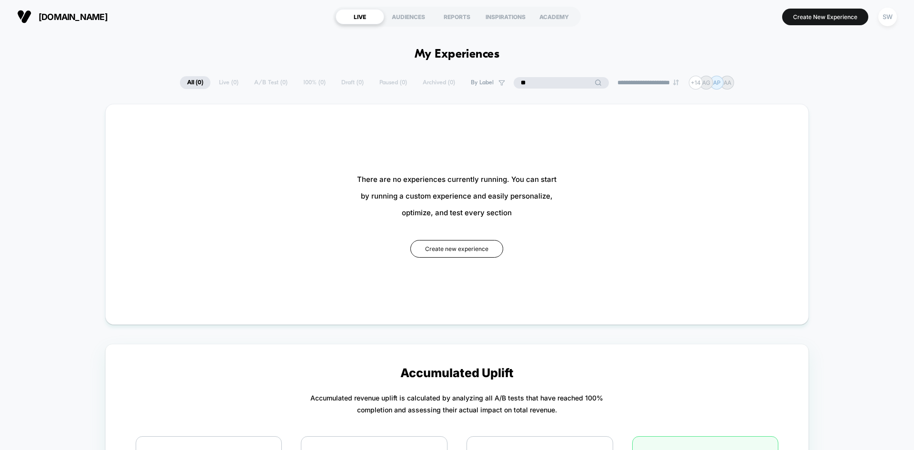
type input "*"
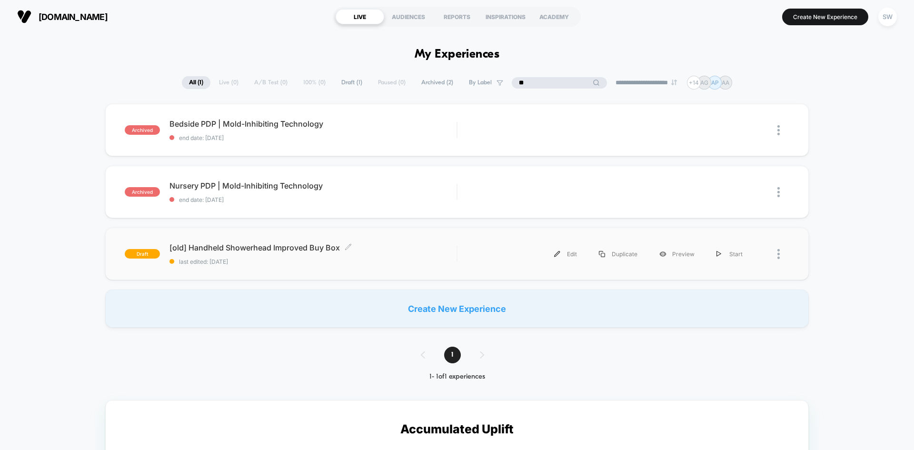
type input "*"
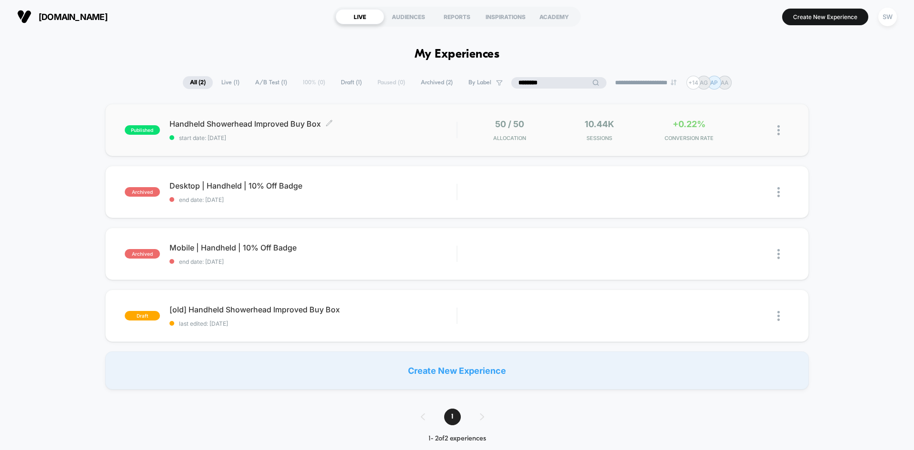
type input "********"
click at [262, 136] on span "start date: 9/5/2025" at bounding box center [312, 137] width 287 height 7
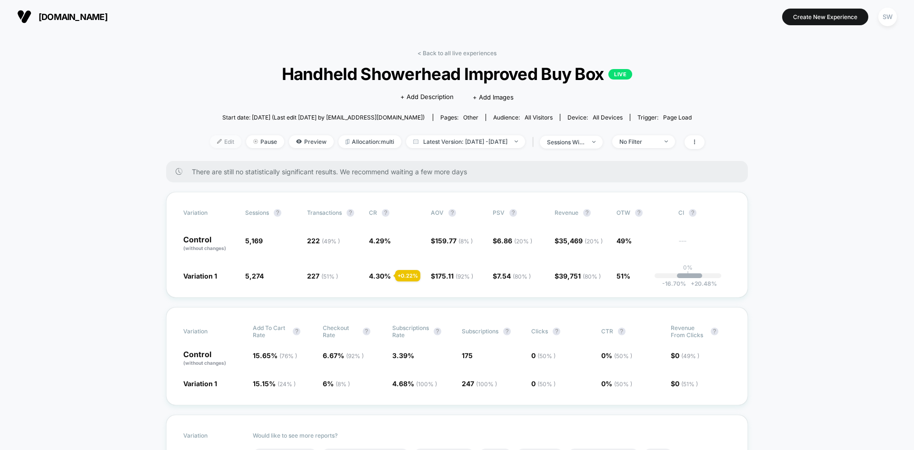
click at [217, 139] on span "Edit" at bounding box center [225, 141] width 31 height 13
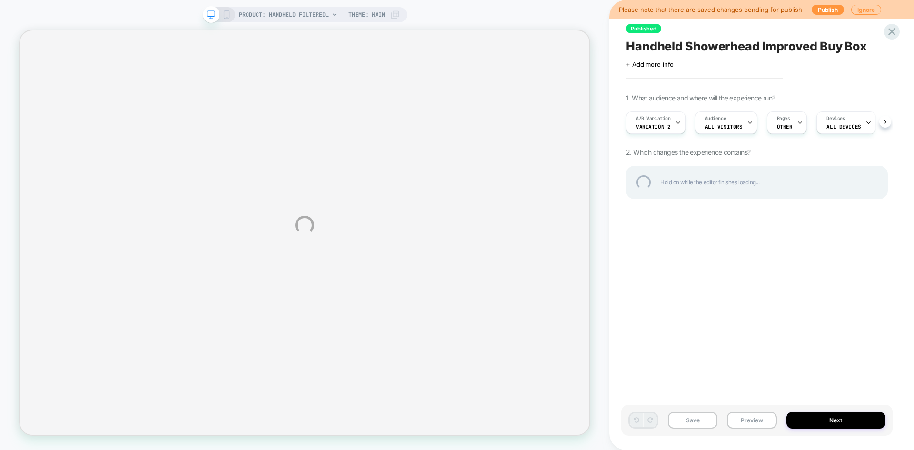
click at [872, 10] on div "PRODUCT: Handheld Filtered Showerhead PRODUCT: Handheld Filtered Showerhead The…" at bounding box center [457, 225] width 914 height 450
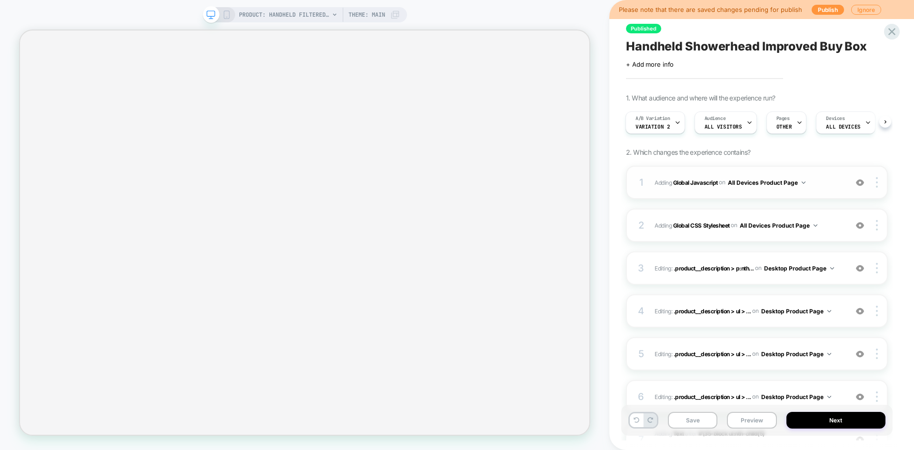
scroll to position [0, 1]
click at [826, 180] on span "Adding Global Javascript on All Devices Product Page" at bounding box center [749, 183] width 188 height 12
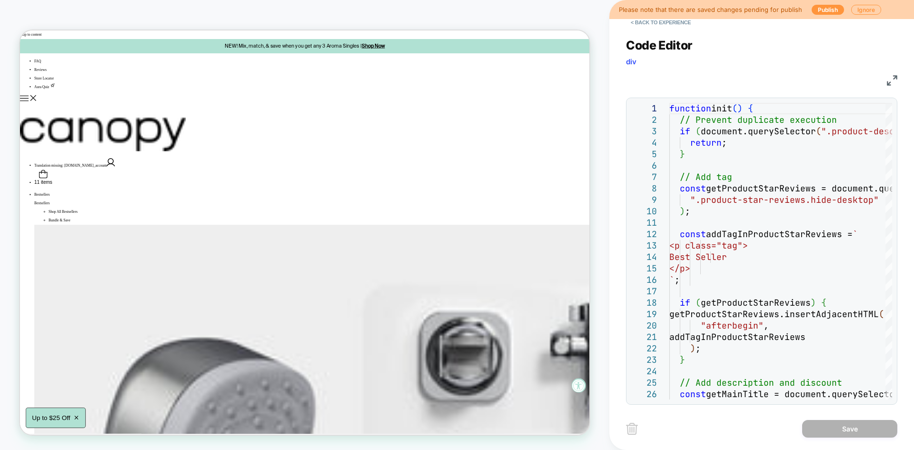
scroll to position [0, 0]
click at [895, 76] on img at bounding box center [892, 80] width 10 height 10
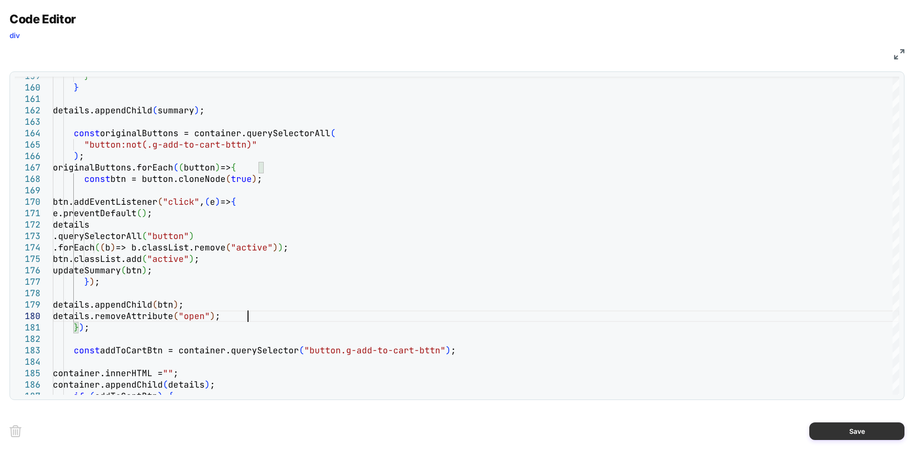
type textarea "**********"
click at [863, 429] on button "Save" at bounding box center [856, 431] width 95 height 18
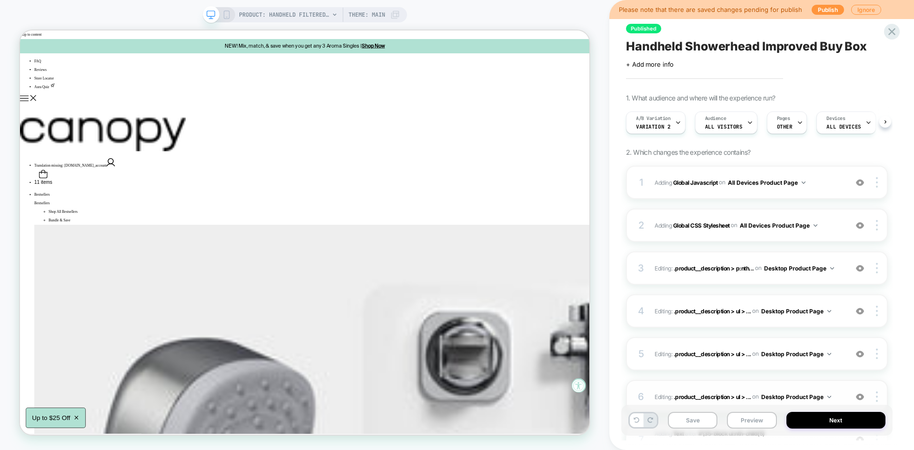
scroll to position [0, 0]
click at [699, 414] on button "Save" at bounding box center [693, 420] width 50 height 17
click at [751, 418] on button "Preview" at bounding box center [752, 420] width 50 height 17
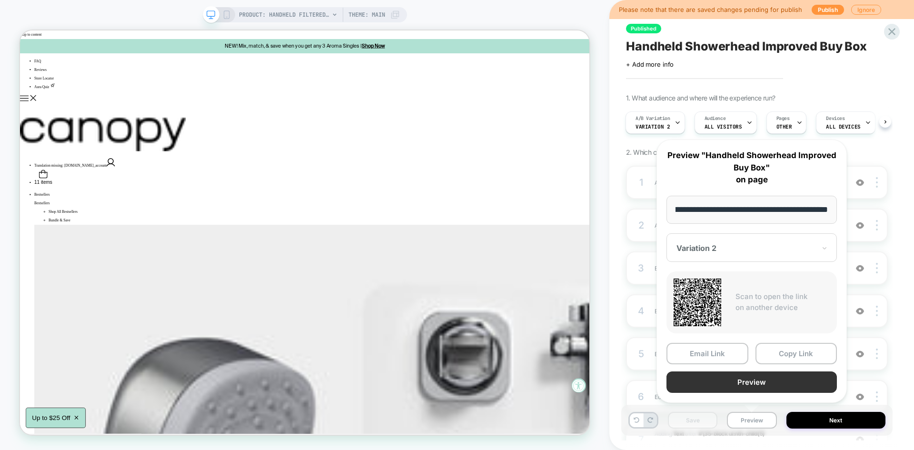
scroll to position [0, 0]
click at [716, 389] on button "Preview" at bounding box center [752, 381] width 170 height 21
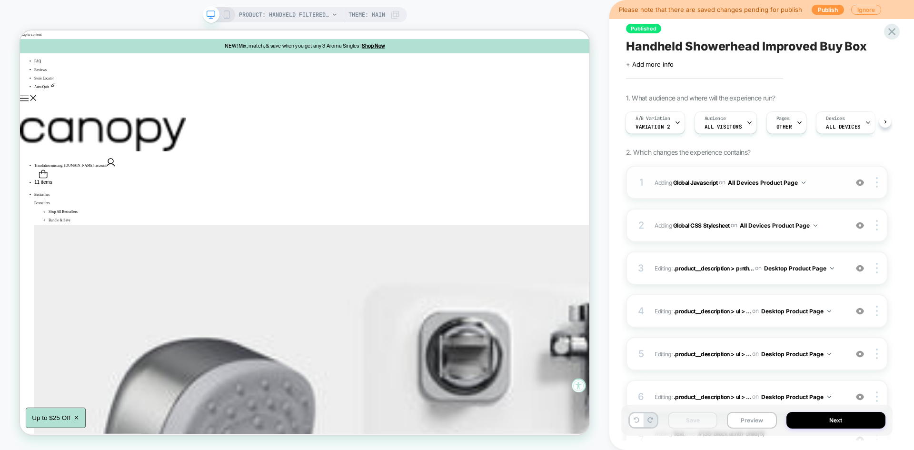
click at [826, 187] on span "Adding Global Javascript on All Devices Product Page" at bounding box center [749, 183] width 188 height 12
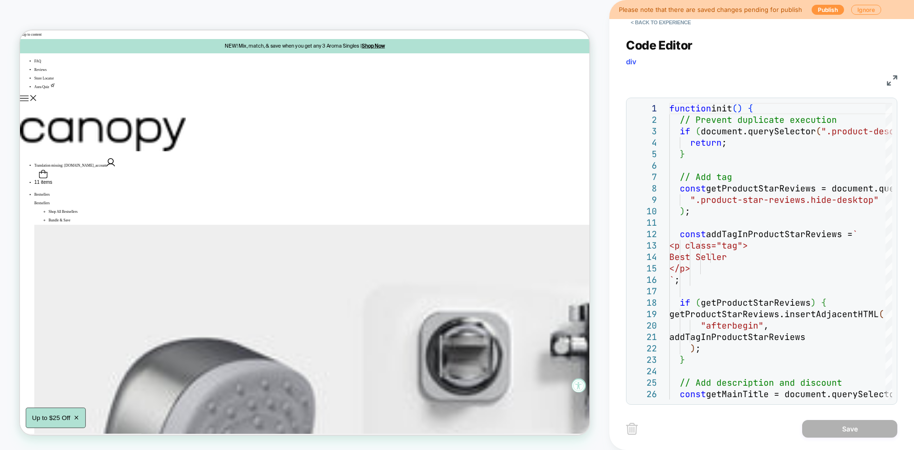
click at [891, 79] on img at bounding box center [892, 80] width 10 height 10
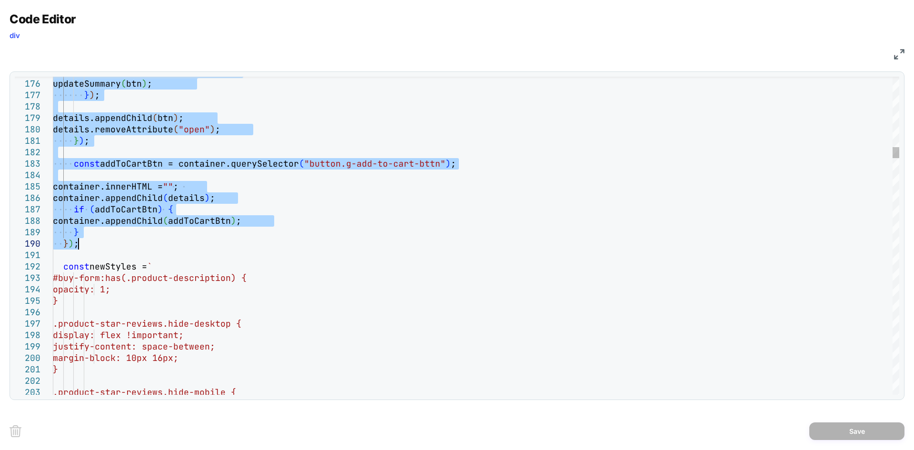
type textarea "**********"
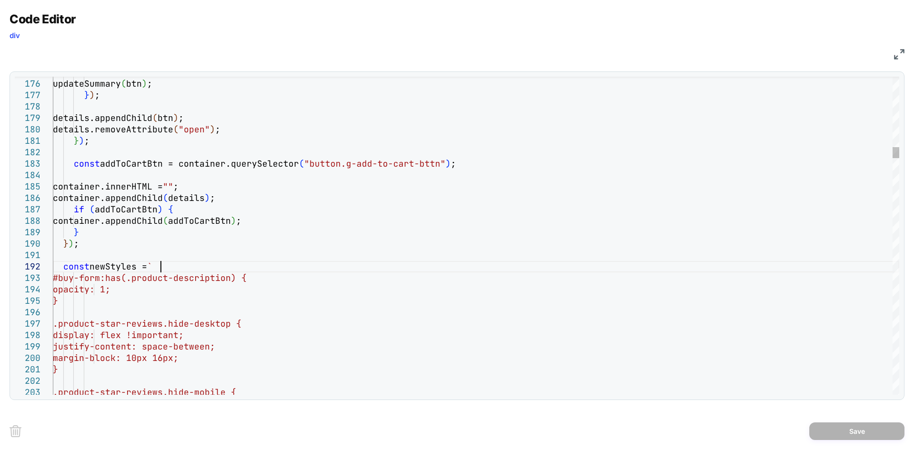
type textarea "*"
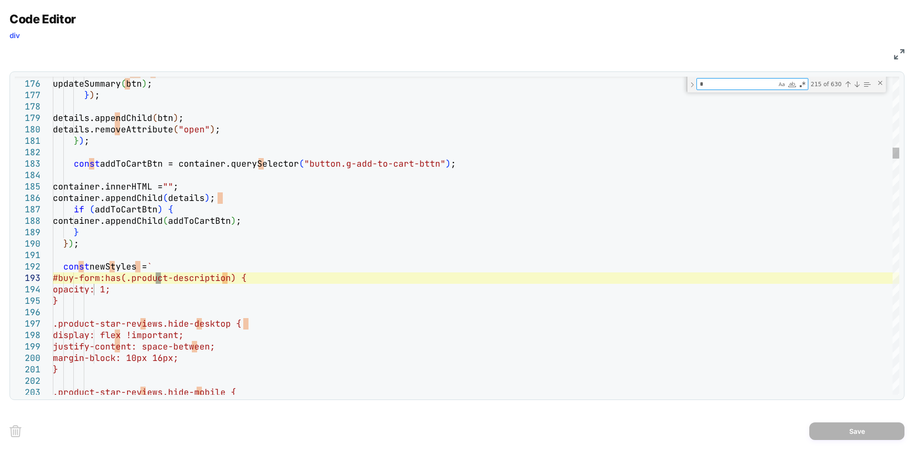
type textarea "**********"
type textarea "**"
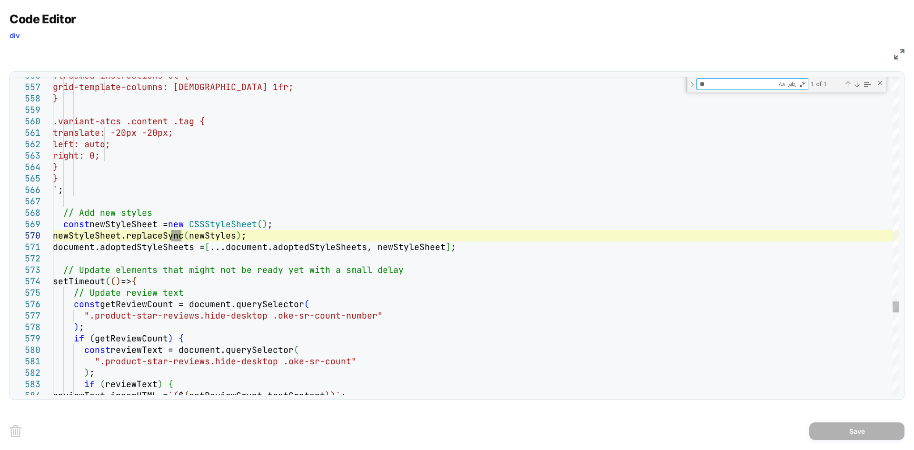
type textarea "**********"
type textarea "*"
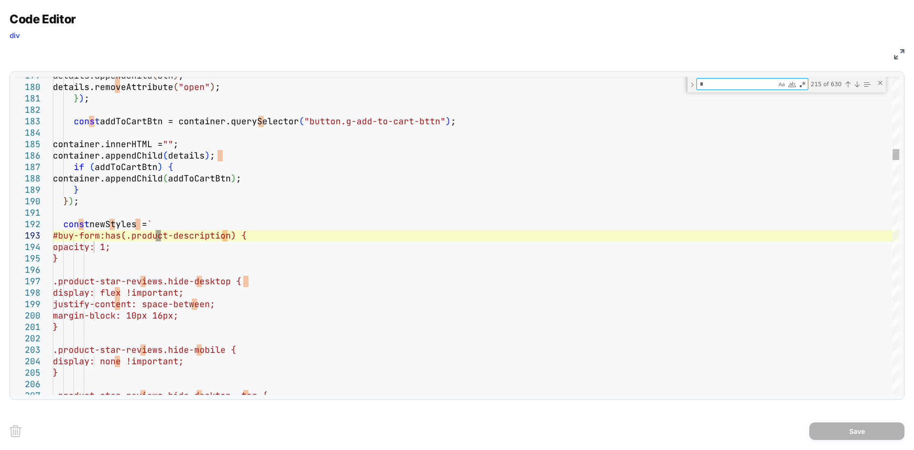
type textarea "**********"
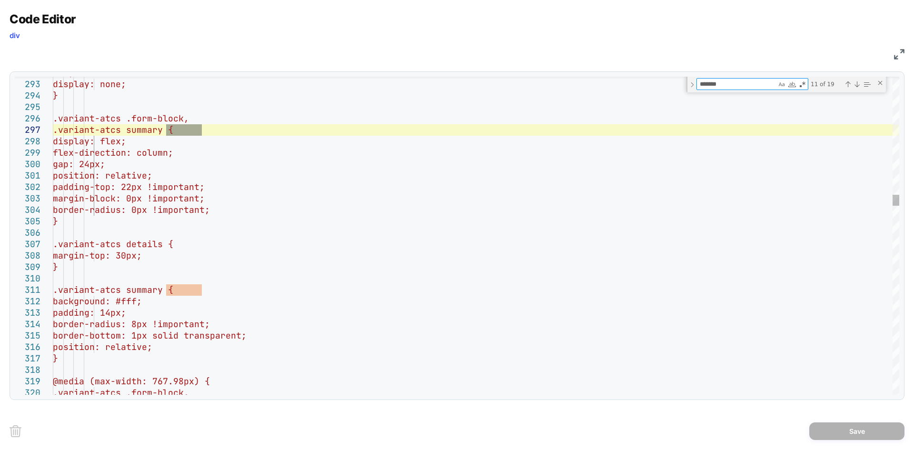
type textarea "*******"
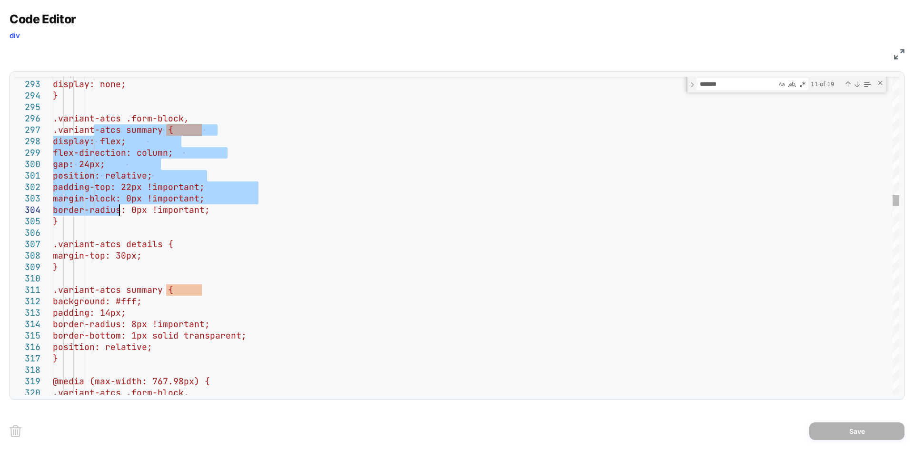
drag, startPoint x: 94, startPoint y: 130, endPoint x: 126, endPoint y: 225, distance: 100.4
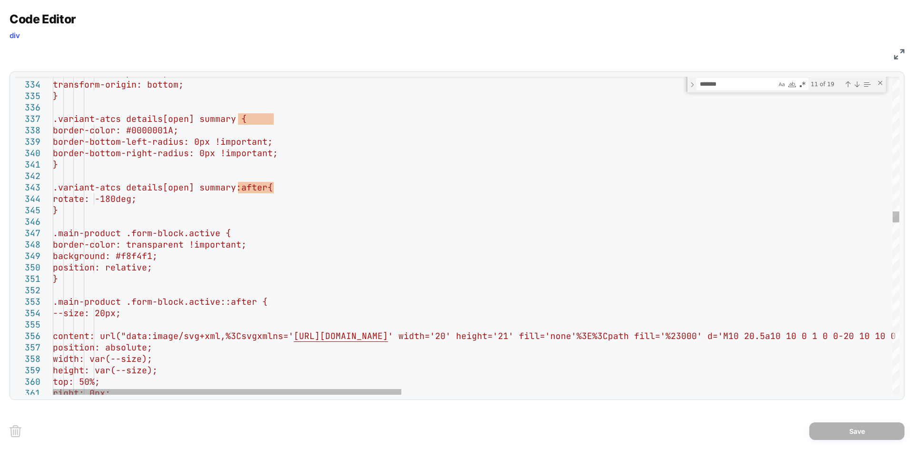
type textarea "**********"
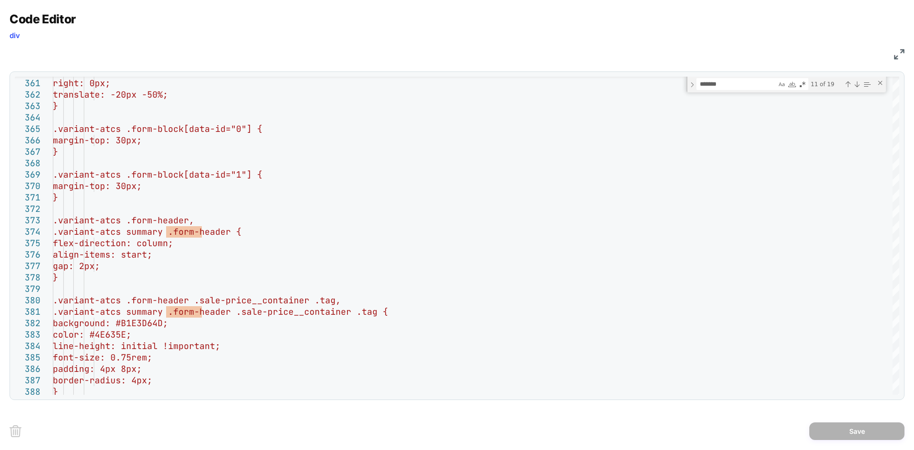
click at [904, 57] on img at bounding box center [899, 54] width 10 height 10
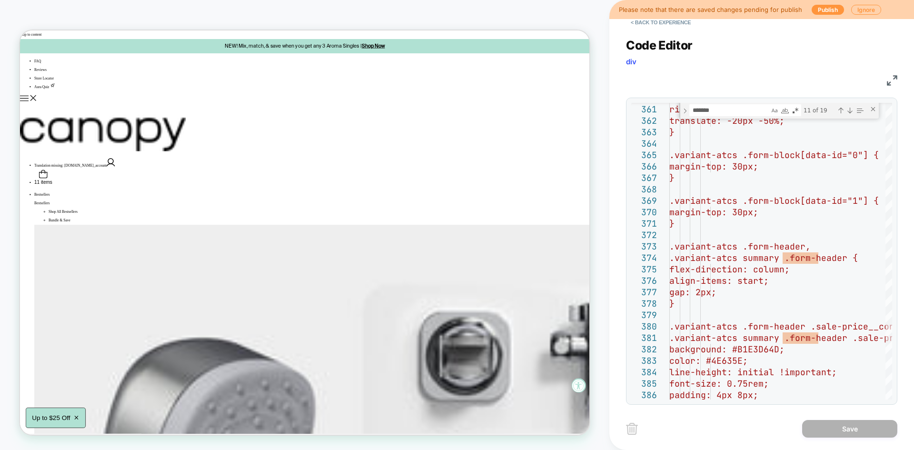
click at [888, 82] on img at bounding box center [892, 80] width 10 height 10
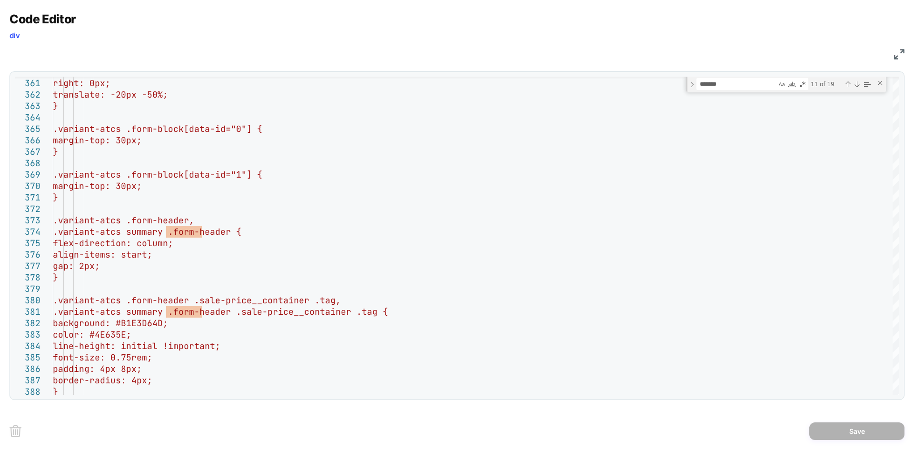
click at [898, 57] on img at bounding box center [899, 54] width 10 height 10
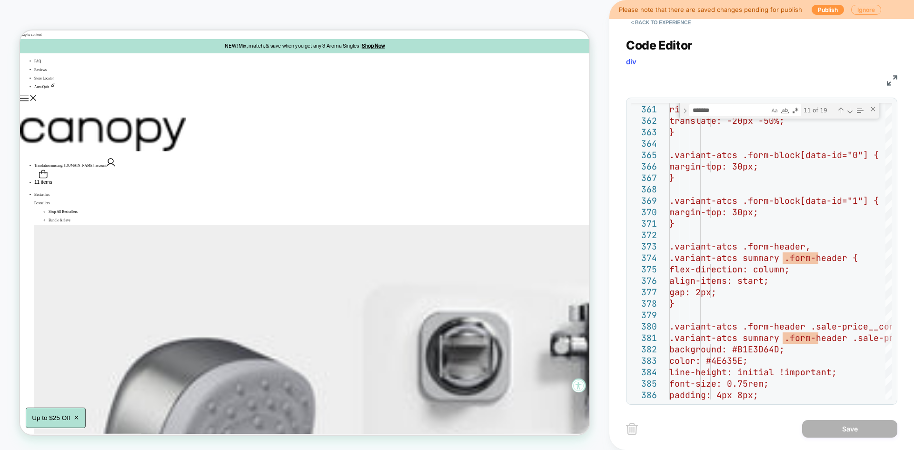
click at [863, 7] on button "Ignore" at bounding box center [866, 10] width 30 height 10
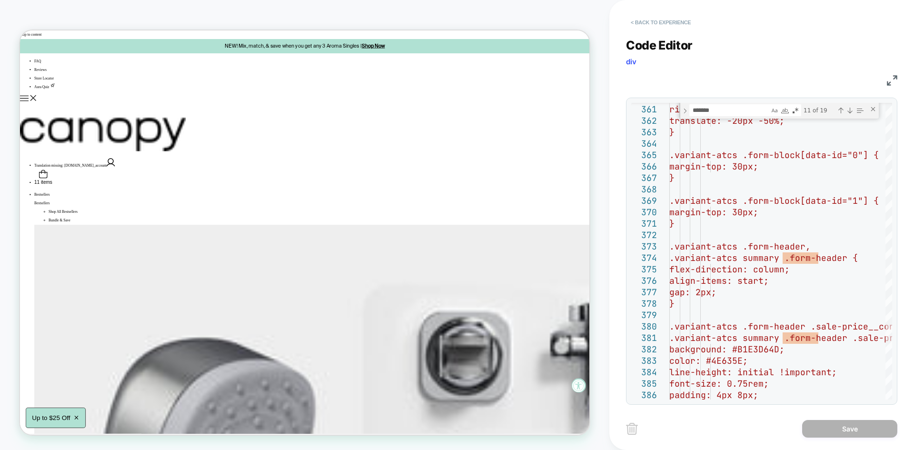
click at [668, 22] on button "< Back to experience" at bounding box center [661, 22] width 70 height 15
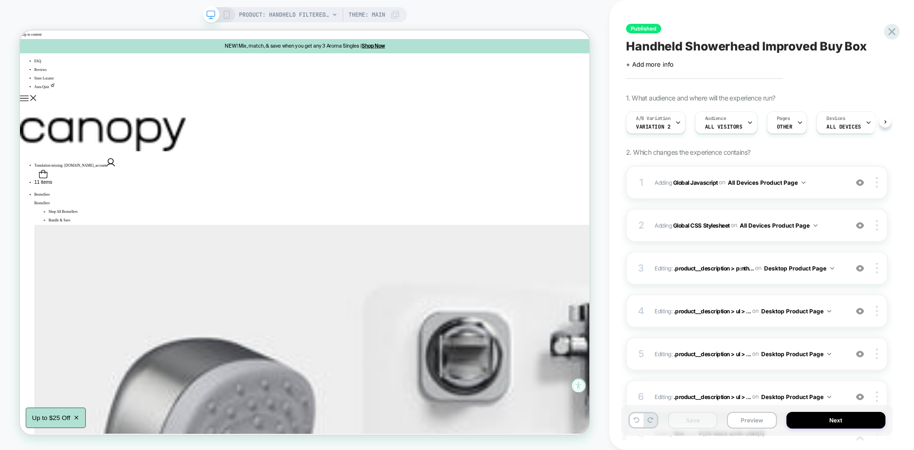
scroll to position [0, 0]
click at [742, 422] on button "Preview" at bounding box center [752, 420] width 50 height 17
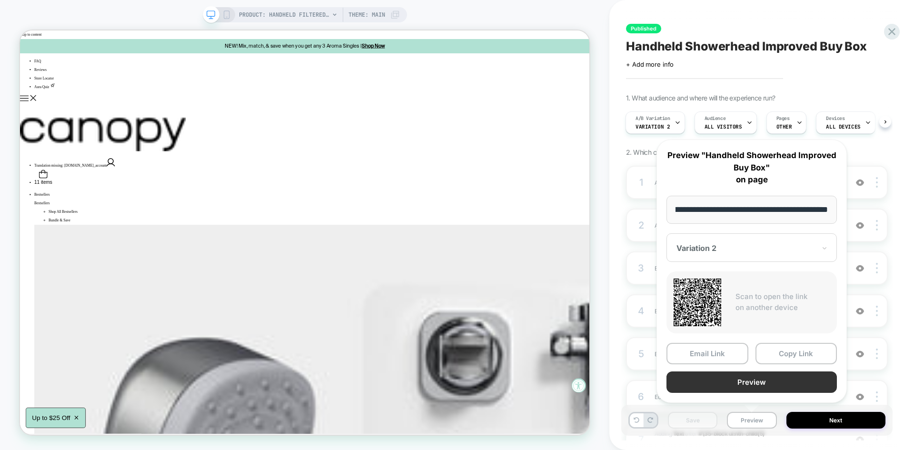
scroll to position [0, 0]
click at [717, 390] on button "Preview" at bounding box center [752, 381] width 170 height 21
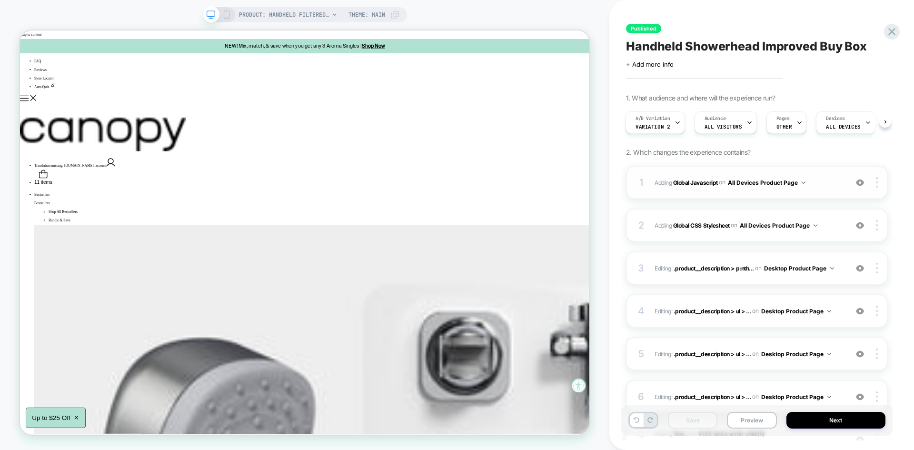
click at [808, 179] on span "Adding Global Javascript on All Devices Product Page" at bounding box center [749, 183] width 188 height 12
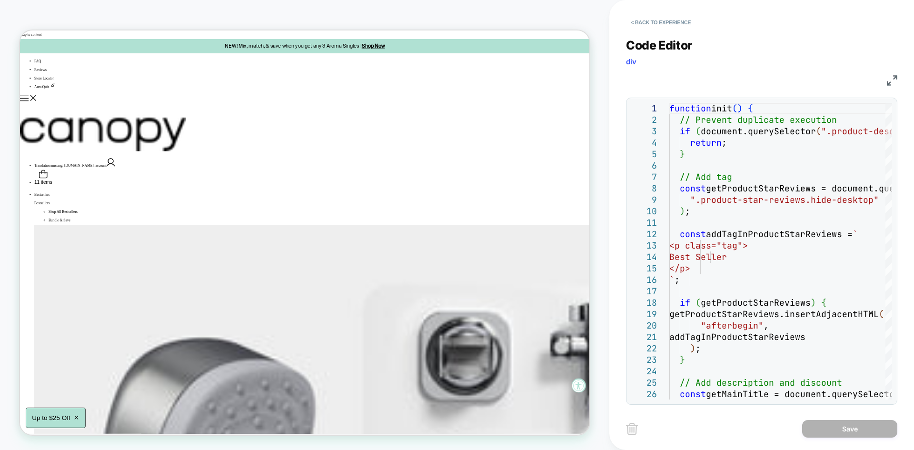
click at [895, 74] on div "JS" at bounding box center [761, 79] width 271 height 16
click at [893, 80] on img at bounding box center [892, 80] width 10 height 10
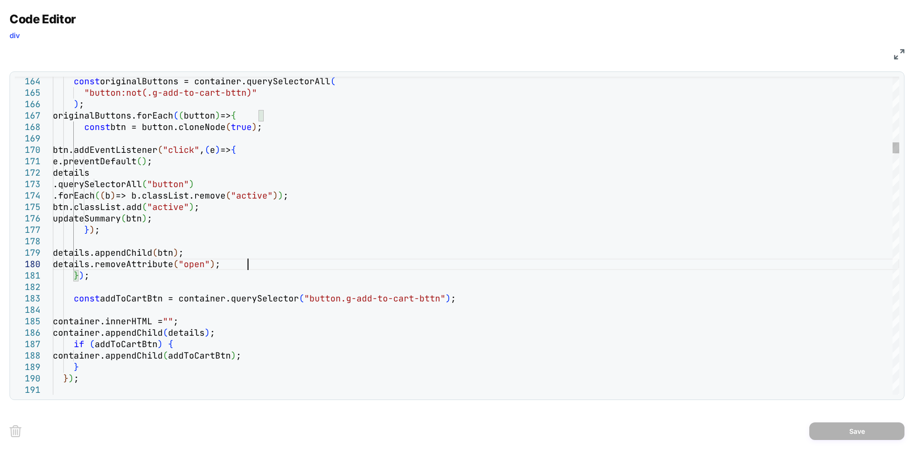
type textarea "**********"
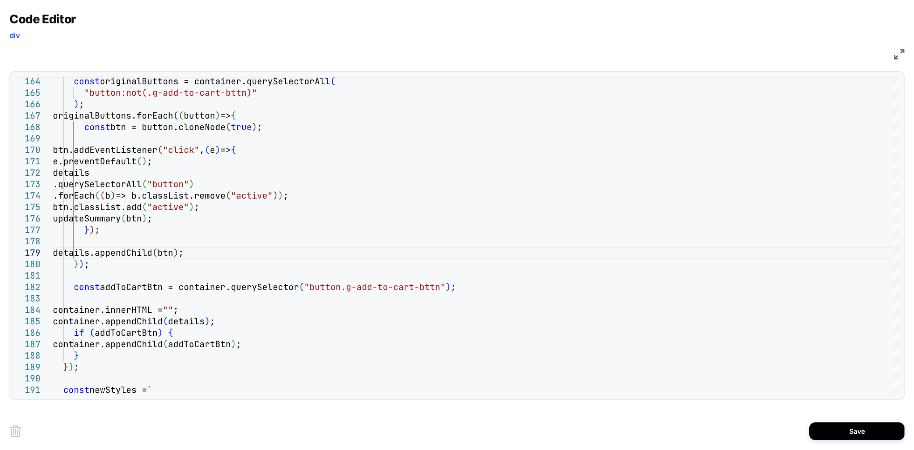
click at [843, 442] on div "Save" at bounding box center [457, 431] width 895 height 38
click at [855, 429] on button "Save" at bounding box center [856, 431] width 95 height 18
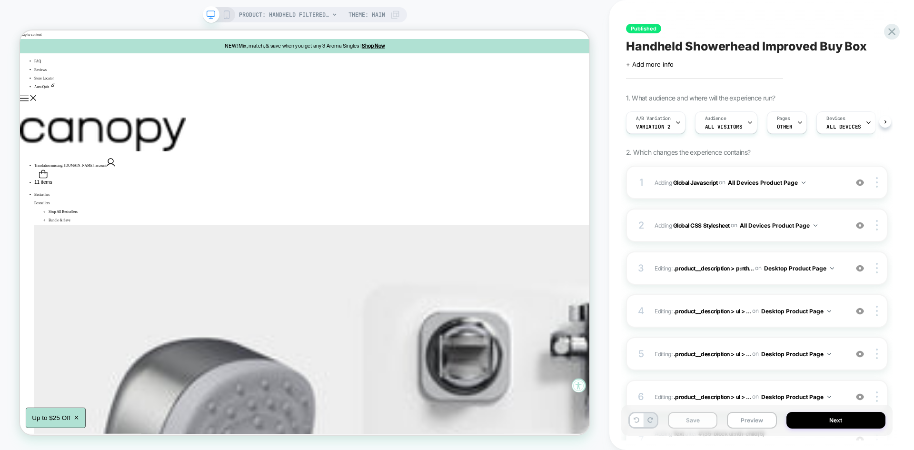
scroll to position [0, 0]
click at [692, 414] on button "Save" at bounding box center [693, 420] width 50 height 17
click at [755, 416] on button "Preview" at bounding box center [752, 420] width 50 height 17
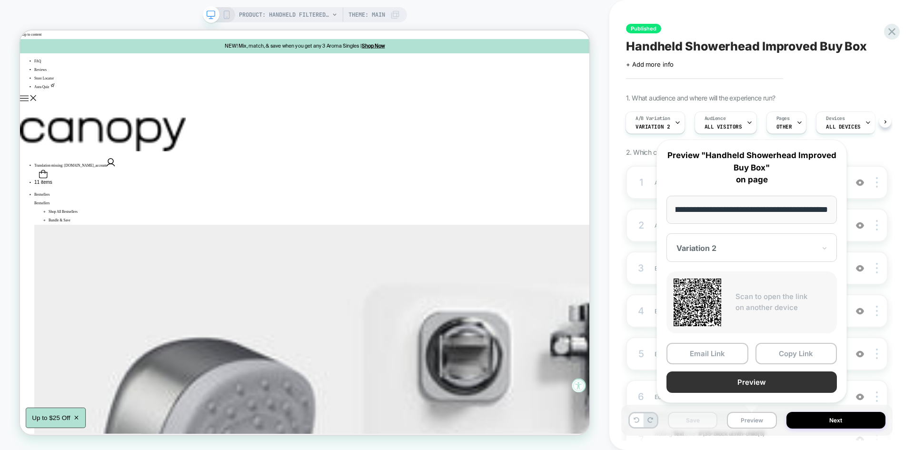
scroll to position [0, 0]
click at [714, 378] on button "Preview" at bounding box center [752, 381] width 170 height 21
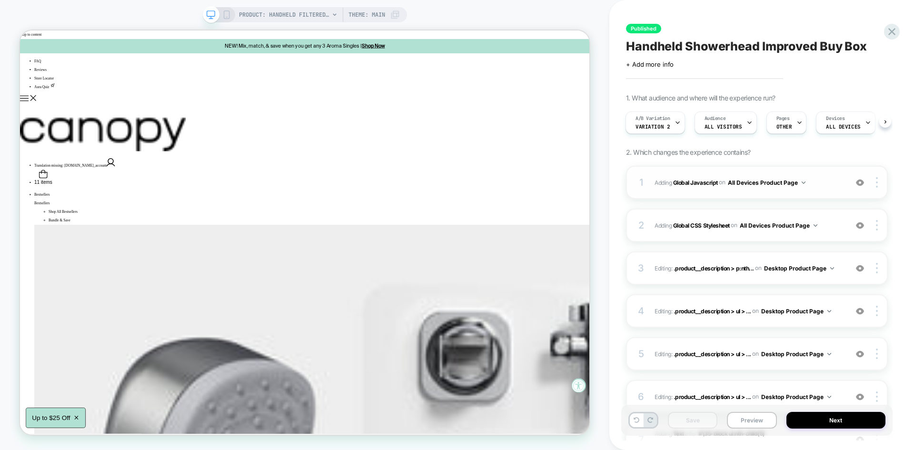
click at [828, 173] on div "1 Adding Global Javascript on All Devices Product Page Add Before Add After Tar…" at bounding box center [757, 182] width 262 height 33
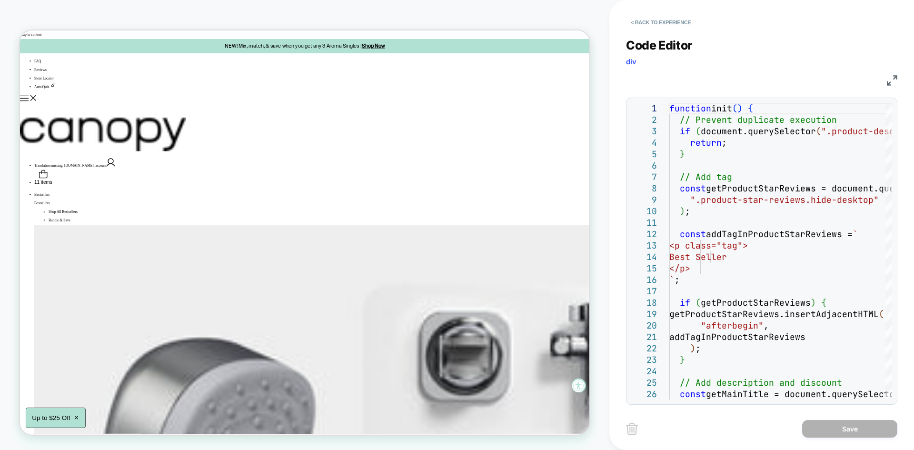
click at [888, 84] on img at bounding box center [892, 80] width 10 height 10
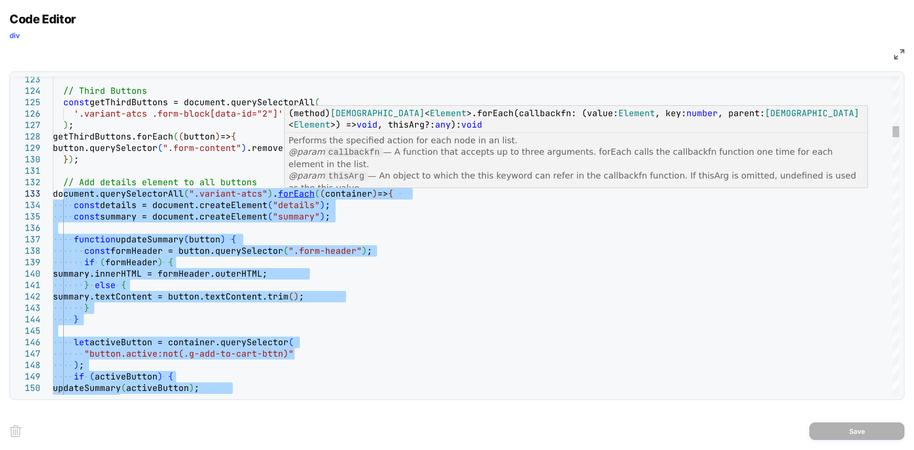
type textarea "**********"
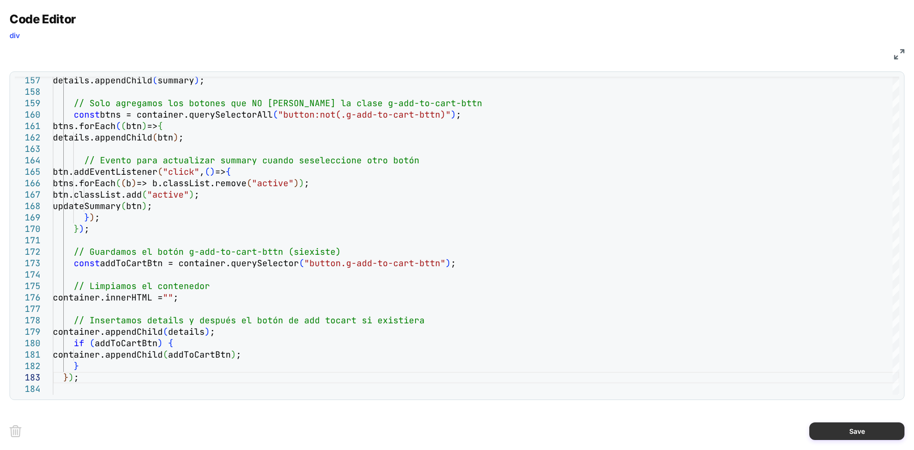
click at [829, 427] on button "Save" at bounding box center [856, 431] width 95 height 18
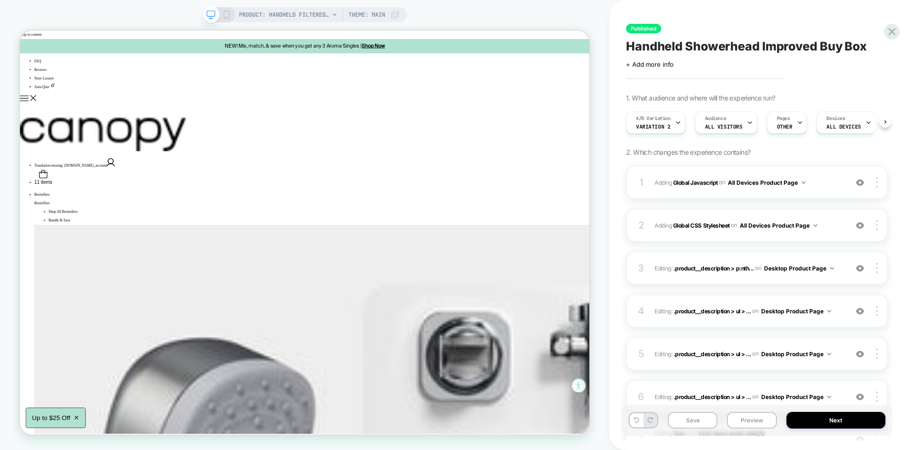
scroll to position [0, 0]
click at [680, 418] on button "Save" at bounding box center [693, 420] width 50 height 17
click at [740, 418] on button "Preview" at bounding box center [752, 420] width 50 height 17
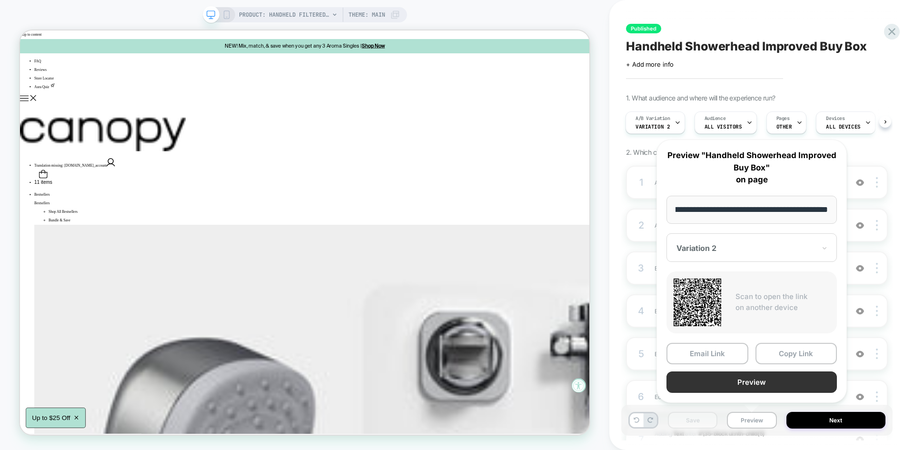
scroll to position [0, 0]
click at [740, 379] on button "Preview" at bounding box center [752, 381] width 170 height 21
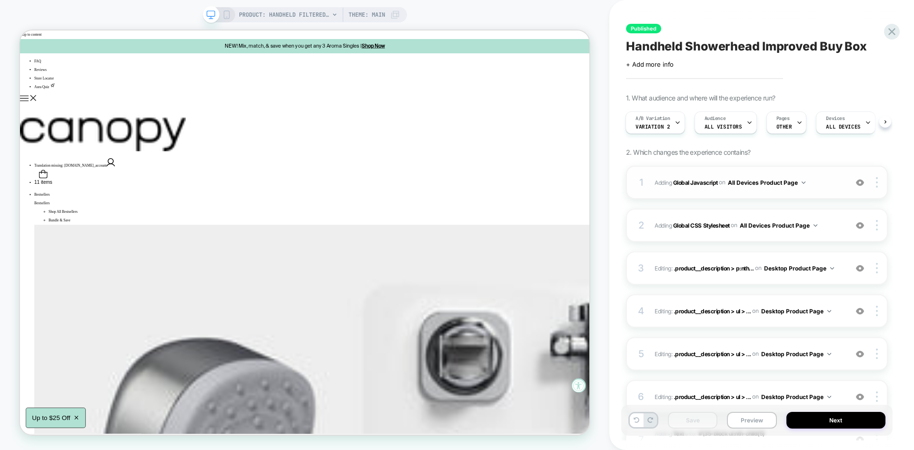
click at [812, 172] on div "1 Adding Global Javascript on All Devices Product Page Add Before Add After Tar…" at bounding box center [757, 182] width 262 height 33
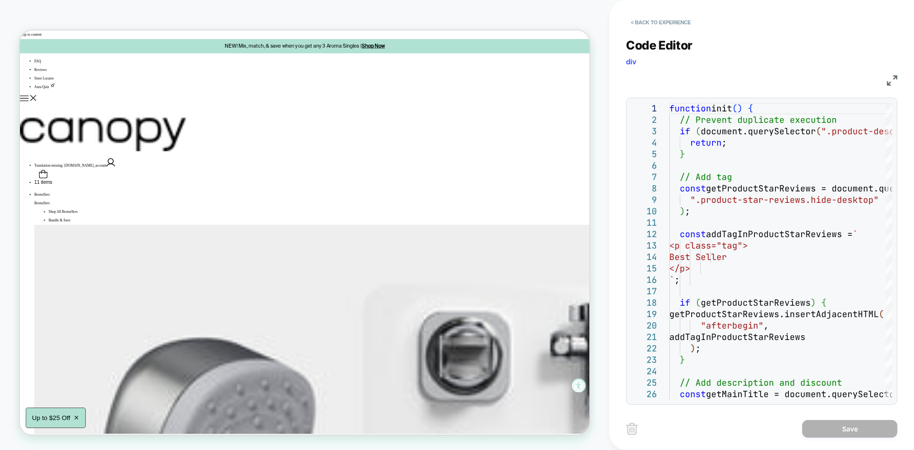
click at [887, 86] on div "JS" at bounding box center [761, 79] width 271 height 16
click at [890, 80] on img at bounding box center [892, 80] width 10 height 10
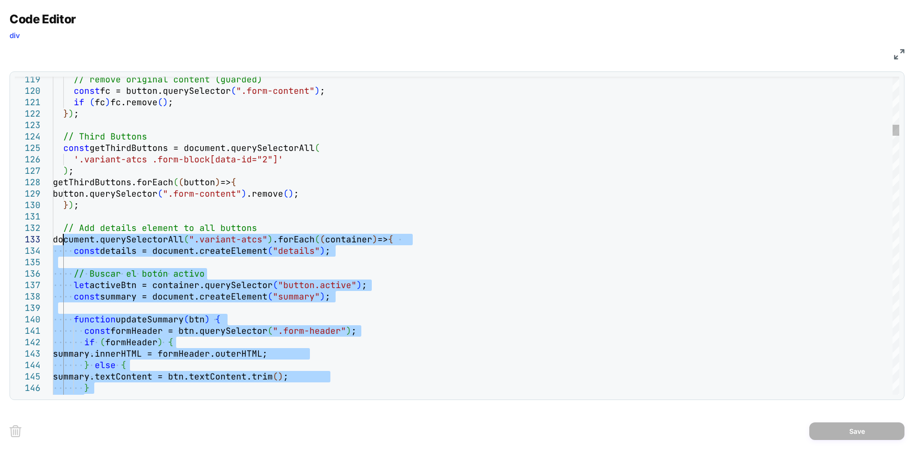
type textarea "**********"
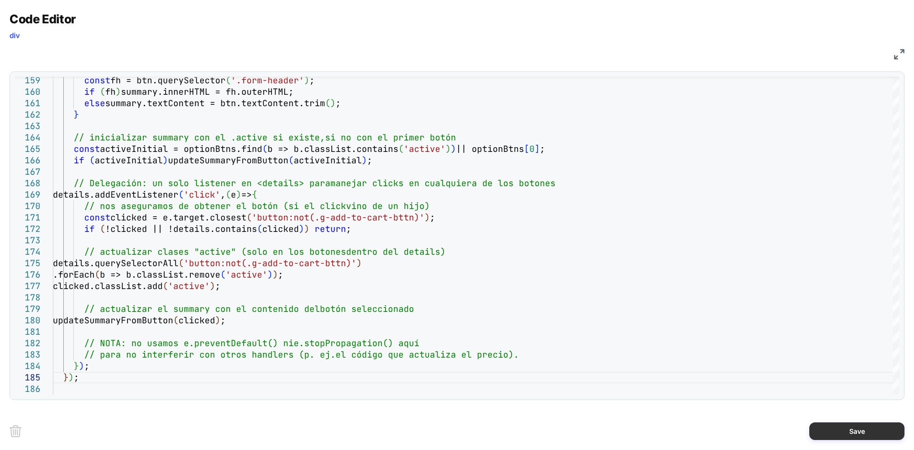
click at [839, 430] on button "Save" at bounding box center [856, 431] width 95 height 18
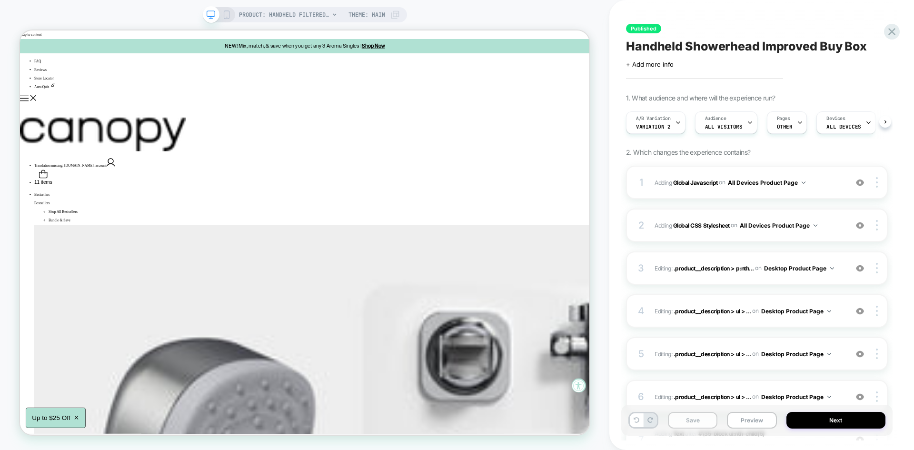
scroll to position [0, 0]
click at [682, 421] on button "Save" at bounding box center [693, 420] width 50 height 17
click at [743, 420] on button "Preview" at bounding box center [752, 420] width 50 height 17
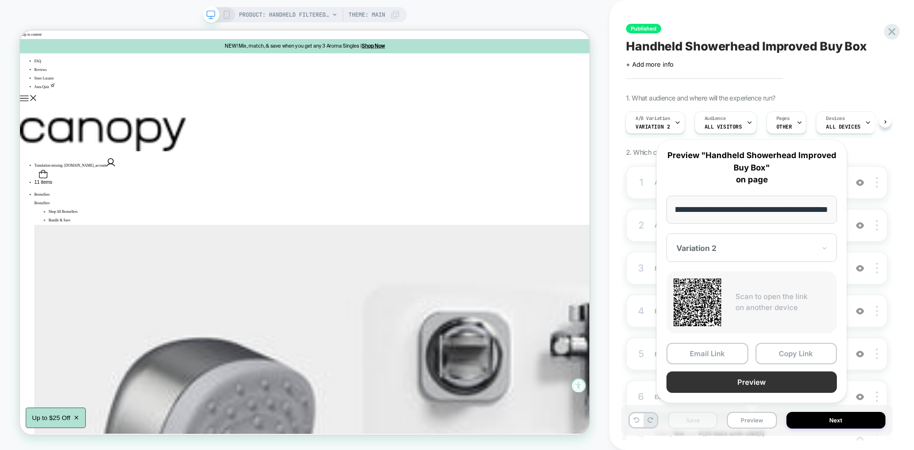
scroll to position [0, 0]
click at [738, 380] on button "Preview" at bounding box center [752, 381] width 170 height 21
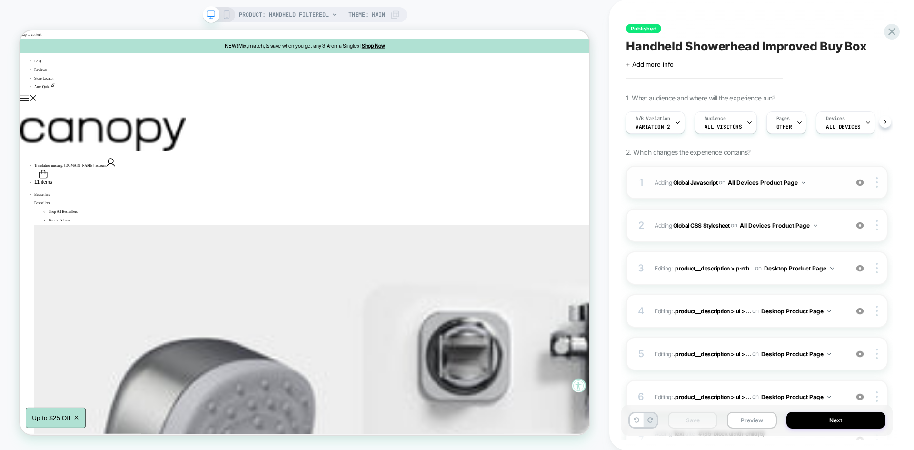
click at [827, 179] on span "Adding Global Javascript on All Devices Product Page" at bounding box center [749, 183] width 188 height 12
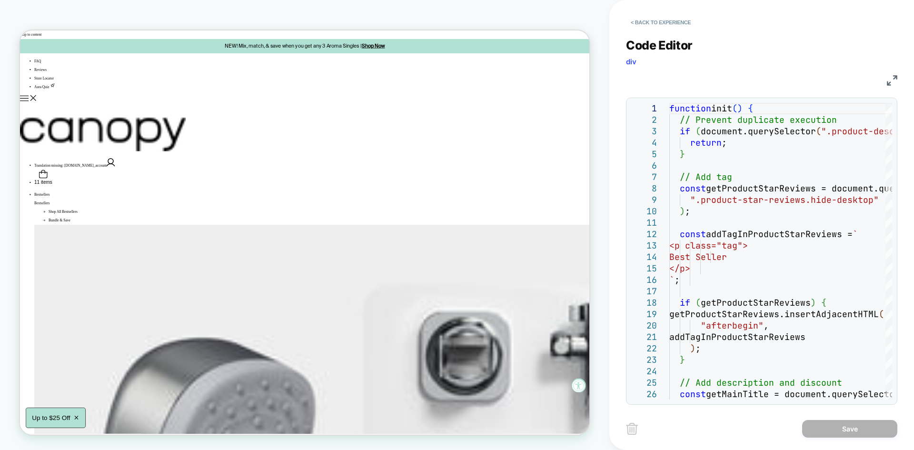
click at [892, 85] on img at bounding box center [892, 80] width 10 height 10
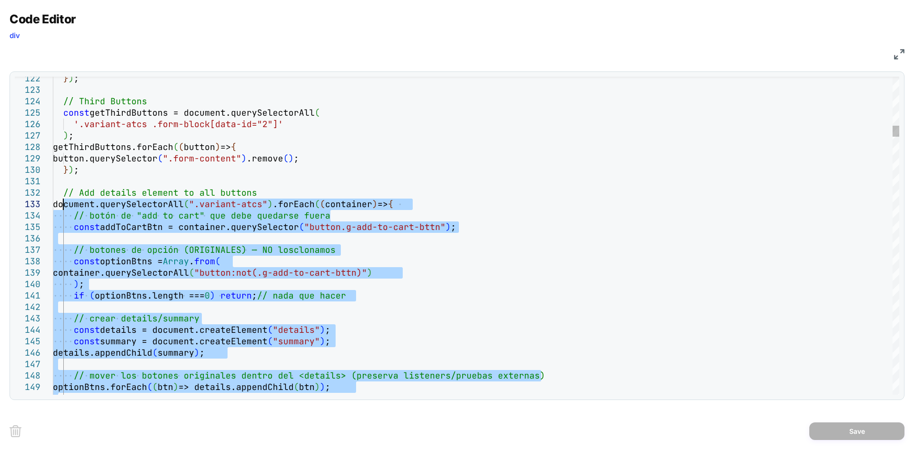
type textarea "**********"
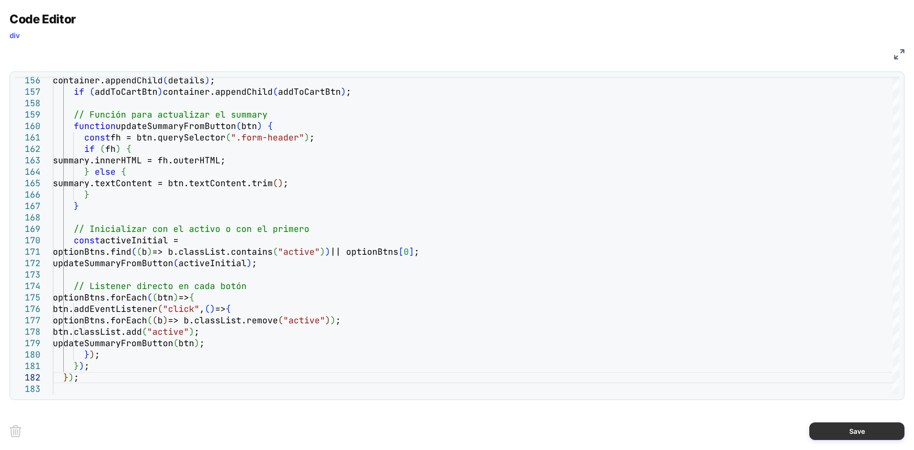
click at [847, 439] on button "Save" at bounding box center [856, 431] width 95 height 18
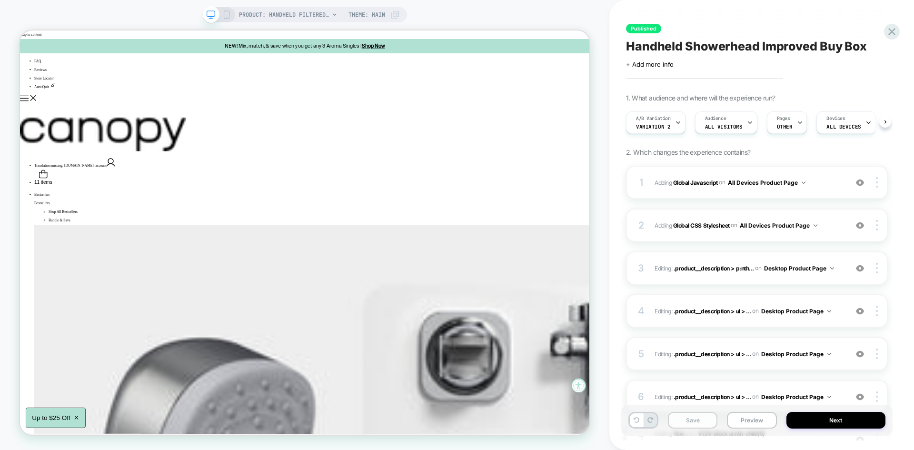
scroll to position [0, 0]
click at [701, 423] on button "Save" at bounding box center [693, 420] width 50 height 17
click at [747, 423] on button "Preview" at bounding box center [752, 420] width 50 height 17
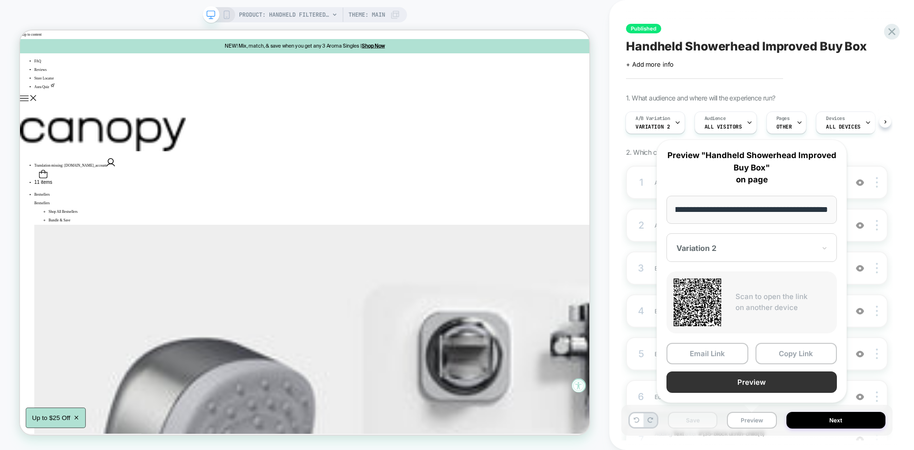
scroll to position [0, 0]
click at [730, 385] on button "Preview" at bounding box center [752, 381] width 170 height 21
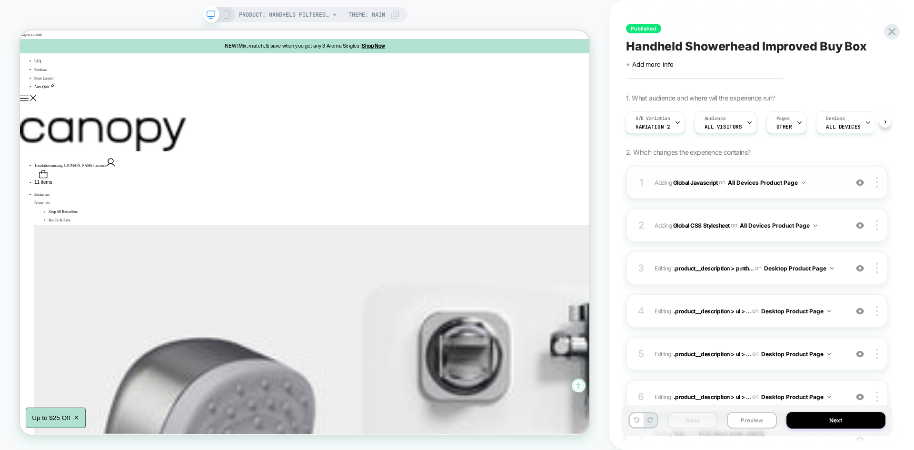
click at [821, 168] on div "1 Adding Global Javascript on All Devices Product Page Add Before Add After Tar…" at bounding box center [757, 182] width 262 height 33
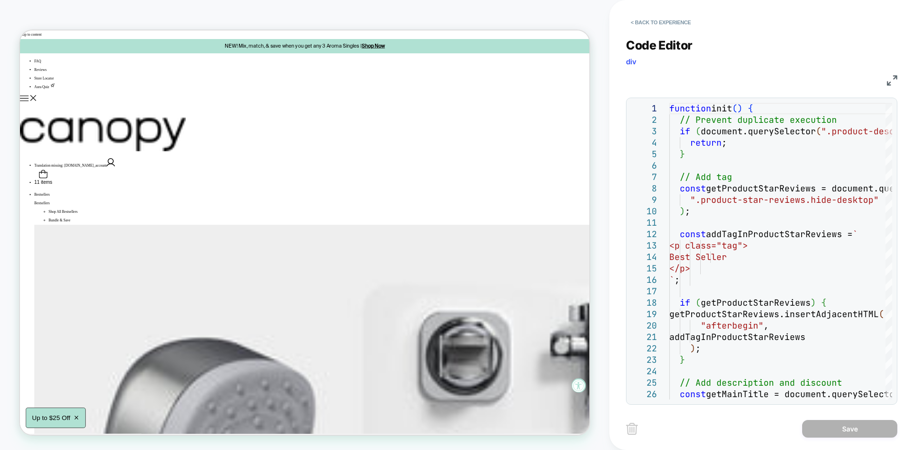
click at [898, 79] on div "< Back to experience Code Editor div JS 1 2 3 4 5 6 7 8 9 10 11 12 13 14 15 16 …" at bounding box center [761, 225] width 305 height 450
click at [895, 80] on img at bounding box center [892, 80] width 10 height 10
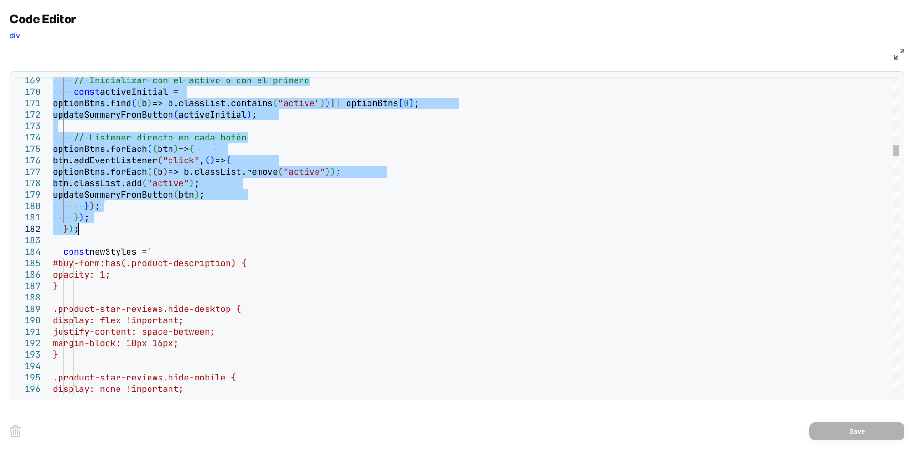
type textarea "**********"
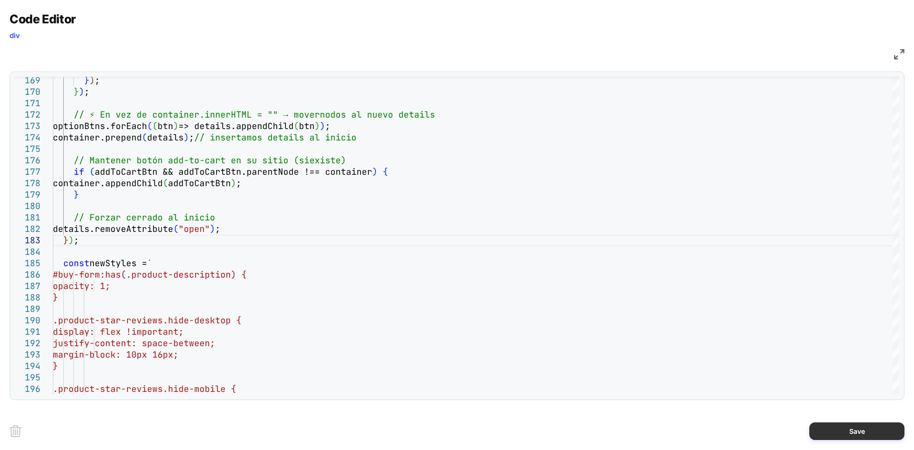
click at [865, 436] on button "Save" at bounding box center [856, 431] width 95 height 18
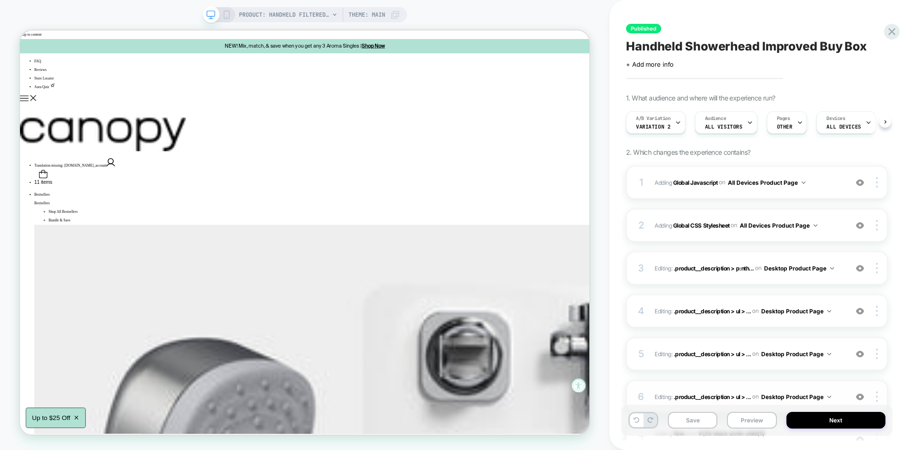
scroll to position [0, 0]
click at [695, 420] on button "Save" at bounding box center [693, 420] width 50 height 17
click at [745, 418] on button "Preview" at bounding box center [752, 420] width 50 height 17
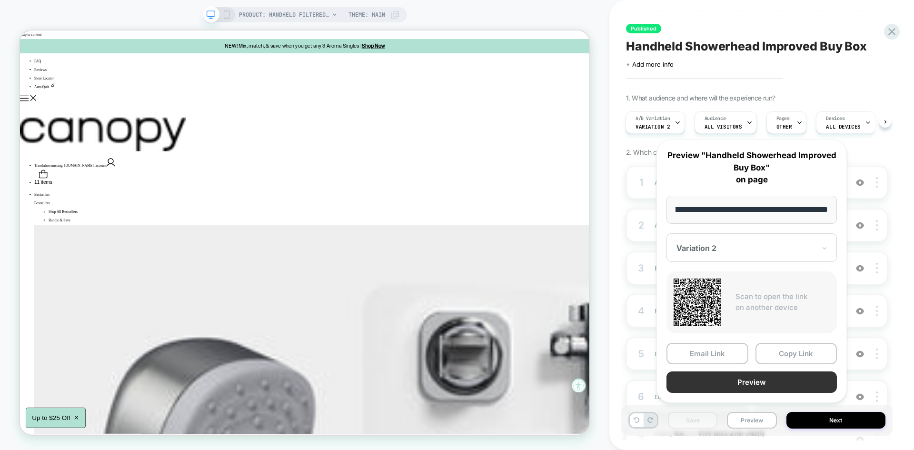
scroll to position [0, 0]
click at [727, 373] on button "Preview" at bounding box center [752, 381] width 170 height 21
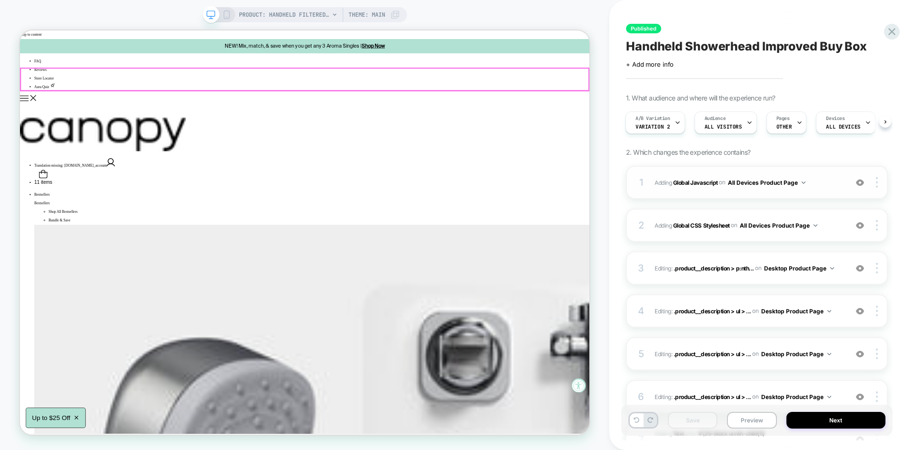
click at [827, 179] on span "Adding Global Javascript on All Devices Product Page" at bounding box center [749, 183] width 188 height 12
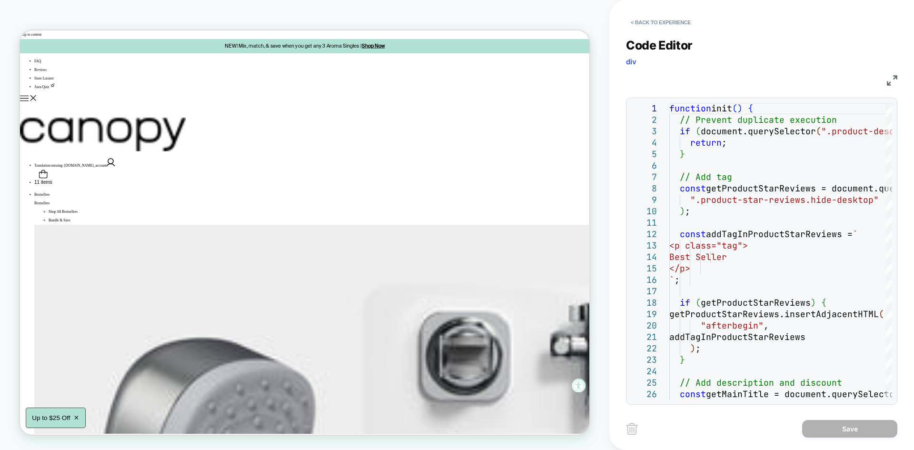
click at [885, 82] on div "JS" at bounding box center [761, 79] width 271 height 16
click at [890, 79] on img at bounding box center [892, 80] width 10 height 10
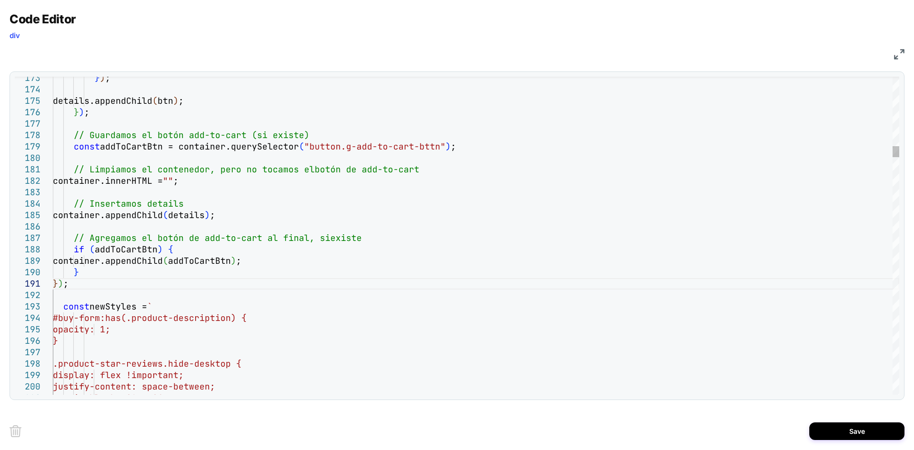
type textarea "**********"
click at [832, 426] on button "Save" at bounding box center [856, 431] width 95 height 18
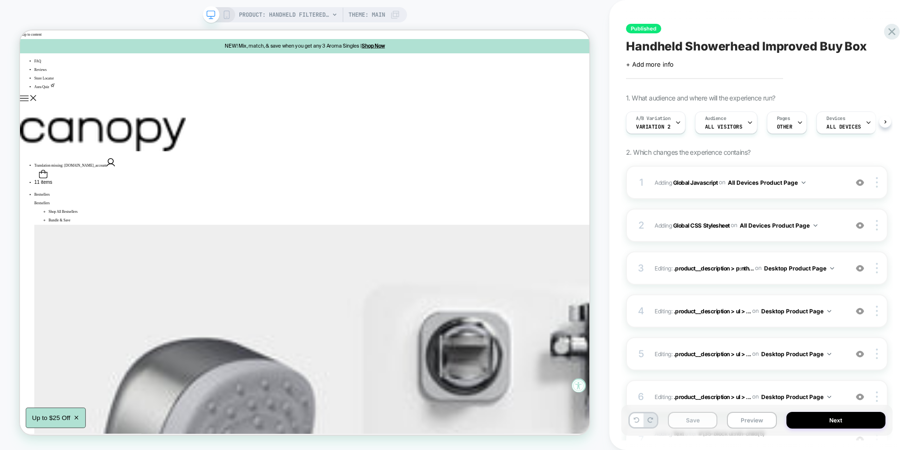
scroll to position [0, 0]
click at [702, 417] on button "Save" at bounding box center [693, 420] width 50 height 17
click at [756, 416] on button "Preview" at bounding box center [752, 420] width 50 height 17
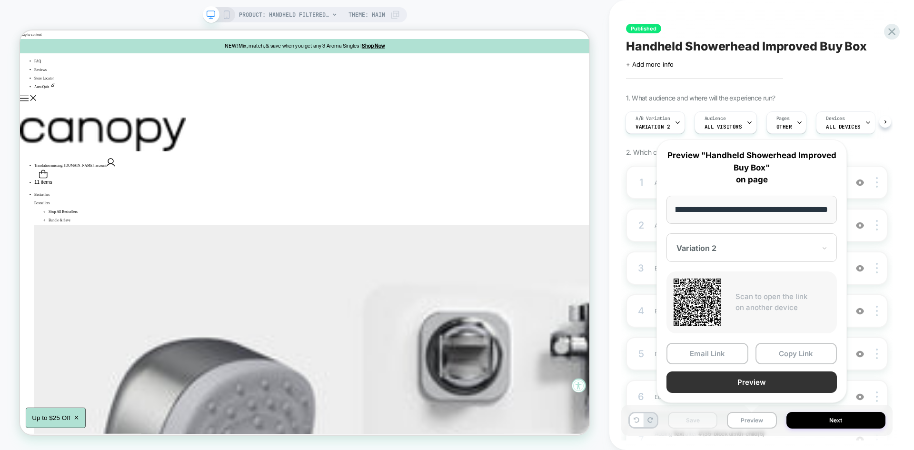
scroll to position [0, 0]
click at [737, 385] on button "Preview" at bounding box center [752, 381] width 170 height 21
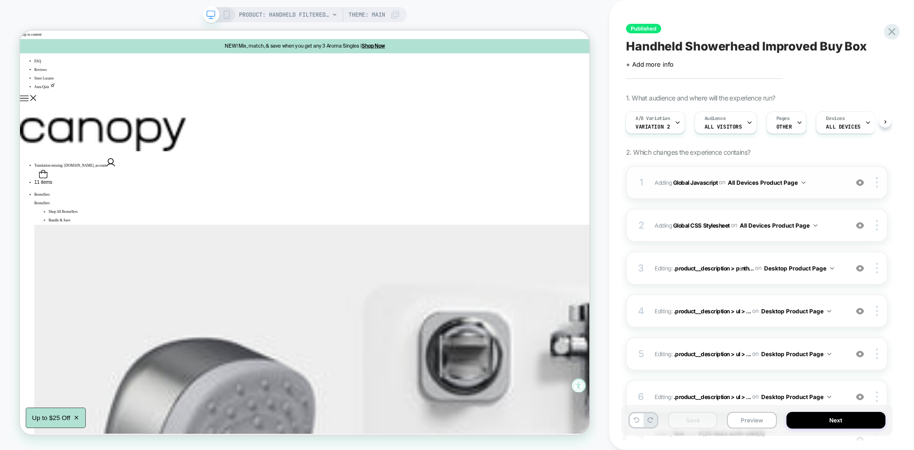
click at [820, 179] on span "Adding Global Javascript on All Devices Product Page" at bounding box center [749, 183] width 188 height 12
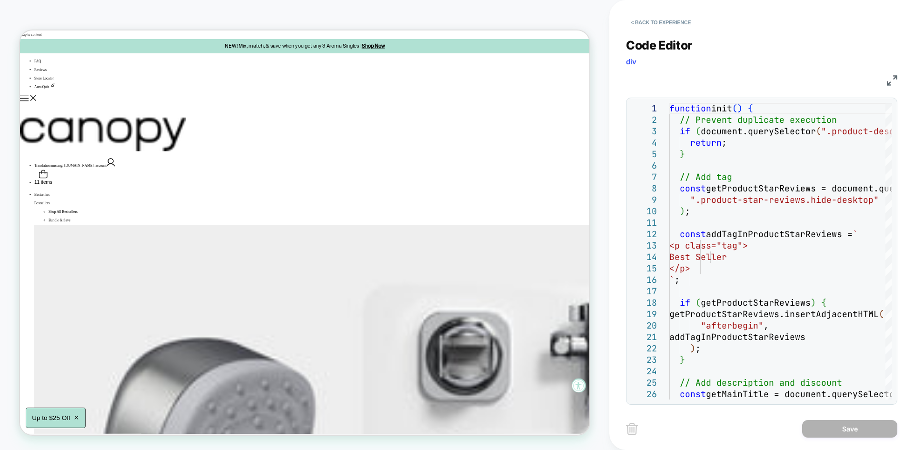
click at [896, 81] on img at bounding box center [892, 80] width 10 height 10
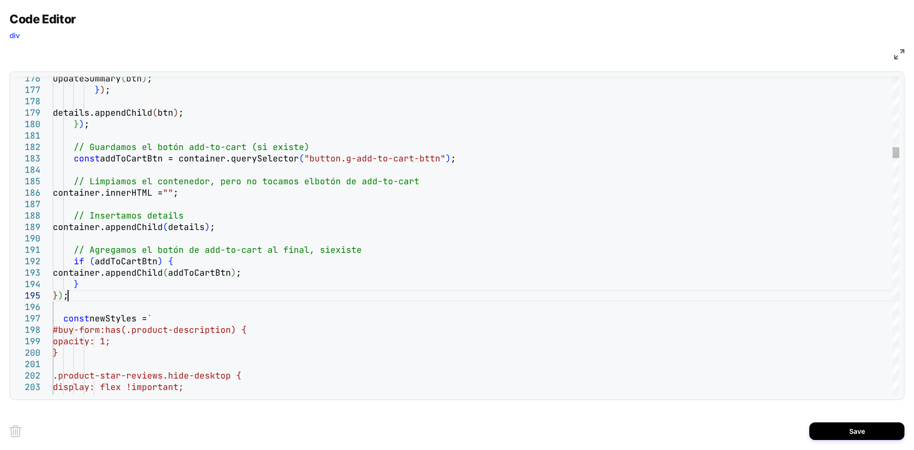
type textarea "**********"
click at [867, 423] on button "Save" at bounding box center [856, 431] width 95 height 18
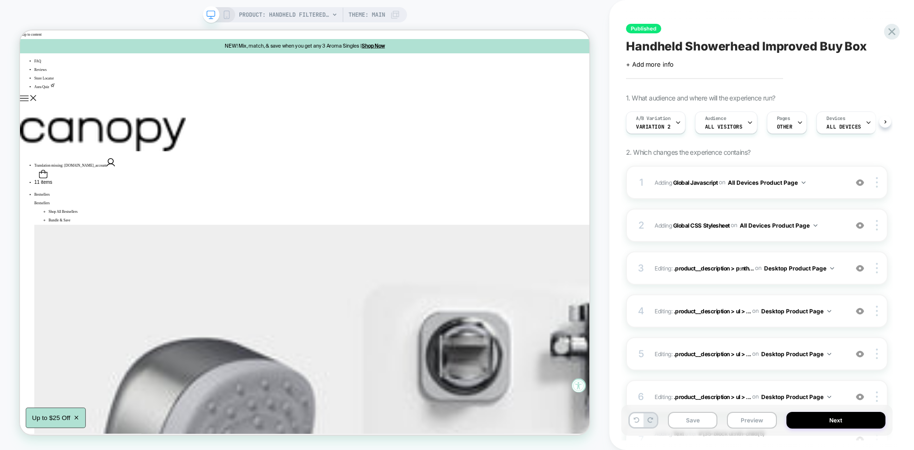
scroll to position [0, 0]
click at [701, 418] on button "Save" at bounding box center [693, 420] width 50 height 17
click at [748, 420] on button "Preview" at bounding box center [752, 420] width 50 height 17
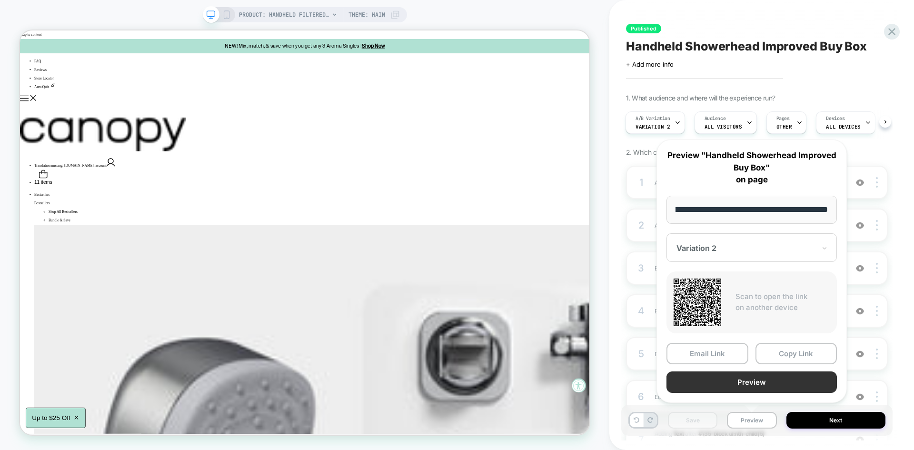
scroll to position [0, 0]
click at [743, 384] on button "Preview" at bounding box center [752, 381] width 170 height 21
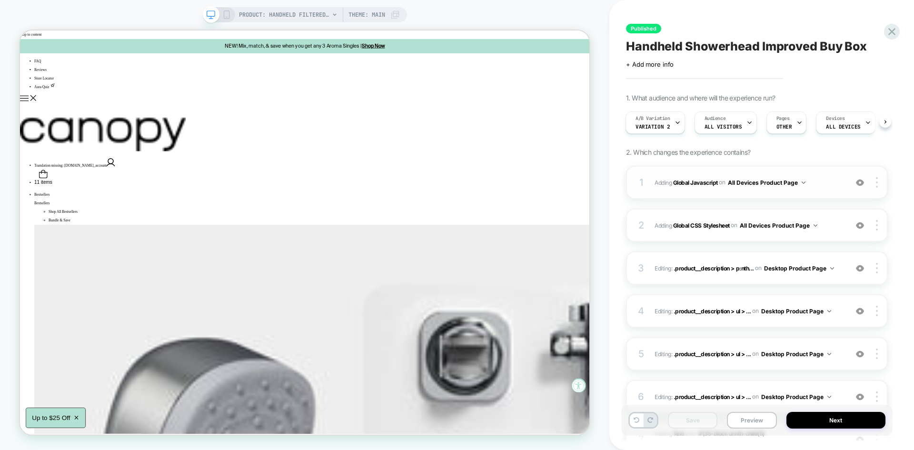
click at [826, 172] on div "1 Adding Global Javascript on All Devices Product Page Add Before Add After Tar…" at bounding box center [757, 182] width 262 height 33
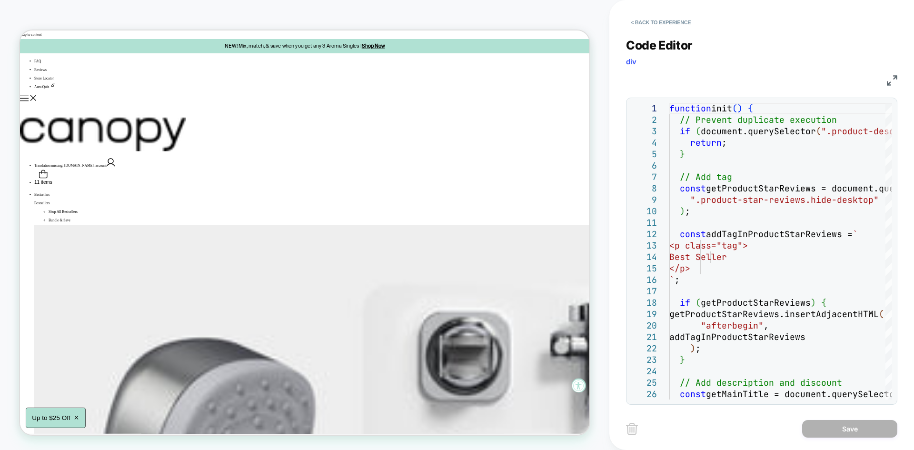
click at [891, 72] on div "JS" at bounding box center [761, 79] width 271 height 16
click at [893, 78] on img at bounding box center [892, 80] width 10 height 10
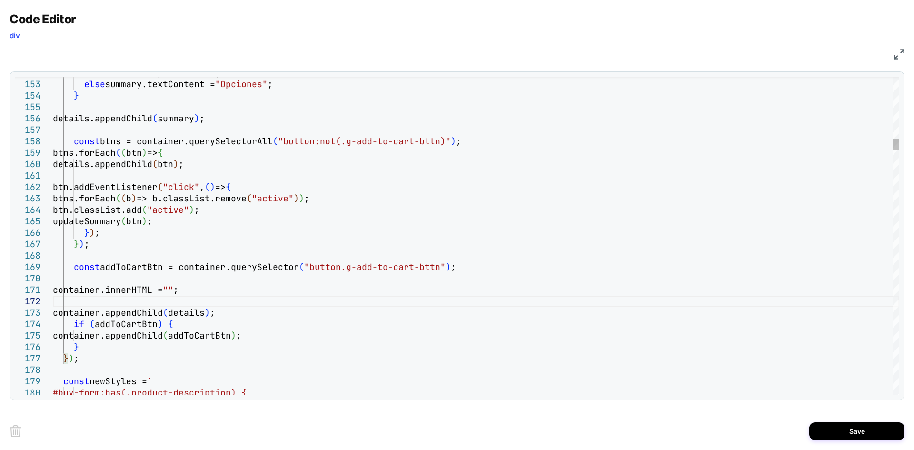
type textarea "**********"
click at [833, 434] on button "Save" at bounding box center [856, 431] width 95 height 18
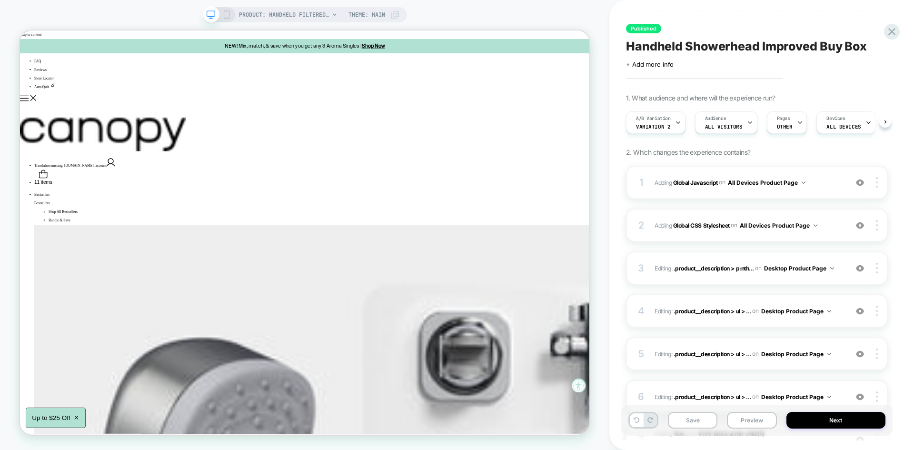
scroll to position [0, 0]
click at [692, 422] on button "Save" at bounding box center [693, 420] width 50 height 17
click at [823, 184] on span "Adding Global Javascript on All Devices Product Page" at bounding box center [749, 183] width 188 height 12
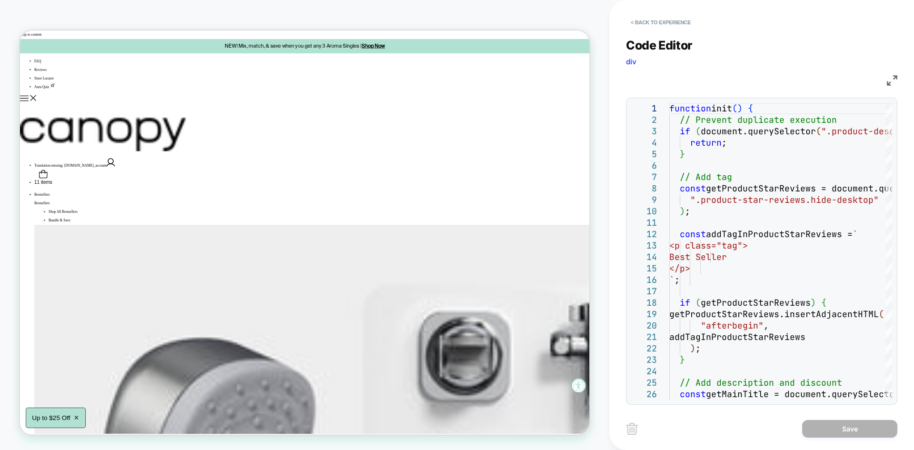
click at [892, 78] on img at bounding box center [892, 80] width 10 height 10
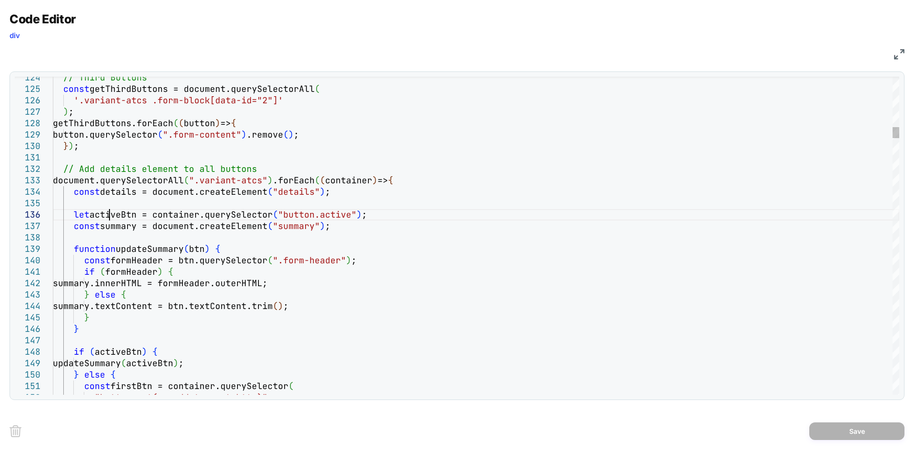
scroll to position [0, 0]
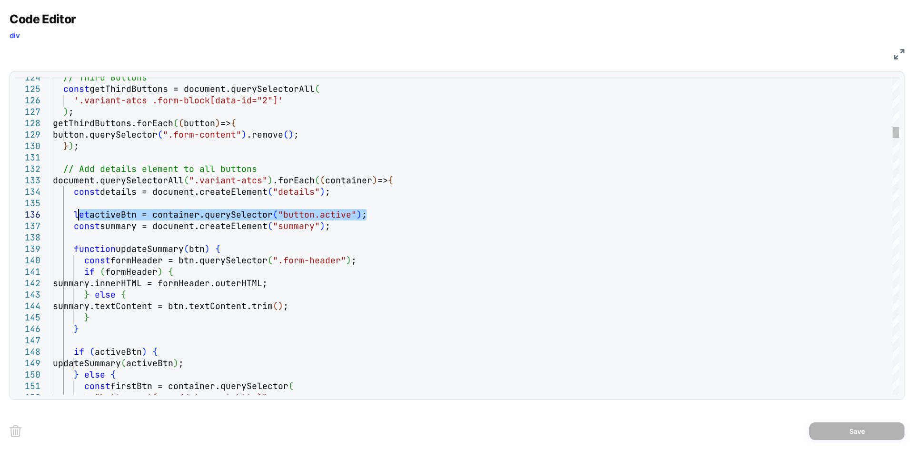
drag, startPoint x: 386, startPoint y: 214, endPoint x: 70, endPoint y: 211, distance: 315.7
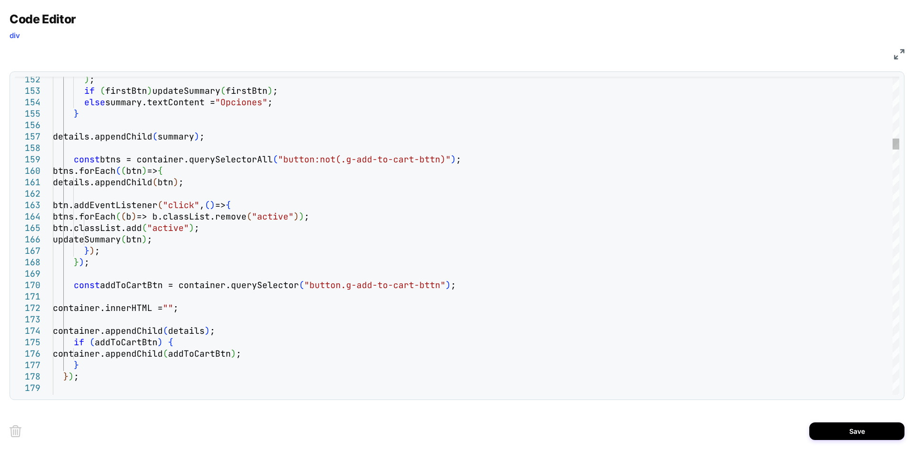
type textarea "**********"
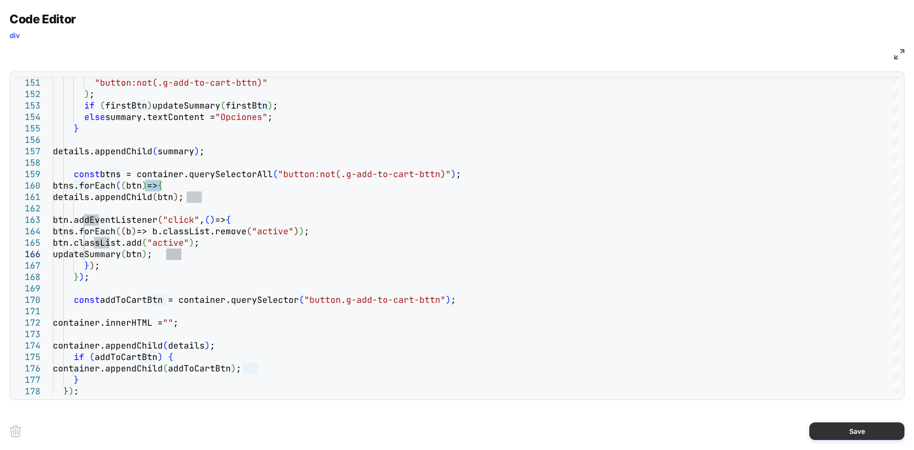
click at [842, 427] on button "Save" at bounding box center [856, 431] width 95 height 18
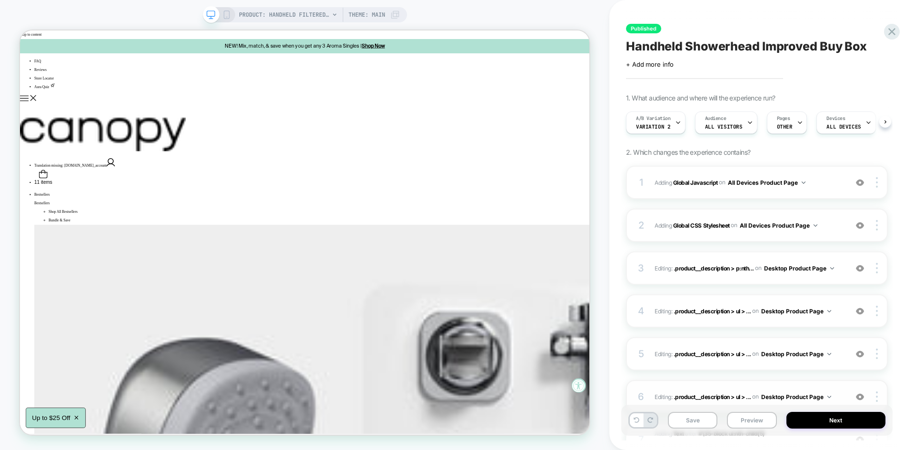
scroll to position [0, 0]
click at [697, 419] on button "Save" at bounding box center [693, 420] width 50 height 17
click at [750, 420] on button "Preview" at bounding box center [752, 420] width 50 height 17
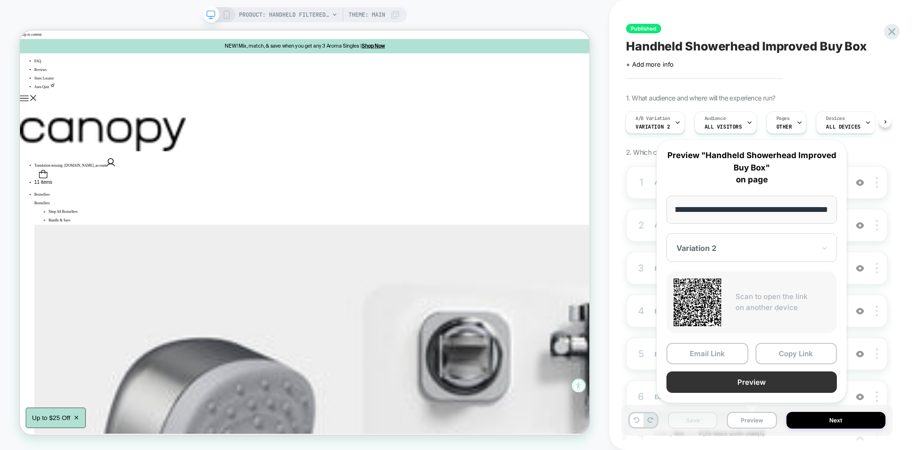
scroll to position [0, 0]
click at [732, 385] on button "Preview" at bounding box center [752, 381] width 170 height 21
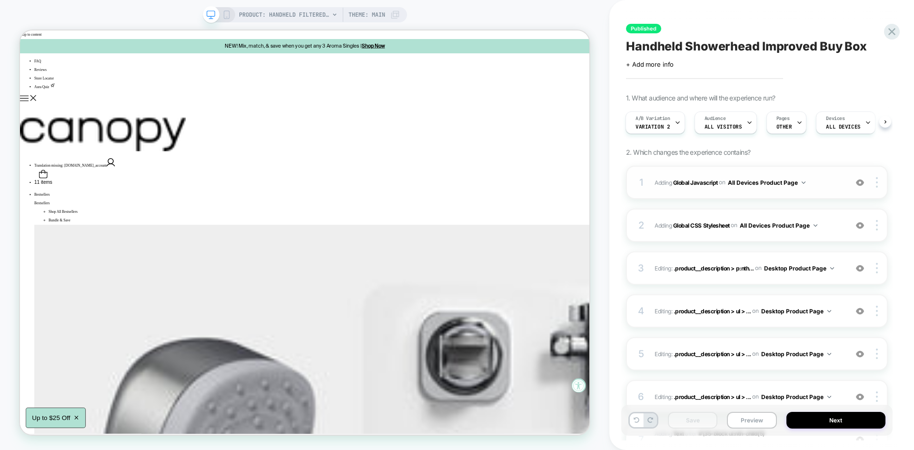
click at [817, 182] on span "Adding Global Javascript on All Devices Product Page" at bounding box center [749, 183] width 188 height 12
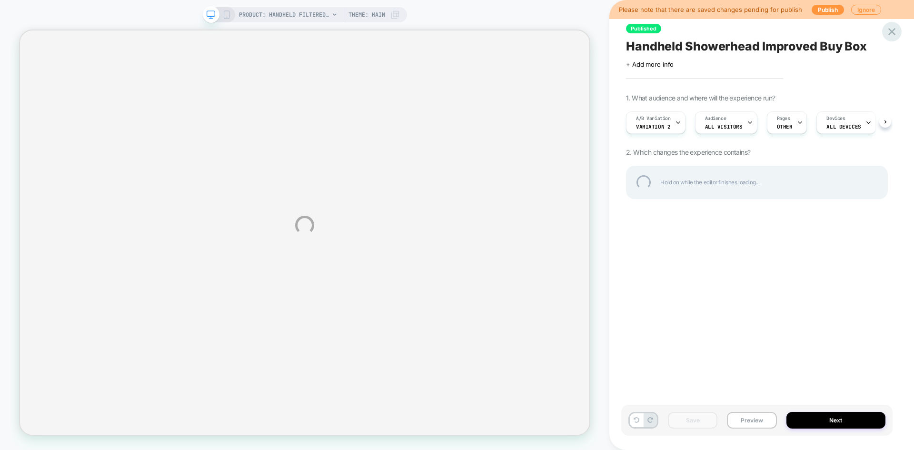
click at [889, 31] on div at bounding box center [892, 32] width 20 height 20
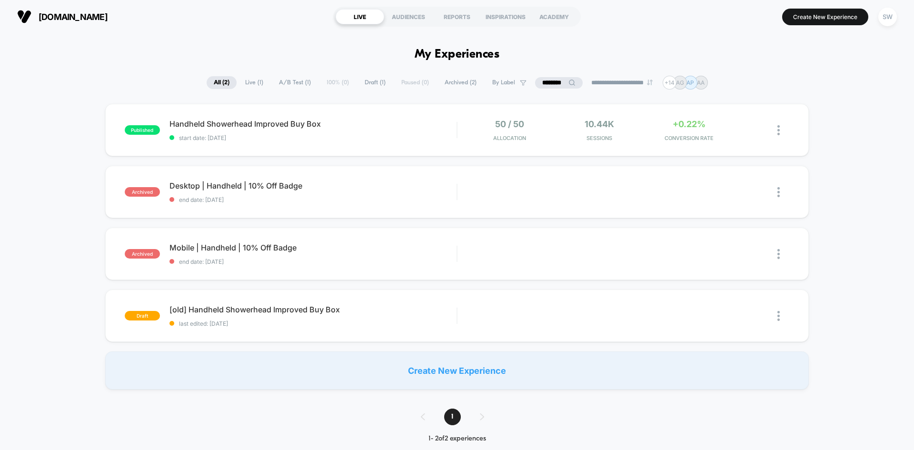
click at [568, 83] on icon at bounding box center [571, 82] width 7 height 7
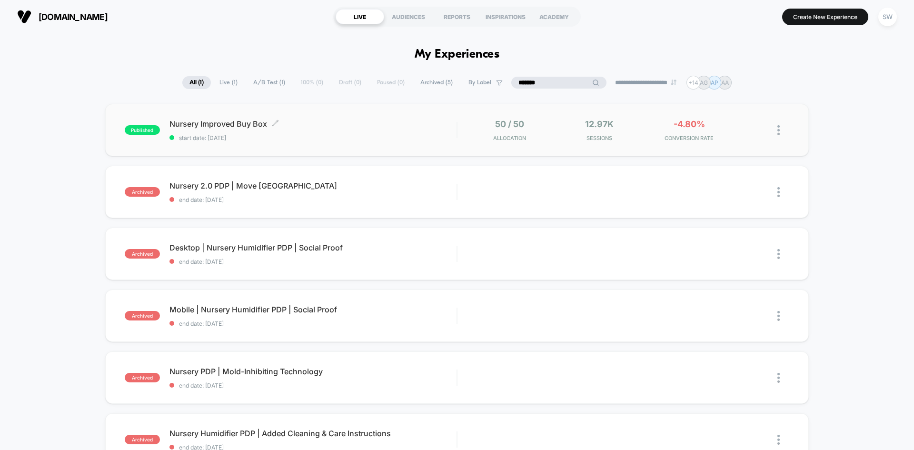
type input "*******"
click at [262, 131] on div "Nursery Improved Buy Box Click to edit experience details Click to edit experie…" at bounding box center [312, 130] width 287 height 22
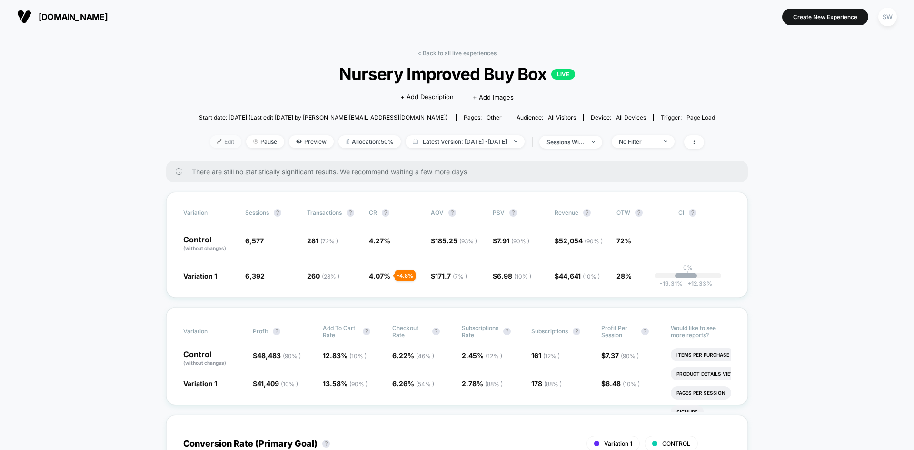
click at [213, 143] on span "Edit" at bounding box center [225, 141] width 31 height 13
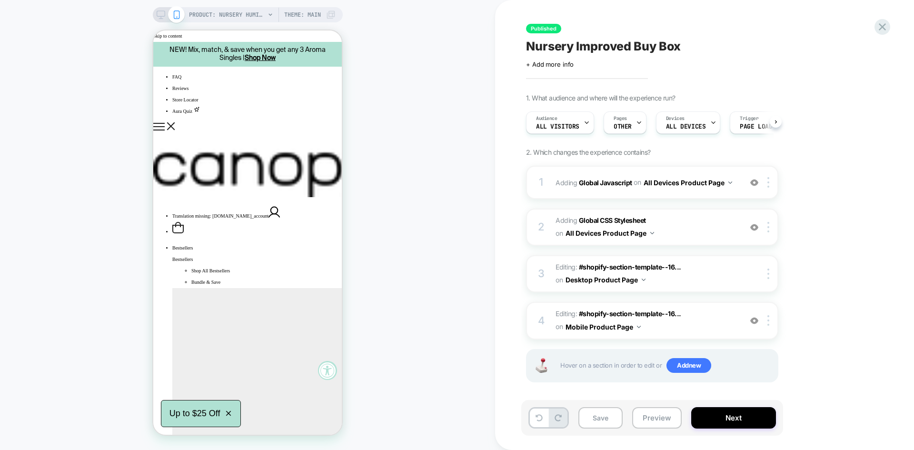
scroll to position [0, 0]
click at [166, 11] on div at bounding box center [169, 14] width 24 height 9
click at [153, 14] on div "PRODUCT: Nursery Humidifier 2.0 [little dreams by canopy] Theme: MAIN" at bounding box center [248, 14] width 190 height 15
click at [159, 14] on icon at bounding box center [161, 14] width 9 height 9
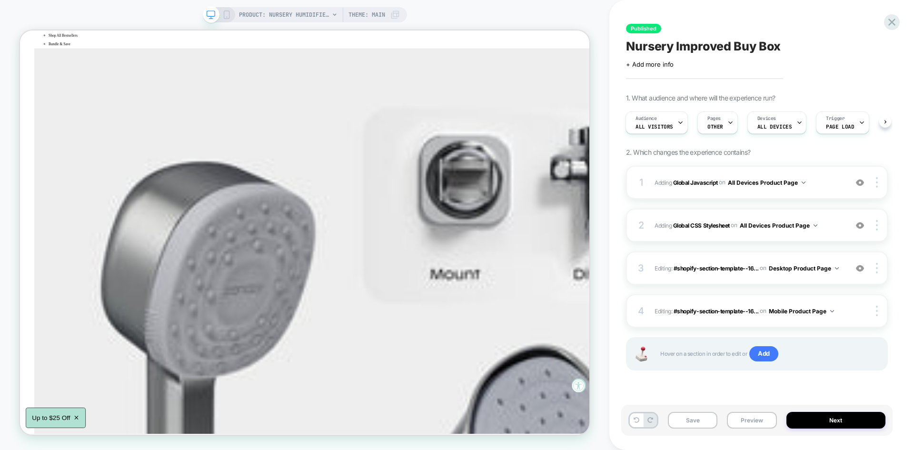
scroll to position [229, 0]
click at [817, 177] on span "Adding Global Javascript on All Devices Product Page" at bounding box center [749, 183] width 188 height 12
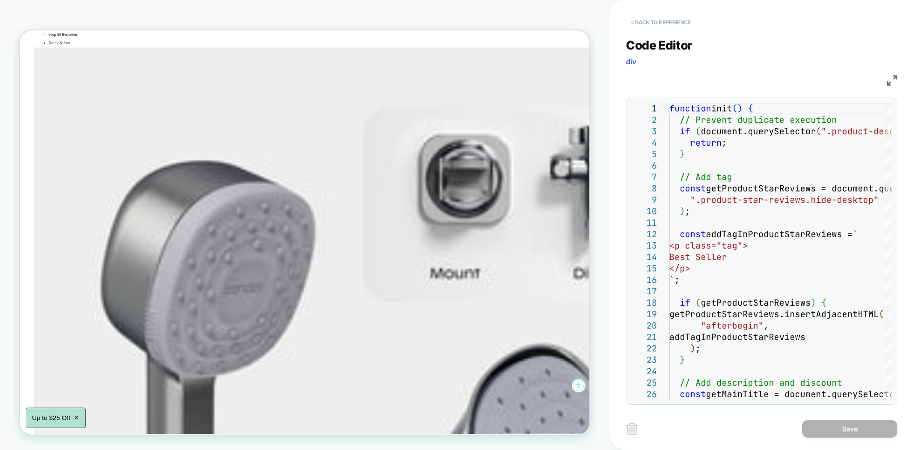
click at [648, 16] on button "< Back to experience" at bounding box center [661, 22] width 70 height 15
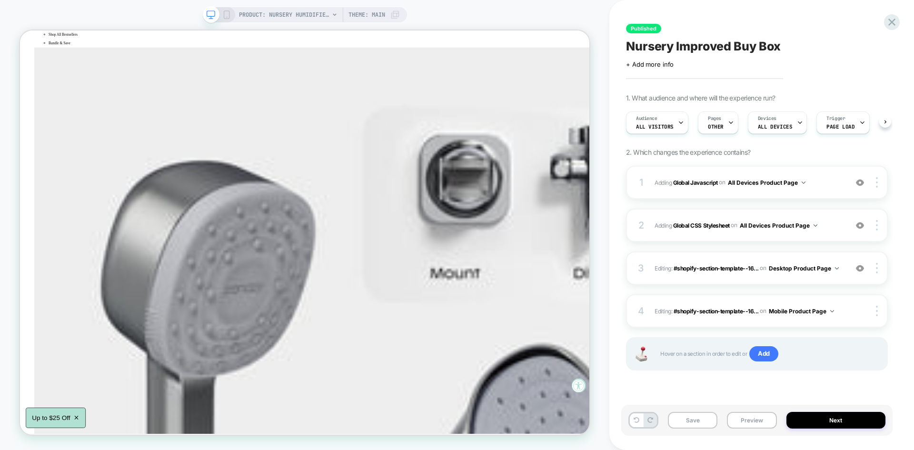
scroll to position [0, 0]
click at [698, 415] on button "Save" at bounding box center [693, 420] width 50 height 17
click at [754, 422] on button "Preview" at bounding box center [752, 420] width 50 height 17
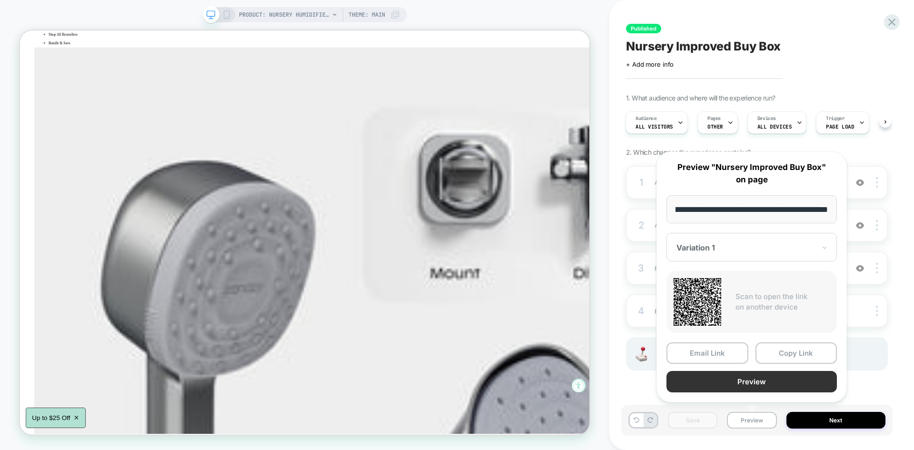
scroll to position [0, 0]
click at [744, 383] on button "Preview" at bounding box center [752, 381] width 170 height 21
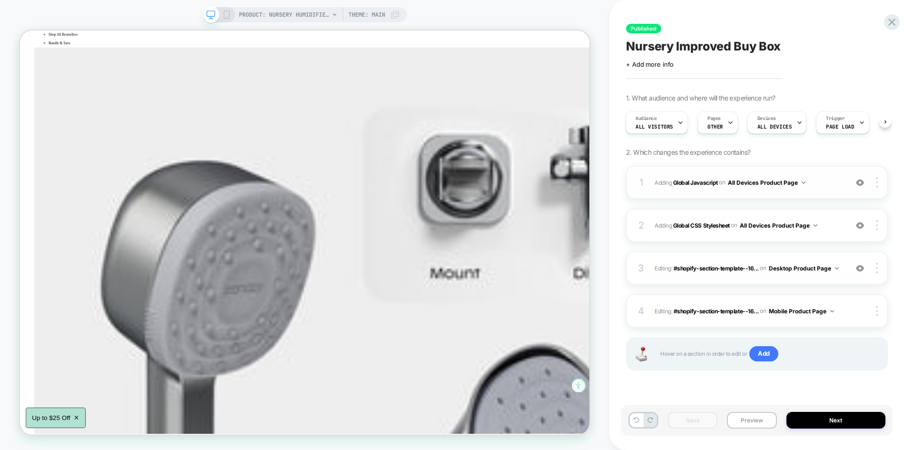
click at [818, 177] on span "Adding Global Javascript on All Devices Product Page" at bounding box center [749, 183] width 188 height 12
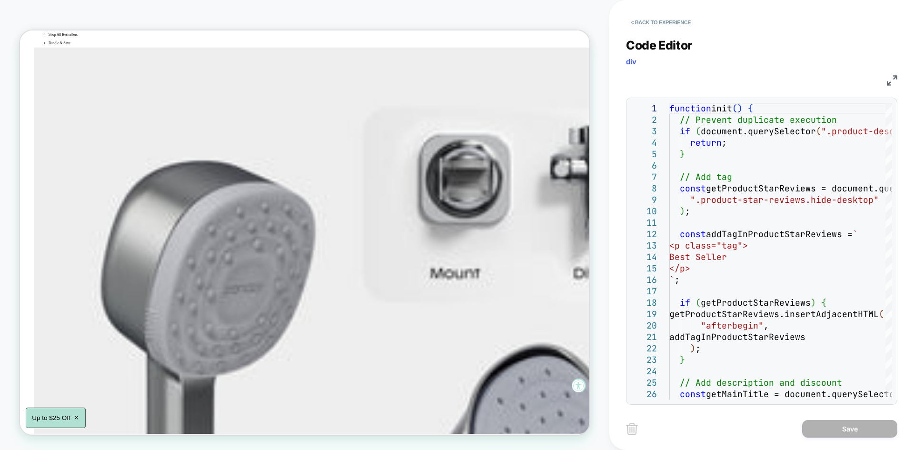
click at [895, 76] on img at bounding box center [892, 80] width 10 height 10
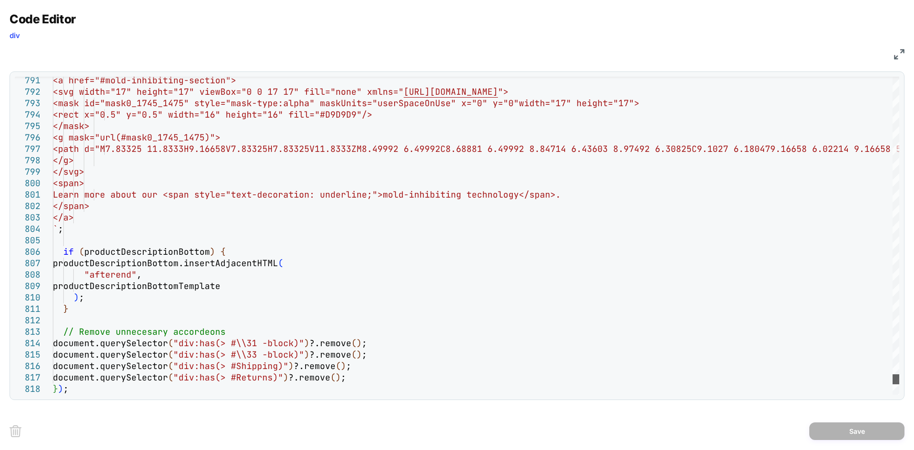
click at [893, 377] on div at bounding box center [896, 379] width 7 height 10
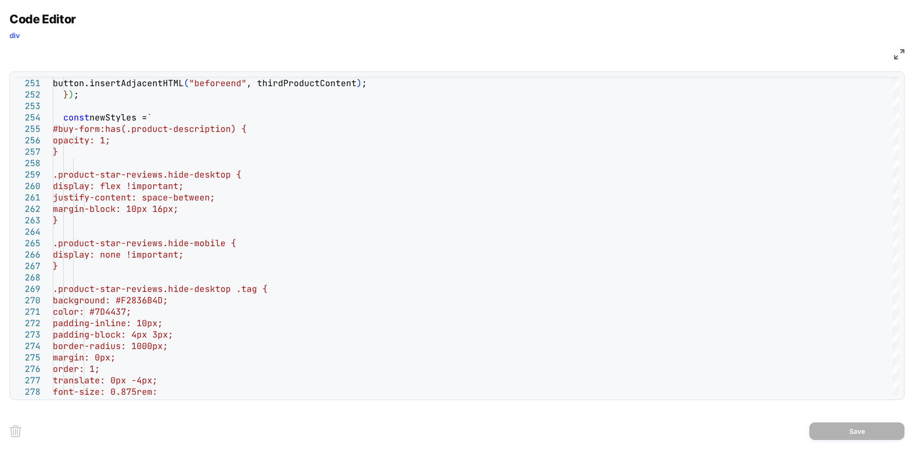
click at [906, 53] on div "Code Editor div JS 278 277 276 275 274 273 272 271 269 270 268 267 265 266 264 …" at bounding box center [457, 225] width 914 height 450
click at [899, 53] on img at bounding box center [899, 54] width 10 height 10
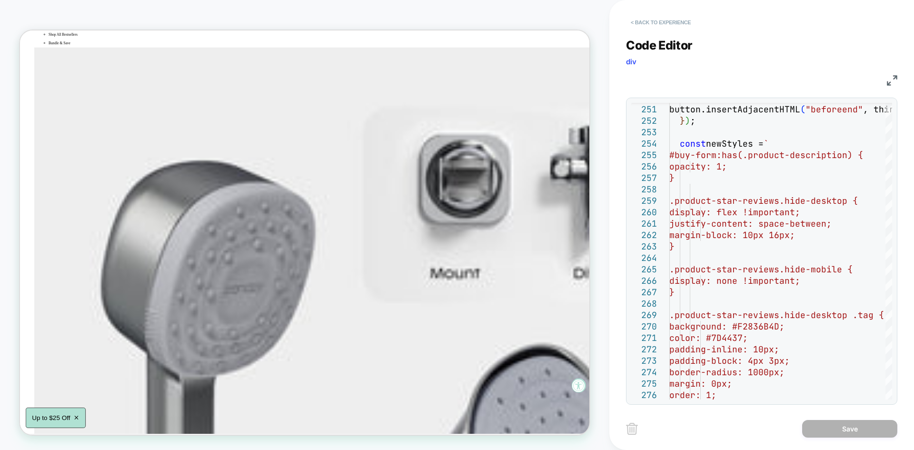
click at [640, 17] on button "< Back to experience" at bounding box center [661, 22] width 70 height 15
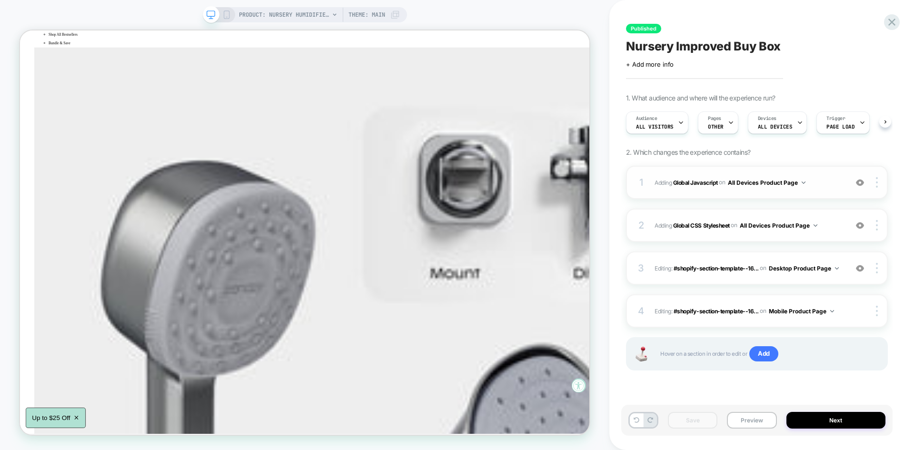
scroll to position [0, 0]
click at [820, 416] on button "Next" at bounding box center [837, 420] width 100 height 17
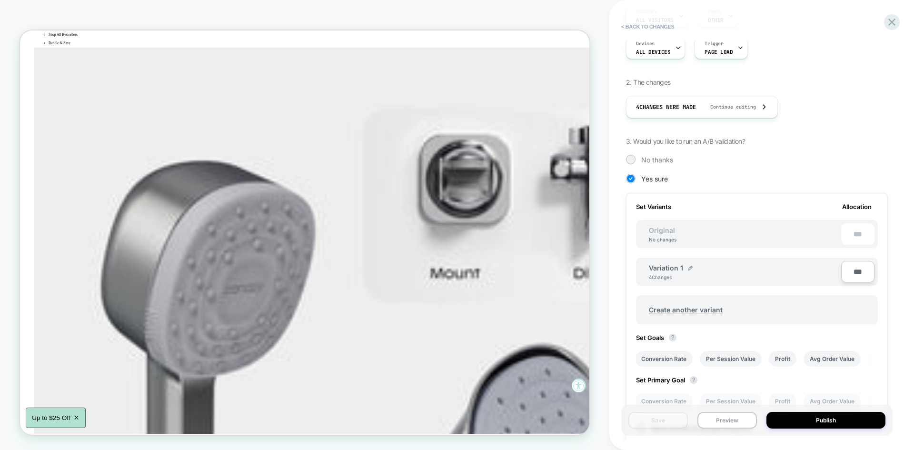
scroll to position [121, 0]
click at [671, 311] on span "Create another variant" at bounding box center [685, 309] width 93 height 22
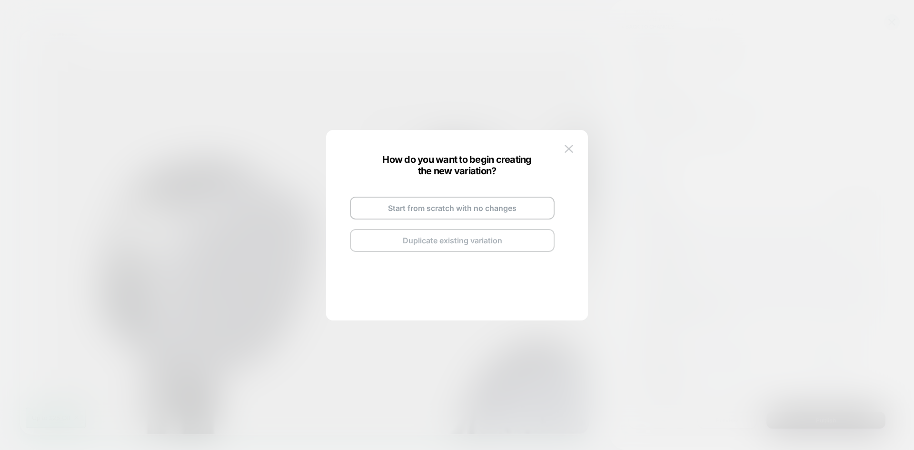
click at [432, 243] on button "Duplicate existing variation" at bounding box center [452, 240] width 205 height 23
click at [497, 198] on img at bounding box center [496, 197] width 5 height 5
drag, startPoint x: 442, startPoint y: 195, endPoint x: 379, endPoint y: 196, distance: 62.4
click at [379, 196] on div "**********" at bounding box center [452, 224] width 224 height 112
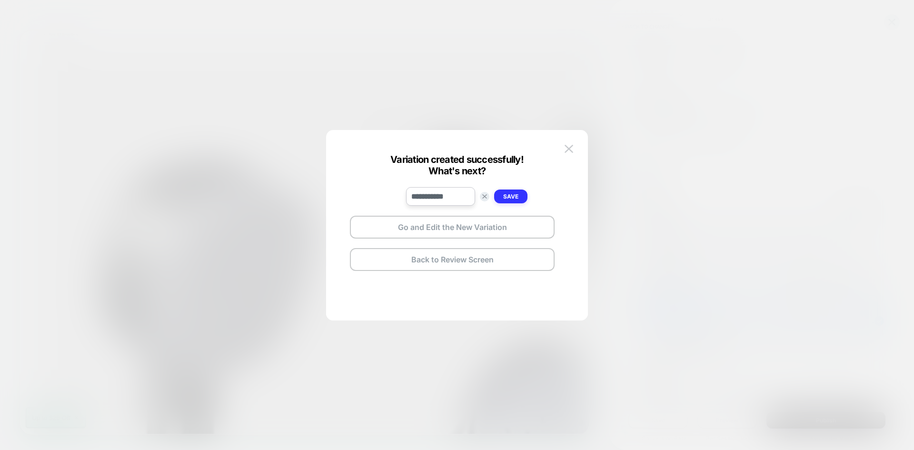
type input "**********"
click at [498, 196] on button "Save" at bounding box center [510, 196] width 33 height 14
click at [456, 227] on button "Go and Edit the New Variation" at bounding box center [452, 227] width 205 height 23
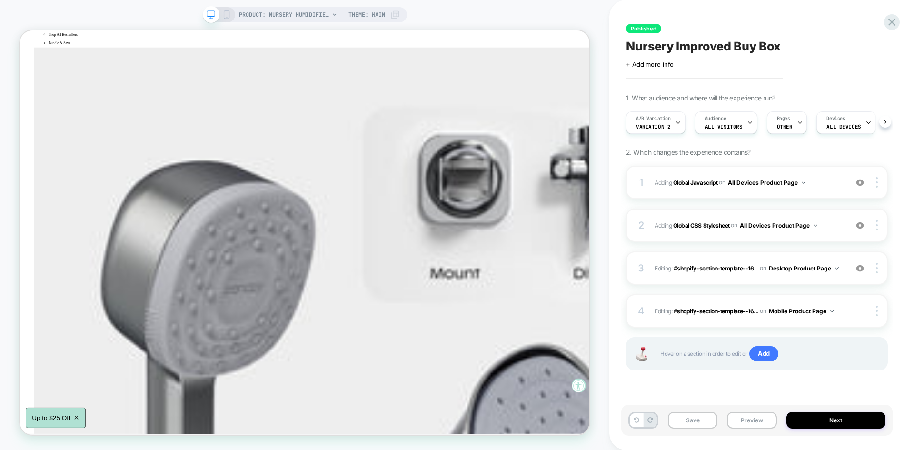
scroll to position [0, 0]
click at [692, 422] on button "Save" at bounding box center [693, 420] width 50 height 17
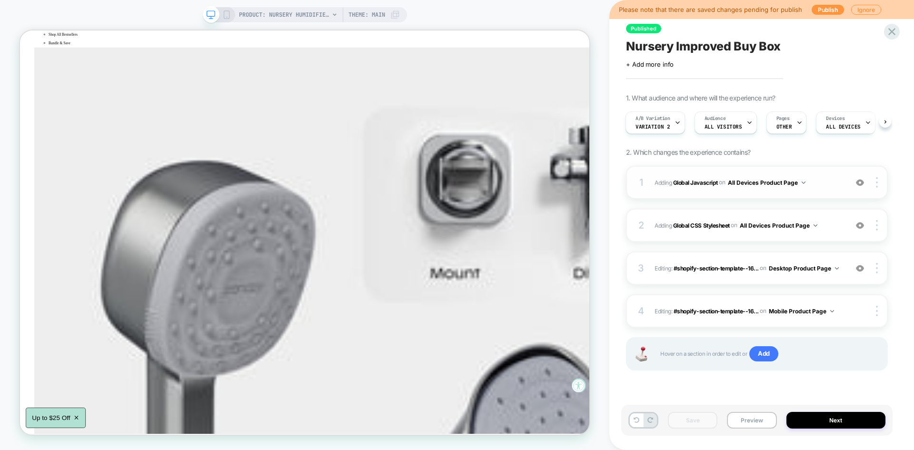
click at [823, 182] on span "Adding Global Javascript on All Devices Product Page" at bounding box center [749, 183] width 188 height 12
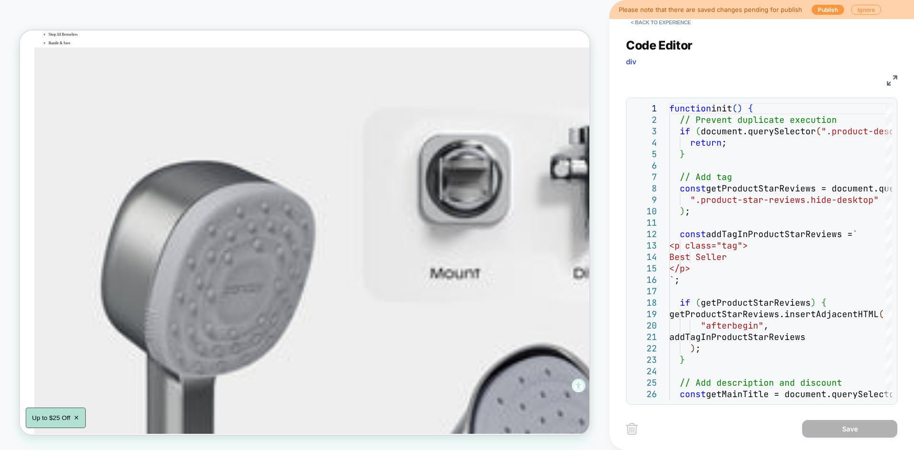
click at [896, 76] on img at bounding box center [892, 80] width 10 height 10
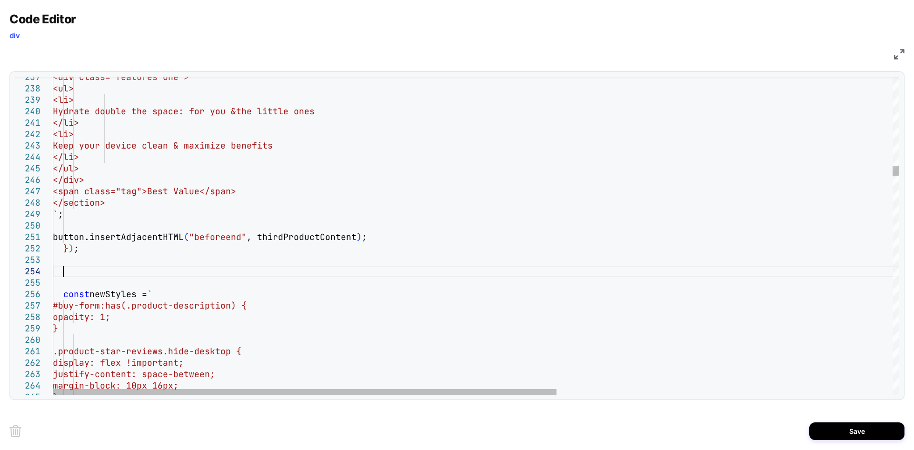
scroll to position [34, 10]
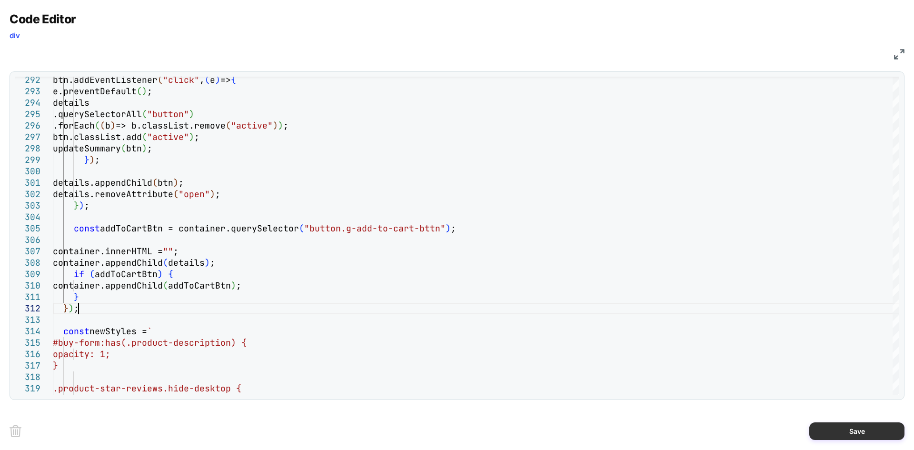
type textarea "**********"
click at [842, 428] on button "Save" at bounding box center [856, 431] width 95 height 18
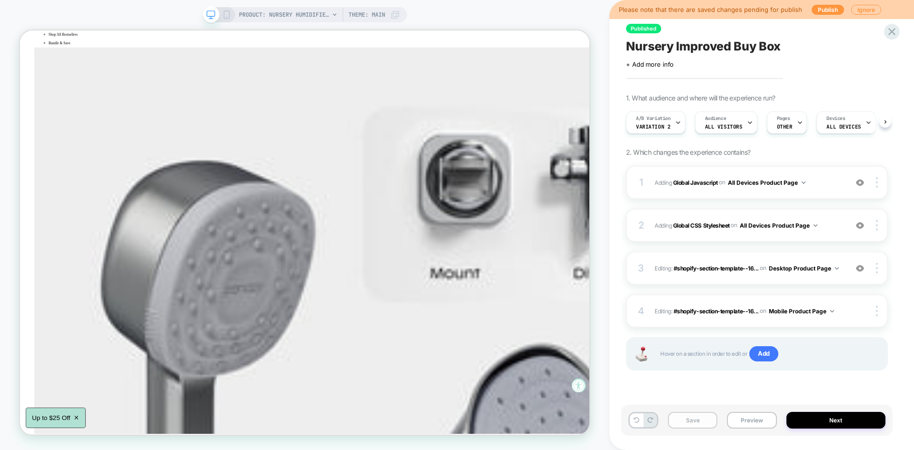
scroll to position [0, 0]
click at [694, 415] on button "Save" at bounding box center [693, 420] width 50 height 17
click at [759, 426] on button "Preview" at bounding box center [752, 420] width 50 height 17
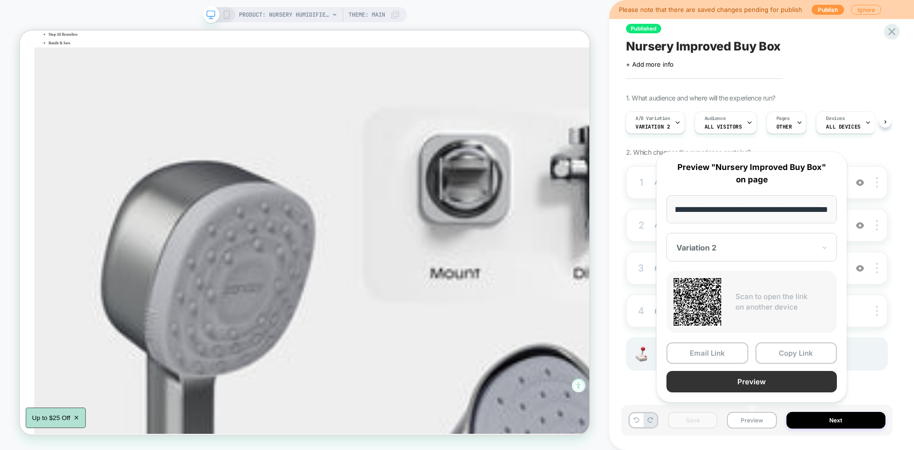
scroll to position [0, 0]
click at [744, 390] on button "Preview" at bounding box center [752, 381] width 170 height 21
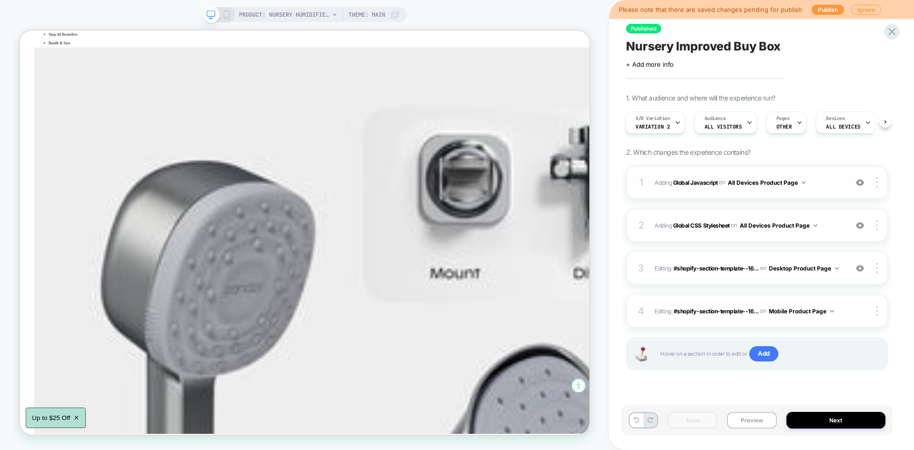
click at [819, 177] on span "Adding Global Javascript on All Devices Product Page" at bounding box center [749, 183] width 188 height 12
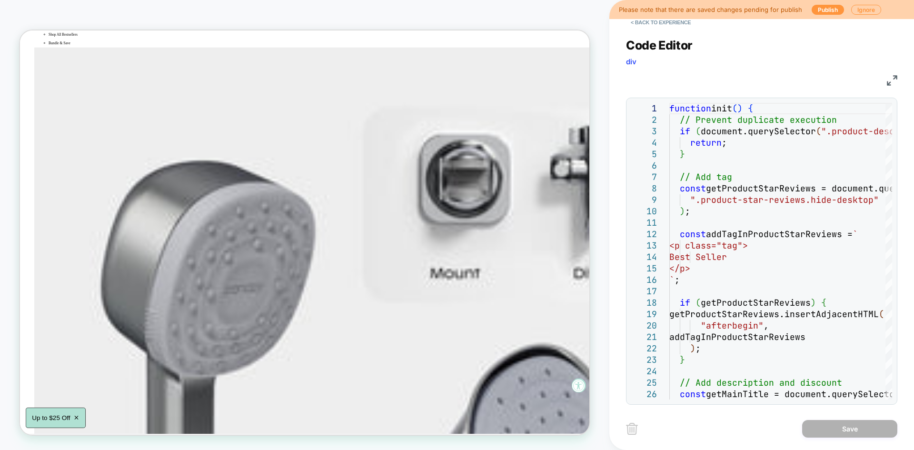
click at [888, 79] on img at bounding box center [892, 80] width 10 height 10
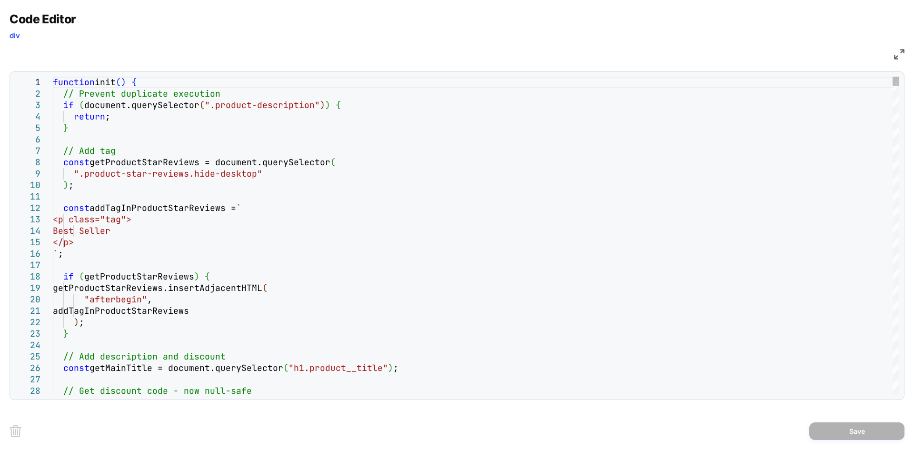
type textarea "**********"
type textarea "*"
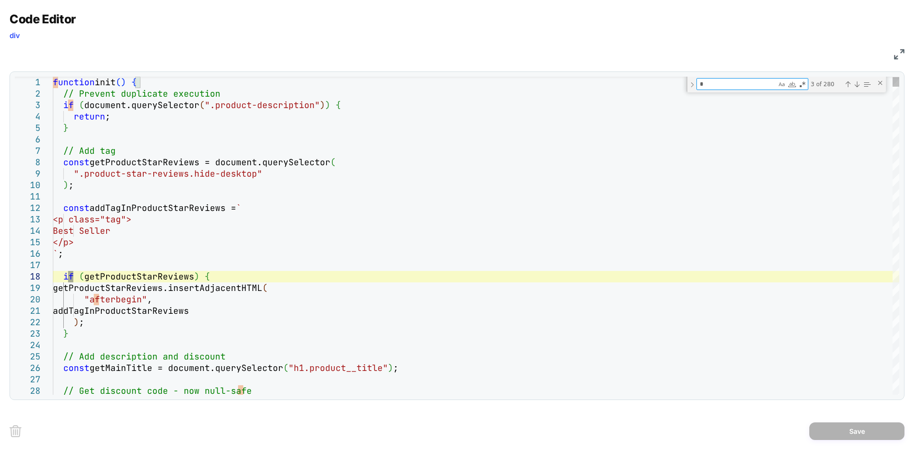
type textarea "**********"
type textarea "***"
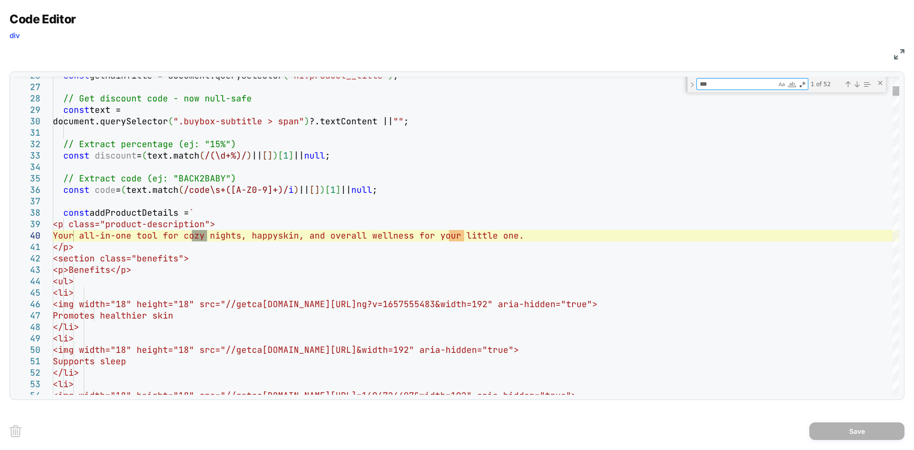
type textarea "**********"
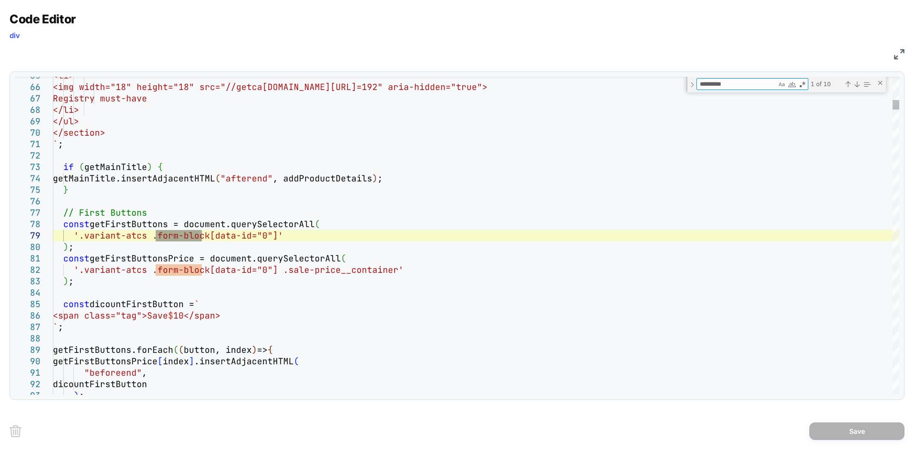
type textarea "**********"
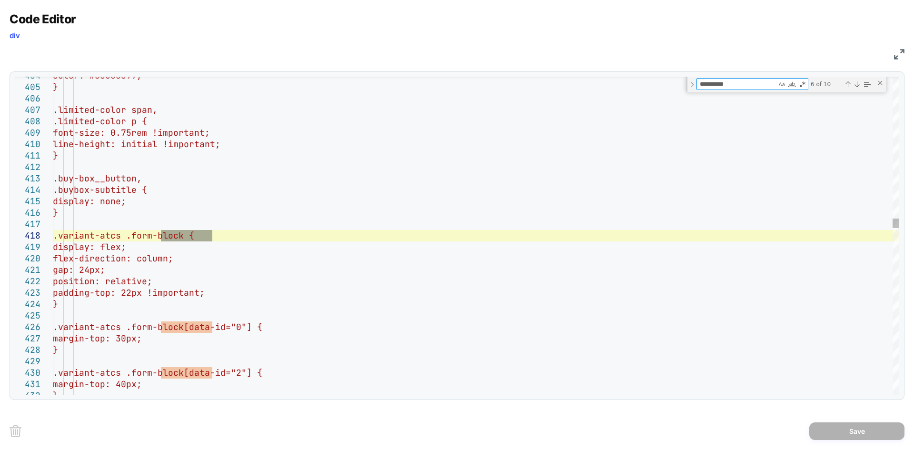
type textarea "**********"
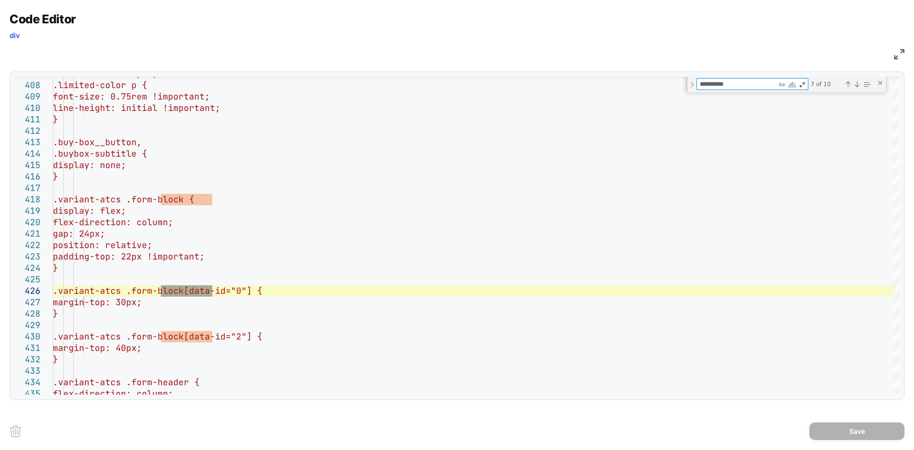
type textarea "**********"
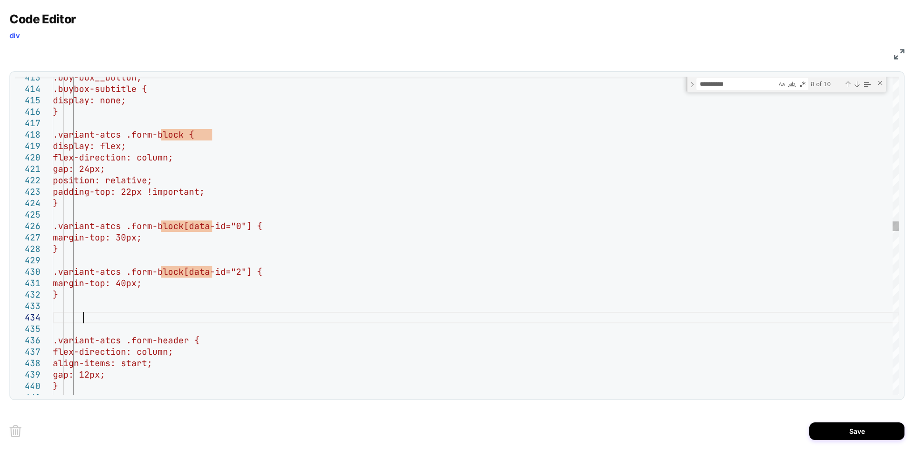
scroll to position [34, 30]
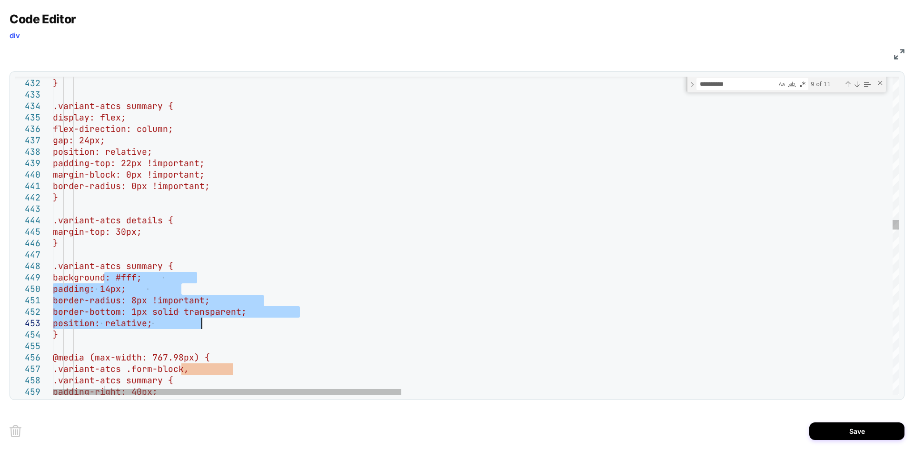
drag, startPoint x: 102, startPoint y: 277, endPoint x: 206, endPoint y: 322, distance: 113.5
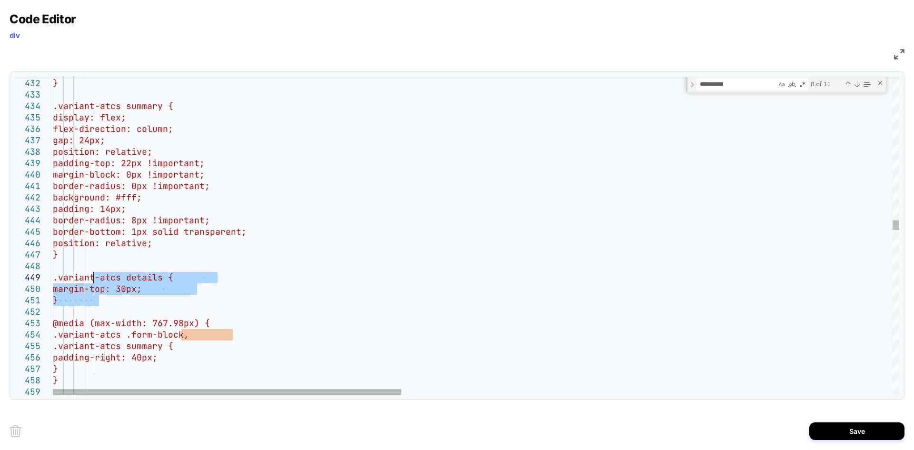
drag, startPoint x: 100, startPoint y: 297, endPoint x: 94, endPoint y: 280, distance: 17.8
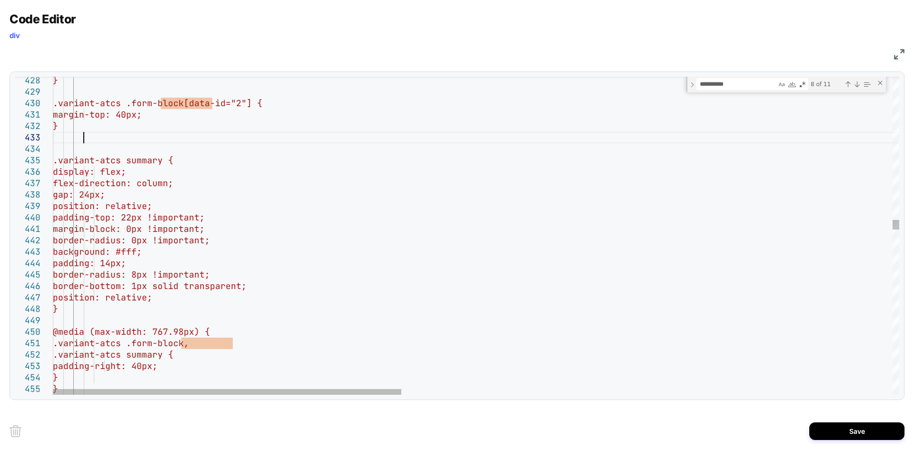
scroll to position [34, 30]
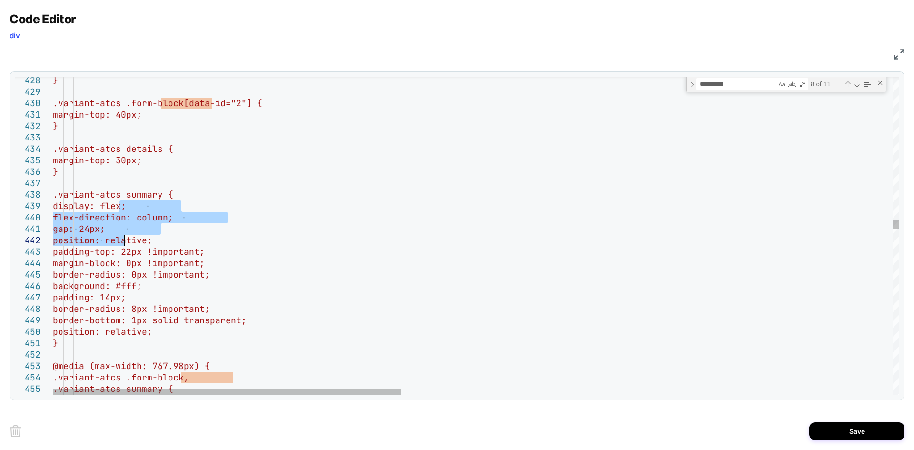
drag, startPoint x: 120, startPoint y: 205, endPoint x: 129, endPoint y: 281, distance: 77.3
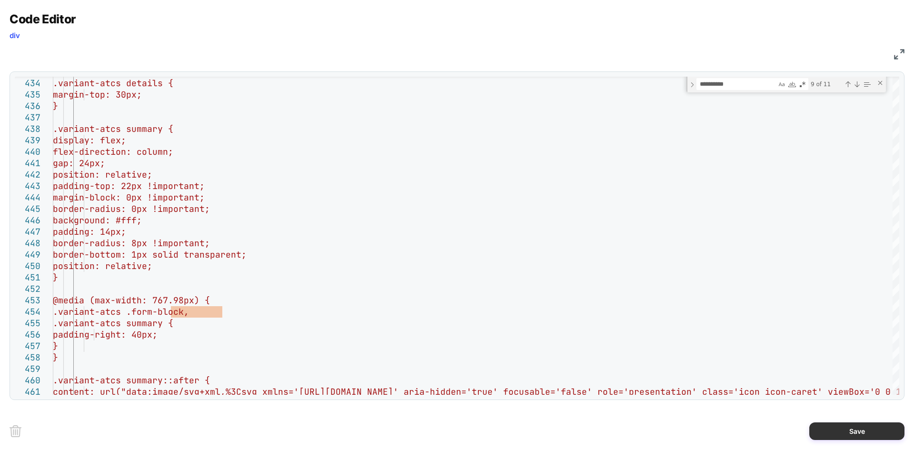
type textarea "**********"
click at [840, 433] on button "Save" at bounding box center [856, 431] width 95 height 18
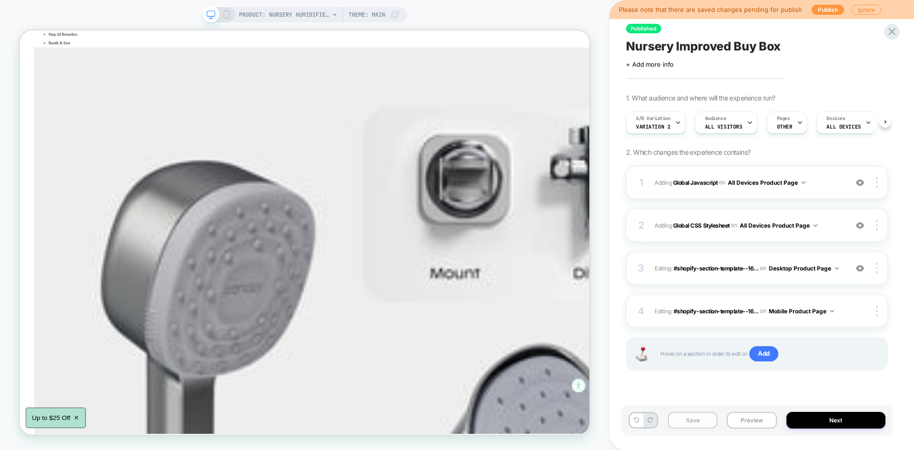
scroll to position [0, 0]
click at [689, 420] on button "Save" at bounding box center [693, 420] width 50 height 17
click at [742, 421] on button "Preview" at bounding box center [752, 420] width 50 height 17
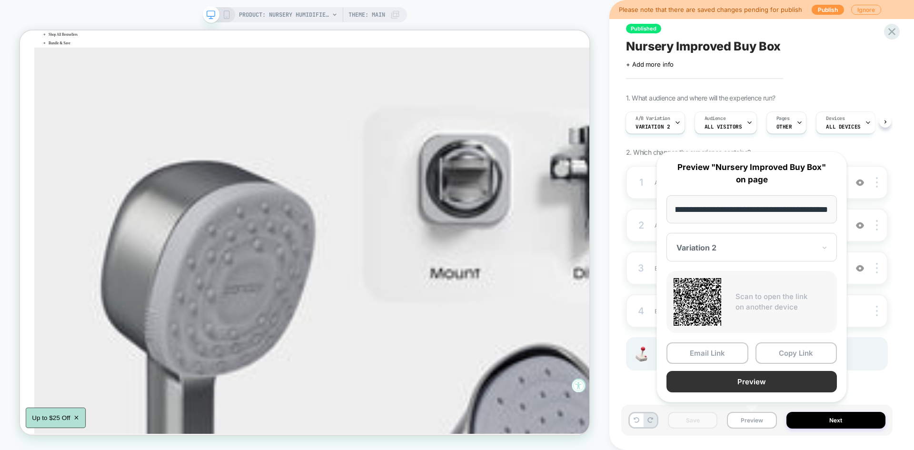
scroll to position [0, 0]
click at [732, 374] on button "Preview" at bounding box center [752, 381] width 170 height 21
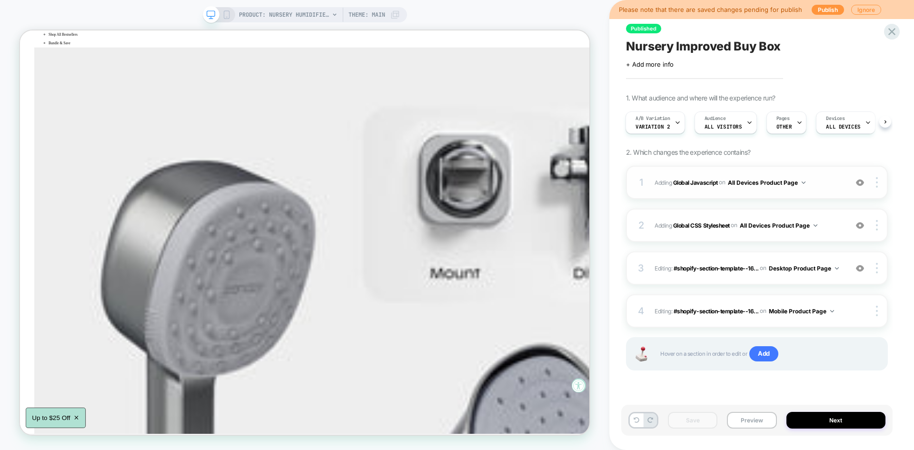
click at [816, 170] on div "1 Adding Global Javascript on All Devices Product Page Add Before Add After Tar…" at bounding box center [757, 182] width 262 height 33
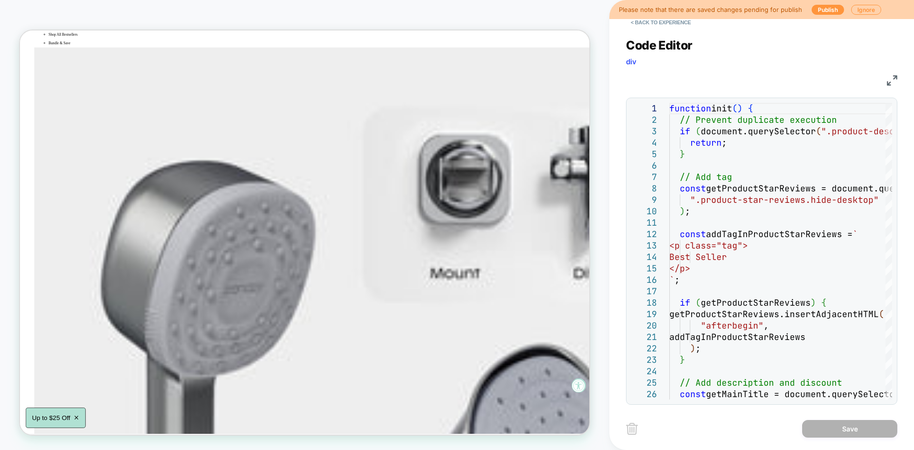
click at [891, 80] on img at bounding box center [892, 80] width 10 height 10
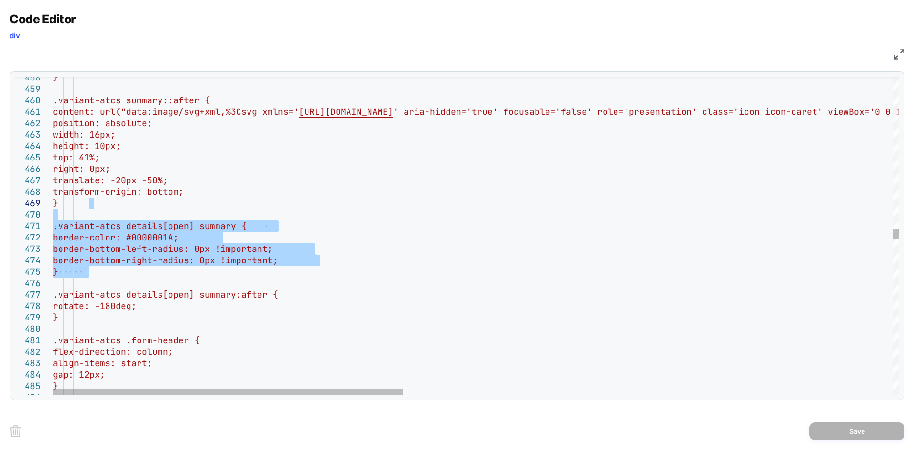
drag, startPoint x: 94, startPoint y: 272, endPoint x: 96, endPoint y: 205, distance: 67.6
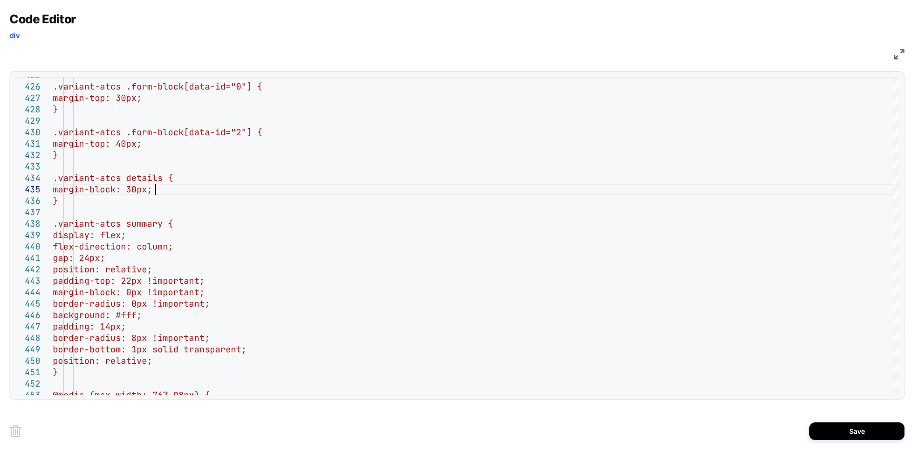
type textarea "**********"
click at [832, 425] on button "Save" at bounding box center [856, 431] width 95 height 18
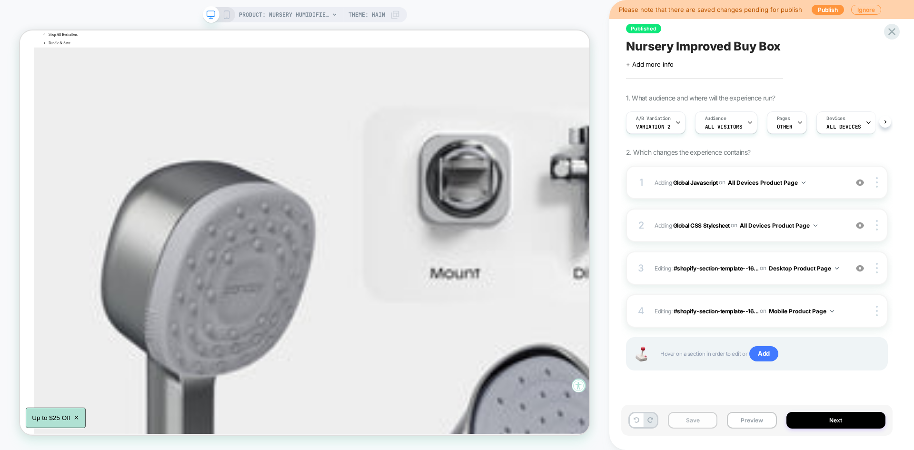
scroll to position [0, 0]
click at [706, 422] on button "Save" at bounding box center [693, 420] width 50 height 17
click at [749, 420] on button "Preview" at bounding box center [752, 420] width 50 height 17
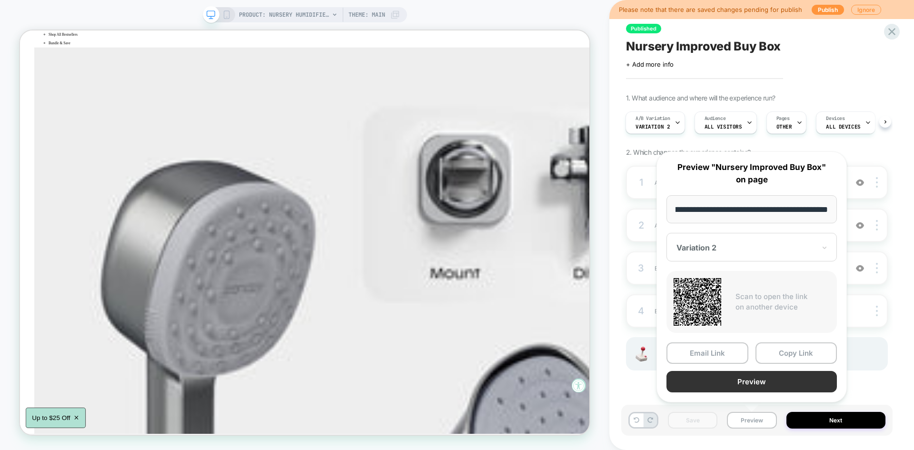
scroll to position [0, 0]
click at [736, 383] on button "Preview" at bounding box center [752, 381] width 170 height 21
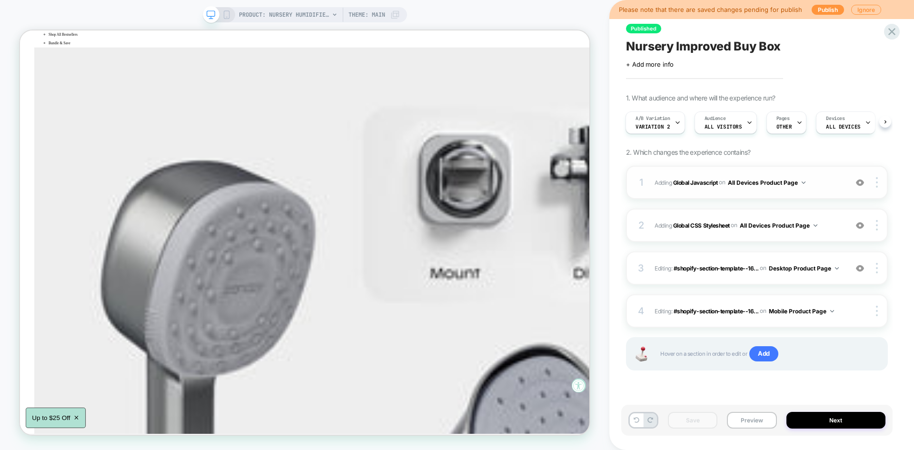
click at [824, 168] on div "1 Adding Global Javascript on All Devices Product Page Add Before Add After Tar…" at bounding box center [757, 182] width 262 height 33
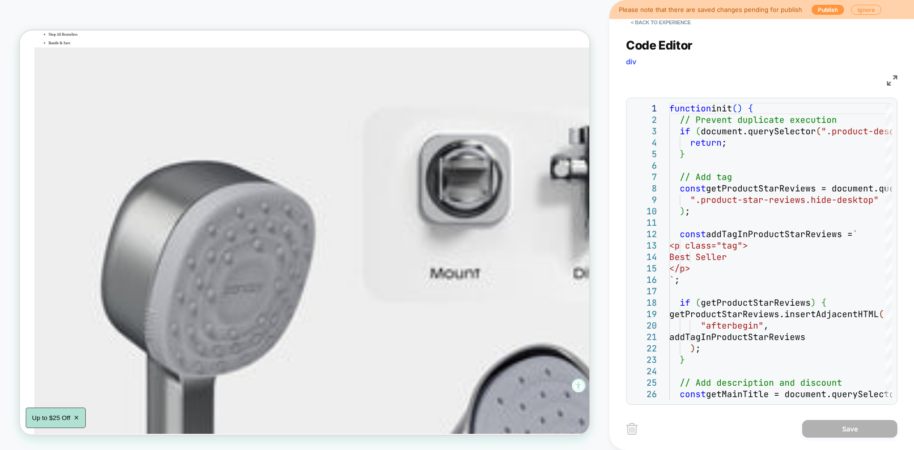
click at [896, 85] on img at bounding box center [892, 80] width 10 height 10
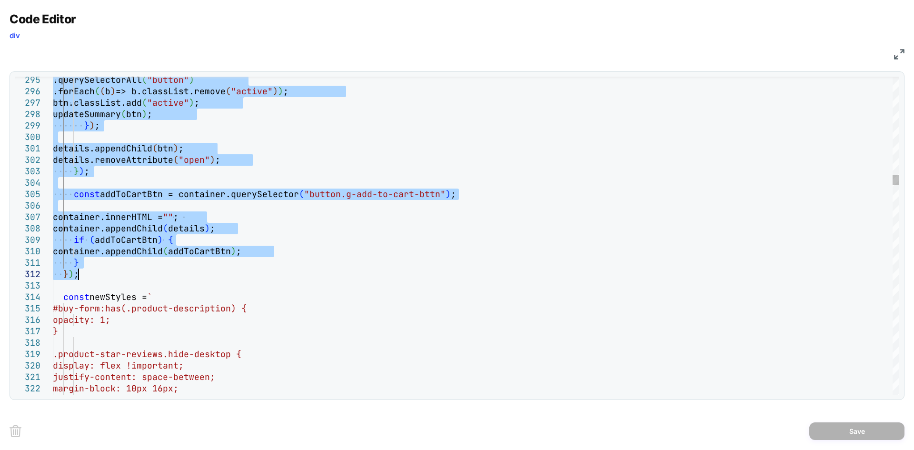
type textarea "**********"
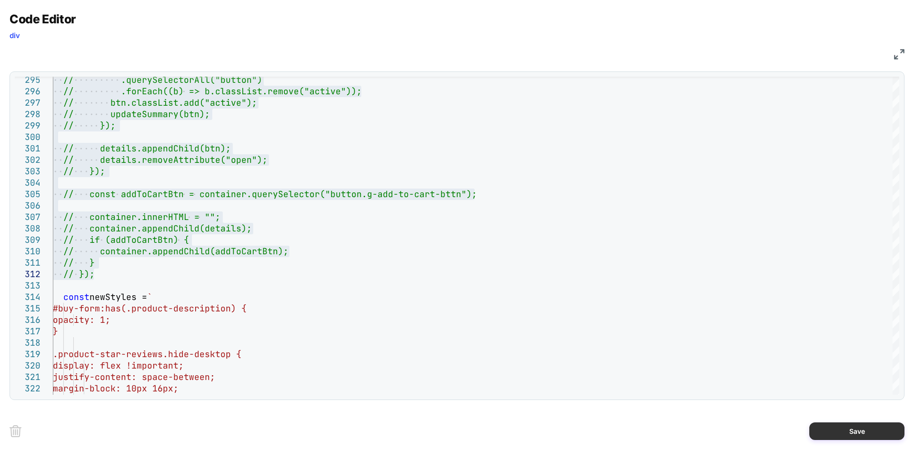
click at [840, 430] on button "Save" at bounding box center [856, 431] width 95 height 18
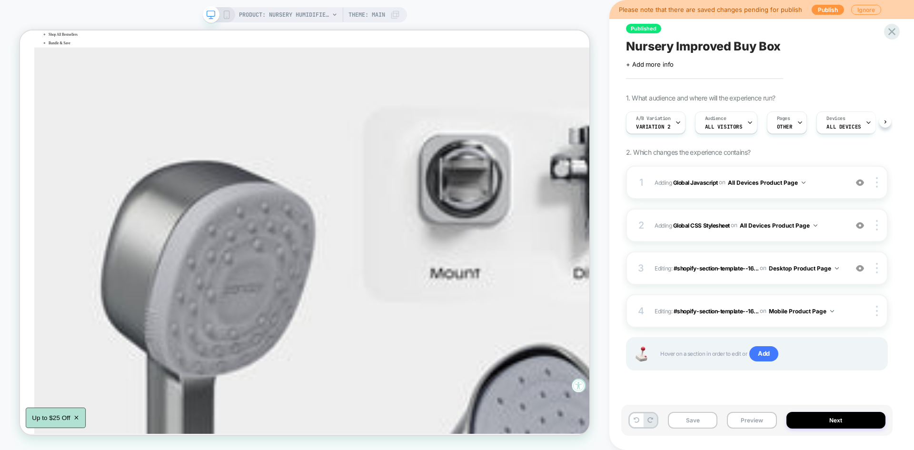
scroll to position [0, 0]
click at [697, 418] on button "Save" at bounding box center [693, 420] width 50 height 17
click at [754, 427] on button "Preview" at bounding box center [752, 420] width 50 height 17
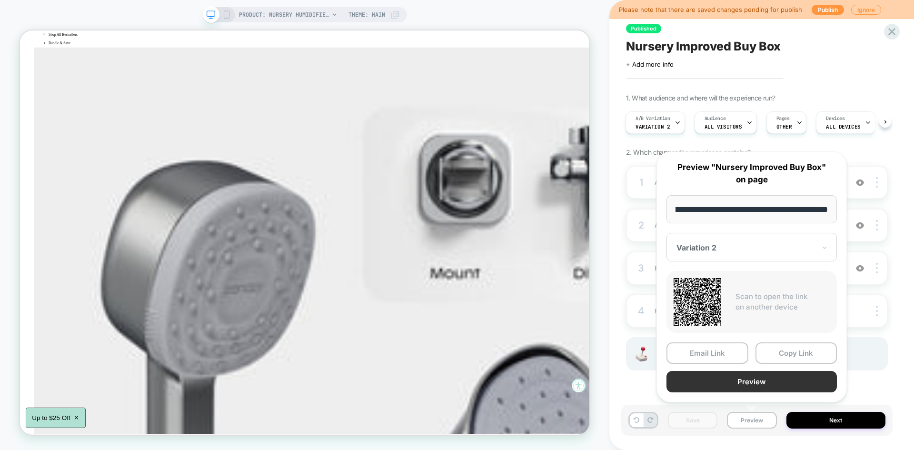
scroll to position [0, 0]
click at [712, 384] on button "Preview" at bounding box center [752, 381] width 170 height 21
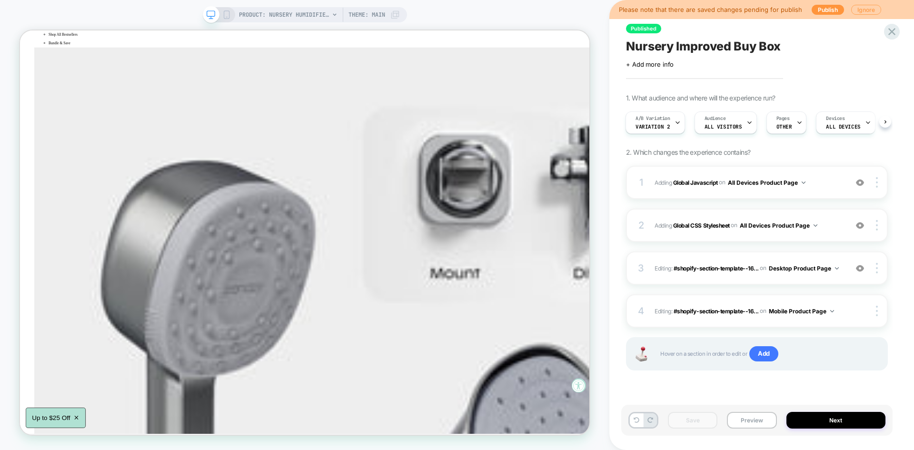
click at [854, 11] on button "Ignore" at bounding box center [866, 10] width 30 height 10
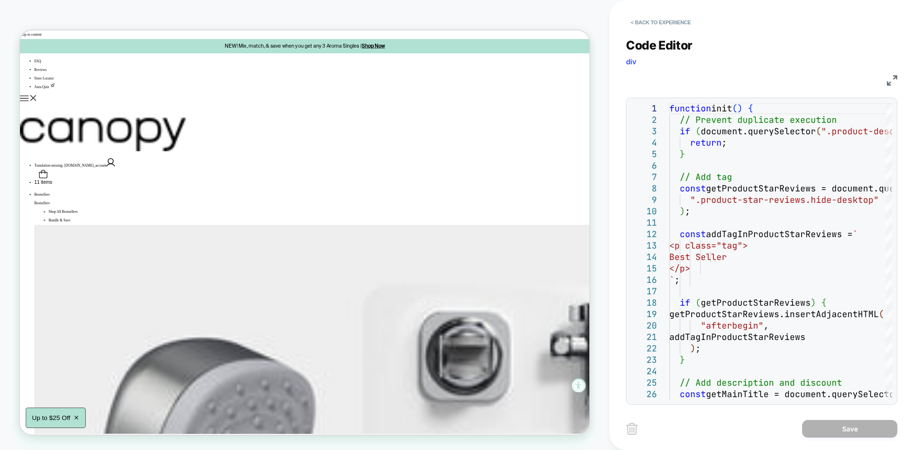
click at [895, 79] on img at bounding box center [892, 80] width 10 height 10
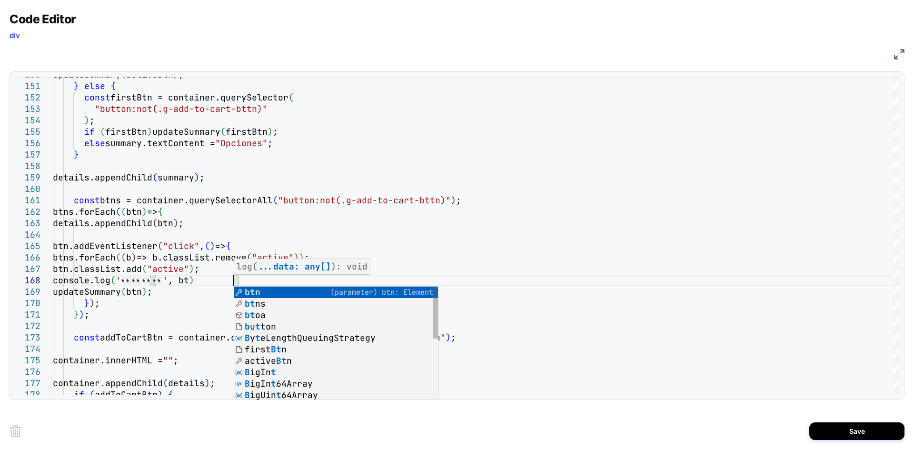
scroll to position [80, 186]
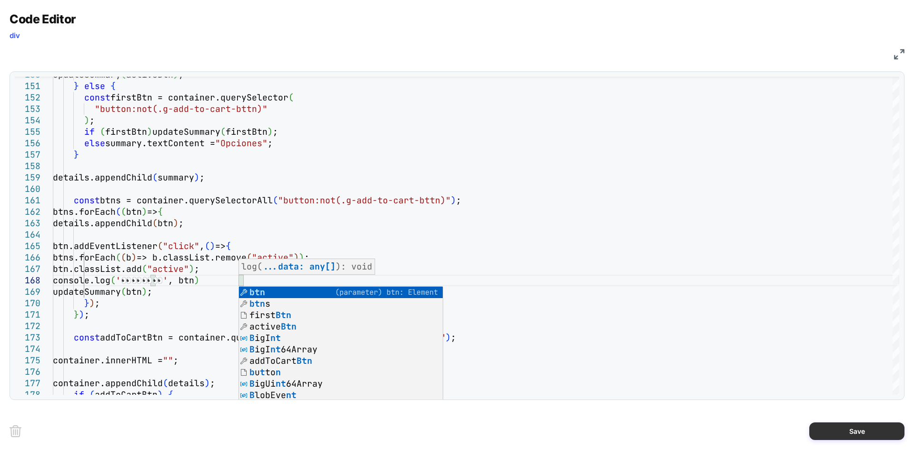
type textarea "**********"
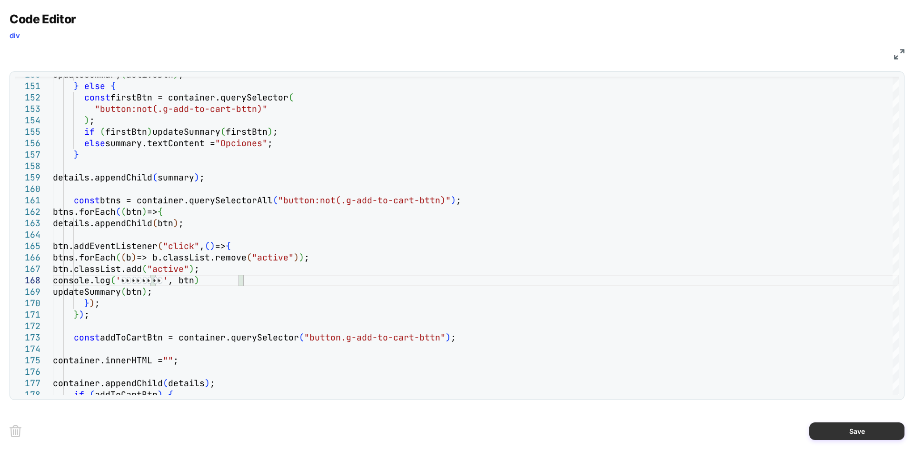
click at [853, 431] on button "Save" at bounding box center [856, 431] width 95 height 18
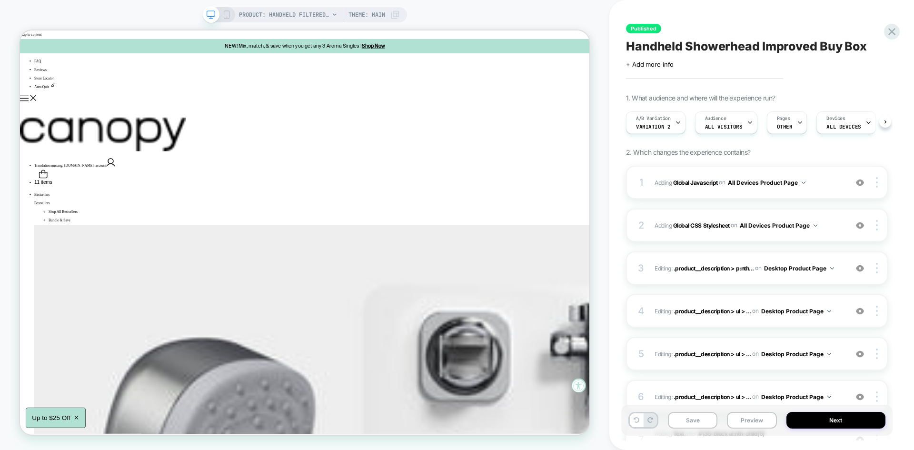
scroll to position [0, 0]
click at [692, 417] on button "Save" at bounding box center [693, 420] width 50 height 17
click at [751, 419] on button "Preview" at bounding box center [752, 420] width 50 height 17
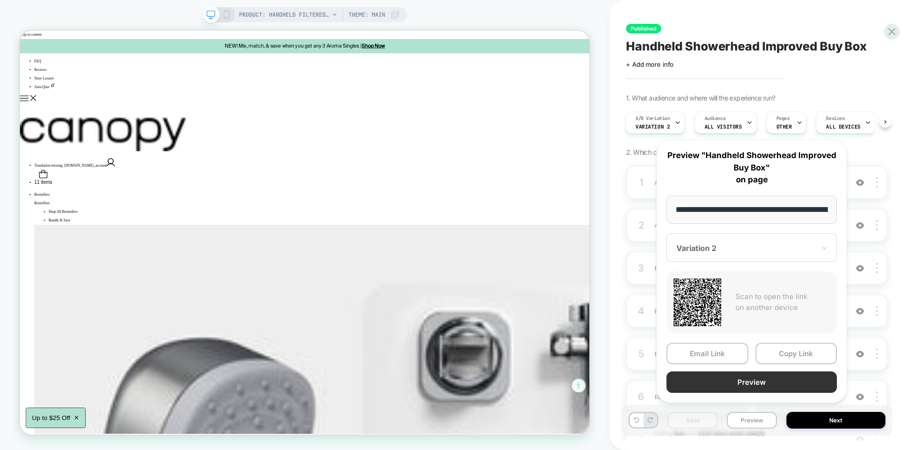
click at [738, 386] on button "Preview" at bounding box center [752, 381] width 170 height 21
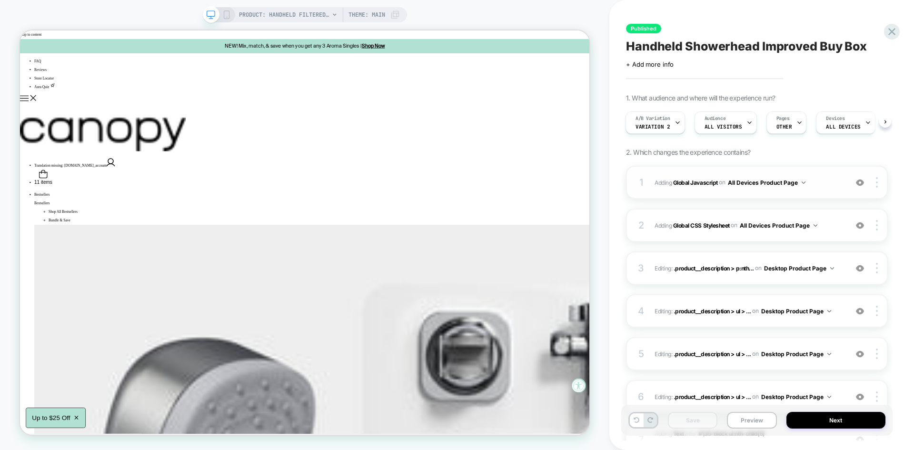
click at [818, 177] on span "Adding Global Javascript on All Devices Product Page" at bounding box center [749, 183] width 188 height 12
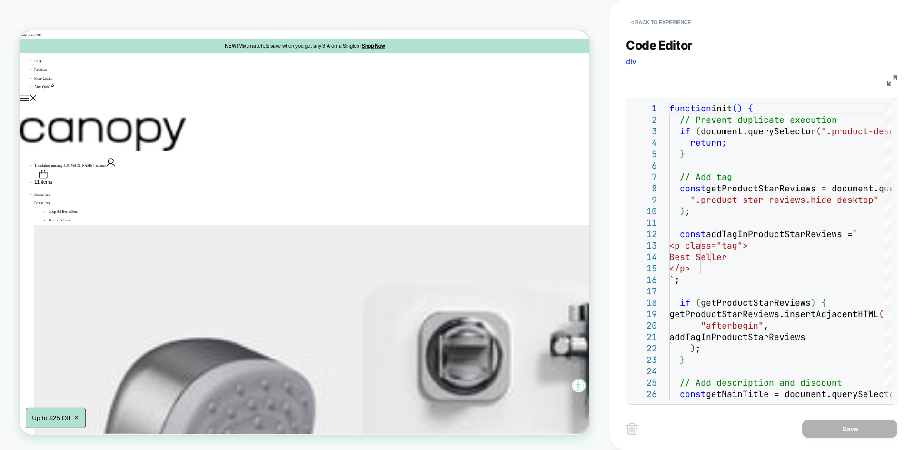
click at [892, 74] on div "JS" at bounding box center [761, 79] width 271 height 16
click at [893, 78] on img at bounding box center [892, 80] width 10 height 10
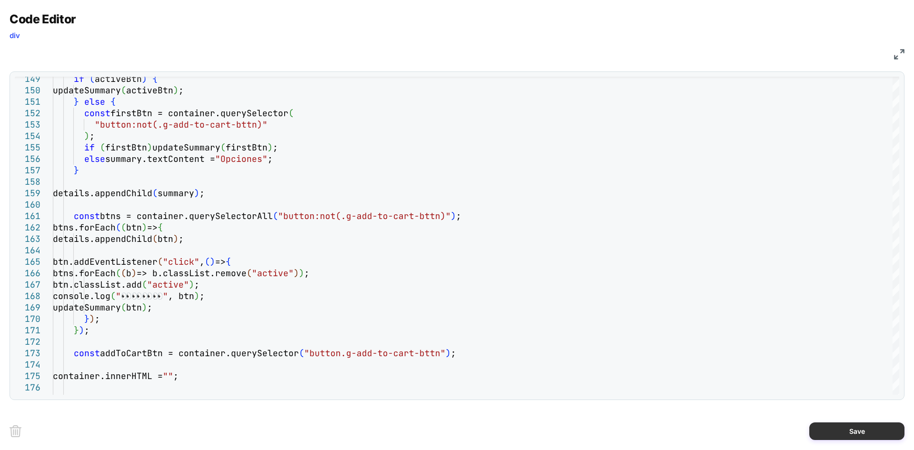
type textarea "**********"
click at [846, 428] on button "Save" at bounding box center [856, 431] width 95 height 18
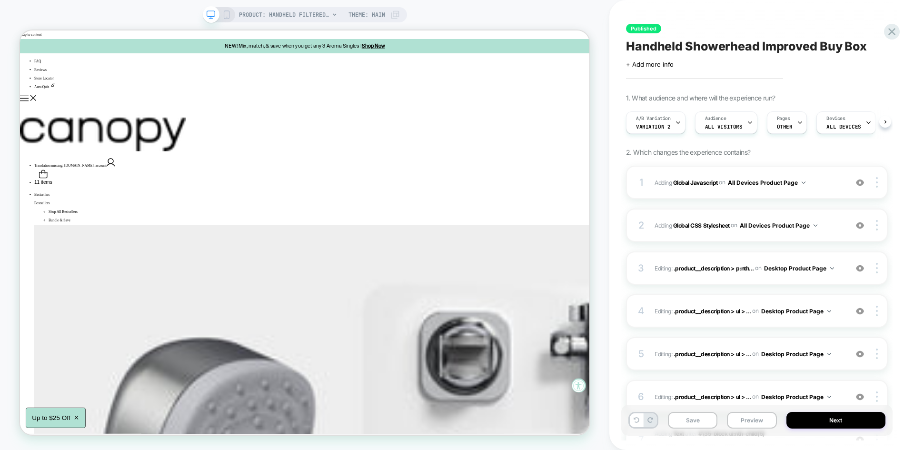
scroll to position [0, 0]
click at [700, 418] on button "Save" at bounding box center [693, 420] width 50 height 17
click at [751, 417] on button "Preview" at bounding box center [752, 420] width 50 height 17
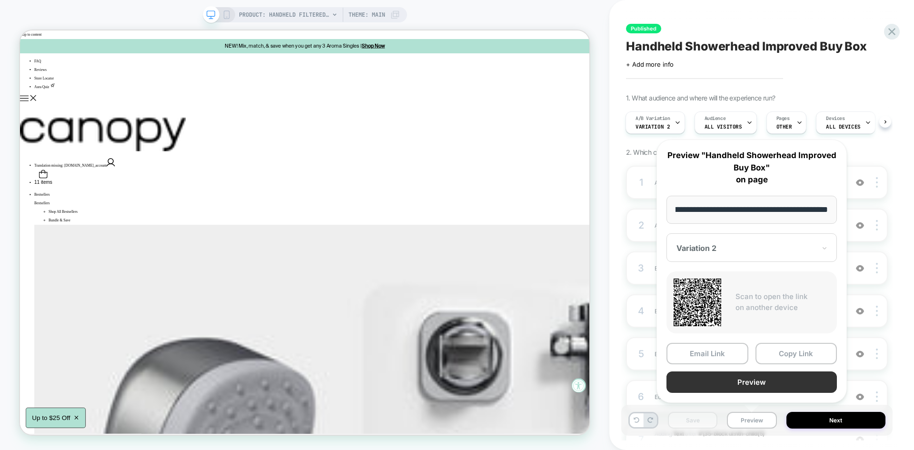
scroll to position [0, 0]
click at [731, 384] on button "Preview" at bounding box center [752, 381] width 170 height 21
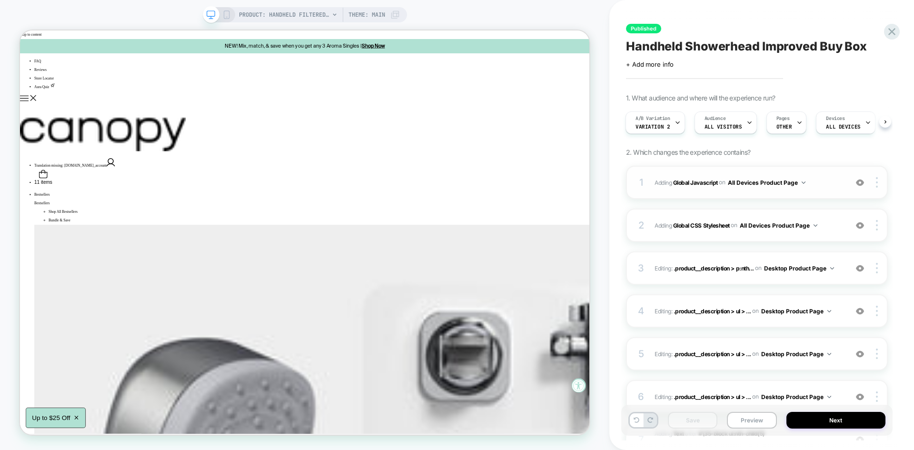
click at [821, 182] on span "Adding Global Javascript on All Devices Product Page" at bounding box center [749, 183] width 188 height 12
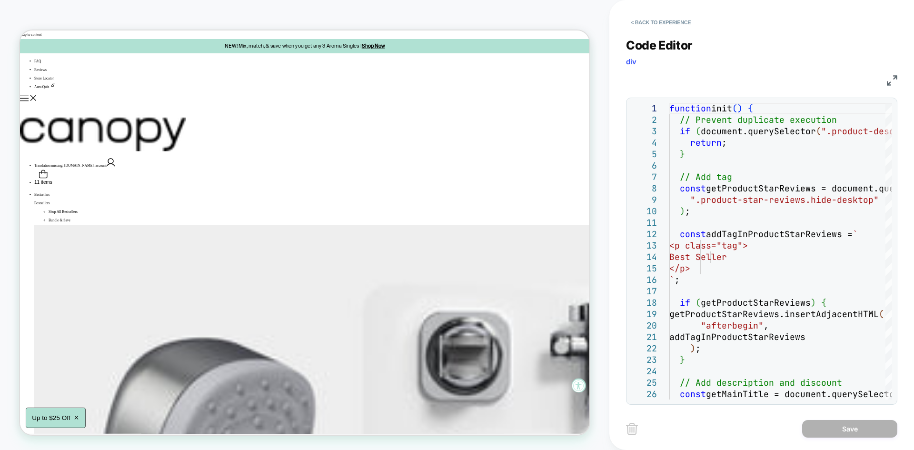
click at [898, 83] on div "< Back to experience Code Editor div JS 1 2 3 4 5 6 7 8 9 10 11 12 13 14 15 16 …" at bounding box center [761, 225] width 305 height 450
click at [890, 79] on img at bounding box center [892, 80] width 10 height 10
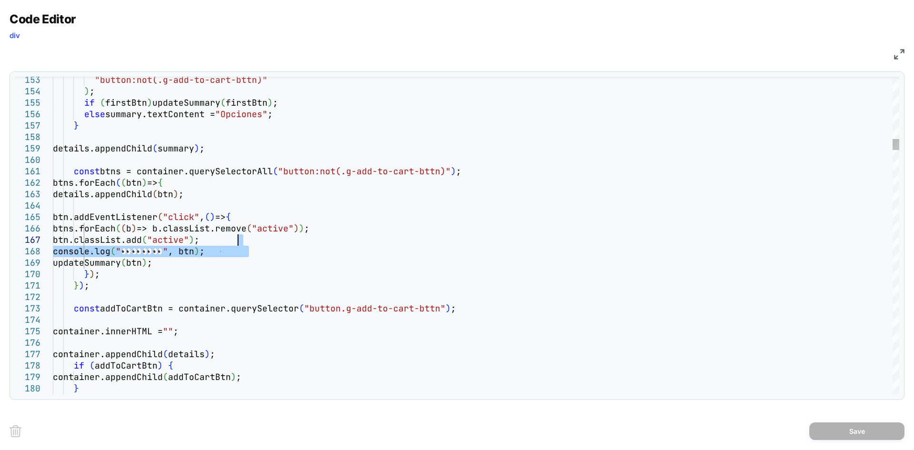
drag, startPoint x: 250, startPoint y: 250, endPoint x: 249, endPoint y: 242, distance: 8.6
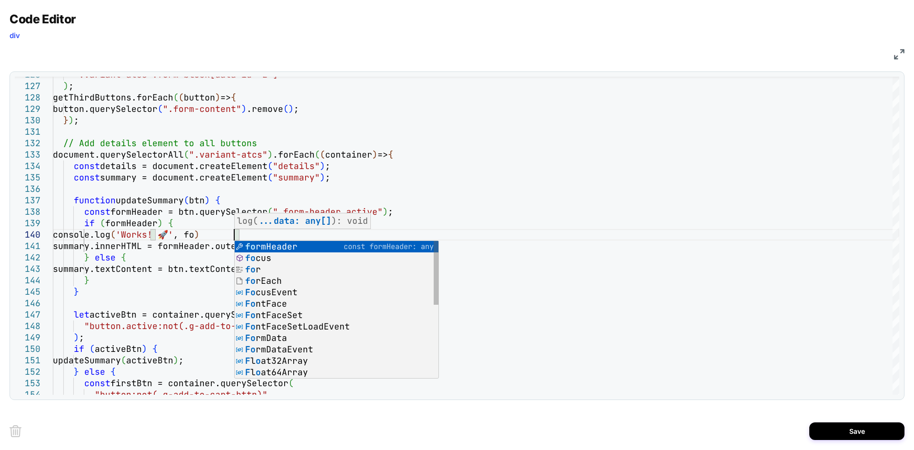
scroll to position [103, 191]
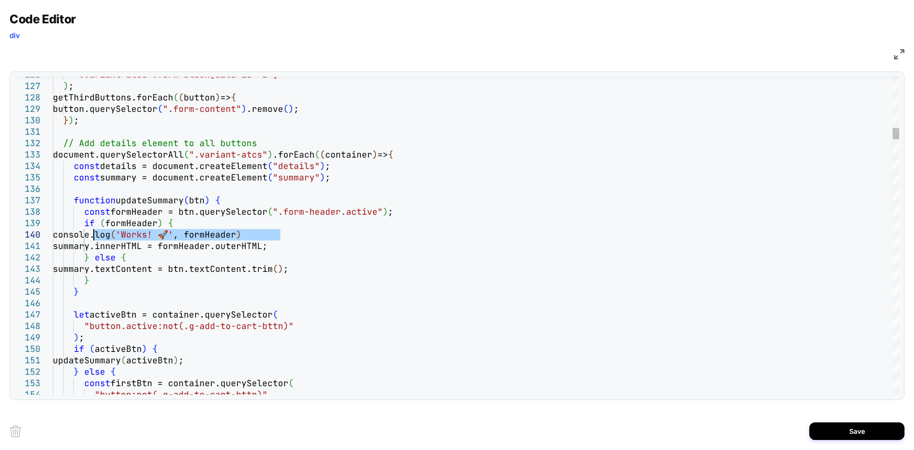
drag, startPoint x: 291, startPoint y: 237, endPoint x: 97, endPoint y: 236, distance: 194.7
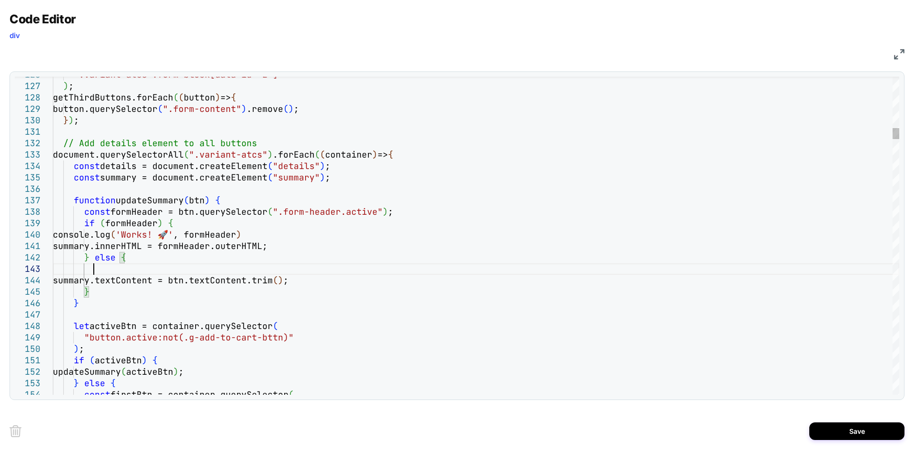
scroll to position [33, 40]
type textarea "**********"
click at [834, 427] on button "Save" at bounding box center [856, 431] width 95 height 18
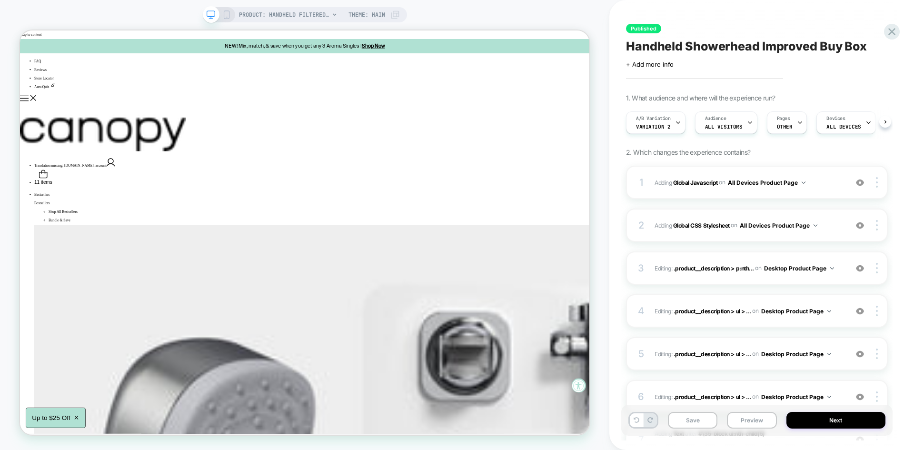
scroll to position [0, 0]
click at [688, 416] on button "Save" at bounding box center [693, 420] width 50 height 17
click at [750, 419] on button "Preview" at bounding box center [752, 420] width 50 height 17
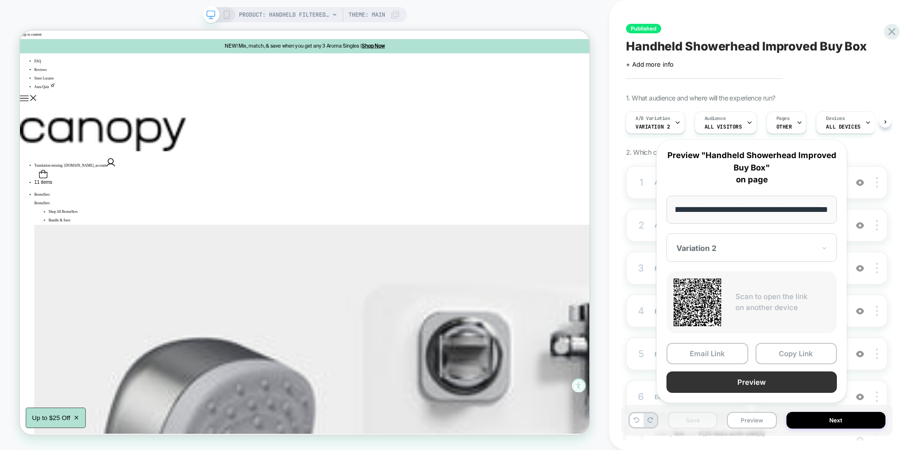
scroll to position [0, 0]
click at [739, 390] on button "Preview" at bounding box center [752, 381] width 170 height 21
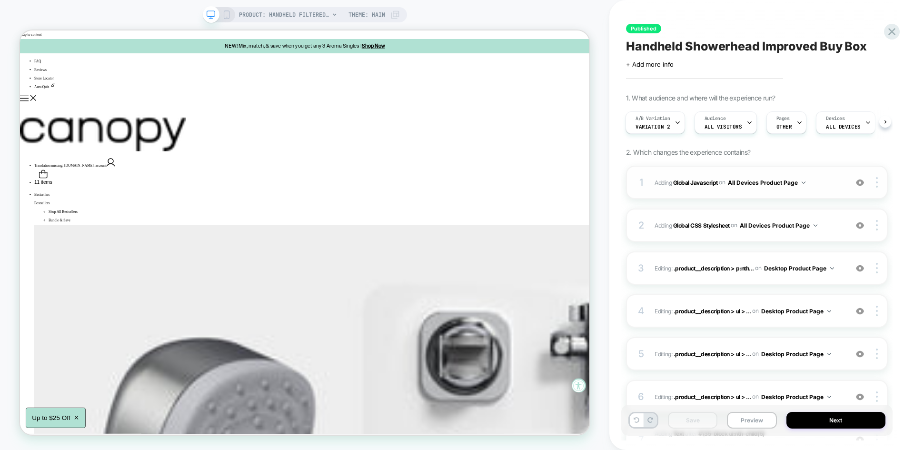
click at [830, 184] on span "Adding Global Javascript on All Devices Product Page" at bounding box center [749, 183] width 188 height 12
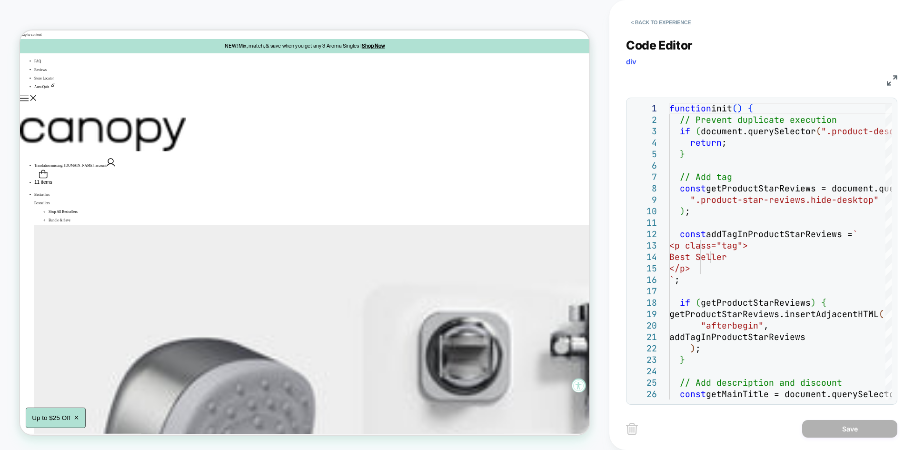
click at [895, 73] on div "JS" at bounding box center [761, 79] width 271 height 16
click at [888, 84] on img at bounding box center [892, 80] width 10 height 10
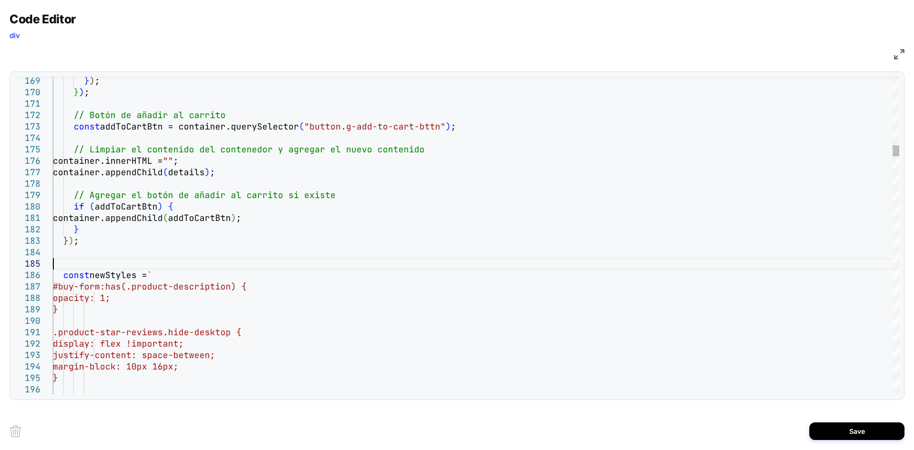
type textarea "**********"
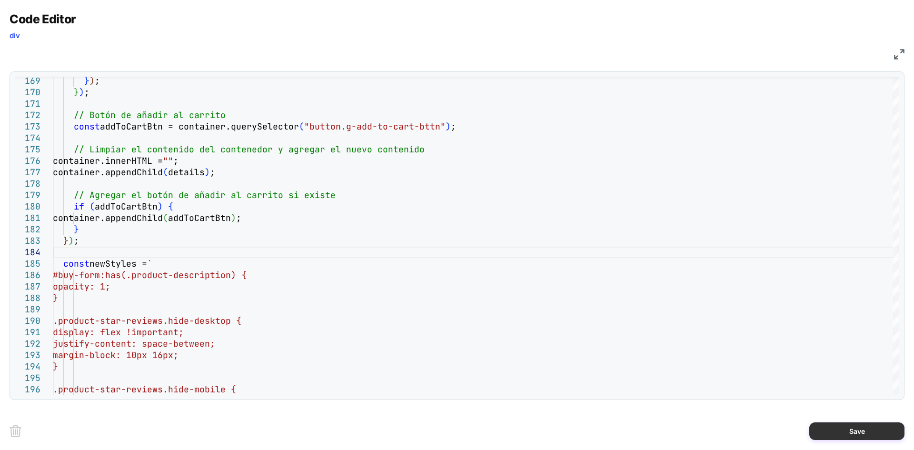
click at [849, 434] on button "Save" at bounding box center [856, 431] width 95 height 18
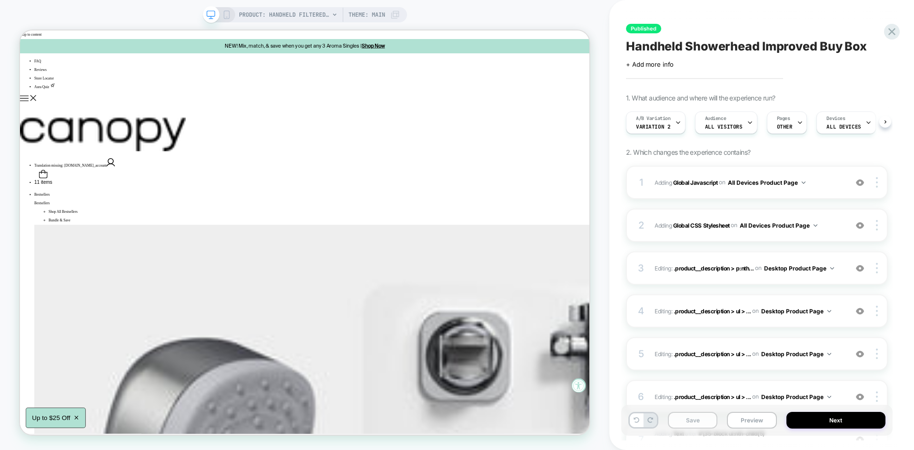
scroll to position [0, 0]
click at [695, 421] on button "Save" at bounding box center [693, 420] width 50 height 17
click at [757, 423] on button "Preview" at bounding box center [752, 420] width 50 height 17
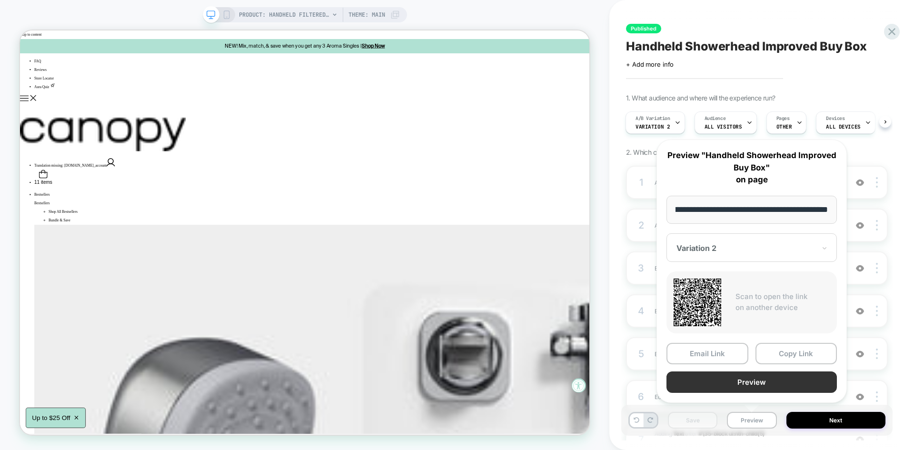
scroll to position [0, 0]
click at [744, 375] on button "Preview" at bounding box center [752, 381] width 170 height 21
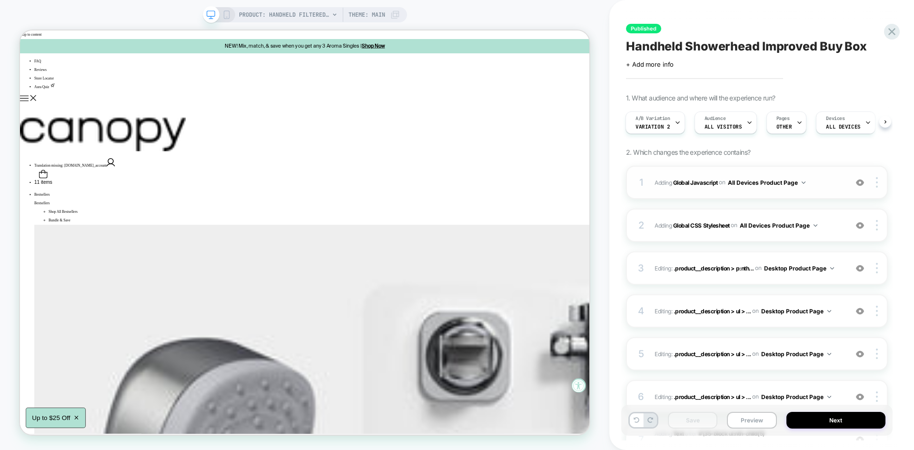
click at [814, 171] on div "1 Adding Global Javascript on All Devices Product Page Add Before Add After Tar…" at bounding box center [757, 182] width 262 height 33
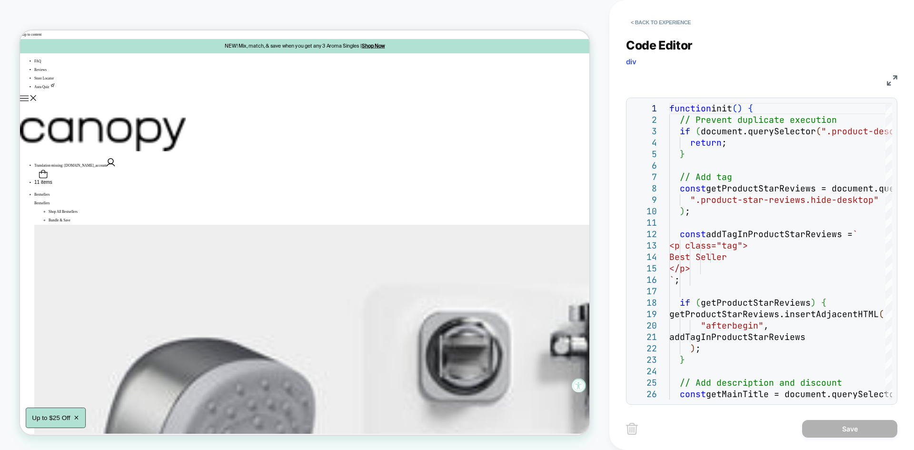
click at [894, 77] on img at bounding box center [892, 80] width 10 height 10
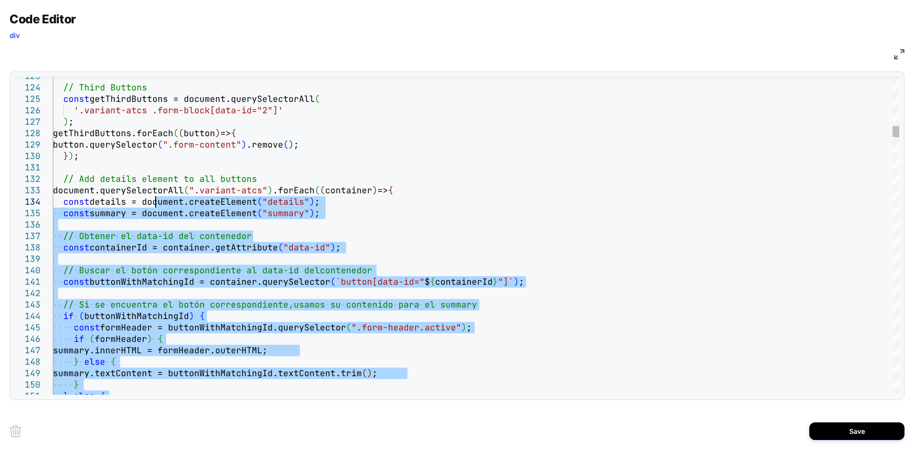
type textarea "**********"
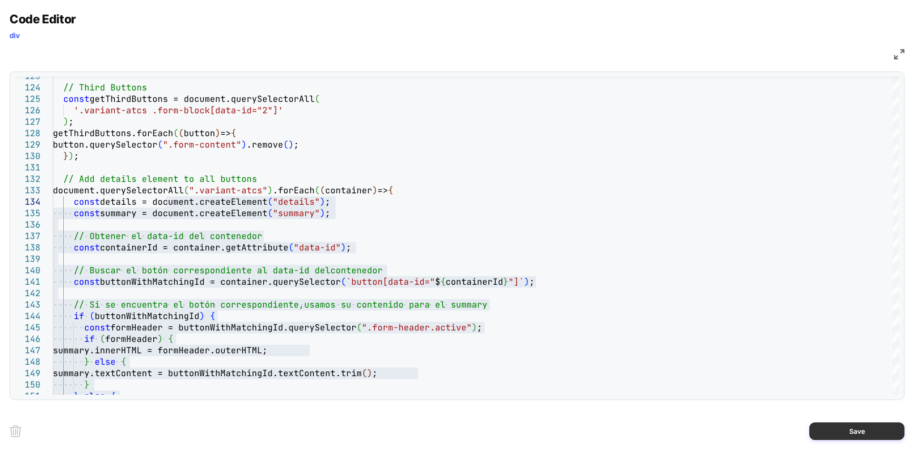
click at [853, 431] on button "Save" at bounding box center [856, 431] width 95 height 18
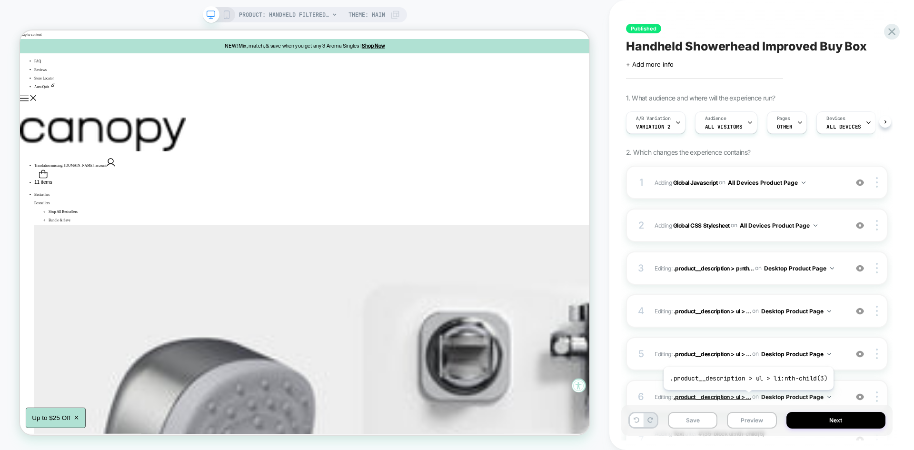
scroll to position [0, 0]
click at [700, 427] on button "Save" at bounding box center [693, 420] width 50 height 17
click at [744, 424] on button "Preview" at bounding box center [752, 420] width 50 height 17
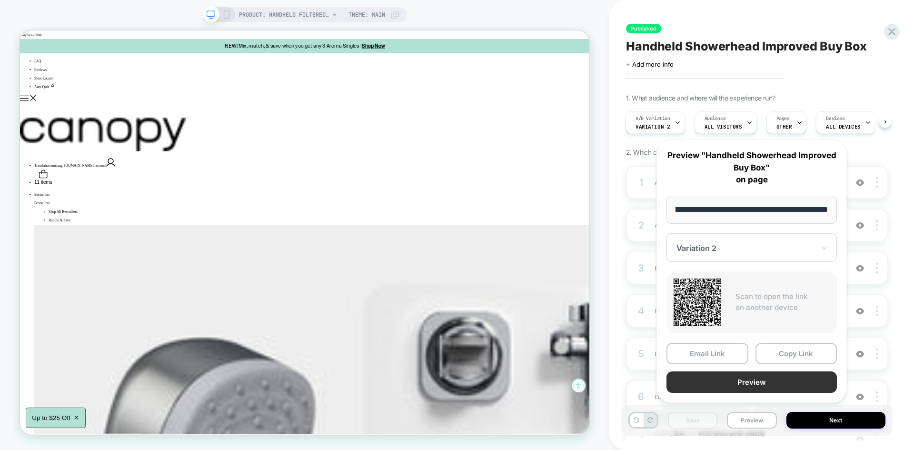
scroll to position [0, 0]
click at [711, 373] on button "Preview" at bounding box center [752, 381] width 170 height 21
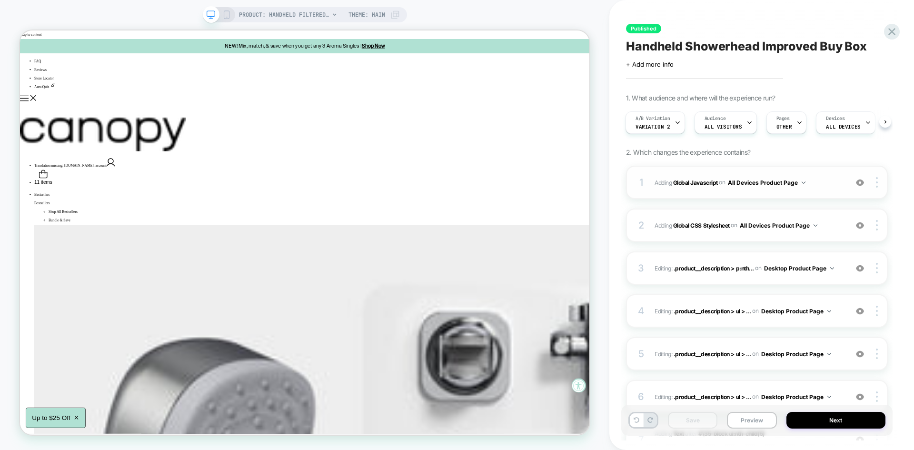
click at [809, 175] on div "1 Adding Global Javascript on All Devices Product Page Add Before Add After Tar…" at bounding box center [757, 182] width 262 height 33
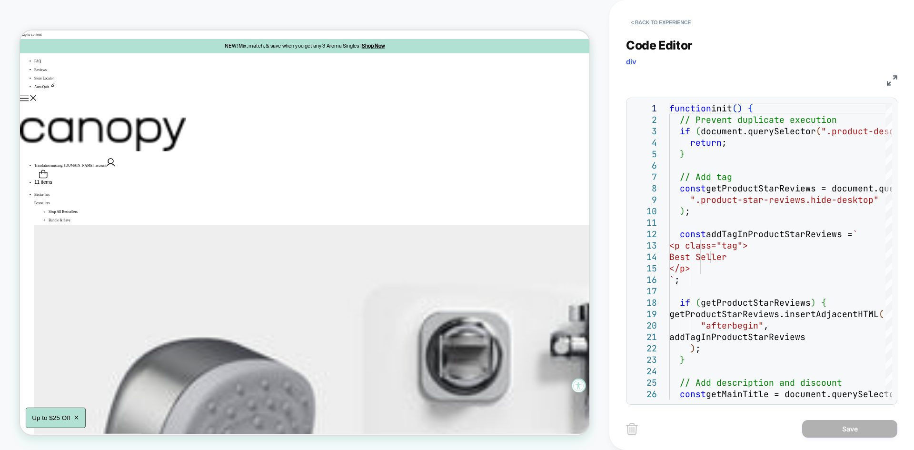
click at [892, 80] on img at bounding box center [892, 80] width 10 height 10
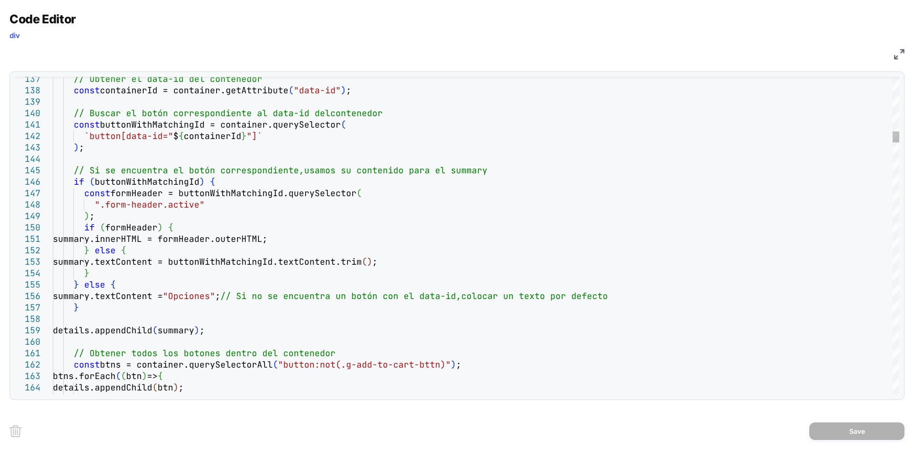
type textarea "**********"
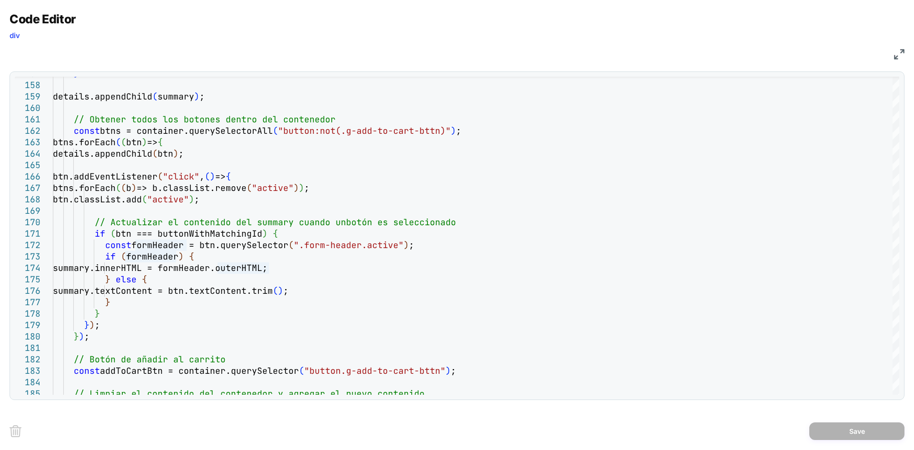
click at [897, 52] on img at bounding box center [899, 54] width 10 height 10
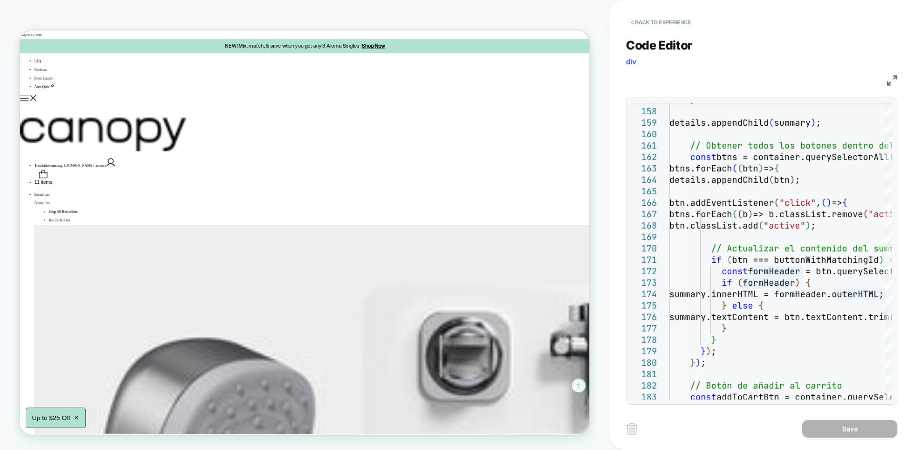
click at [894, 78] on img at bounding box center [892, 80] width 10 height 10
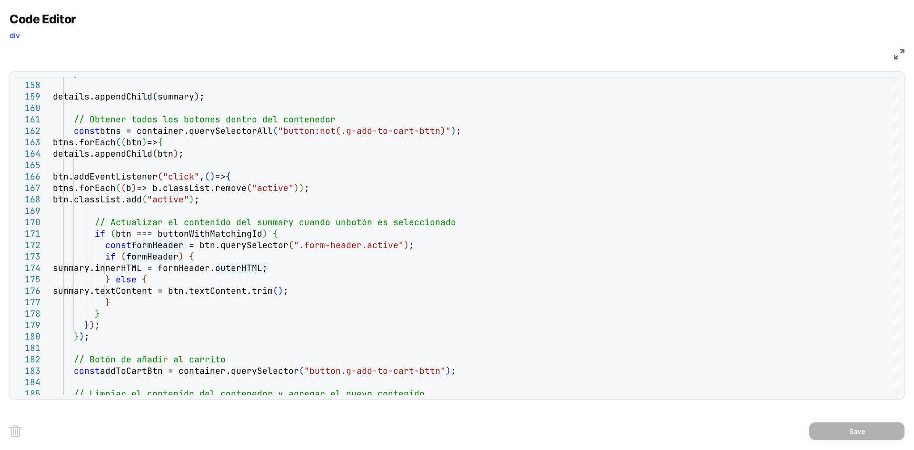
click at [893, 60] on div "JS" at bounding box center [457, 53] width 895 height 16
click at [897, 55] on img at bounding box center [899, 54] width 10 height 10
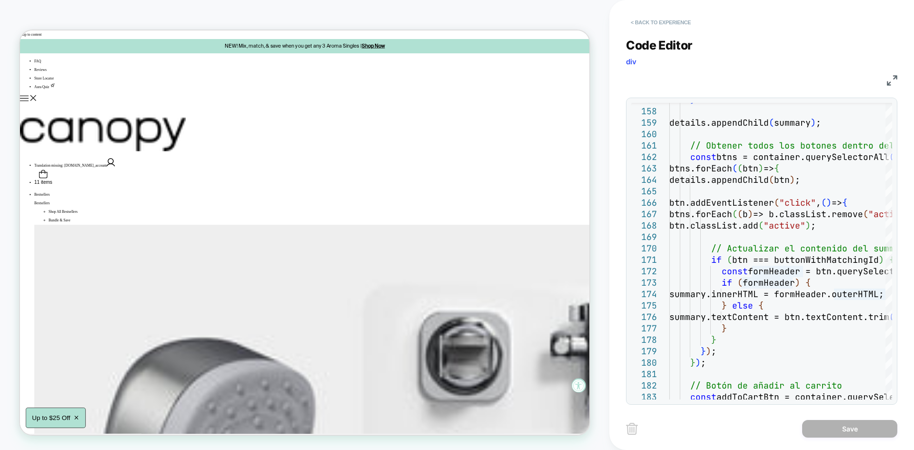
click at [663, 20] on button "< Back to experience" at bounding box center [661, 22] width 70 height 15
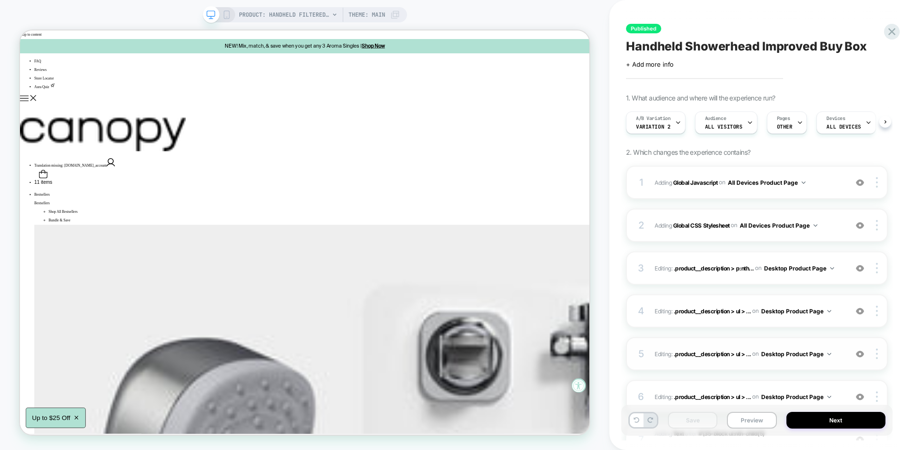
scroll to position [0, 0]
click at [753, 424] on button "Preview" at bounding box center [752, 420] width 50 height 17
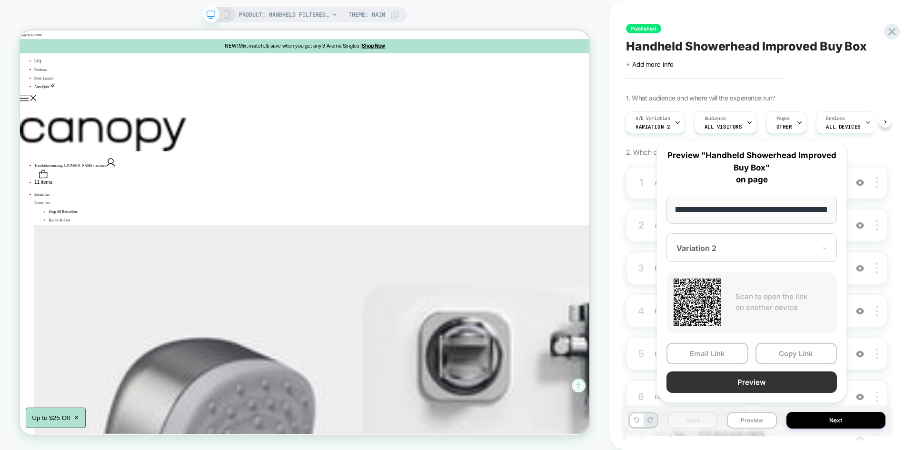
scroll to position [0, 0]
click at [738, 384] on button "Preview" at bounding box center [752, 381] width 170 height 21
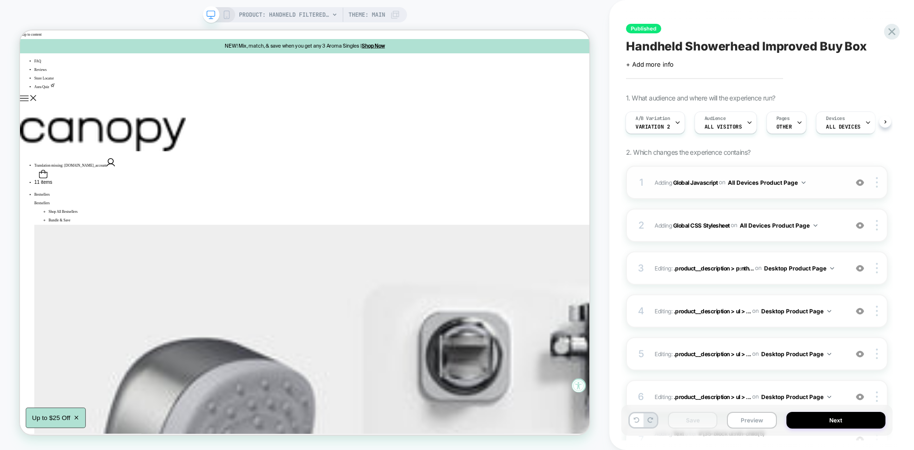
click at [816, 179] on span "Adding Global Javascript on All Devices Product Page" at bounding box center [749, 183] width 188 height 12
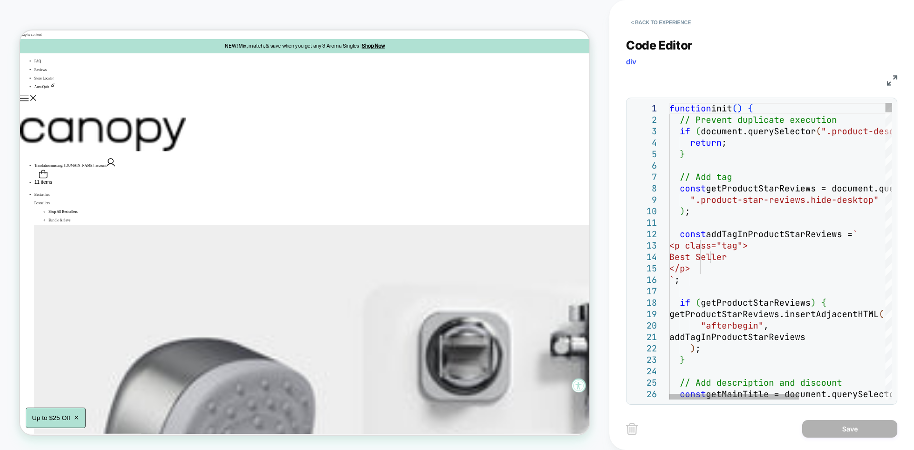
click at [889, 81] on img at bounding box center [892, 80] width 10 height 10
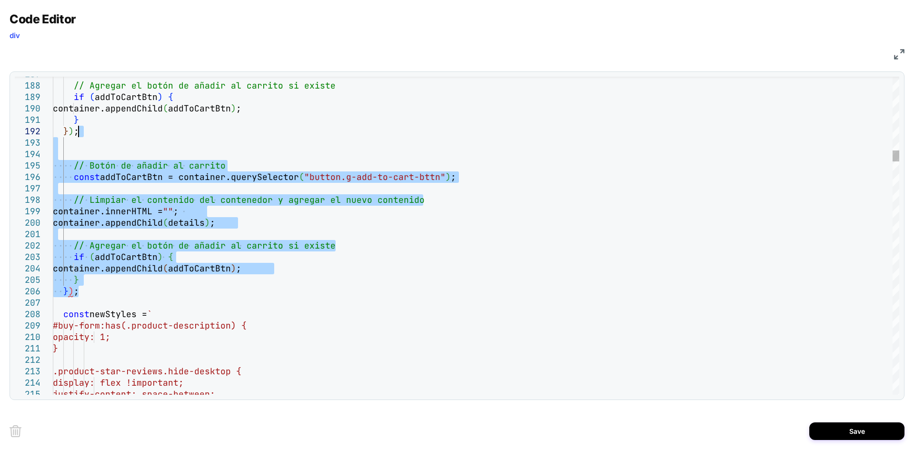
type textarea "**********"
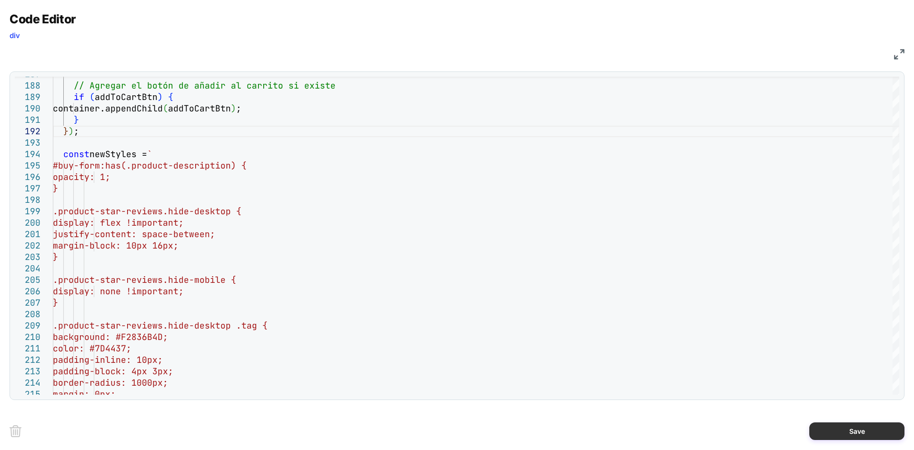
click at [857, 425] on button "Save" at bounding box center [856, 431] width 95 height 18
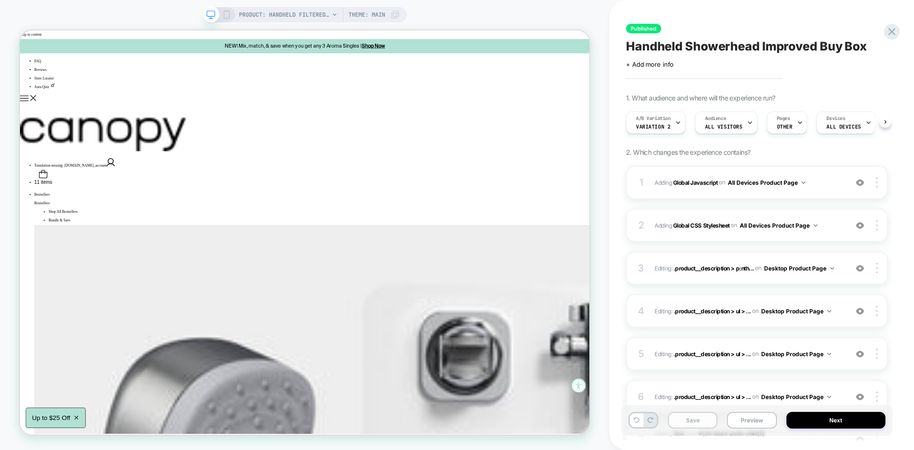
scroll to position [0, 0]
click at [692, 424] on button "Save" at bounding box center [693, 420] width 50 height 17
click at [745, 421] on button "Preview" at bounding box center [752, 420] width 50 height 17
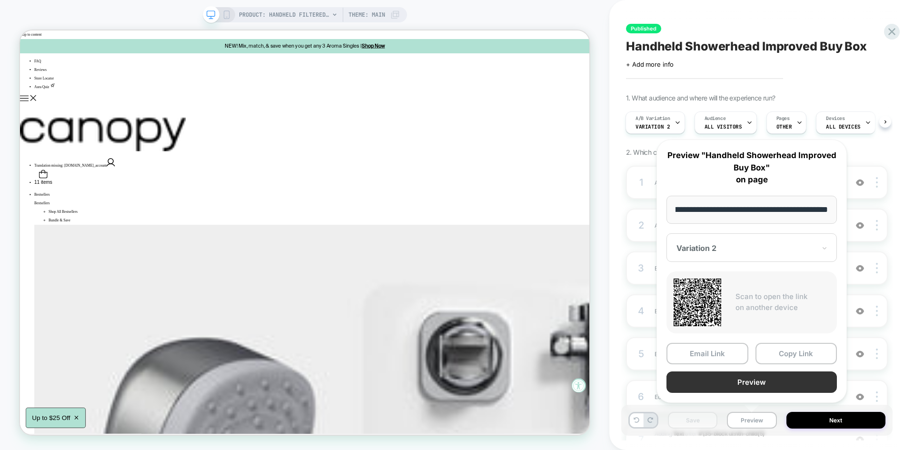
scroll to position [0, 0]
click at [723, 380] on button "Preview" at bounding box center [752, 381] width 170 height 21
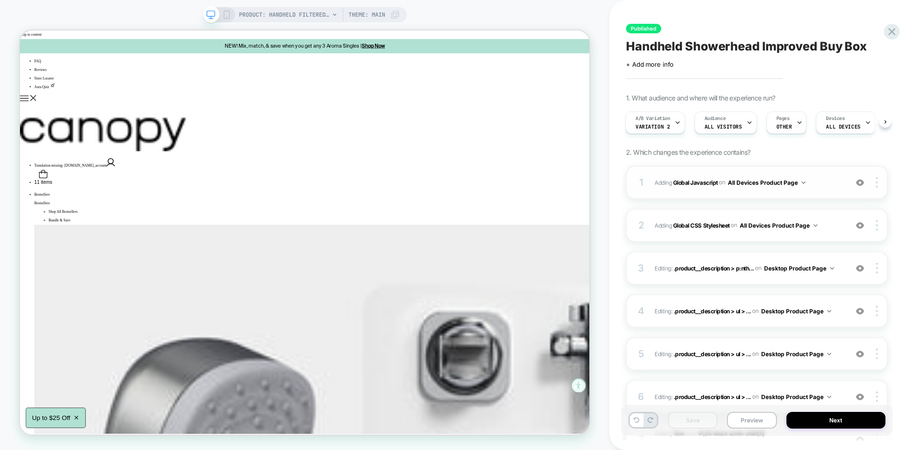
click at [827, 184] on span "Adding Global Javascript on All Devices Product Page" at bounding box center [749, 183] width 188 height 12
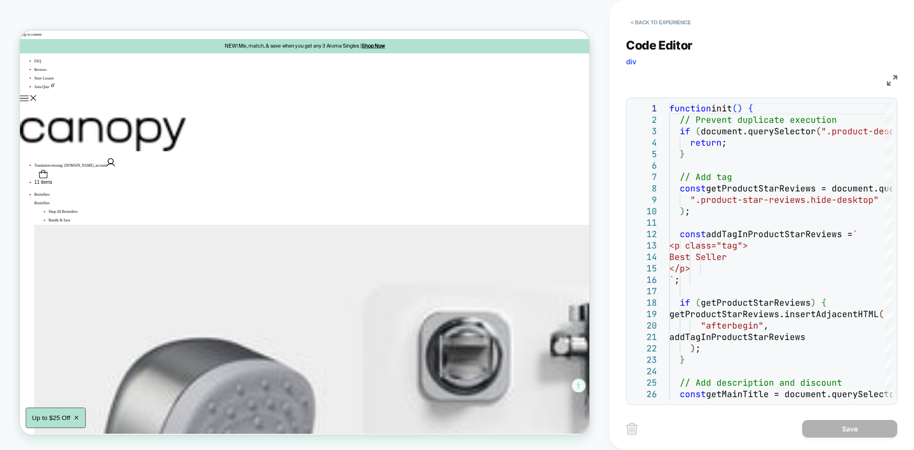
click at [888, 74] on div "JS" at bounding box center [761, 79] width 271 height 16
click at [889, 76] on img at bounding box center [892, 80] width 10 height 10
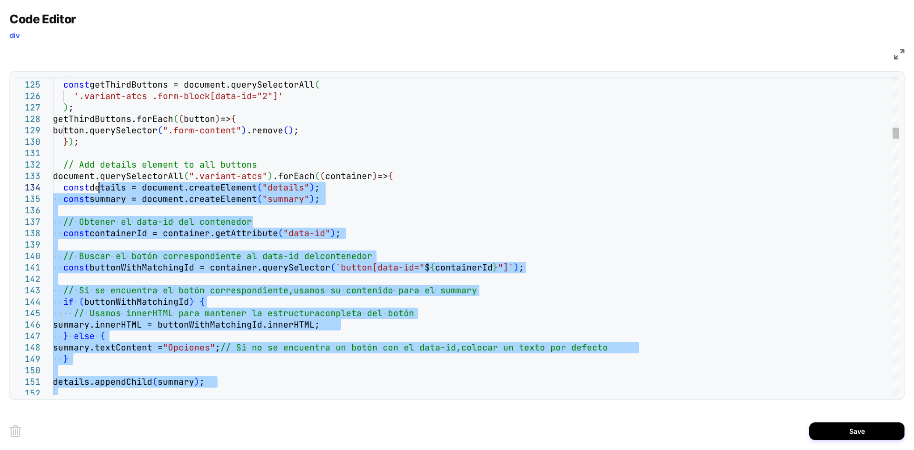
type textarea "**********"
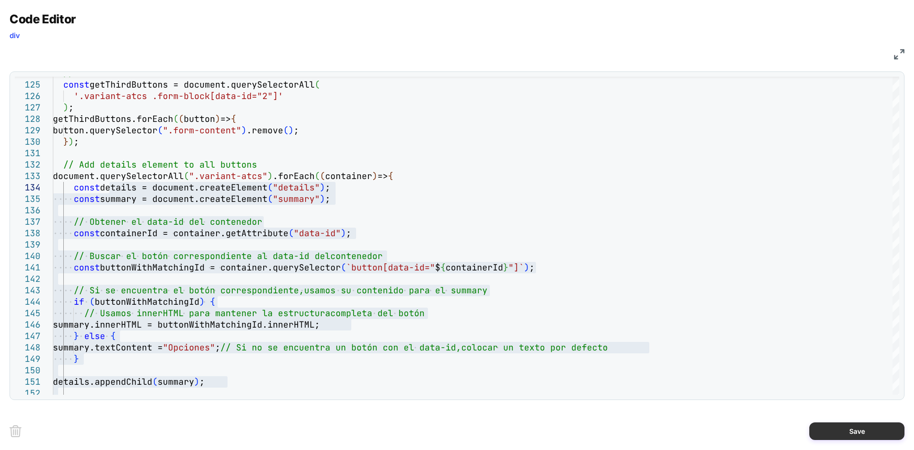
click at [831, 433] on button "Save" at bounding box center [856, 431] width 95 height 18
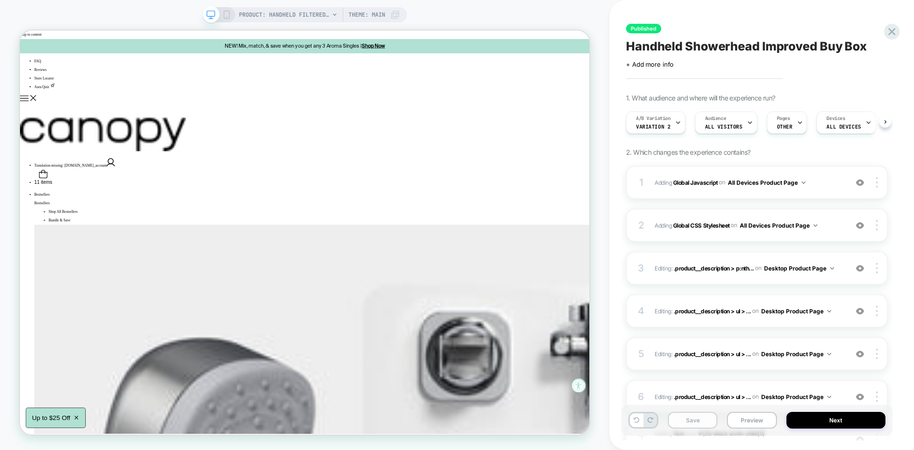
scroll to position [0, 0]
click at [693, 420] on button "Save" at bounding box center [693, 420] width 50 height 17
click at [744, 422] on button "Preview" at bounding box center [752, 420] width 50 height 17
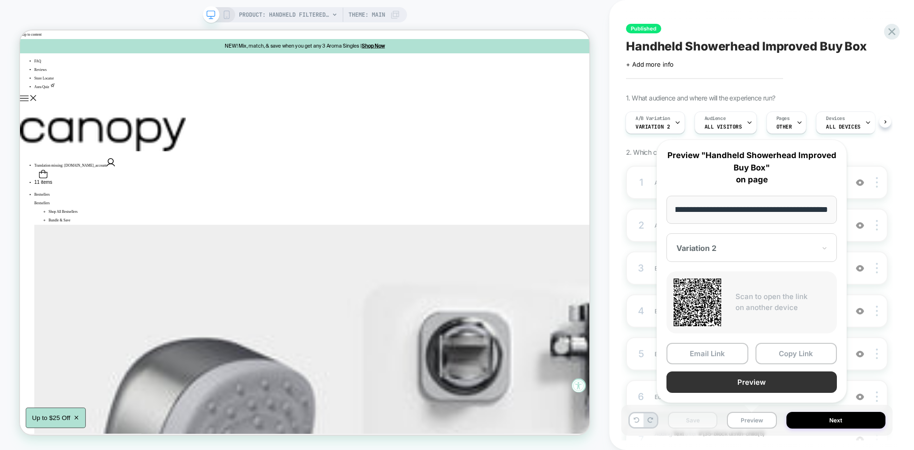
scroll to position [0, 0]
click at [727, 384] on button "Preview" at bounding box center [752, 381] width 170 height 21
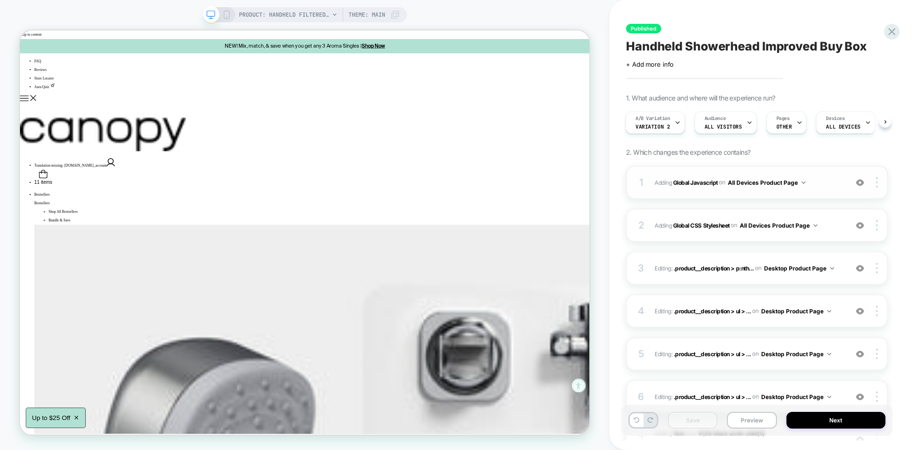
click at [809, 175] on div "1 Adding Global Javascript on All Devices Product Page Add Before Add After Tar…" at bounding box center [757, 182] width 262 height 33
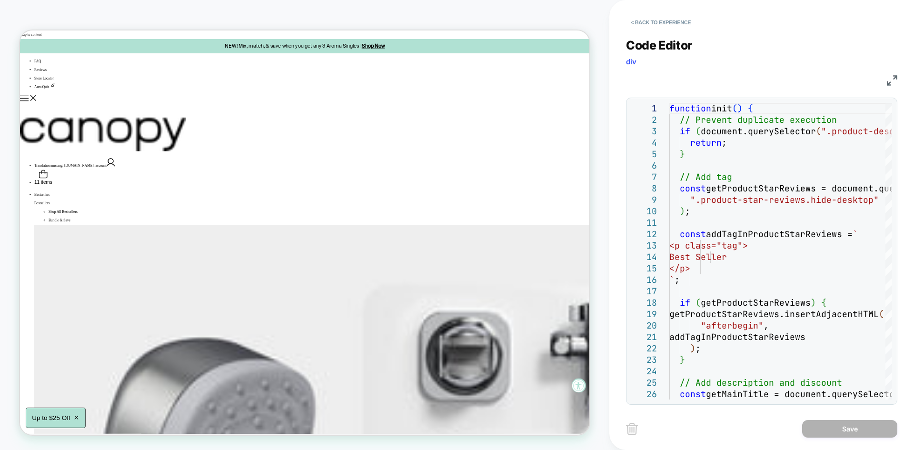
click at [892, 81] on img at bounding box center [892, 80] width 10 height 10
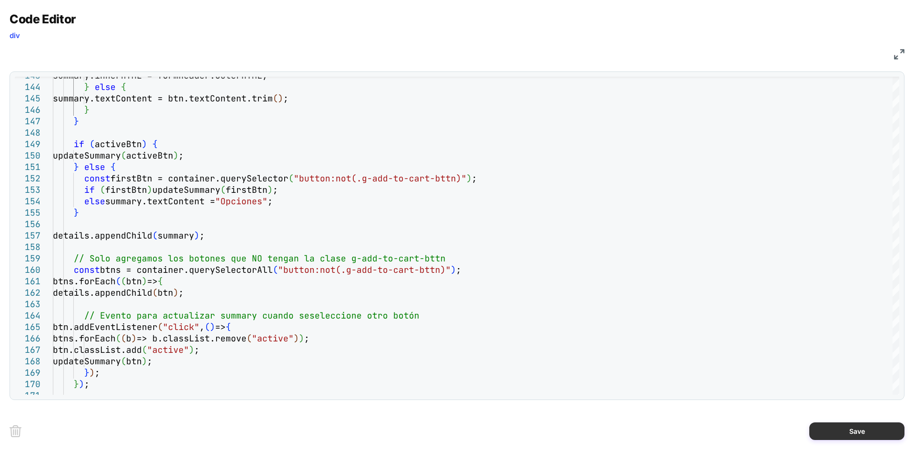
type textarea "**********"
click at [828, 433] on button "Save" at bounding box center [856, 431] width 95 height 18
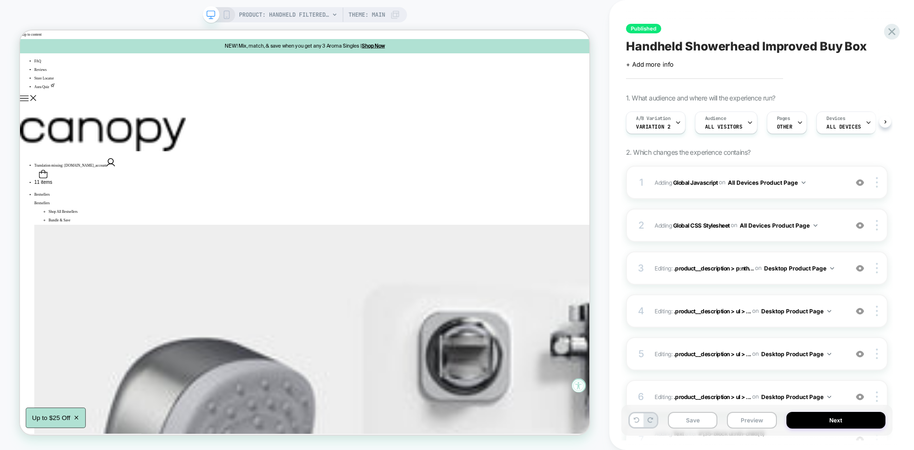
scroll to position [0, 0]
click at [697, 408] on div "Save Preview Next" at bounding box center [756, 420] width 271 height 31
click at [692, 416] on button "Save" at bounding box center [693, 420] width 50 height 17
click at [743, 422] on button "Preview" at bounding box center [752, 420] width 50 height 17
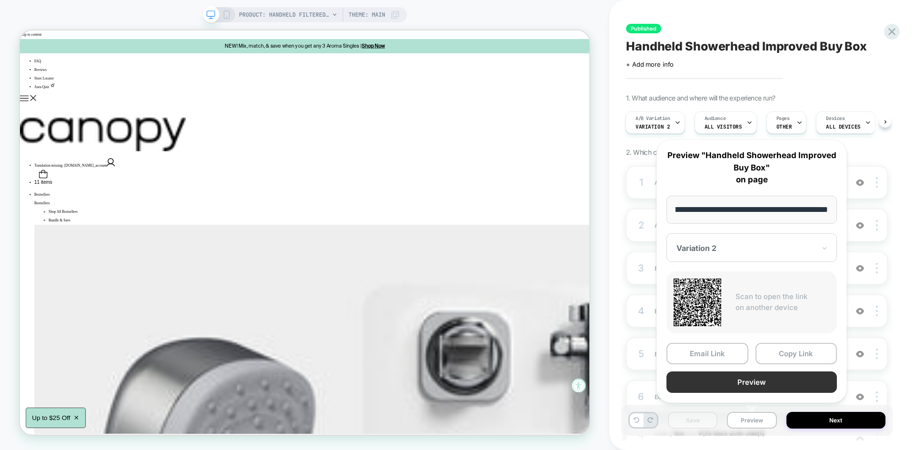
scroll to position [0, 0]
click at [731, 381] on button "Preview" at bounding box center [752, 381] width 170 height 21
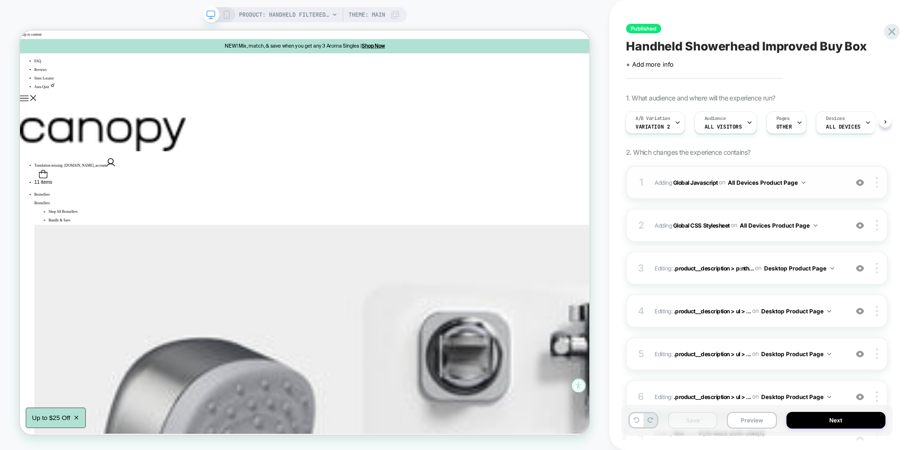
click at [811, 187] on span "Adding Global Javascript on All Devices Product Page" at bounding box center [749, 183] width 188 height 12
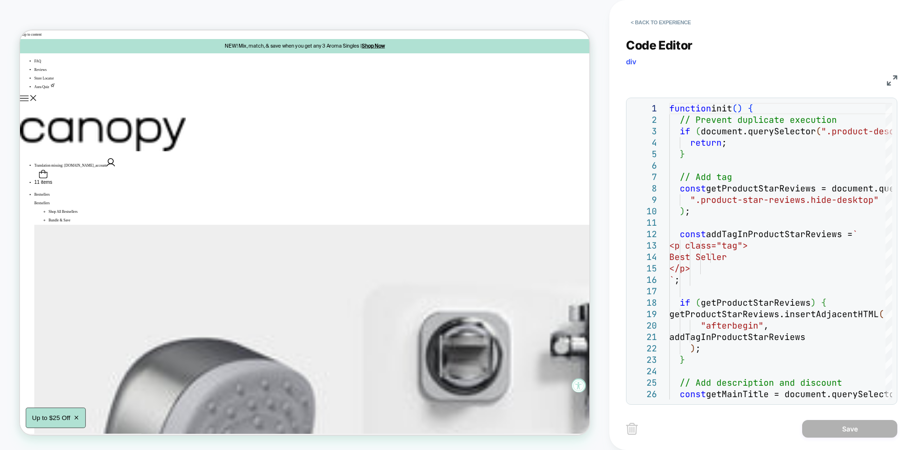
click at [892, 78] on img at bounding box center [892, 80] width 10 height 10
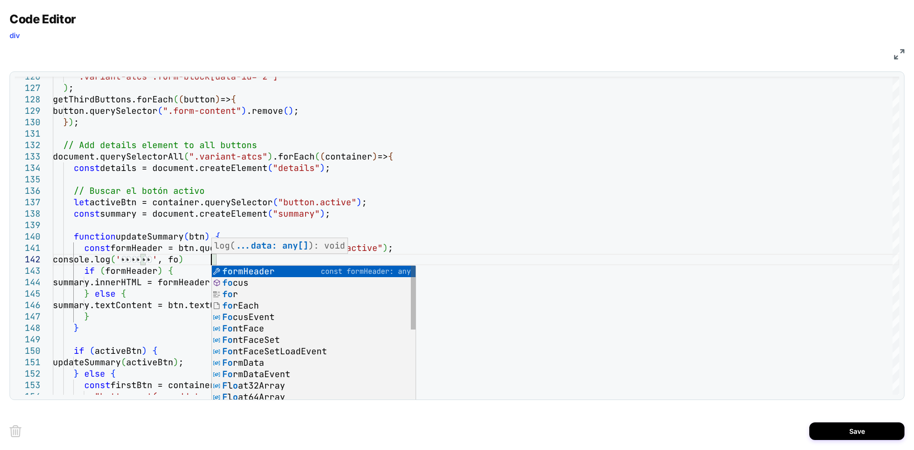
scroll to position [11, 164]
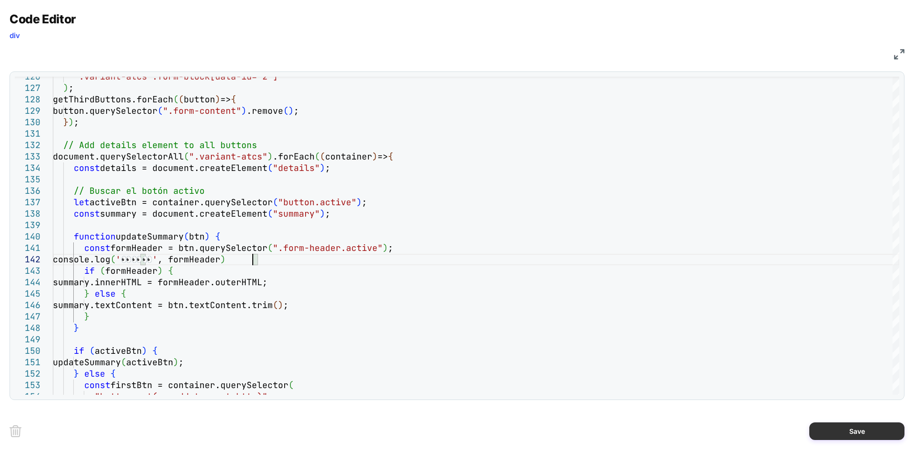
type textarea "**********"
click at [848, 431] on button "Save" at bounding box center [856, 431] width 95 height 18
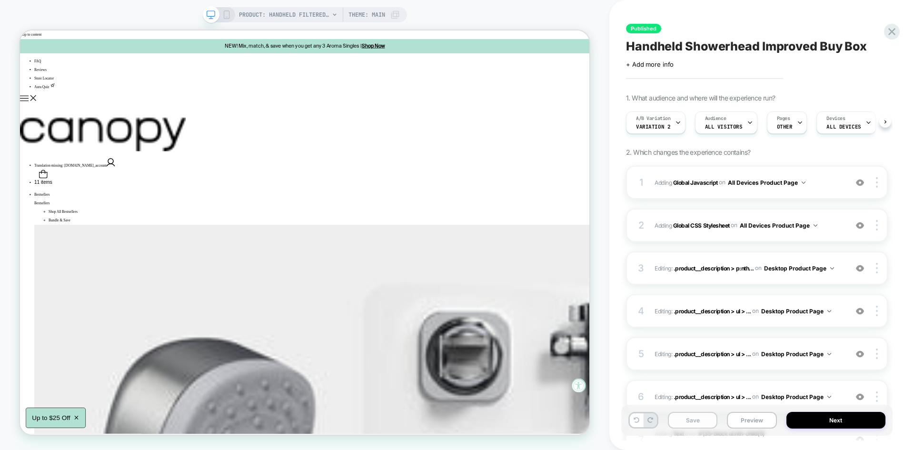
scroll to position [0, 0]
click at [688, 421] on button "Save" at bounding box center [693, 420] width 50 height 17
click at [749, 418] on button "Preview" at bounding box center [752, 420] width 50 height 17
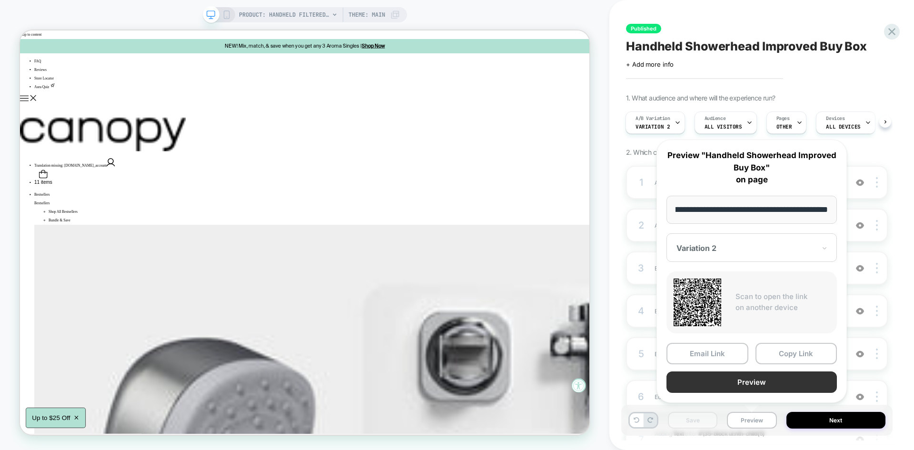
scroll to position [0, 0]
click at [732, 388] on button "Preview" at bounding box center [752, 381] width 170 height 21
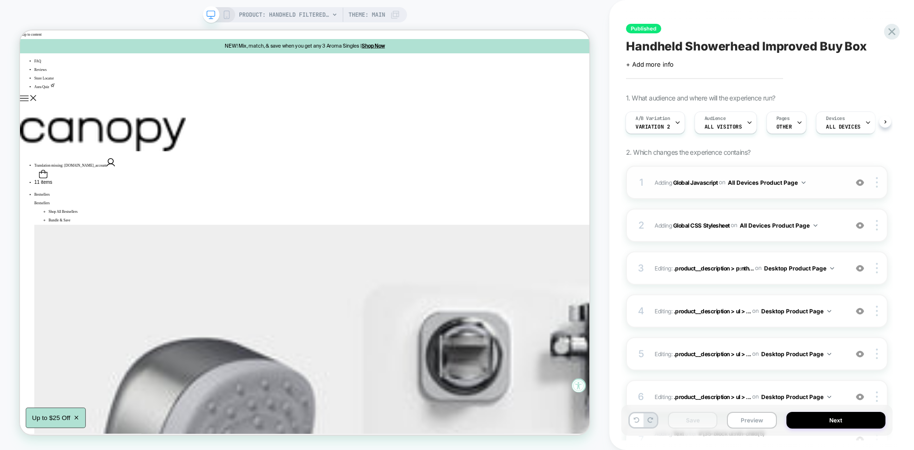
click at [833, 185] on span "Adding Global Javascript on All Devices Product Page" at bounding box center [749, 183] width 188 height 12
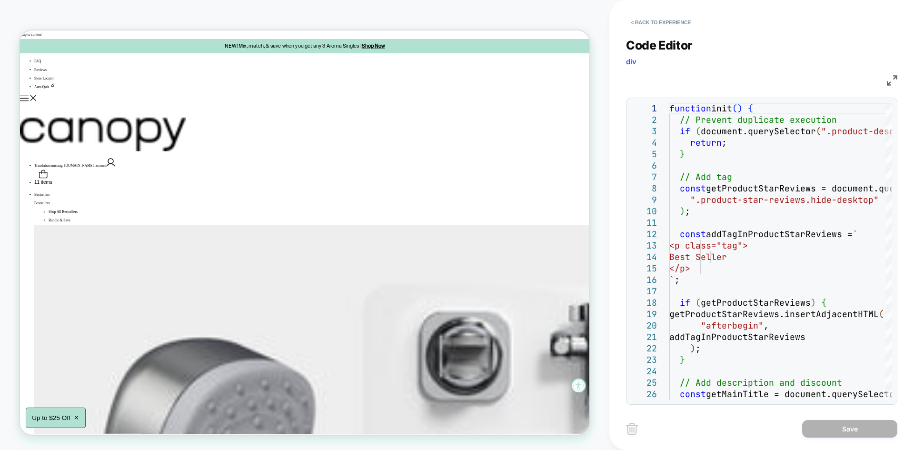
click at [890, 80] on img at bounding box center [892, 80] width 10 height 10
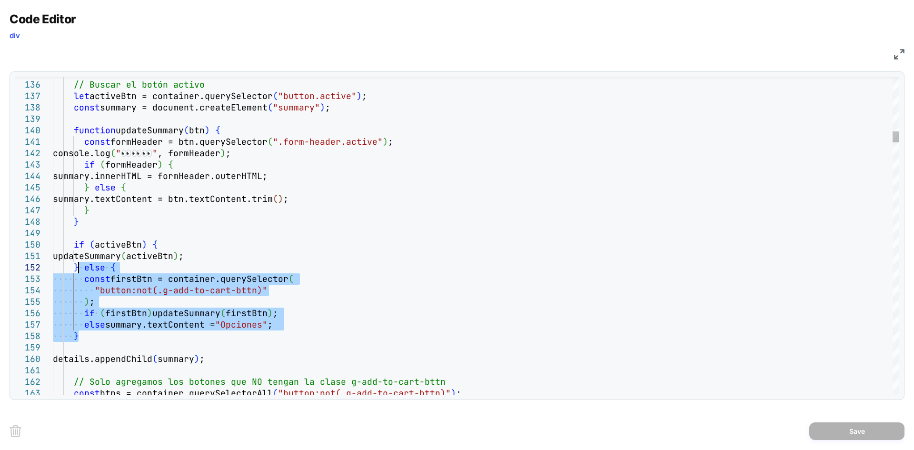
drag, startPoint x: 78, startPoint y: 335, endPoint x: 80, endPoint y: 269, distance: 65.7
type textarea "**********"
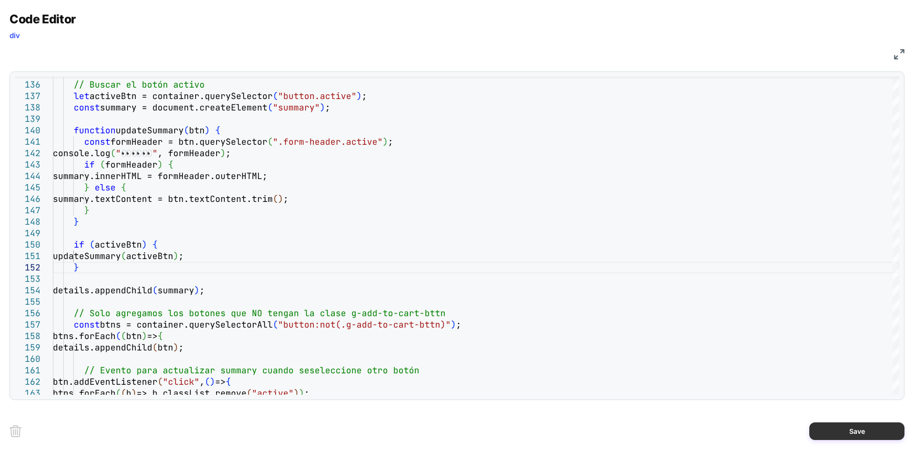
click at [843, 433] on button "Save" at bounding box center [856, 431] width 95 height 18
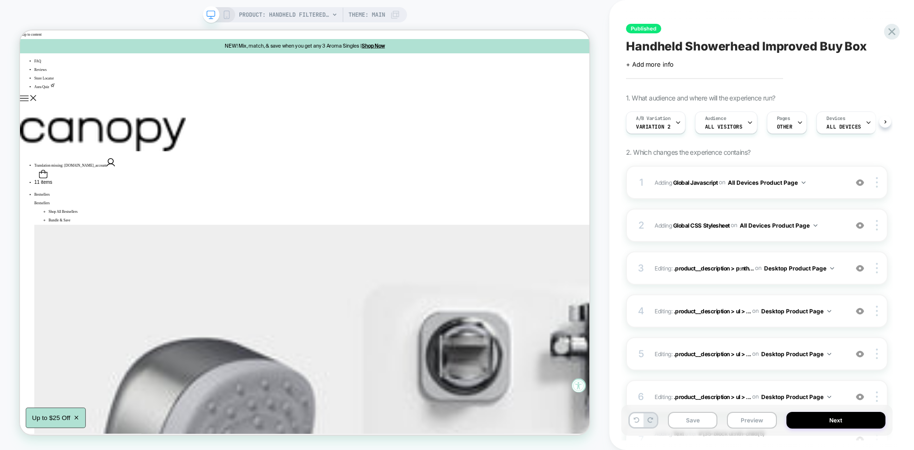
scroll to position [0, 0]
click at [690, 425] on button "Save" at bounding box center [693, 420] width 50 height 17
click at [737, 423] on button "Preview" at bounding box center [752, 420] width 50 height 17
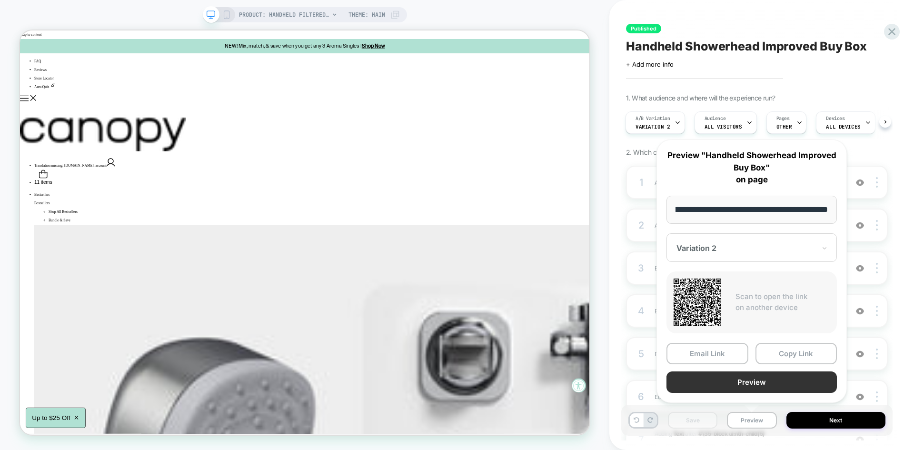
scroll to position [0, 0]
click at [729, 378] on button "Preview" at bounding box center [752, 381] width 170 height 21
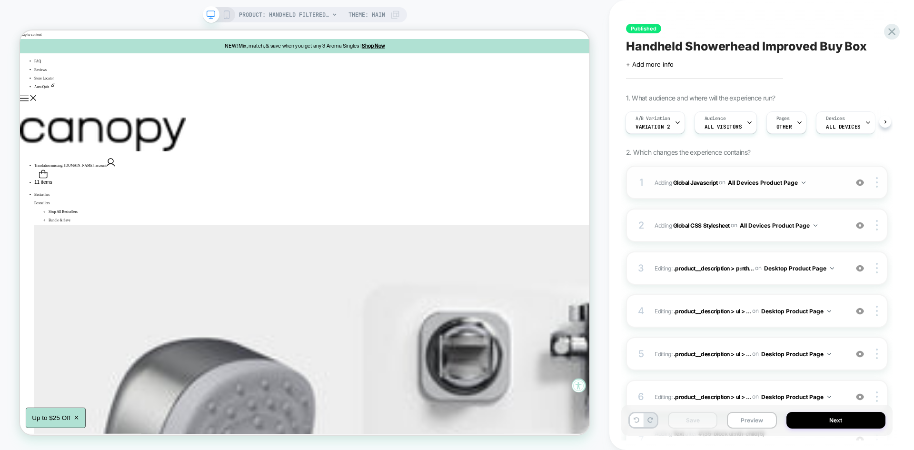
click at [827, 179] on span "Adding Global Javascript on All Devices Product Page" at bounding box center [749, 183] width 188 height 12
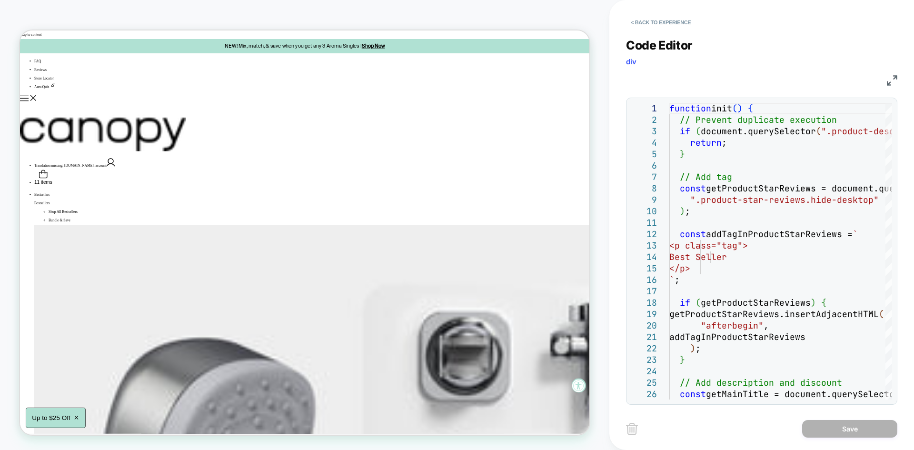
click at [891, 79] on img at bounding box center [892, 80] width 10 height 10
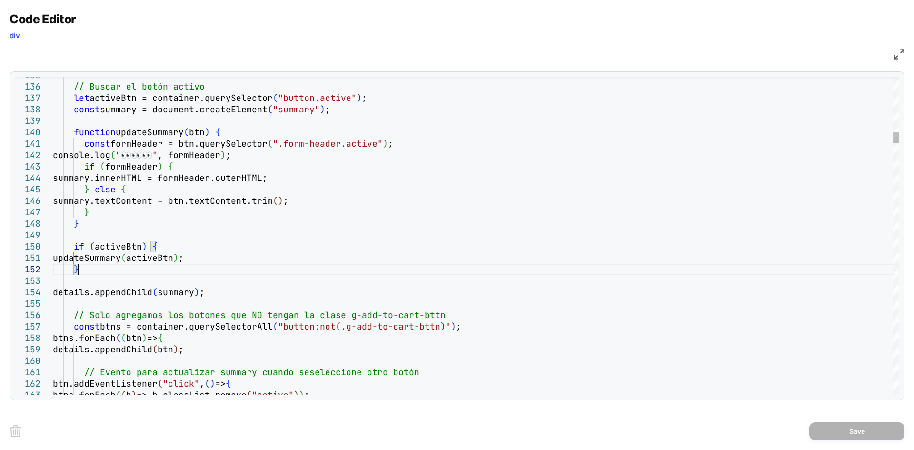
type textarea "**********"
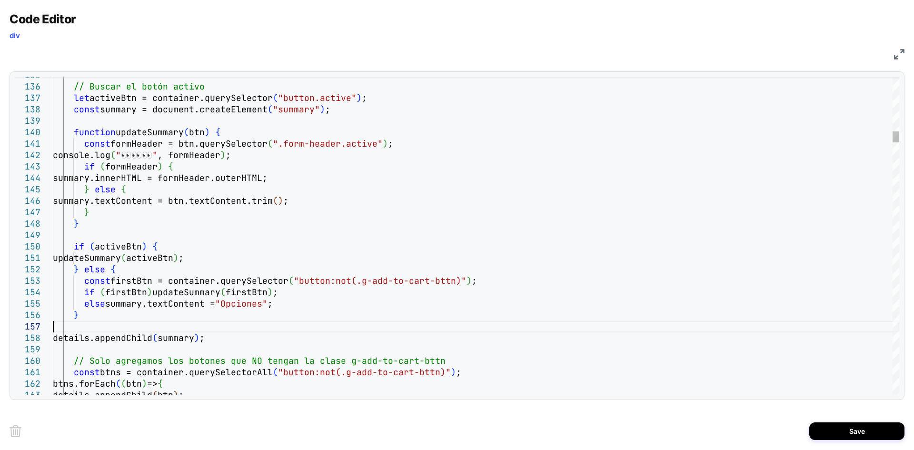
click at [836, 428] on button "Save" at bounding box center [856, 431] width 95 height 18
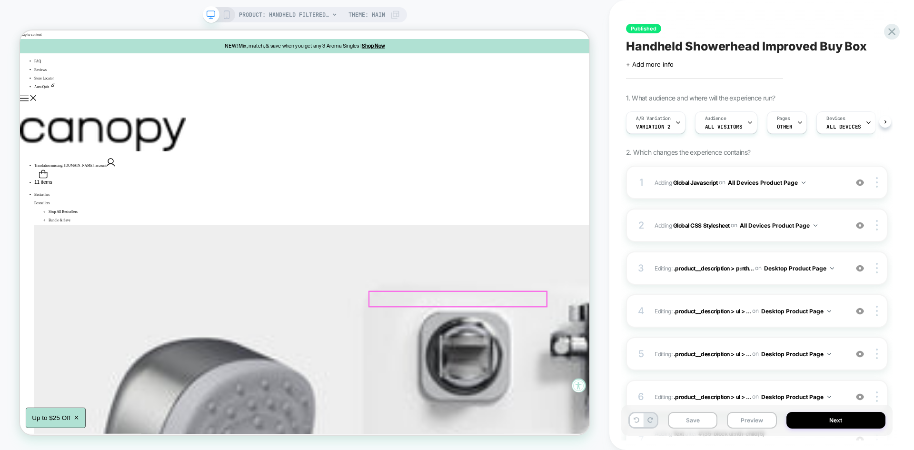
click at [822, 177] on span "Adding Global Javascript on All Devices Product Page" at bounding box center [749, 183] width 188 height 12
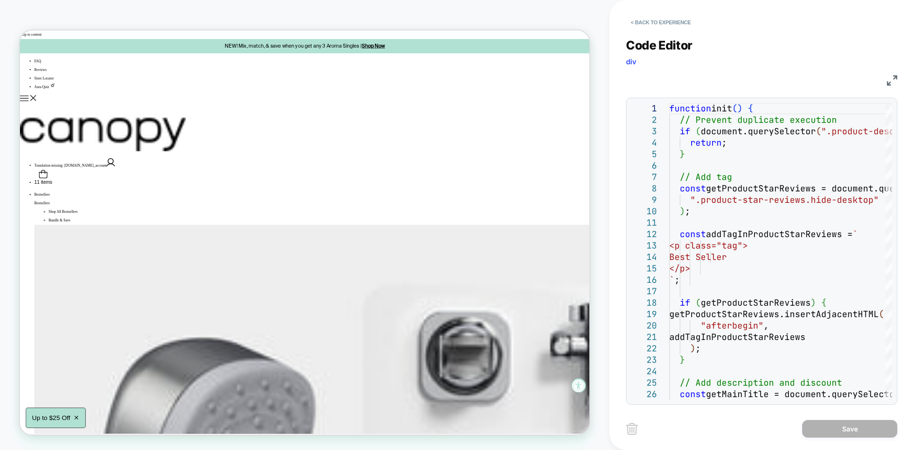
click at [886, 81] on div "JS" at bounding box center [761, 79] width 271 height 16
click at [890, 79] on img at bounding box center [892, 80] width 10 height 10
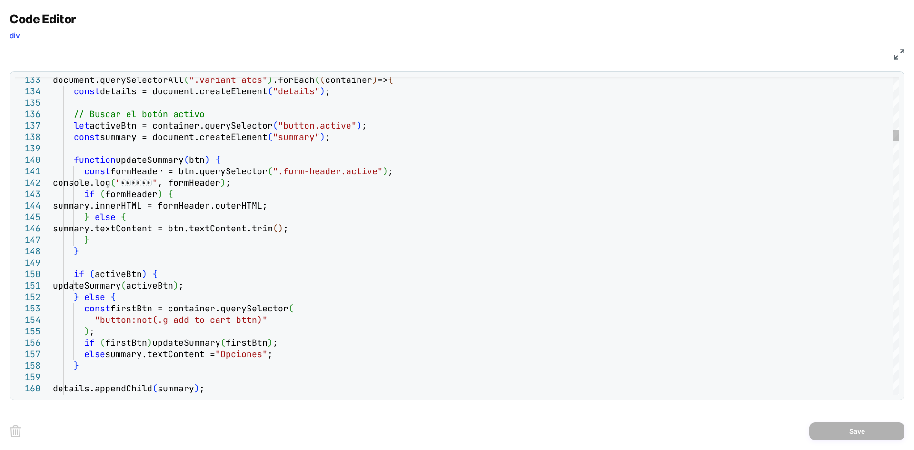
scroll to position [0, 0]
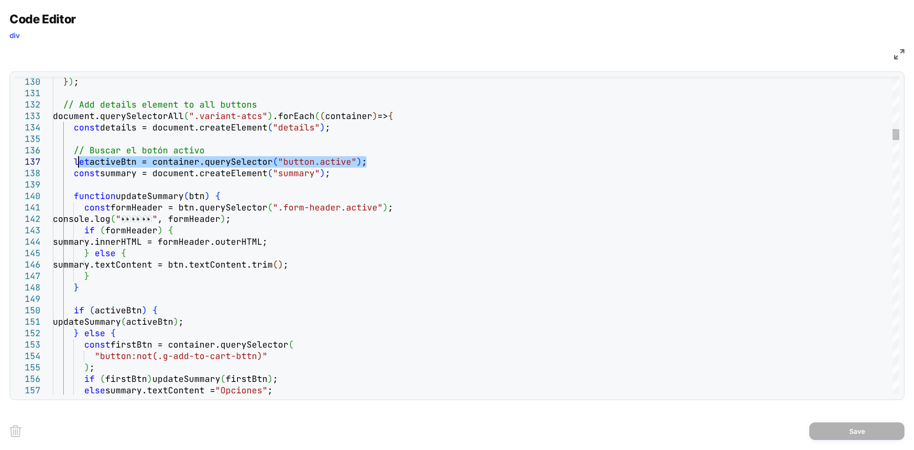
drag, startPoint x: 374, startPoint y: 161, endPoint x: 78, endPoint y: 162, distance: 295.7
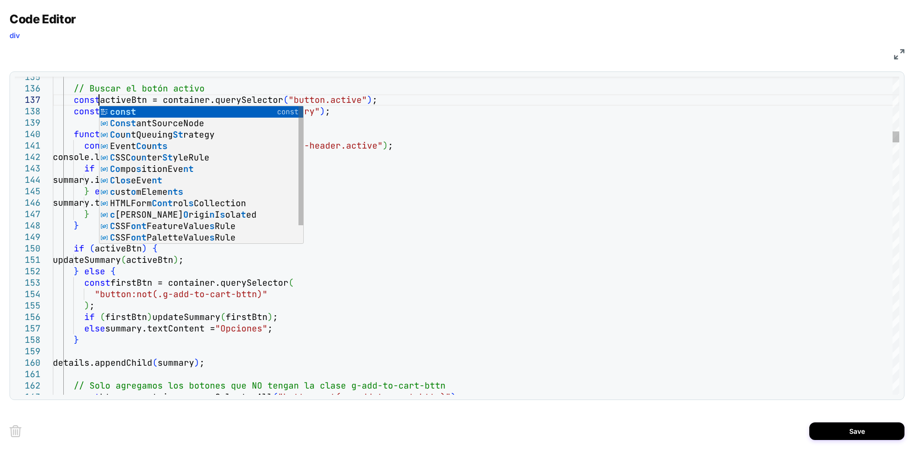
scroll to position [69, 46]
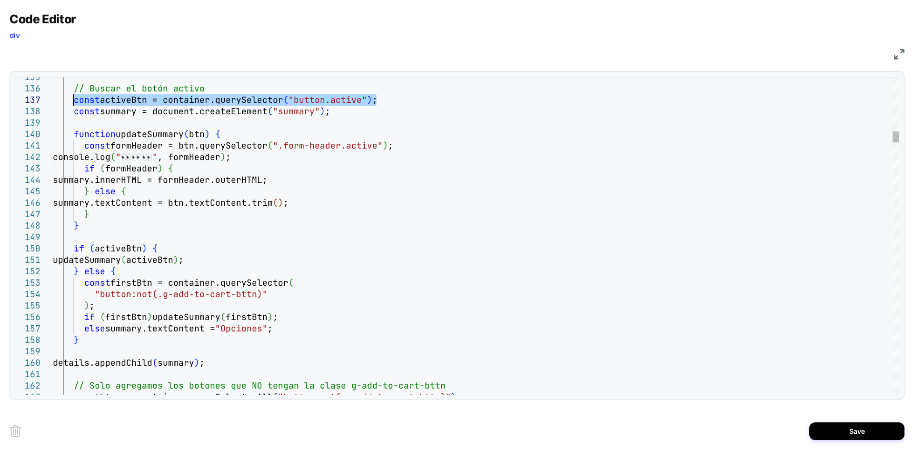
drag, startPoint x: 382, startPoint y: 100, endPoint x: 72, endPoint y: 99, distance: 309.9
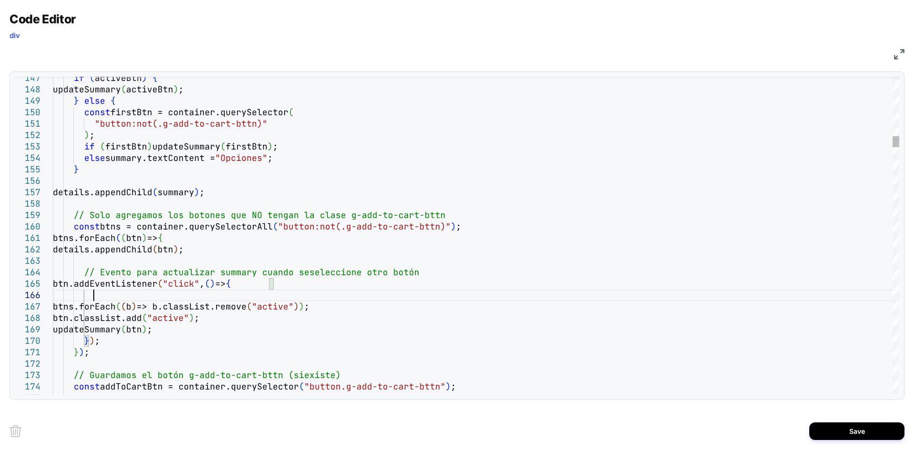
scroll to position [68, 40]
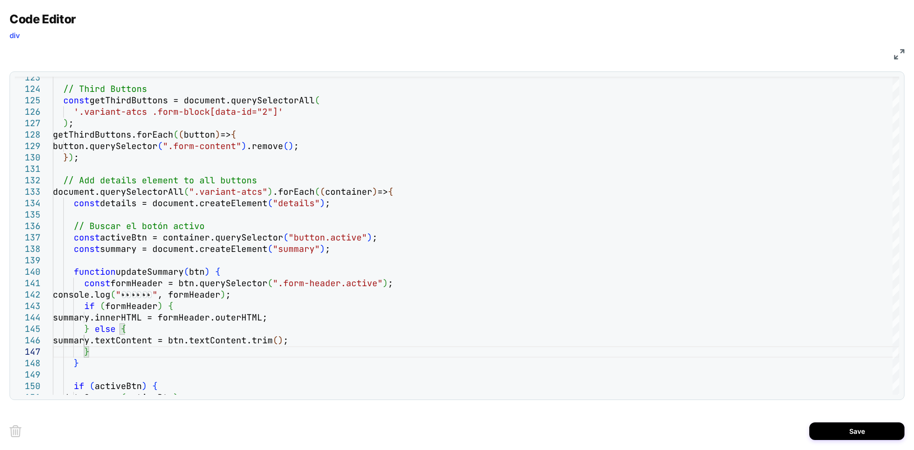
type textarea "**********"
click at [827, 437] on button "Save" at bounding box center [856, 431] width 95 height 18
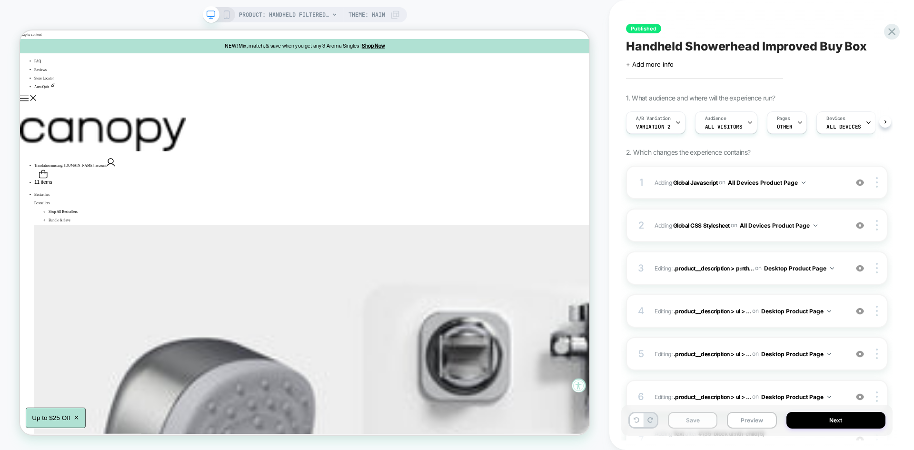
scroll to position [0, 0]
click at [699, 422] on button "Save" at bounding box center [693, 420] width 50 height 17
click at [753, 423] on button "Preview" at bounding box center [752, 420] width 50 height 17
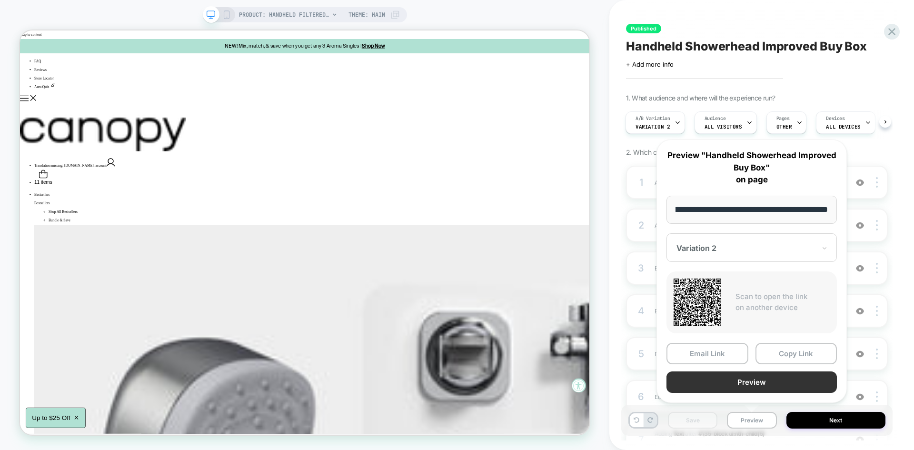
scroll to position [0, 0]
click at [743, 381] on button "Preview" at bounding box center [752, 381] width 170 height 21
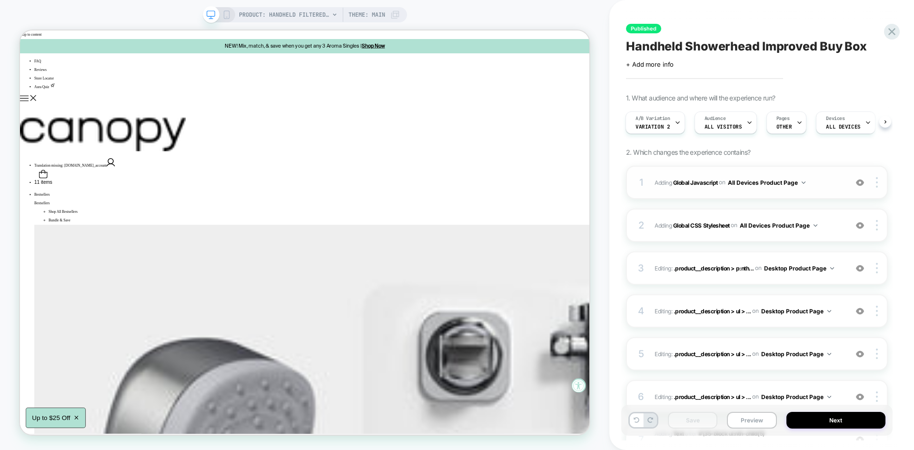
click at [833, 181] on span "Adding Global Javascript on All Devices Product Page" at bounding box center [749, 183] width 188 height 12
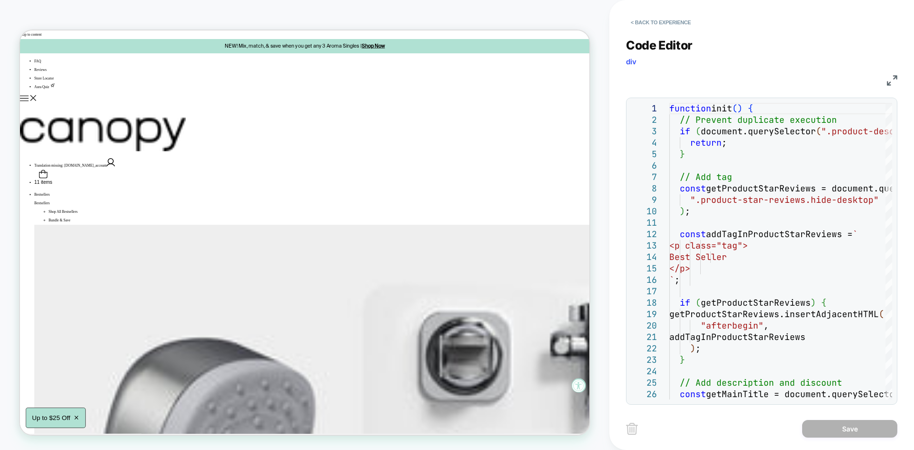
click at [891, 82] on img at bounding box center [892, 80] width 10 height 10
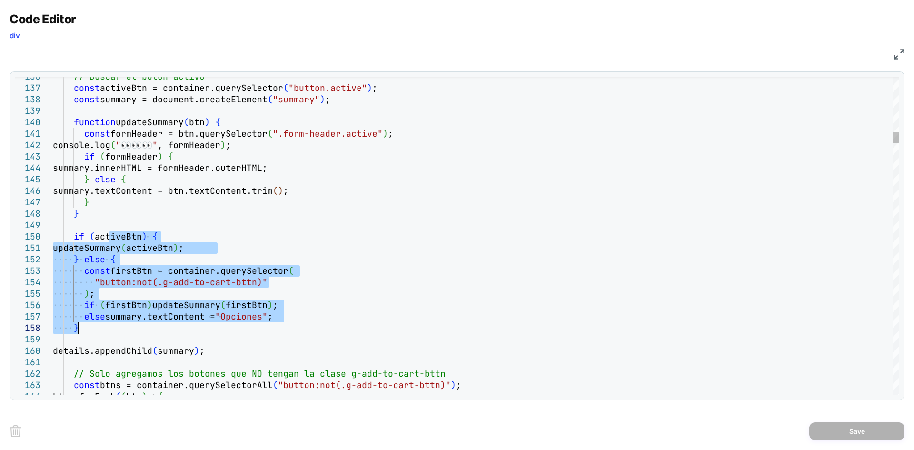
drag, startPoint x: 110, startPoint y: 235, endPoint x: 91, endPoint y: 327, distance: 93.3
type textarea "**********"
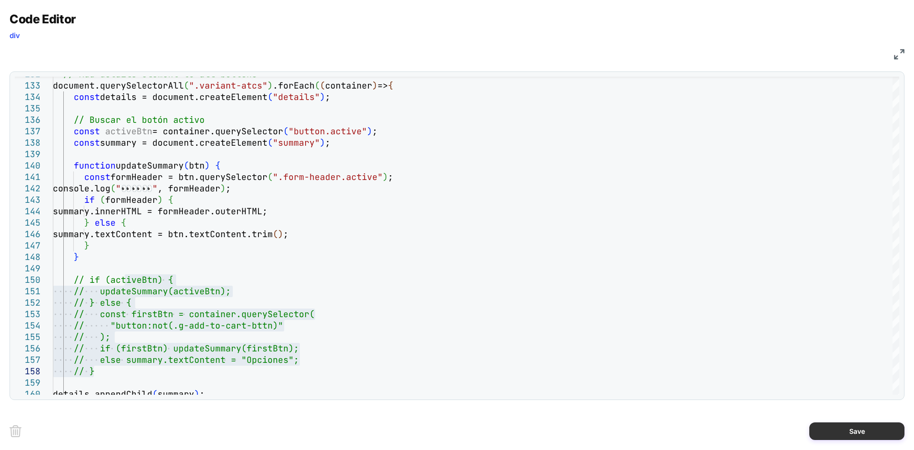
click at [844, 432] on button "Save" at bounding box center [856, 431] width 95 height 18
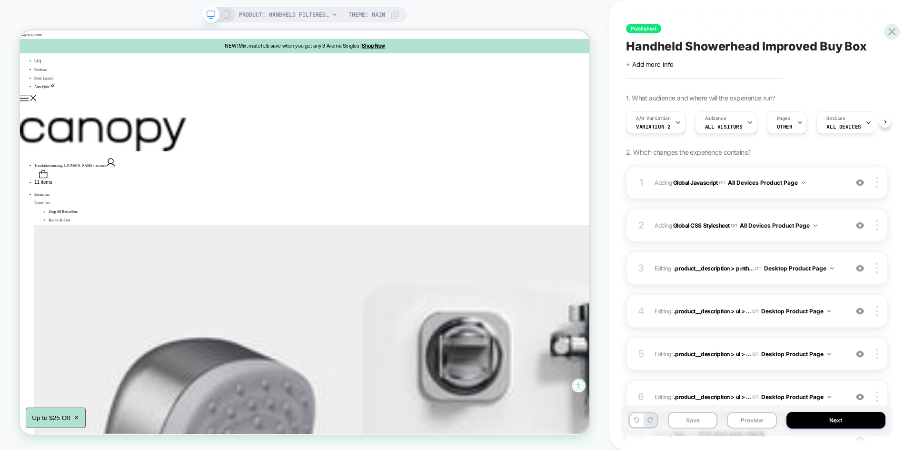
scroll to position [0, 0]
click at [709, 410] on div "Save Preview Next" at bounding box center [756, 420] width 271 height 31
click at [698, 417] on button "Save" at bounding box center [693, 420] width 50 height 17
click at [756, 420] on button "Preview" at bounding box center [752, 420] width 50 height 17
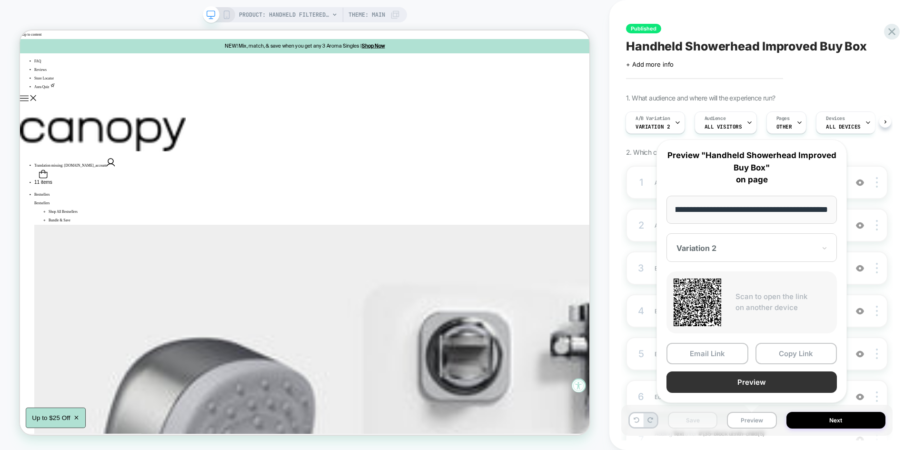
scroll to position [0, 0]
click at [757, 383] on button "Preview" at bounding box center [752, 381] width 170 height 21
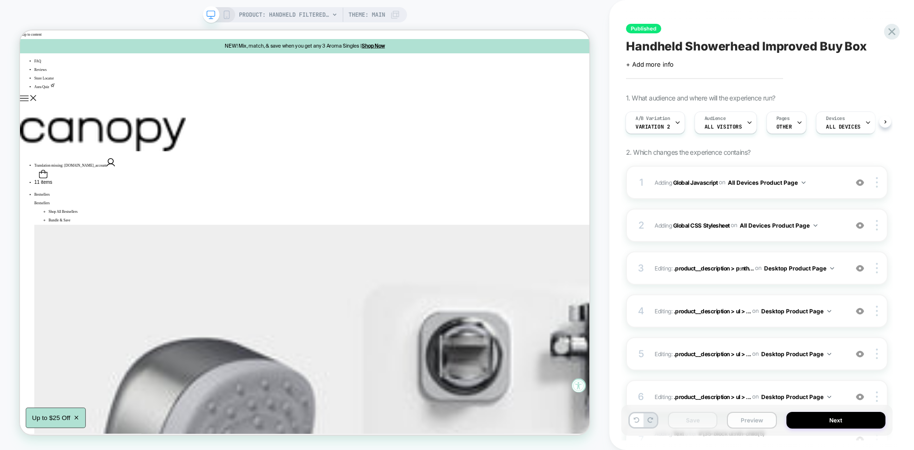
click at [750, 423] on button "Preview" at bounding box center [752, 420] width 50 height 17
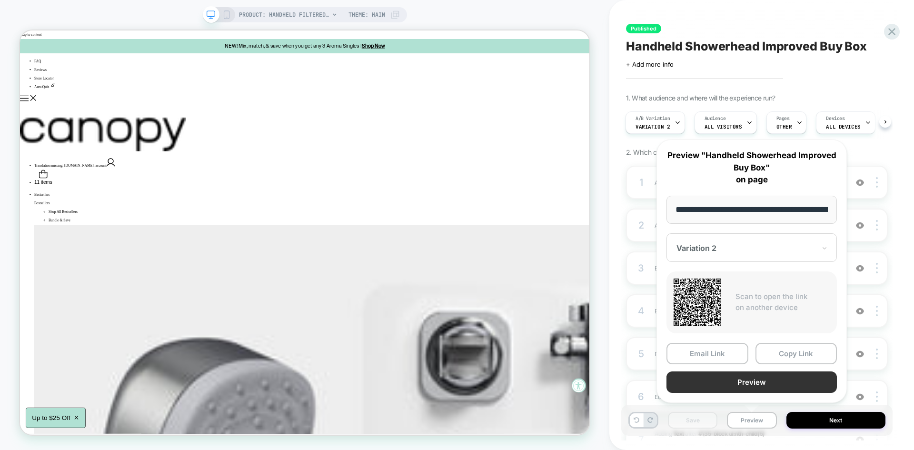
click at [738, 389] on button "Preview" at bounding box center [752, 381] width 170 height 21
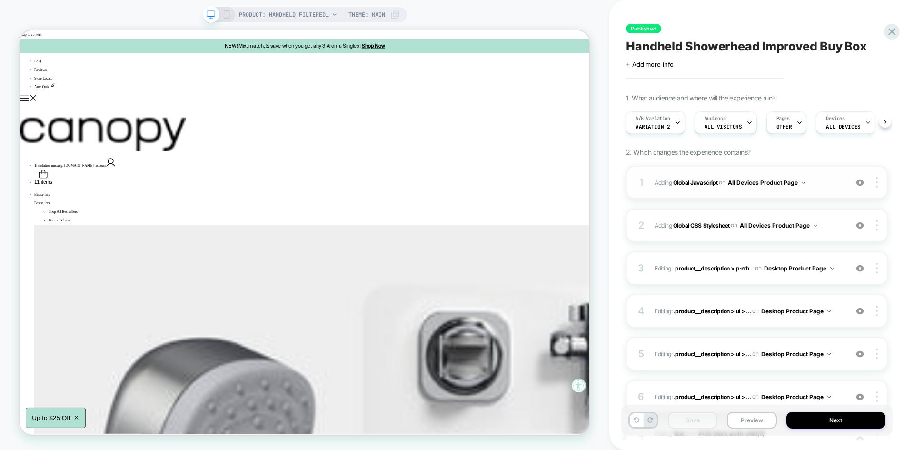
click at [823, 184] on span "Adding Global Javascript on All Devices Product Page" at bounding box center [749, 183] width 188 height 12
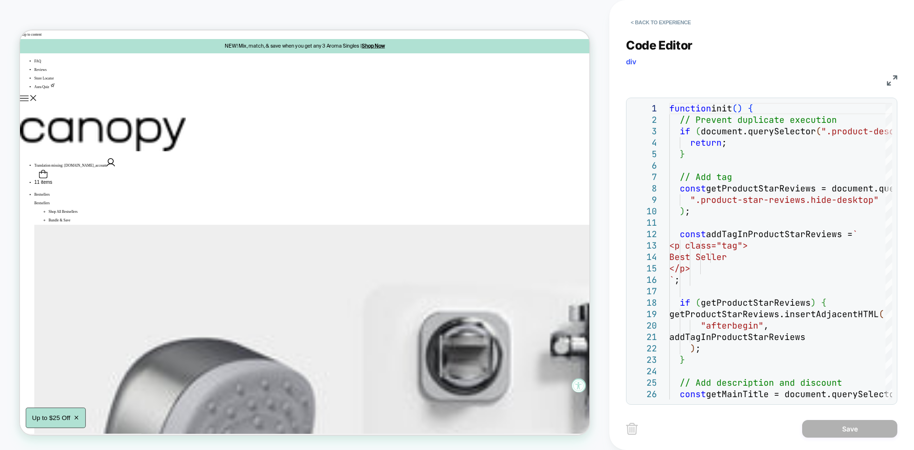
click at [894, 85] on img at bounding box center [892, 80] width 10 height 10
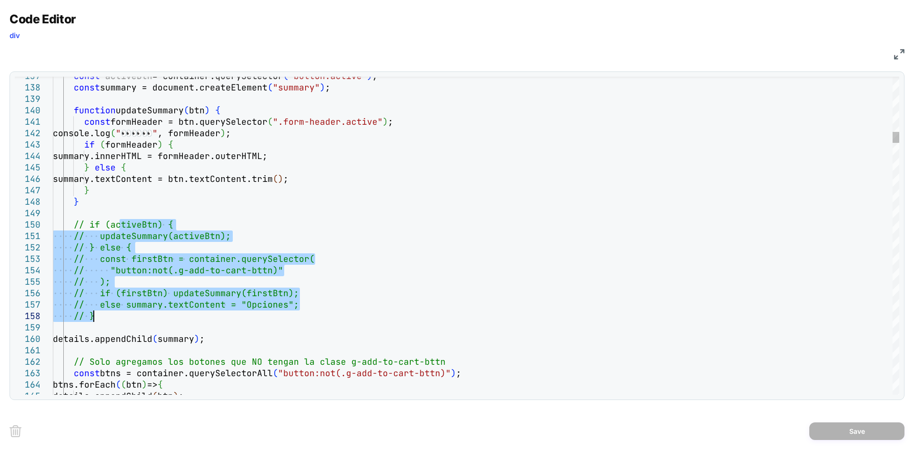
drag, startPoint x: 120, startPoint y: 223, endPoint x: 101, endPoint y: 315, distance: 94.3
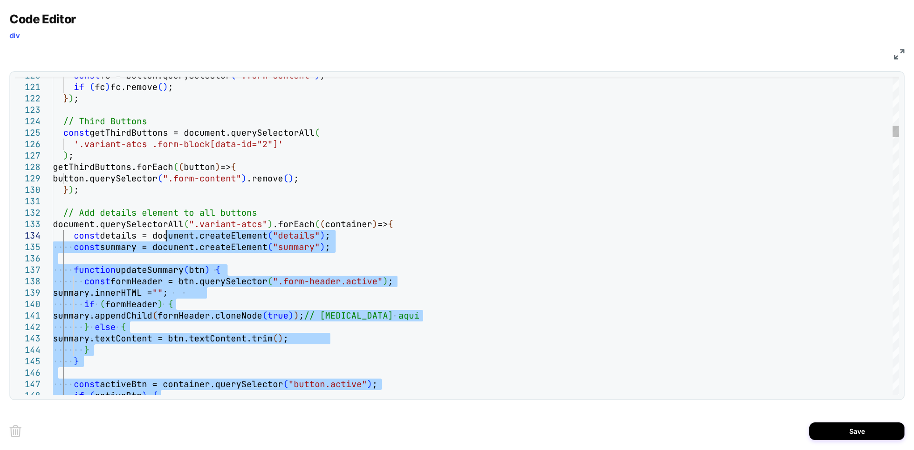
type textarea "**********"
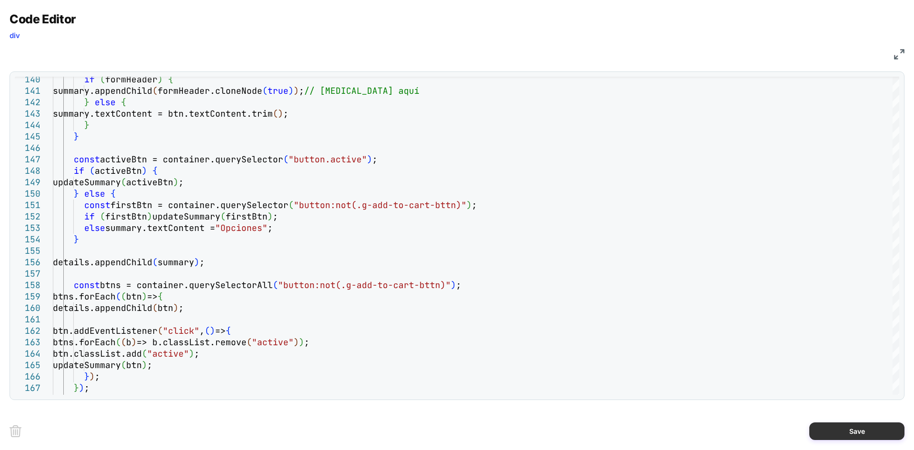
click at [833, 430] on button "Save" at bounding box center [856, 431] width 95 height 18
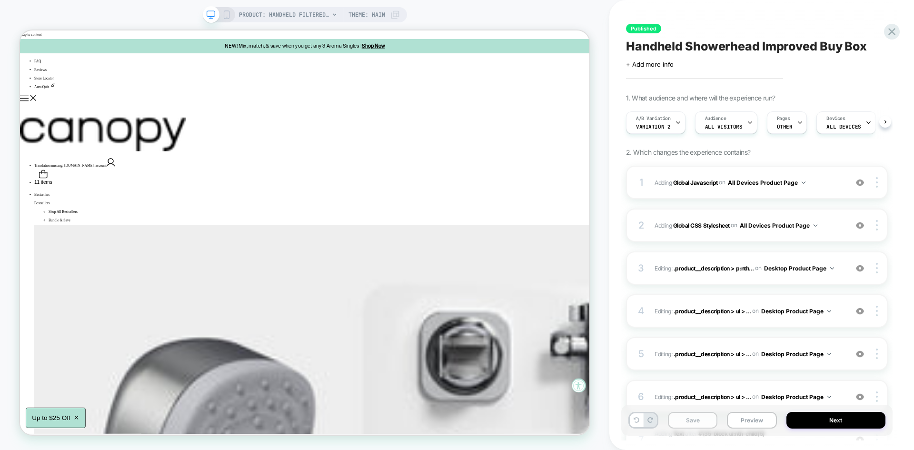
scroll to position [0, 0]
click at [700, 417] on button "Save" at bounding box center [693, 420] width 50 height 17
click at [754, 418] on button "Preview" at bounding box center [752, 420] width 50 height 17
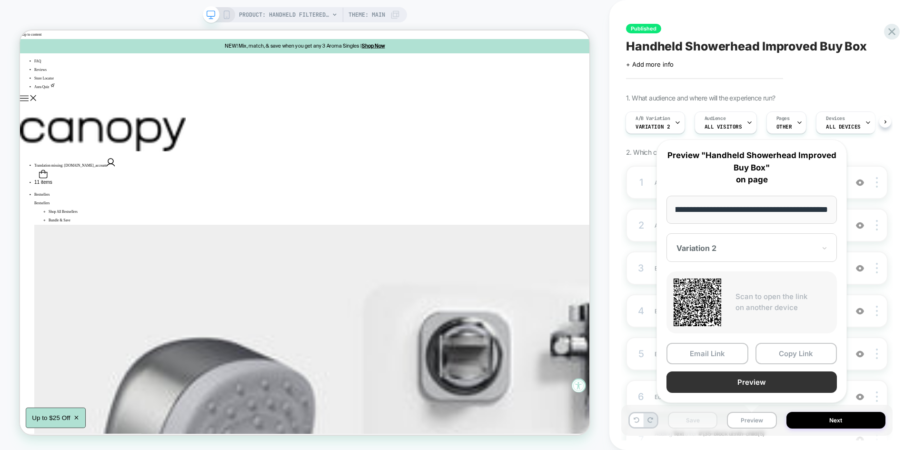
scroll to position [0, 0]
click at [734, 379] on button "Preview" at bounding box center [752, 381] width 170 height 21
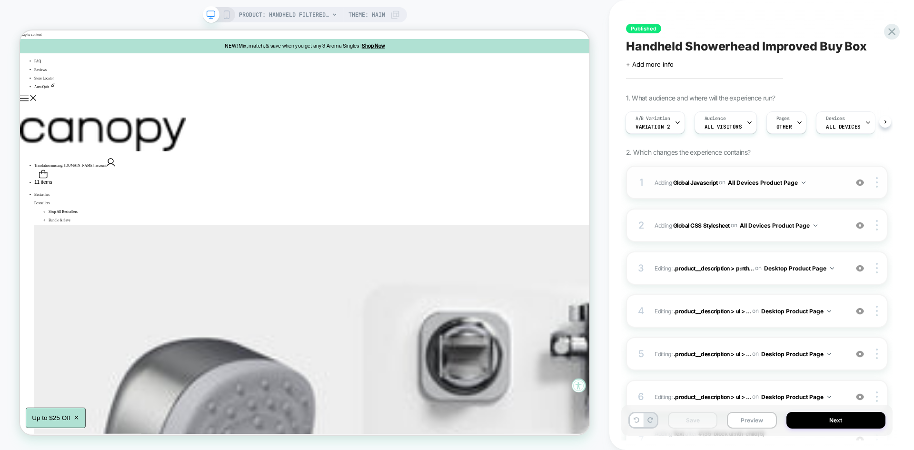
click at [822, 176] on div "1 Adding Global Javascript on All Devices Product Page Add Before Add After Tar…" at bounding box center [757, 182] width 262 height 33
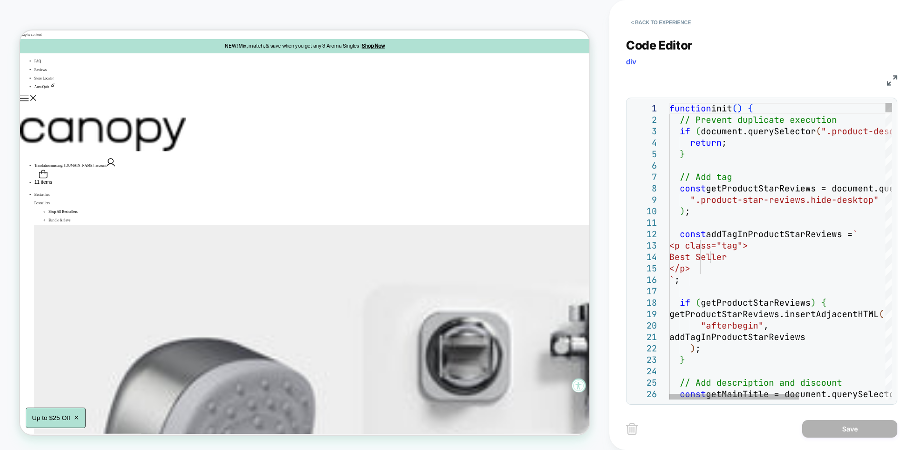
click at [892, 79] on img at bounding box center [892, 80] width 10 height 10
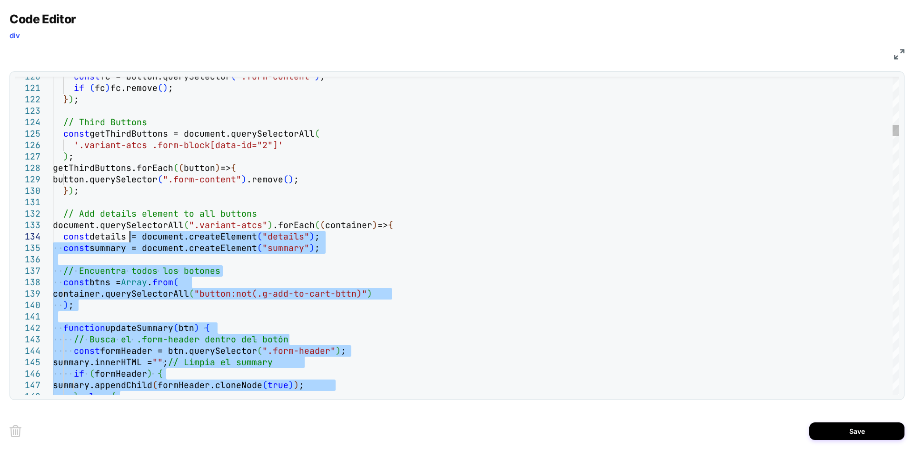
type textarea "**********"
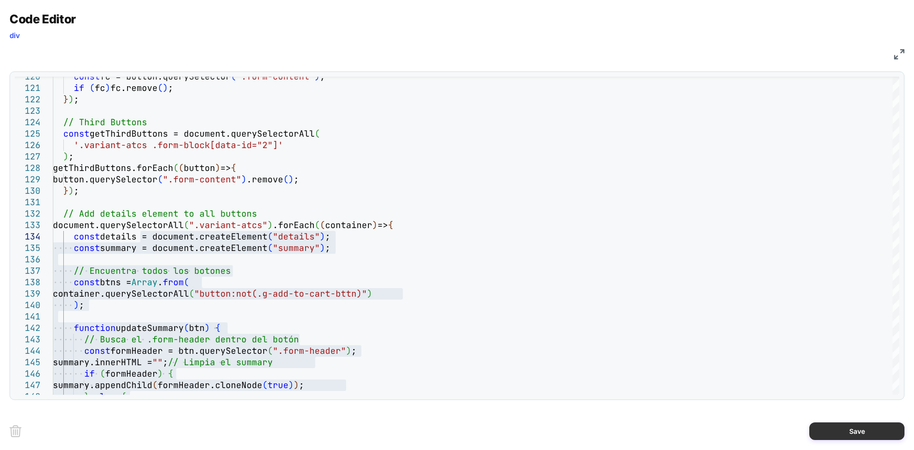
click at [861, 436] on button "Save" at bounding box center [856, 431] width 95 height 18
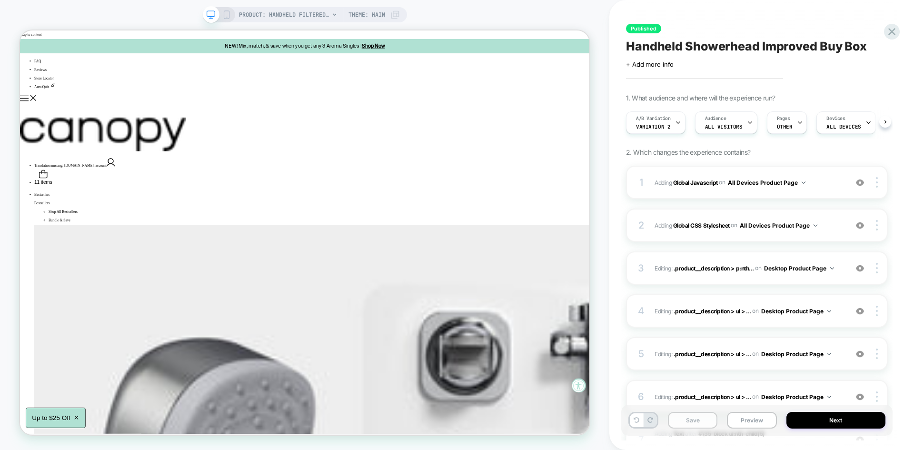
scroll to position [0, 0]
click at [703, 419] on button "Save" at bounding box center [693, 420] width 50 height 17
click at [753, 418] on button "Preview" at bounding box center [752, 420] width 50 height 17
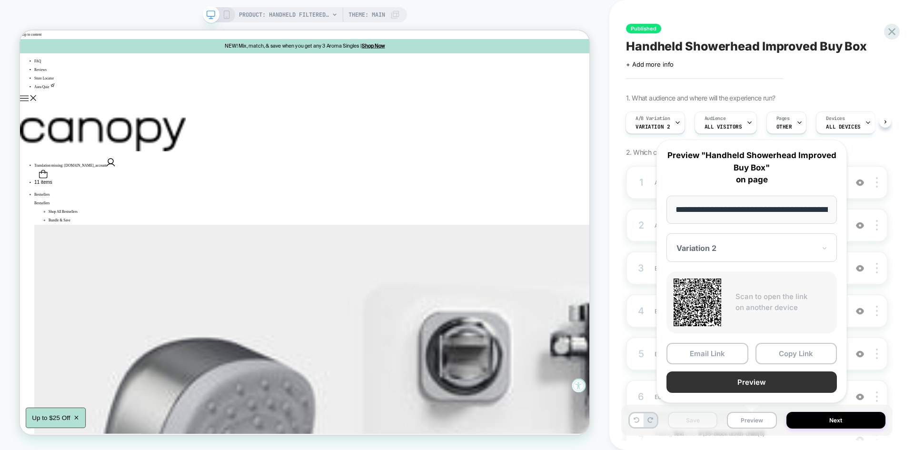
click at [734, 378] on button "Preview" at bounding box center [752, 381] width 170 height 21
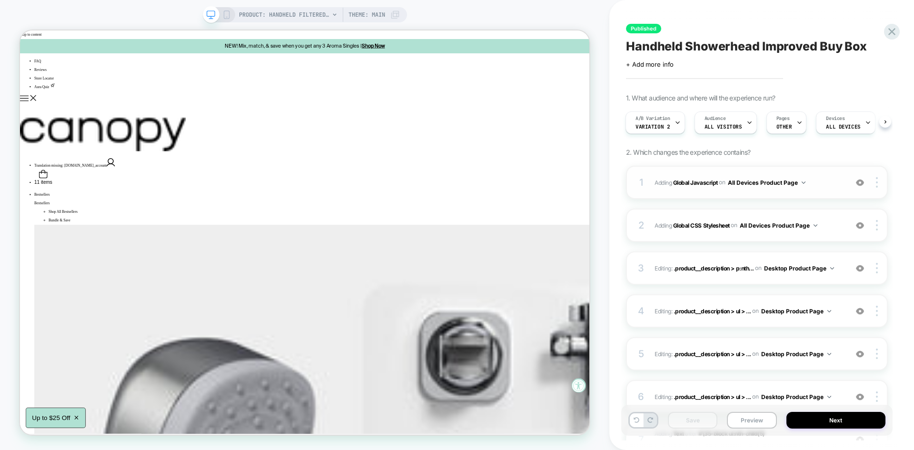
click at [816, 178] on span "Adding Global Javascript on All Devices Product Page" at bounding box center [749, 183] width 188 height 12
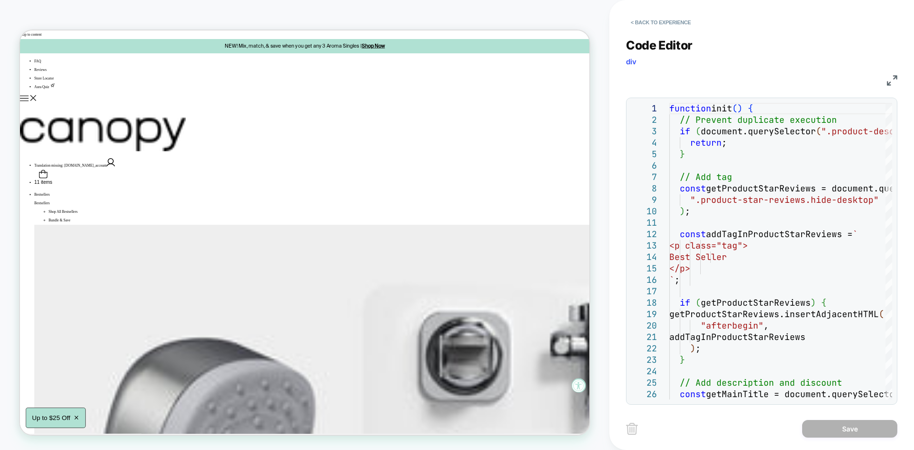
click at [893, 87] on div "JS" at bounding box center [761, 79] width 271 height 16
click at [890, 78] on img at bounding box center [892, 80] width 10 height 10
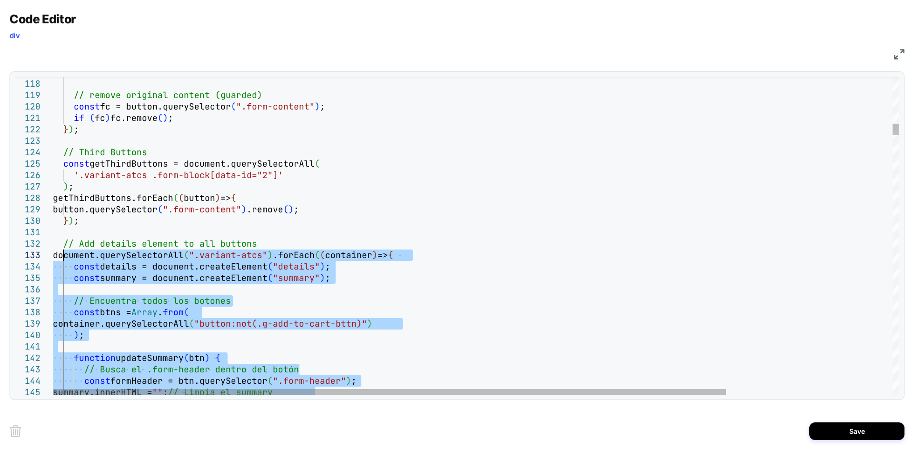
type textarea "**********"
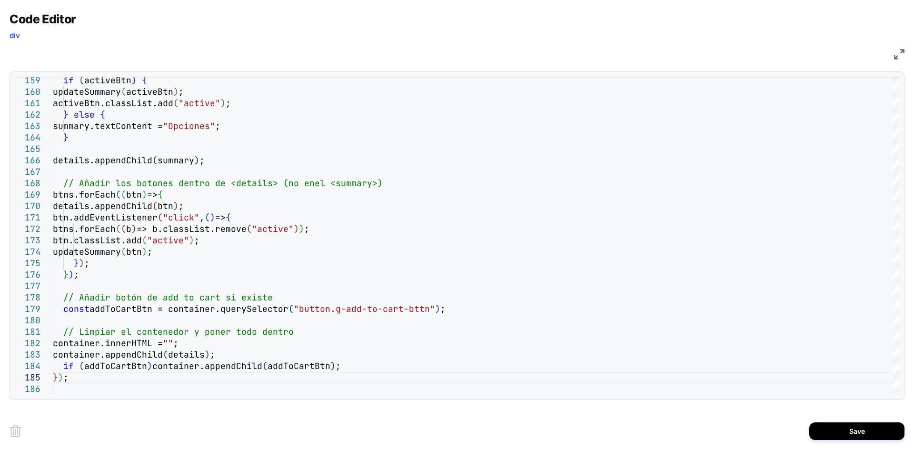
click at [821, 421] on div "Save" at bounding box center [457, 431] width 895 height 38
click at [834, 430] on button "Save" at bounding box center [856, 431] width 95 height 18
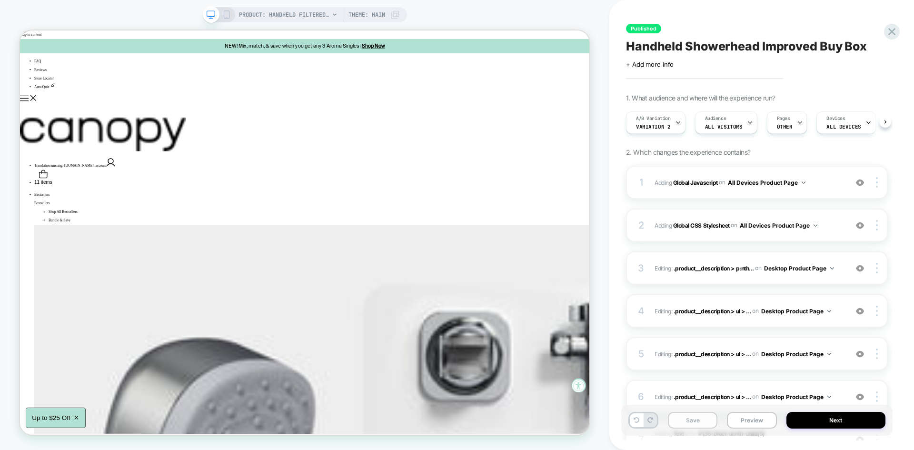
scroll to position [0, 0]
click at [681, 423] on button "Save" at bounding box center [693, 420] width 50 height 17
click at [761, 421] on button "Preview" at bounding box center [752, 420] width 50 height 17
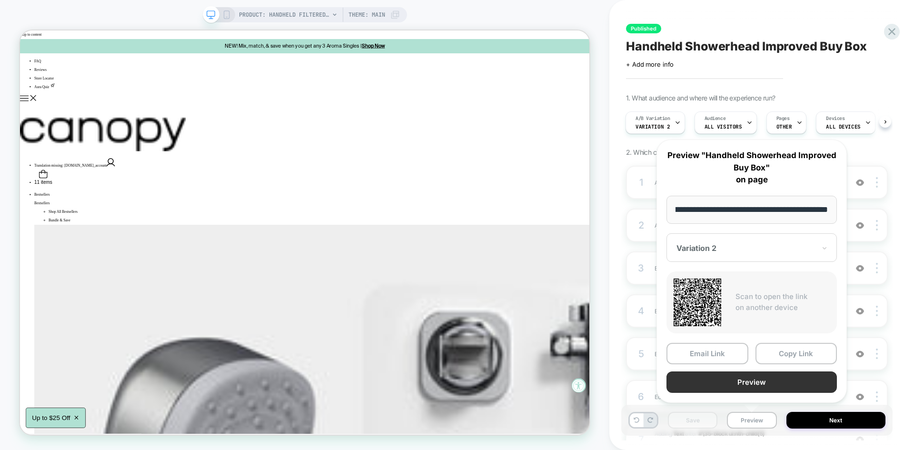
scroll to position [0, 0]
click at [723, 384] on button "Preview" at bounding box center [752, 381] width 170 height 21
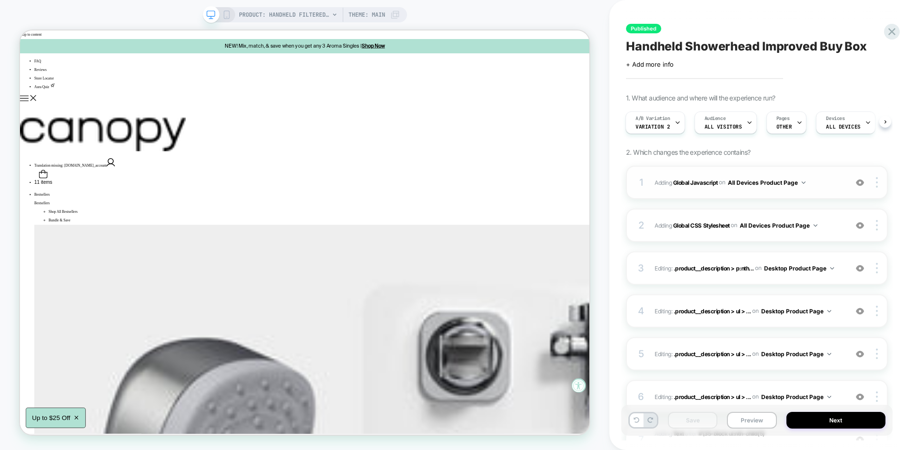
click at [823, 174] on div "1 Adding Global Javascript on All Devices Product Page Add Before Add After Tar…" at bounding box center [757, 182] width 262 height 33
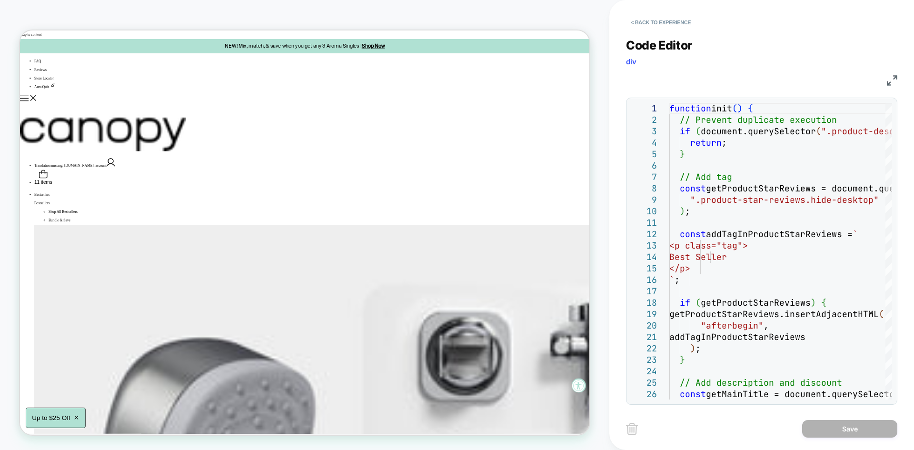
click at [892, 81] on img at bounding box center [892, 80] width 10 height 10
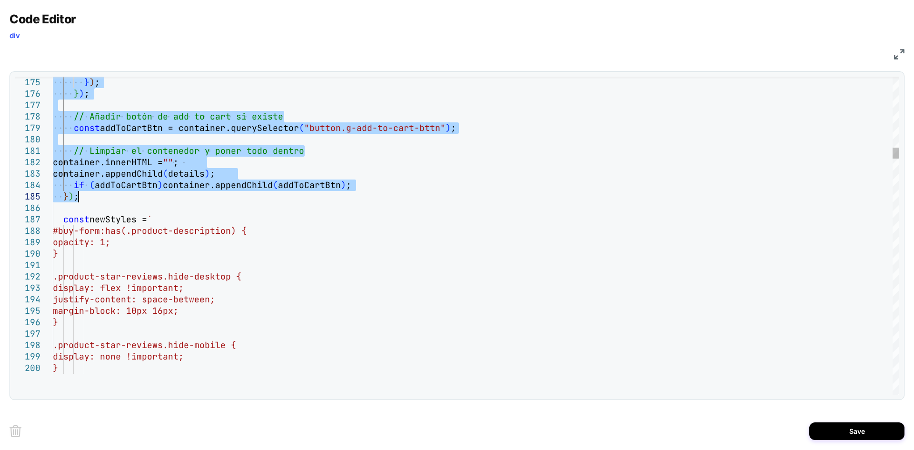
type textarea "**********"
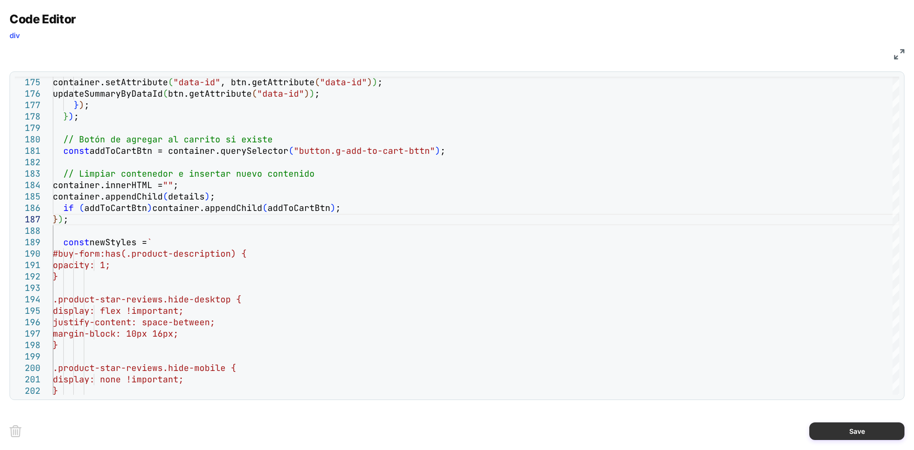
click at [849, 433] on button "Save" at bounding box center [856, 431] width 95 height 18
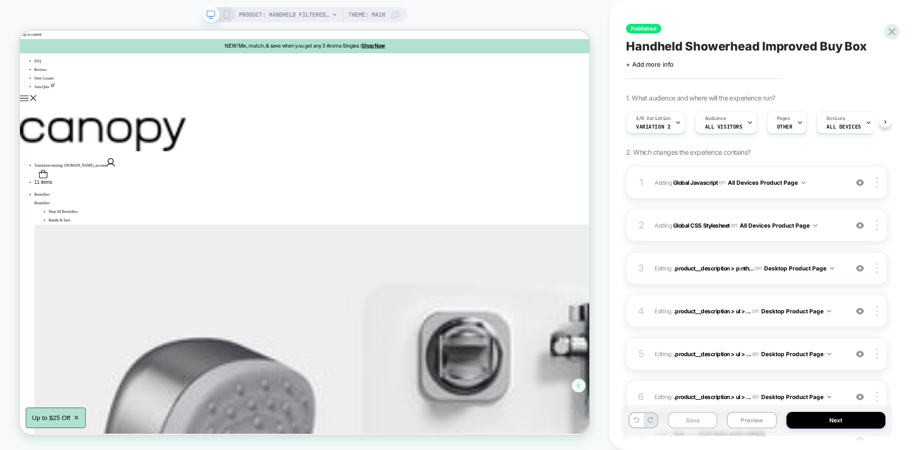
scroll to position [0, 0]
click at [689, 422] on button "Save" at bounding box center [693, 420] width 50 height 17
click at [748, 416] on button "Preview" at bounding box center [752, 420] width 50 height 17
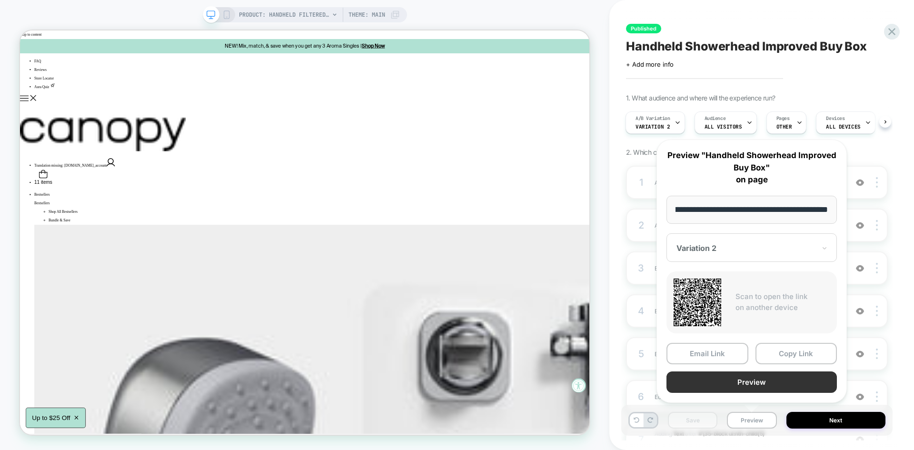
scroll to position [0, 0]
click at [734, 383] on button "Preview" at bounding box center [752, 381] width 170 height 21
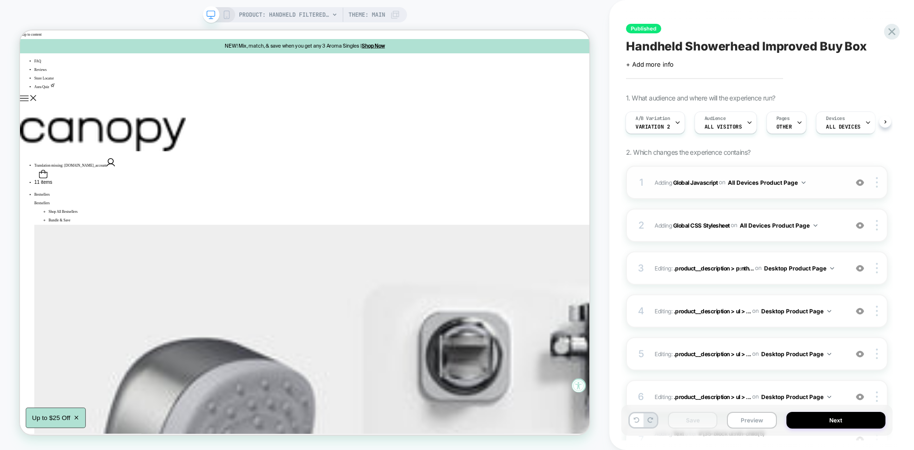
click at [815, 180] on span "Adding Global Javascript on All Devices Product Page" at bounding box center [749, 183] width 188 height 12
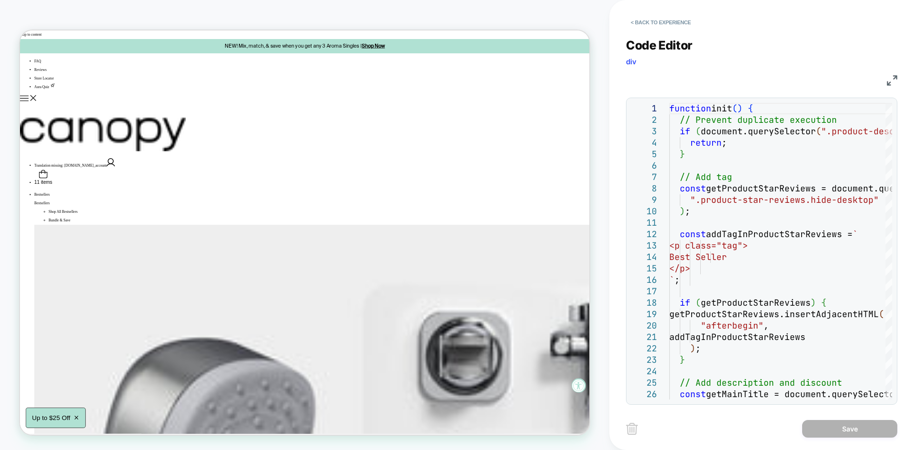
click at [891, 82] on img at bounding box center [892, 80] width 10 height 10
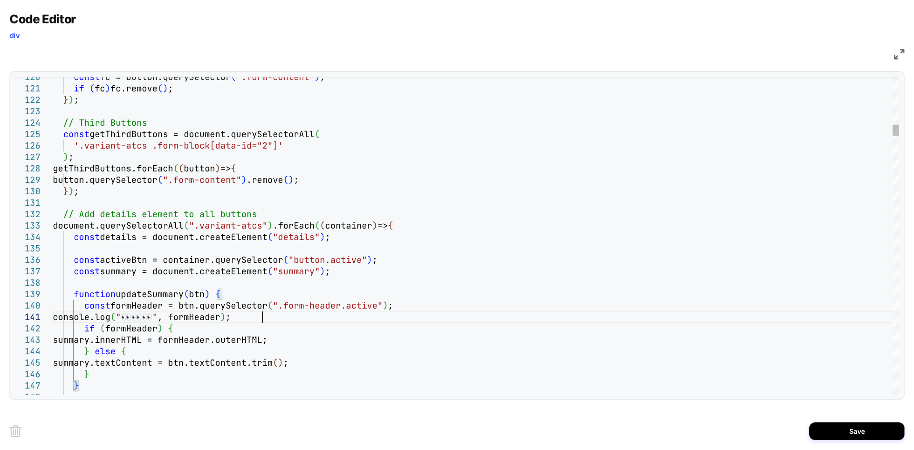
type textarea "**********"
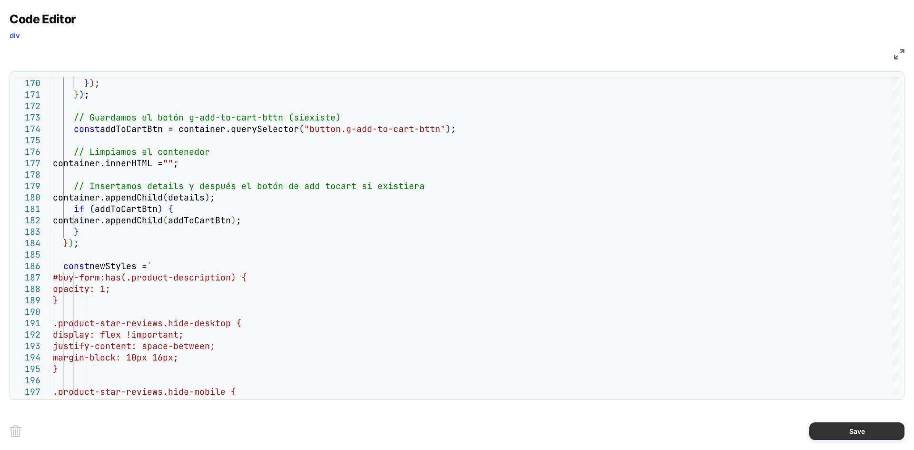
click at [836, 428] on button "Save" at bounding box center [856, 431] width 95 height 18
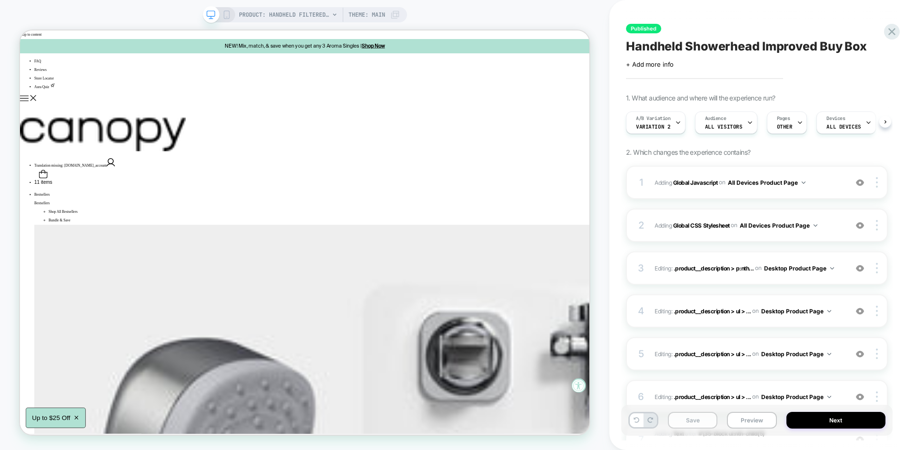
scroll to position [0, 0]
click at [688, 425] on button "Save" at bounding box center [693, 420] width 50 height 17
click at [812, 172] on div "1 Adding Global Javascript on All Devices Product Page Add Before Add After Tar…" at bounding box center [757, 182] width 262 height 33
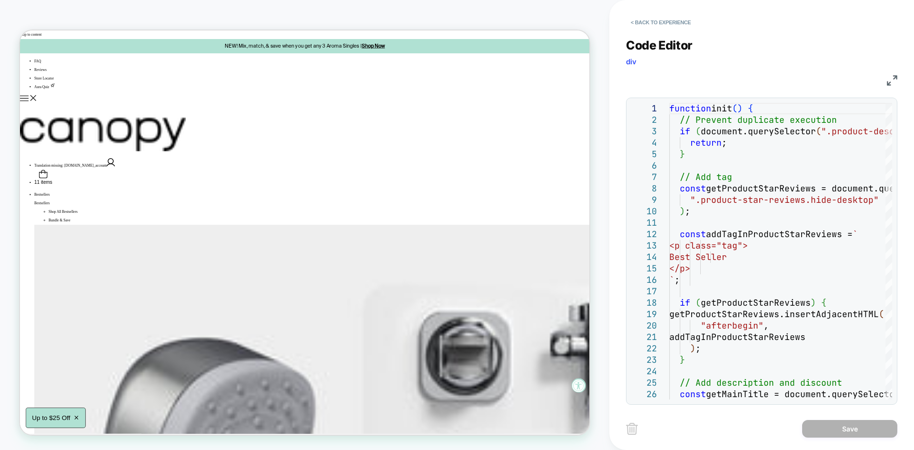
click at [892, 79] on img at bounding box center [892, 80] width 10 height 10
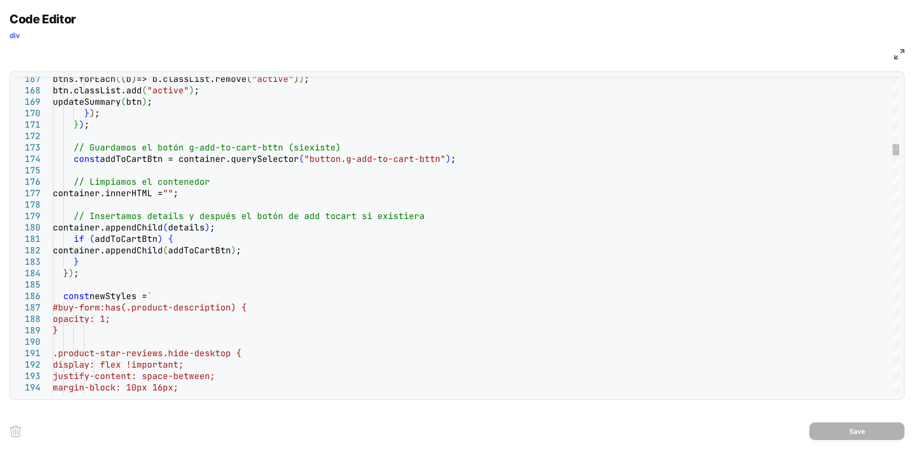
scroll to position [0, 0]
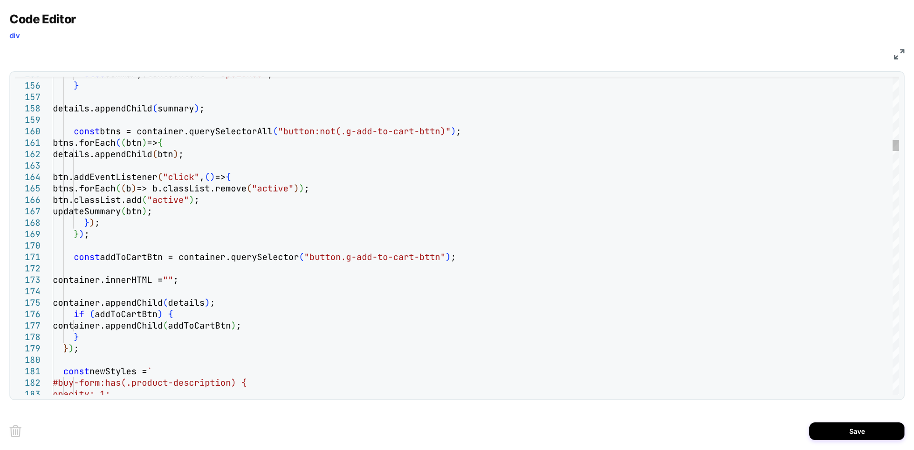
type textarea "**********"
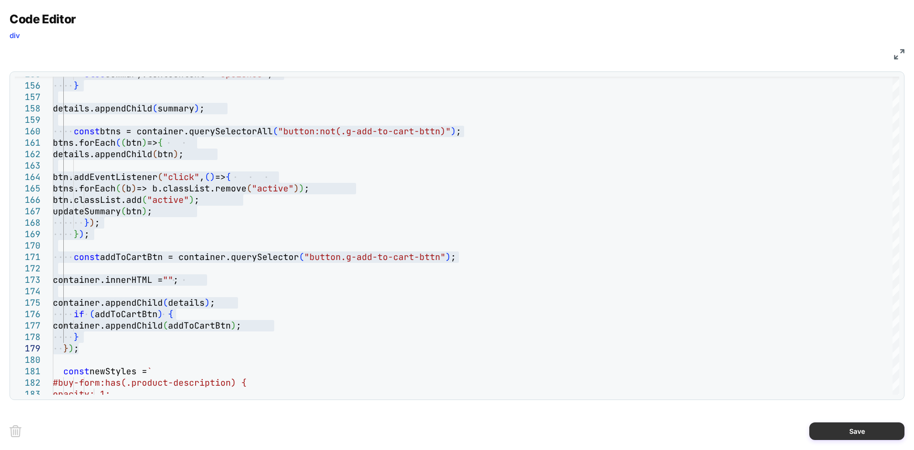
click at [848, 432] on button "Save" at bounding box center [856, 431] width 95 height 18
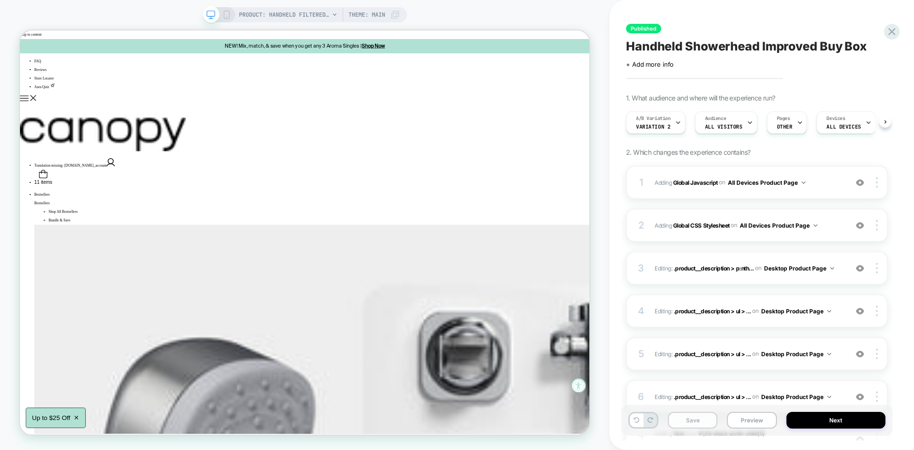
scroll to position [0, 0]
click at [704, 416] on button "Save" at bounding box center [693, 420] width 50 height 17
click at [735, 421] on button "Preview" at bounding box center [752, 420] width 50 height 17
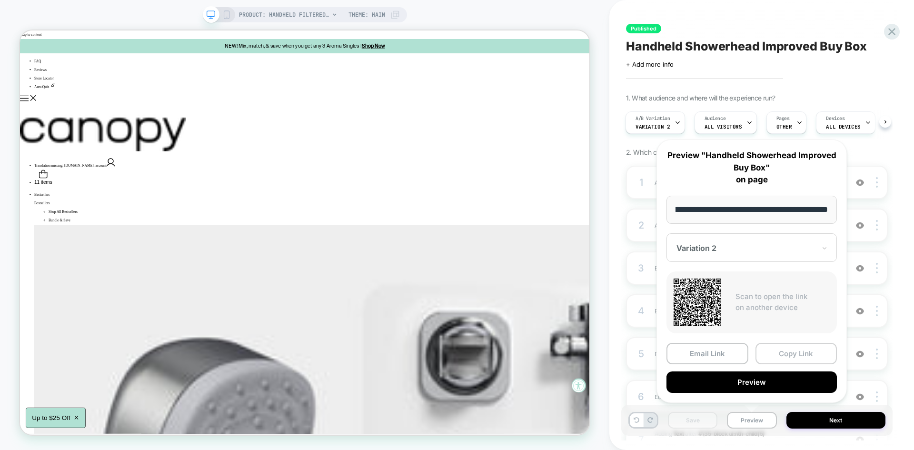
scroll to position [0, 0]
click at [785, 356] on button "Copy Link" at bounding box center [797, 353] width 82 height 21
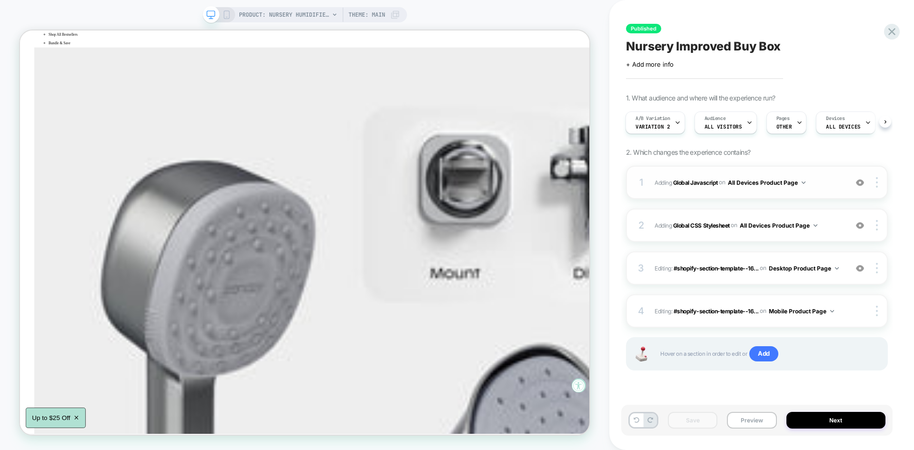
click at [832, 175] on div "1 Adding Global Javascript on All Devices Product Page Add Before Add After Tar…" at bounding box center [757, 182] width 262 height 33
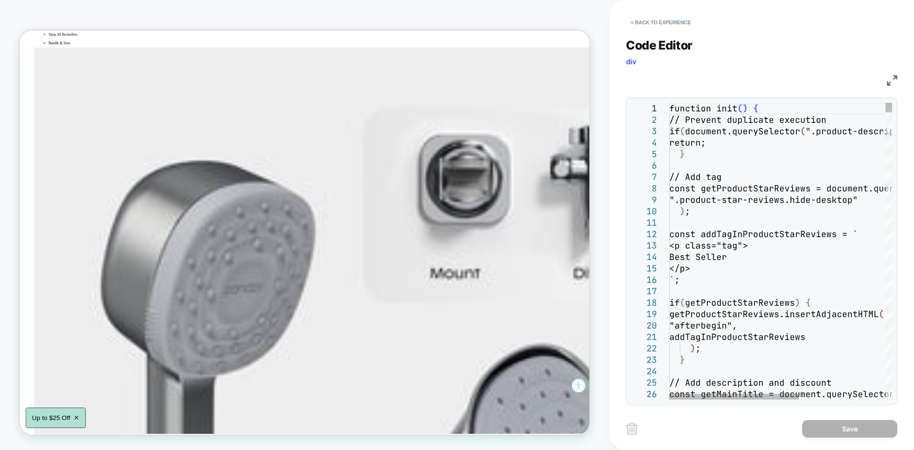
click at [886, 81] on div "JS" at bounding box center [761, 79] width 271 height 16
click at [890, 80] on img at bounding box center [892, 80] width 10 height 10
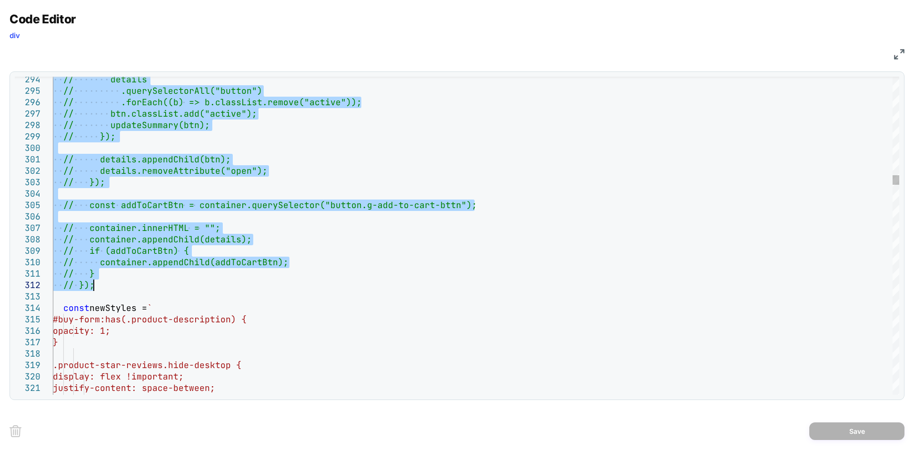
type textarea "**********"
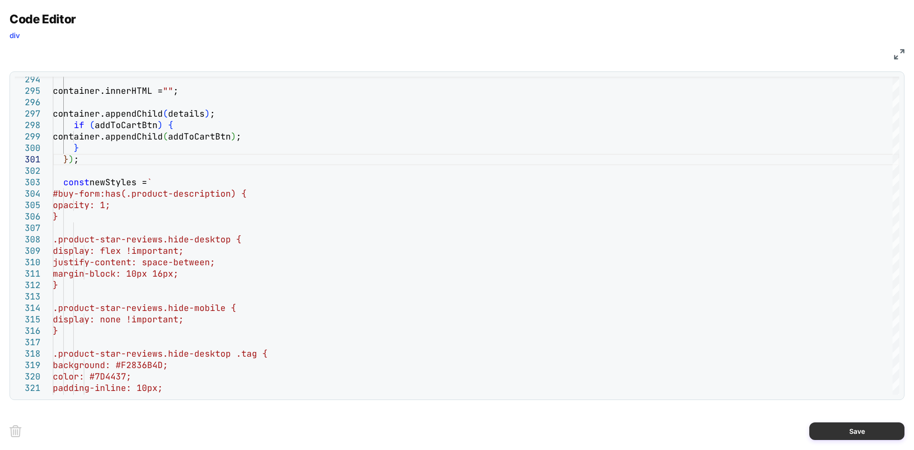
click at [875, 437] on button "Save" at bounding box center [856, 431] width 95 height 18
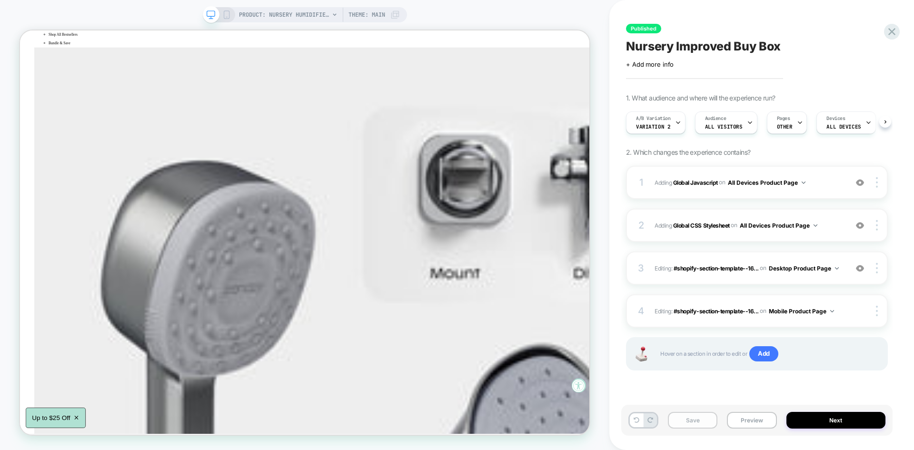
scroll to position [0, 0]
click at [696, 417] on button "Save" at bounding box center [693, 420] width 50 height 17
click at [765, 416] on button "Preview" at bounding box center [752, 420] width 50 height 17
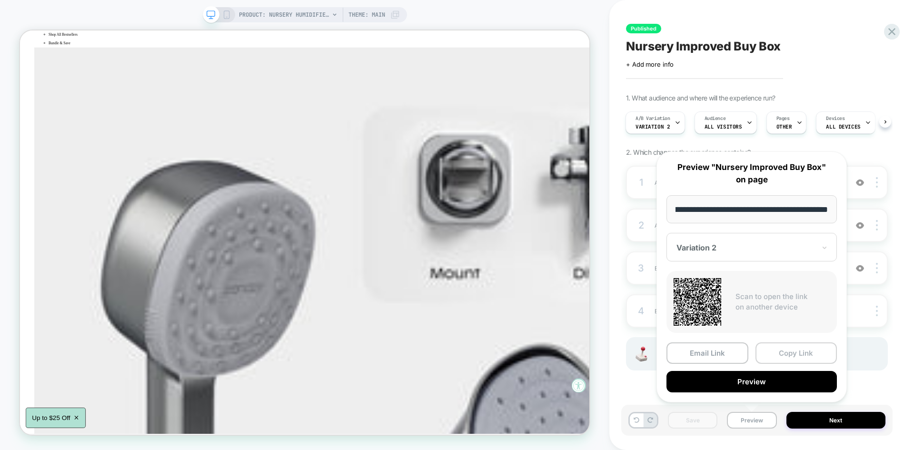
scroll to position [0, 0]
click at [784, 353] on button "Copy Link" at bounding box center [797, 352] width 82 height 21
